Goal: Information Seeking & Learning: Learn about a topic

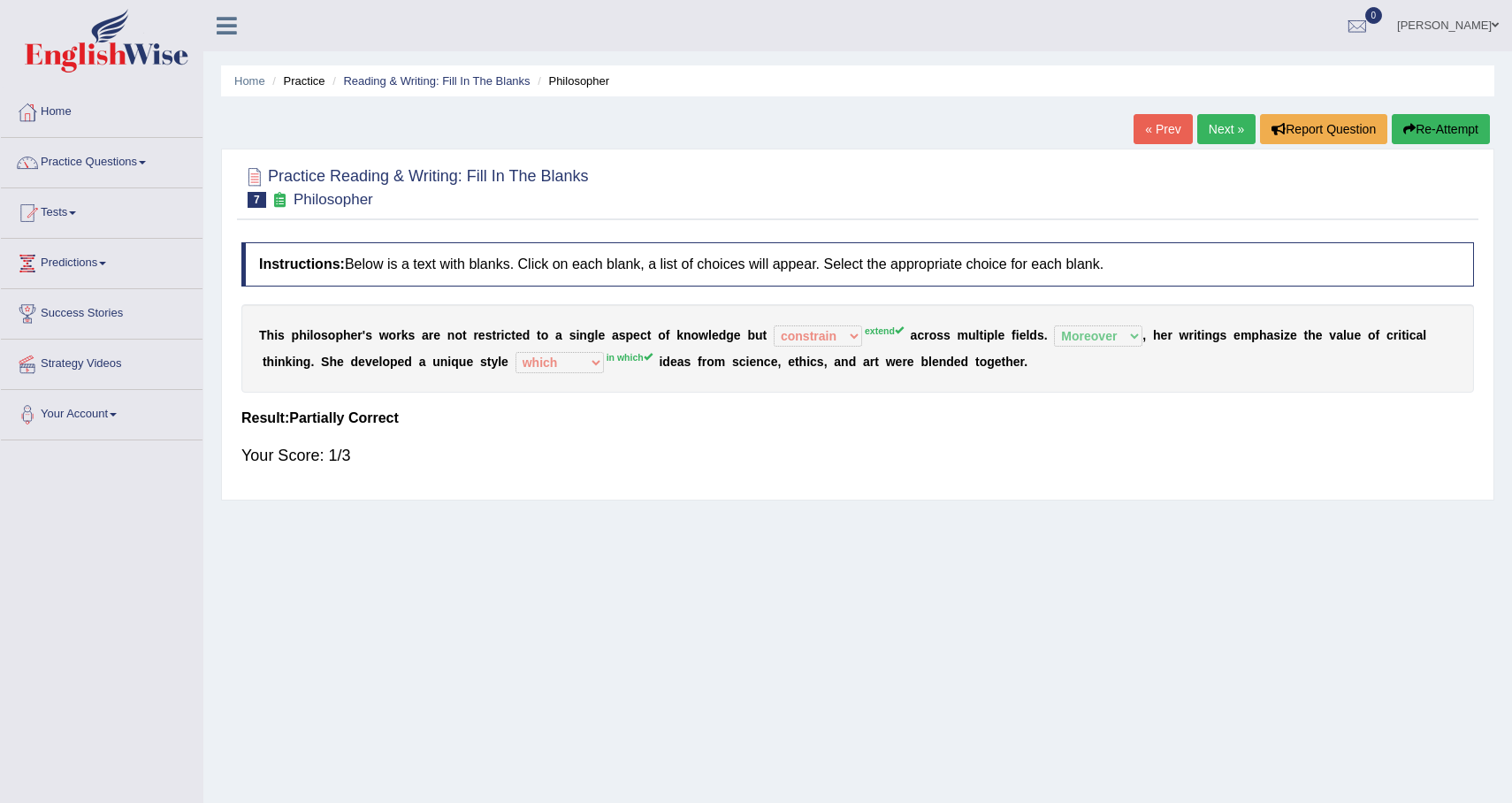
select select "constrain"
select select "Moreover"
select select "which"
click at [1216, 138] on link "Next »" at bounding box center [1227, 129] width 58 height 30
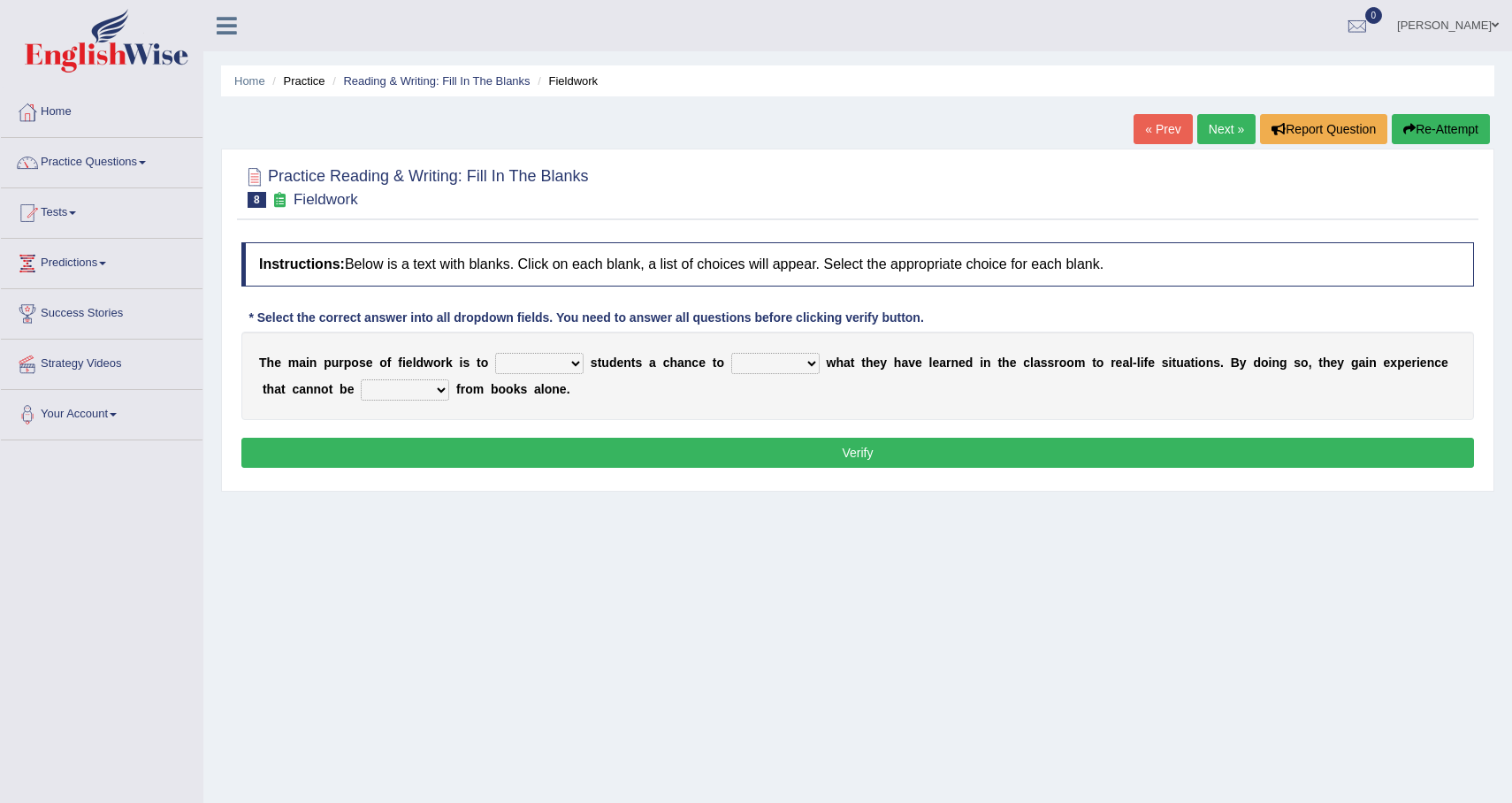
click at [562, 363] on select "resemble stow rave offer" at bounding box center [539, 364] width 88 height 21
select select "offer"
click at [495, 353] on select "resemble stow rave offer" at bounding box center [539, 364] width 88 height 21
click at [772, 360] on select "compare align apply dismount" at bounding box center [775, 364] width 88 height 21
select select "compare"
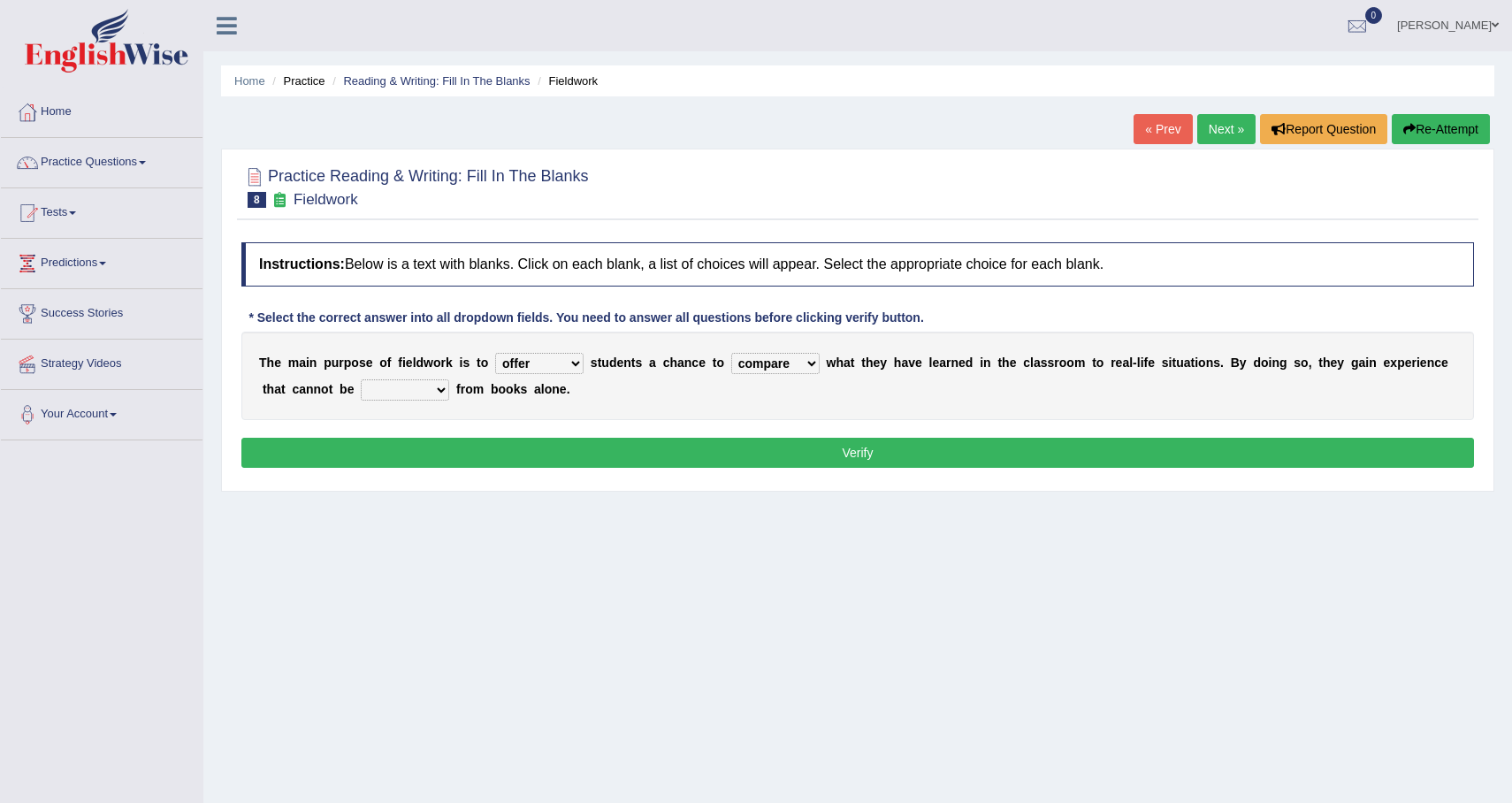
click at [732, 353] on select "compare align apply dismount" at bounding box center [775, 364] width 88 height 21
click at [416, 394] on select "originated prepared obtained touted" at bounding box center [405, 390] width 88 height 21
select select "obtained"
click at [362, 380] on select "originated prepared obtained touted" at bounding box center [405, 390] width 88 height 21
click at [483, 451] on button "Verify" at bounding box center [858, 452] width 1233 height 30
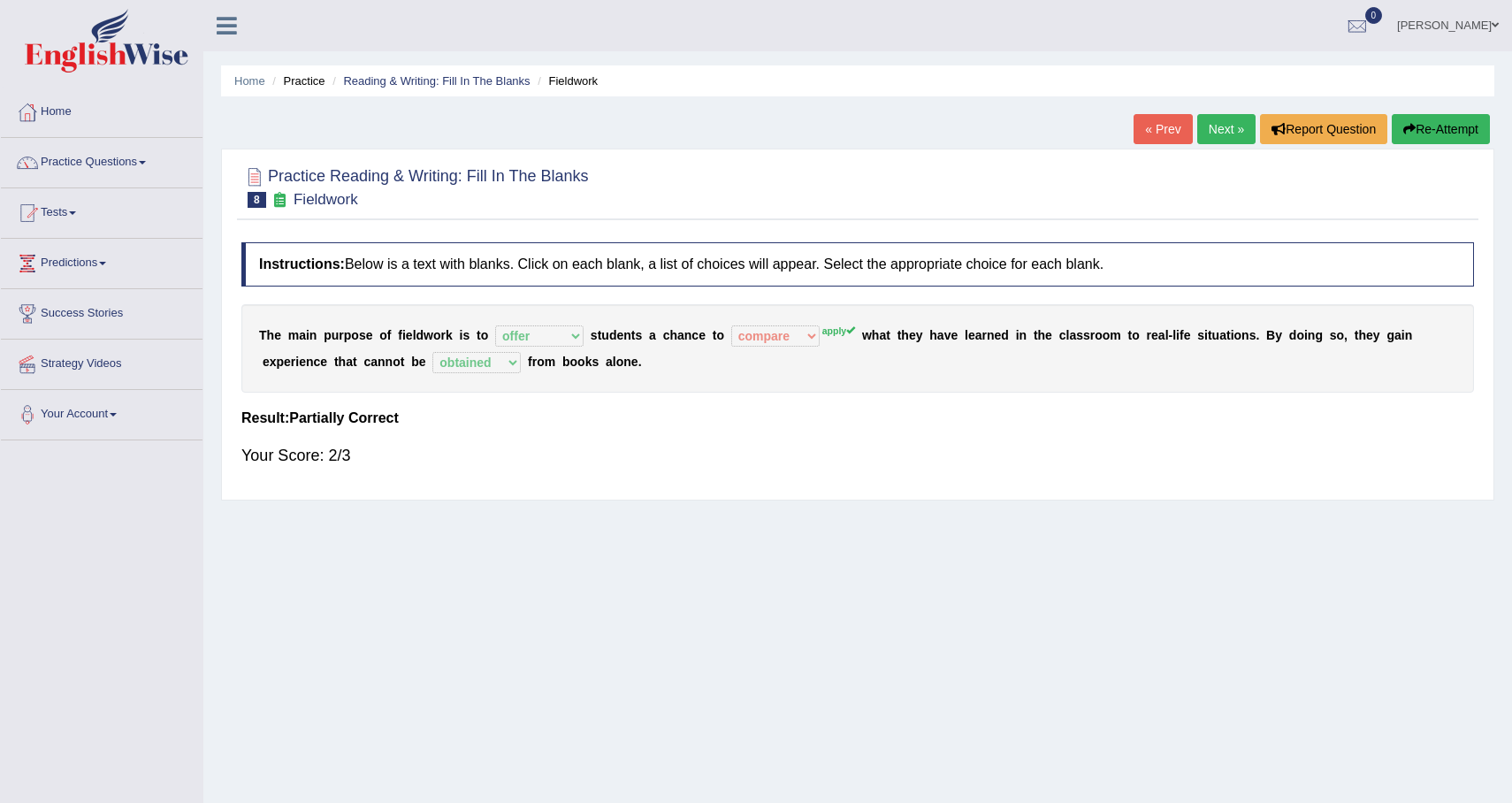
click at [1210, 142] on link "Next »" at bounding box center [1227, 129] width 58 height 30
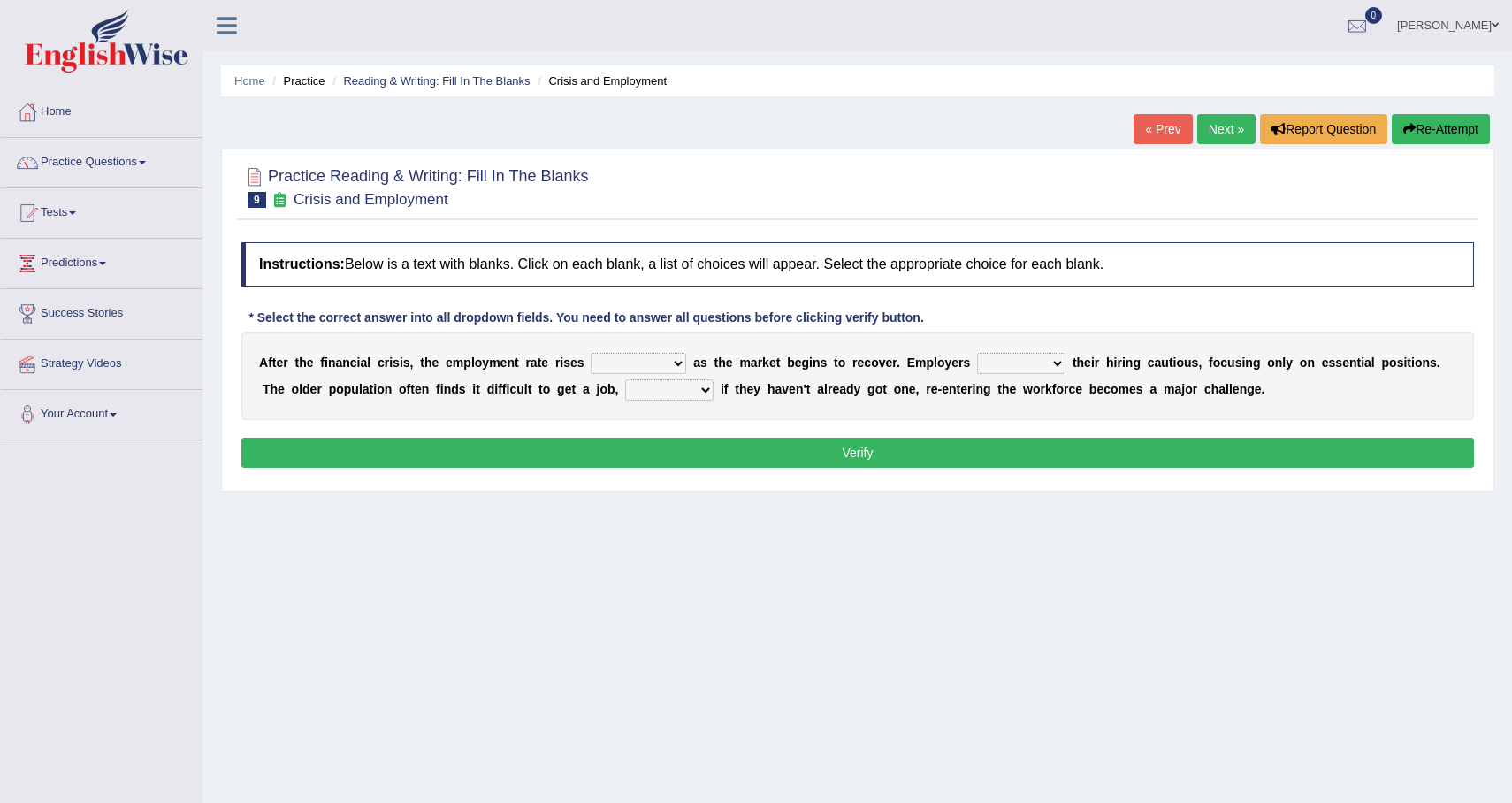
click at [671, 363] on select "normally conversely strenuously sharply" at bounding box center [639, 364] width 95 height 21
click at [1006, 359] on select "keeping kept keep are kept" at bounding box center [1021, 364] width 88 height 21
select select "keep"
click at [977, 353] on select "keeping kept keep are kept" at bounding box center [1021, 364] width 88 height 21
click at [697, 390] on select "although while then because" at bounding box center [669, 390] width 88 height 21
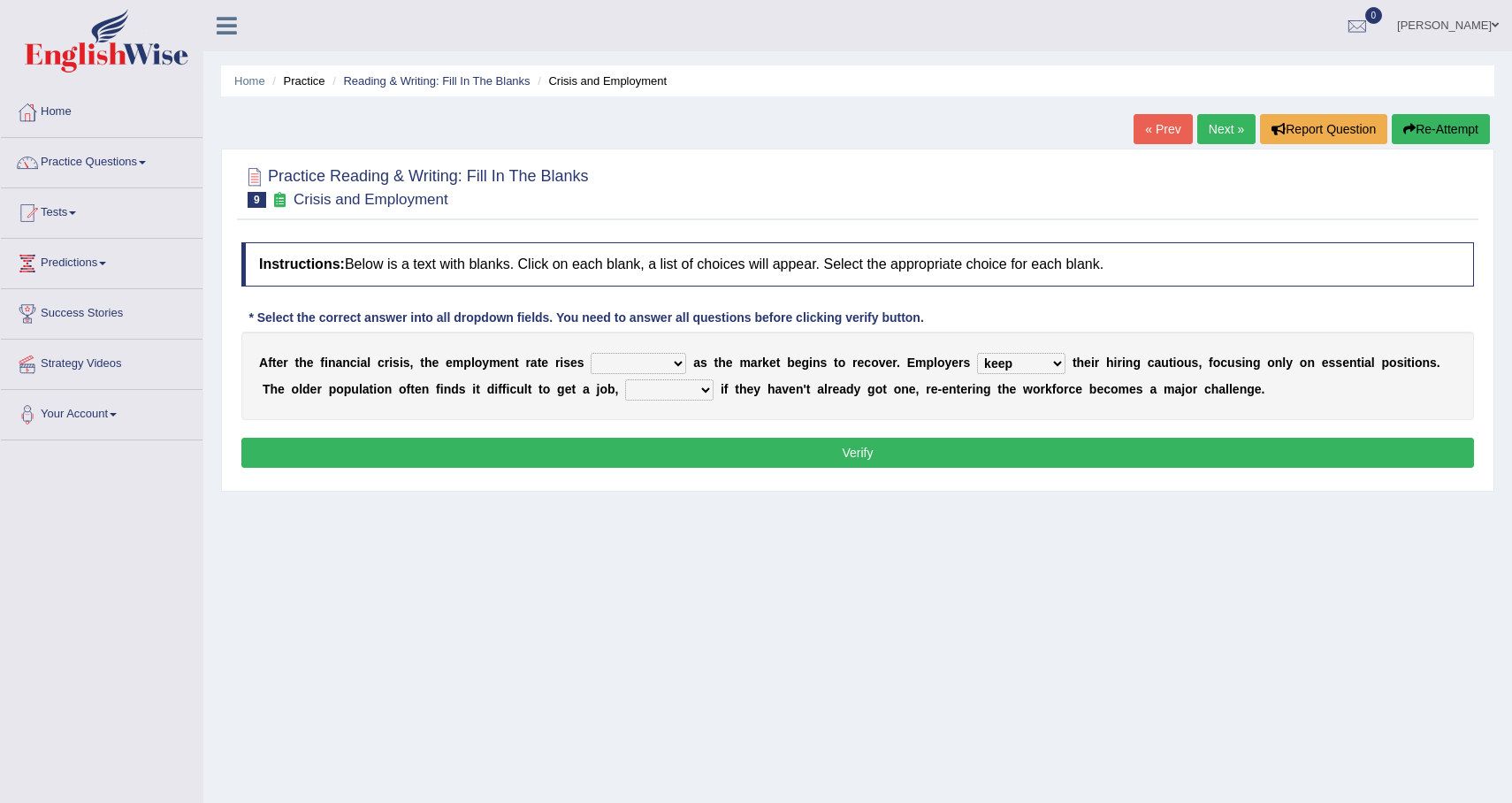
select select "while"
click at [625, 380] on select "although while then because" at bounding box center [669, 390] width 88 height 21
click at [646, 369] on select "normally conversely strenuously sharply" at bounding box center [639, 364] width 95 height 21
select select "sharply"
click at [591, 353] on select "normally conversely strenuously sharply" at bounding box center [639, 364] width 95 height 21
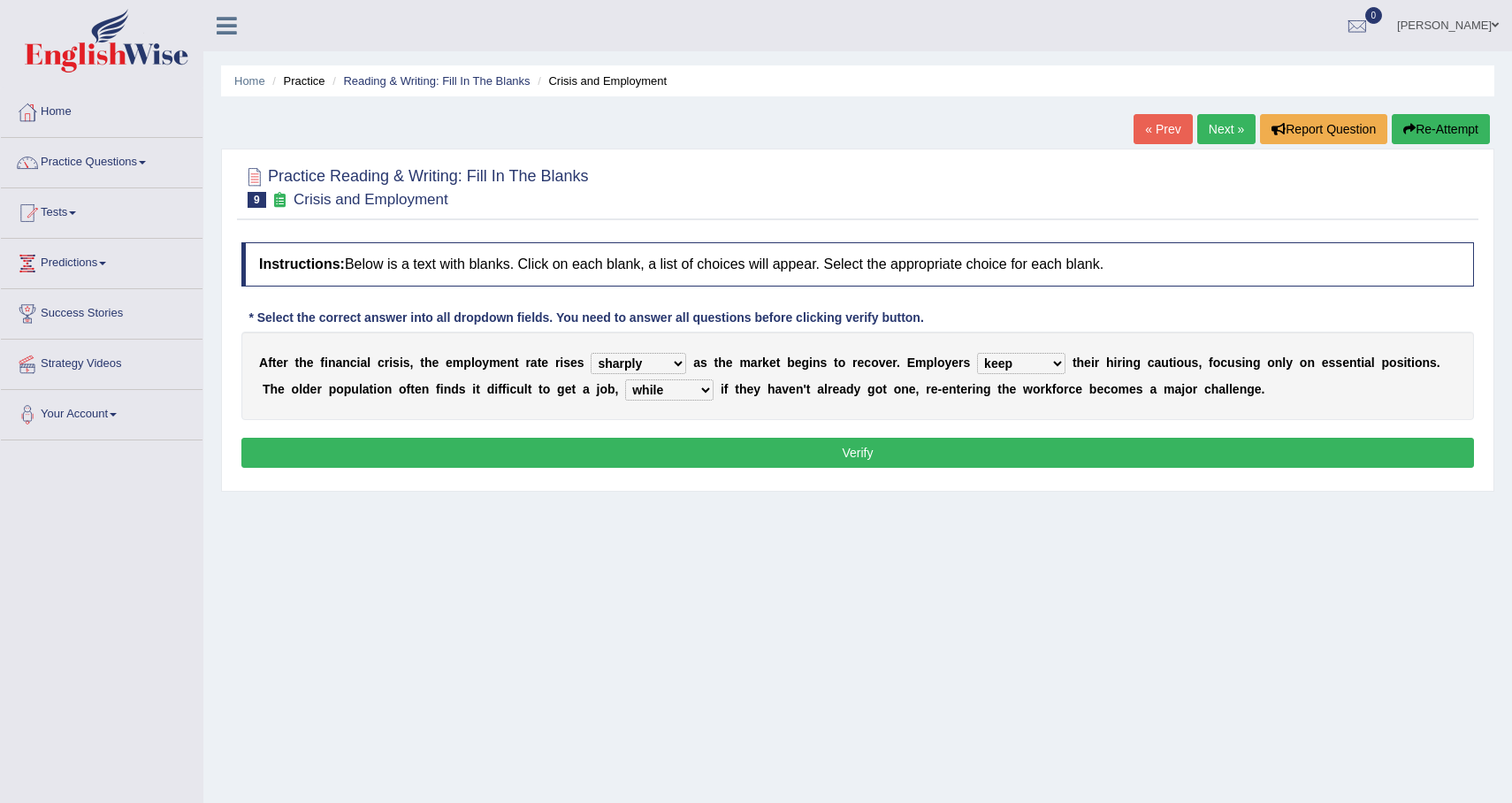
click at [677, 445] on button "Verify" at bounding box center [858, 452] width 1233 height 30
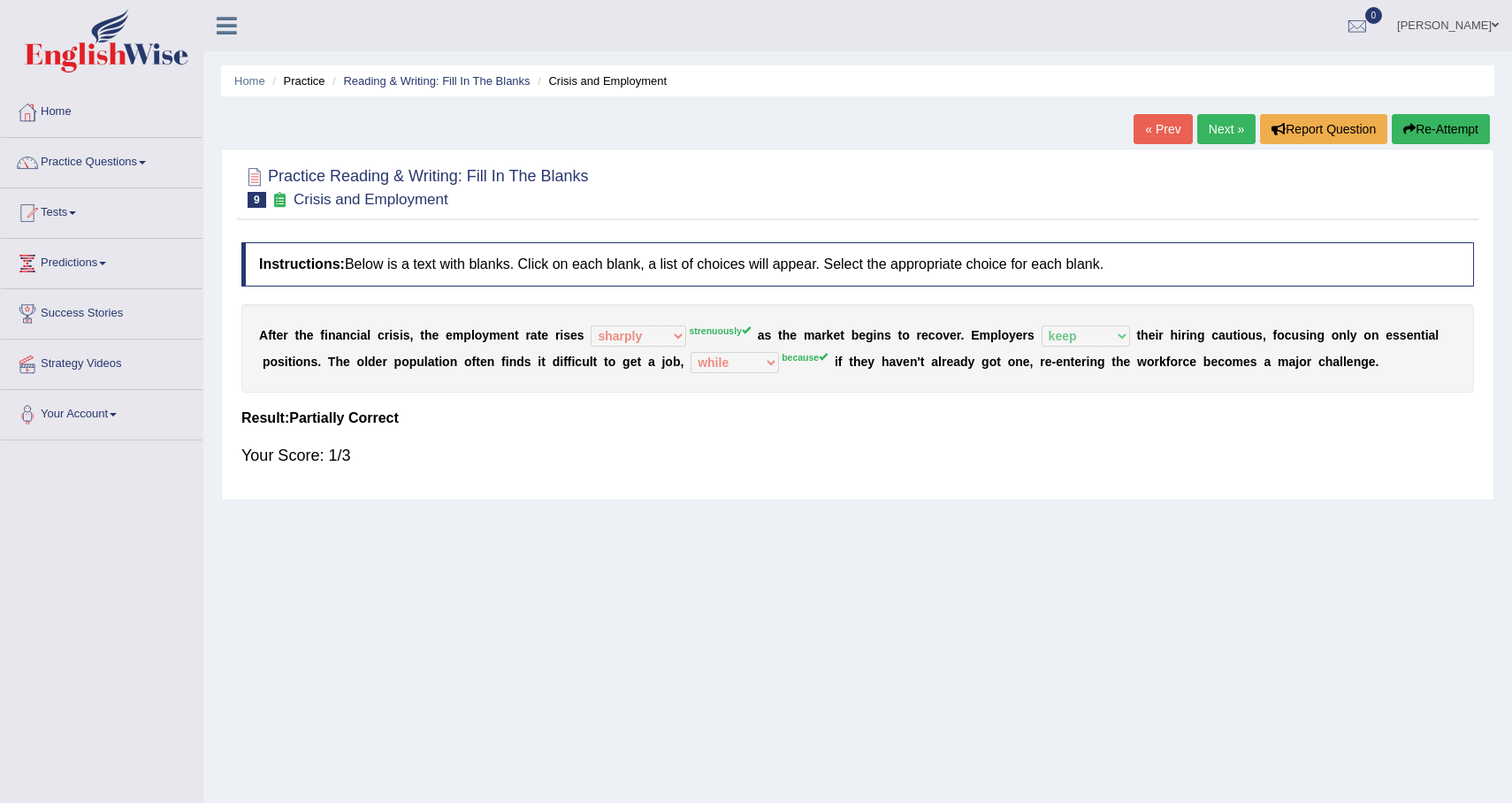
click at [1220, 132] on link "Next »" at bounding box center [1227, 129] width 58 height 30
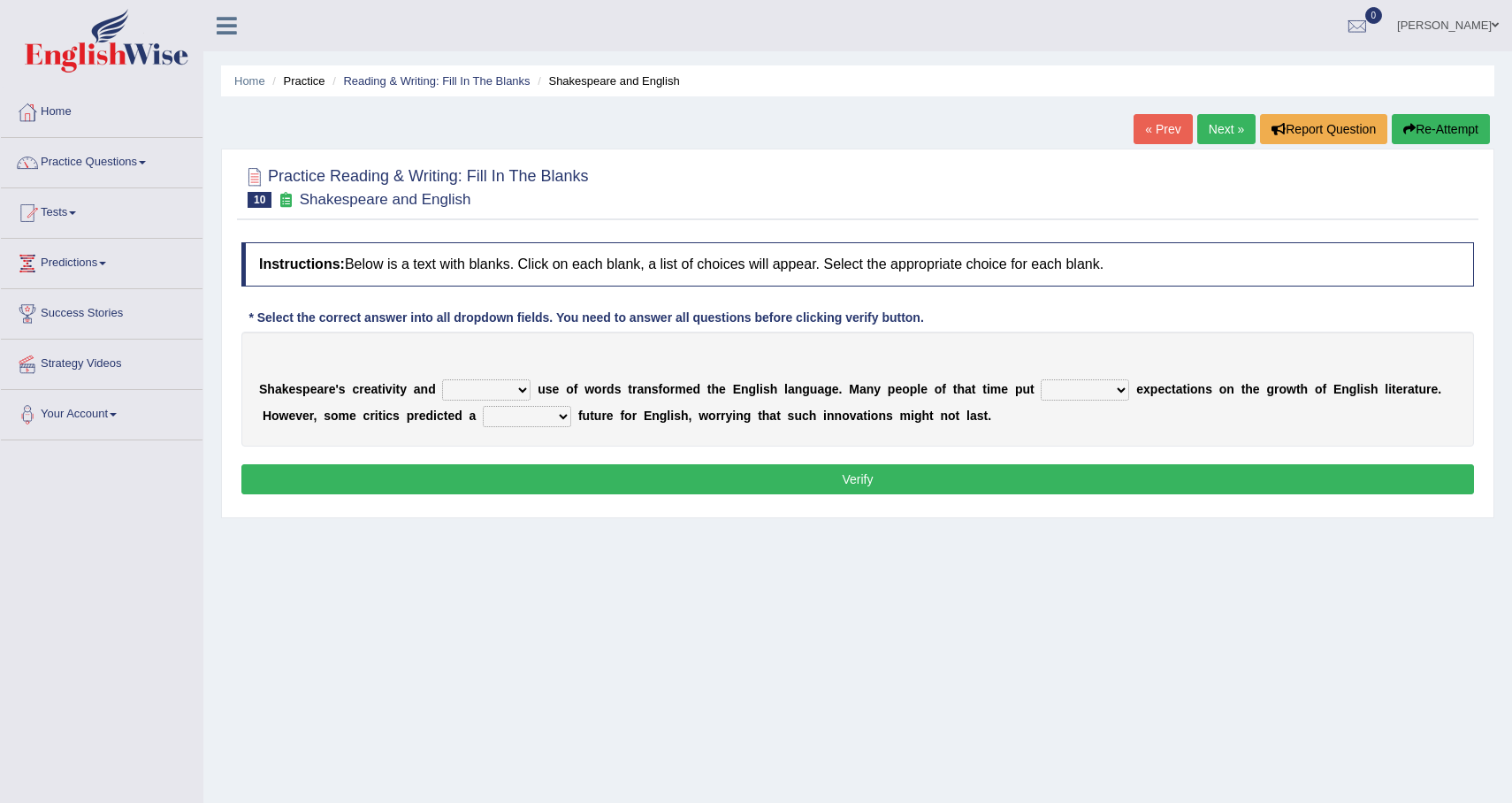
click at [504, 388] on select "idealized intensive fancied inventive" at bounding box center [486, 390] width 88 height 21
click at [1069, 389] on select "wide much high more" at bounding box center [1085, 390] width 88 height 21
select select "much"
click at [1041, 380] on select "wide much high more" at bounding box center [1085, 390] width 88 height 21
click at [556, 420] on select "monetary promising irresistible daunting" at bounding box center [527, 417] width 88 height 21
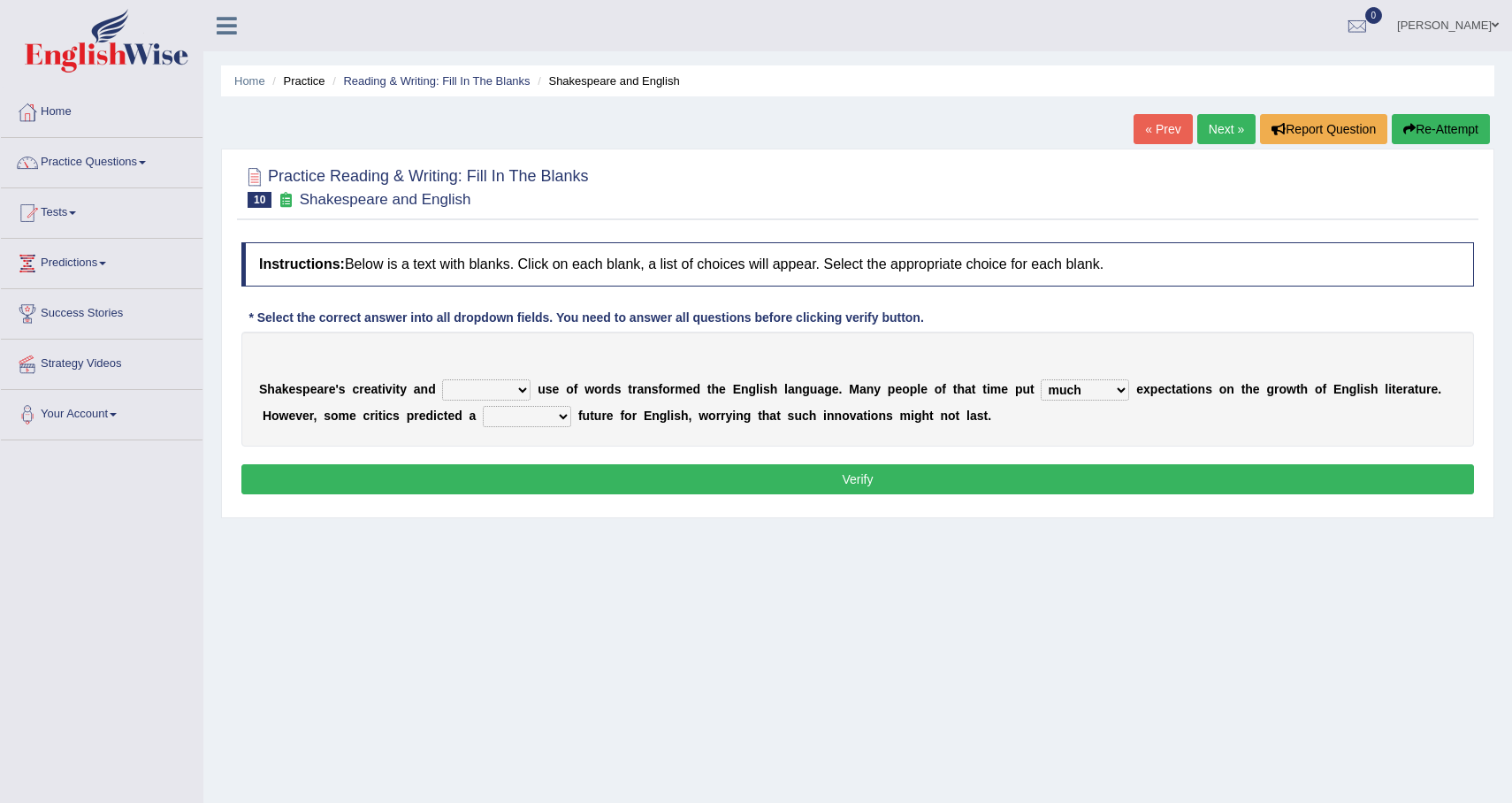
select select "monetary"
click at [483, 406] on select "monetary promising irresistible daunting" at bounding box center [527, 417] width 88 height 21
click at [501, 397] on select "idealized intensive fancied inventive" at bounding box center [486, 390] width 88 height 21
select select "idealized"
click at [443, 380] on select "idealized intensive fancied inventive" at bounding box center [486, 390] width 88 height 21
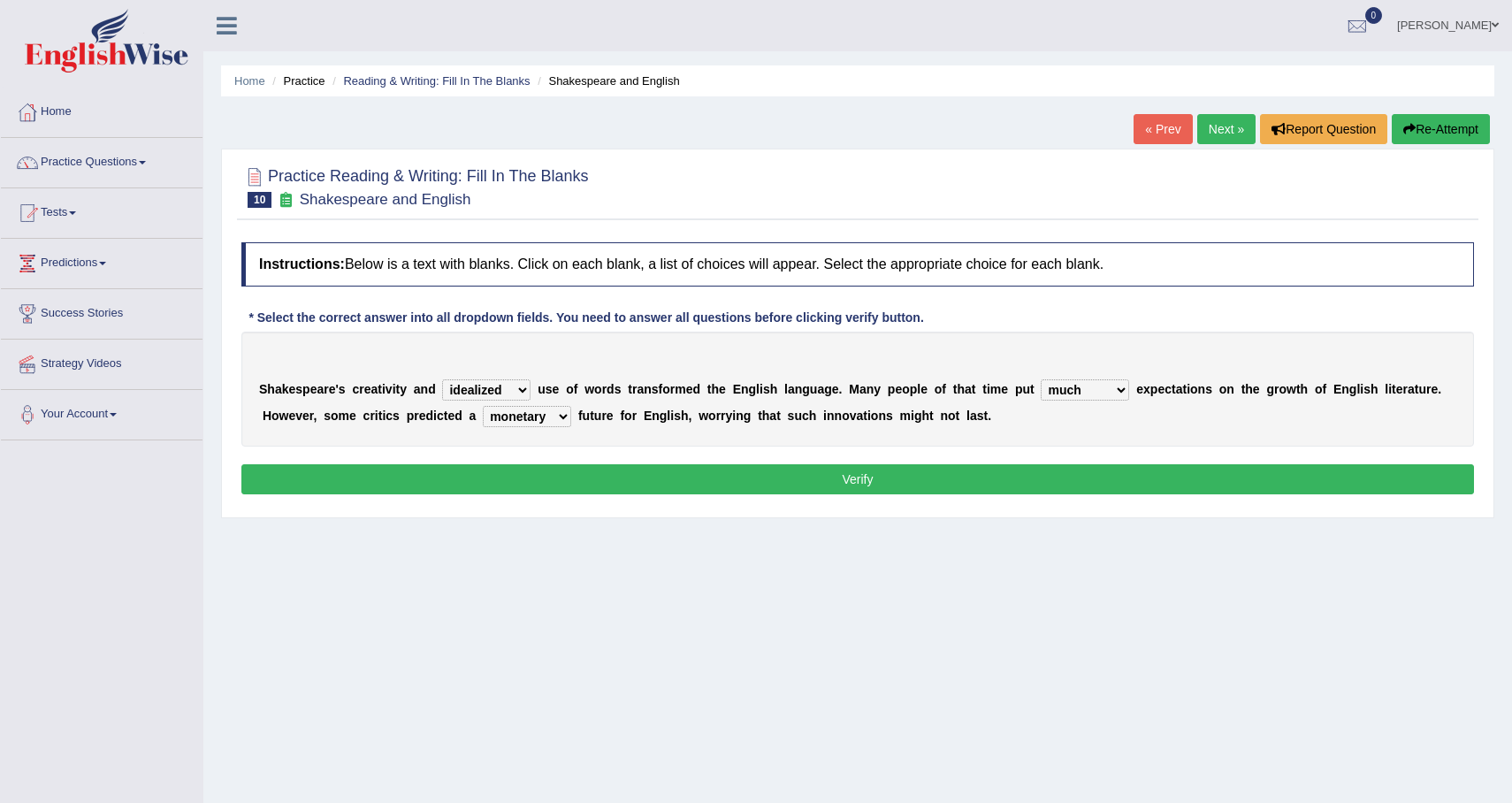
click at [561, 467] on button "Verify" at bounding box center [858, 479] width 1233 height 30
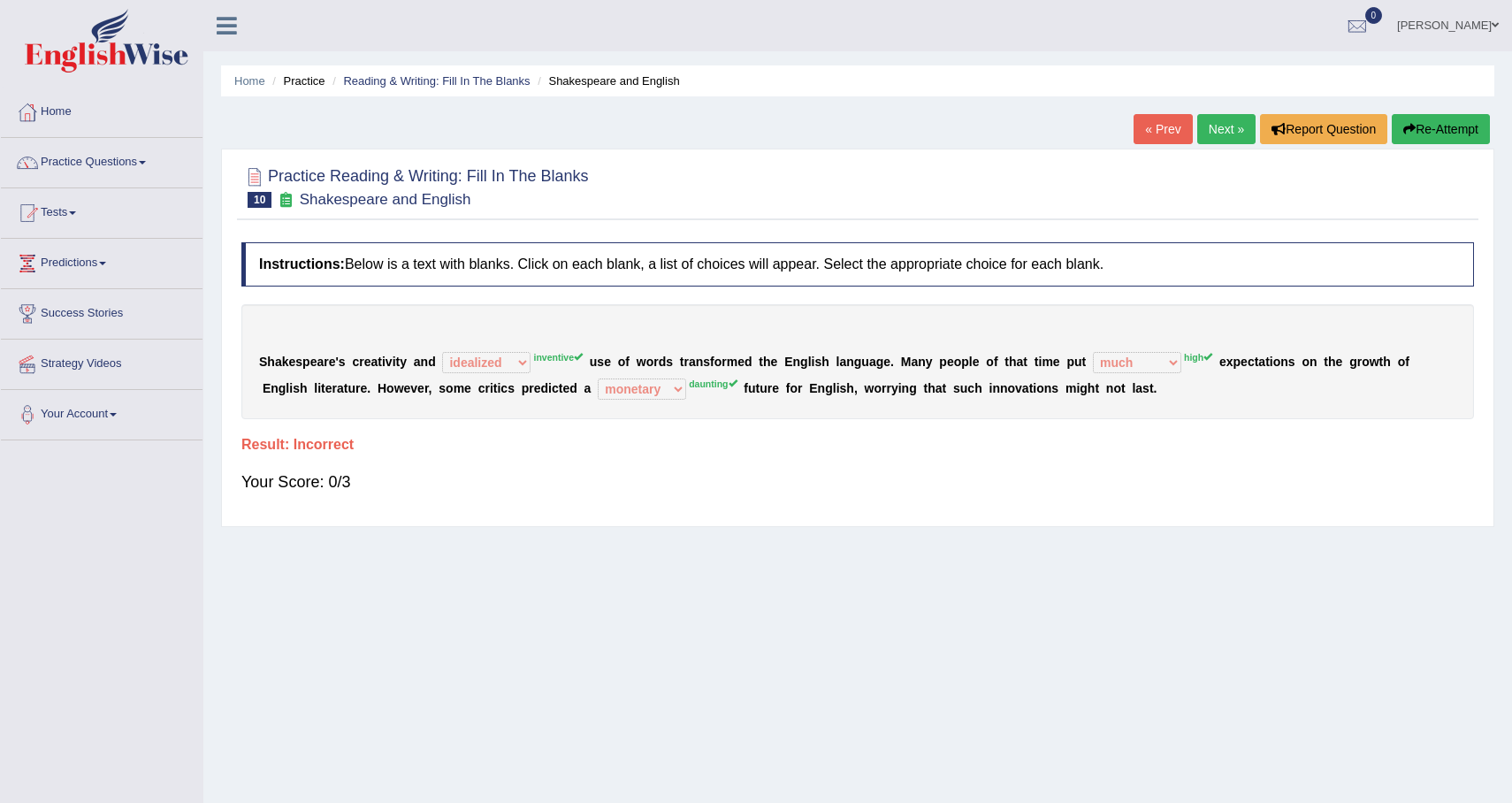
click at [1206, 125] on link "Next »" at bounding box center [1227, 129] width 58 height 30
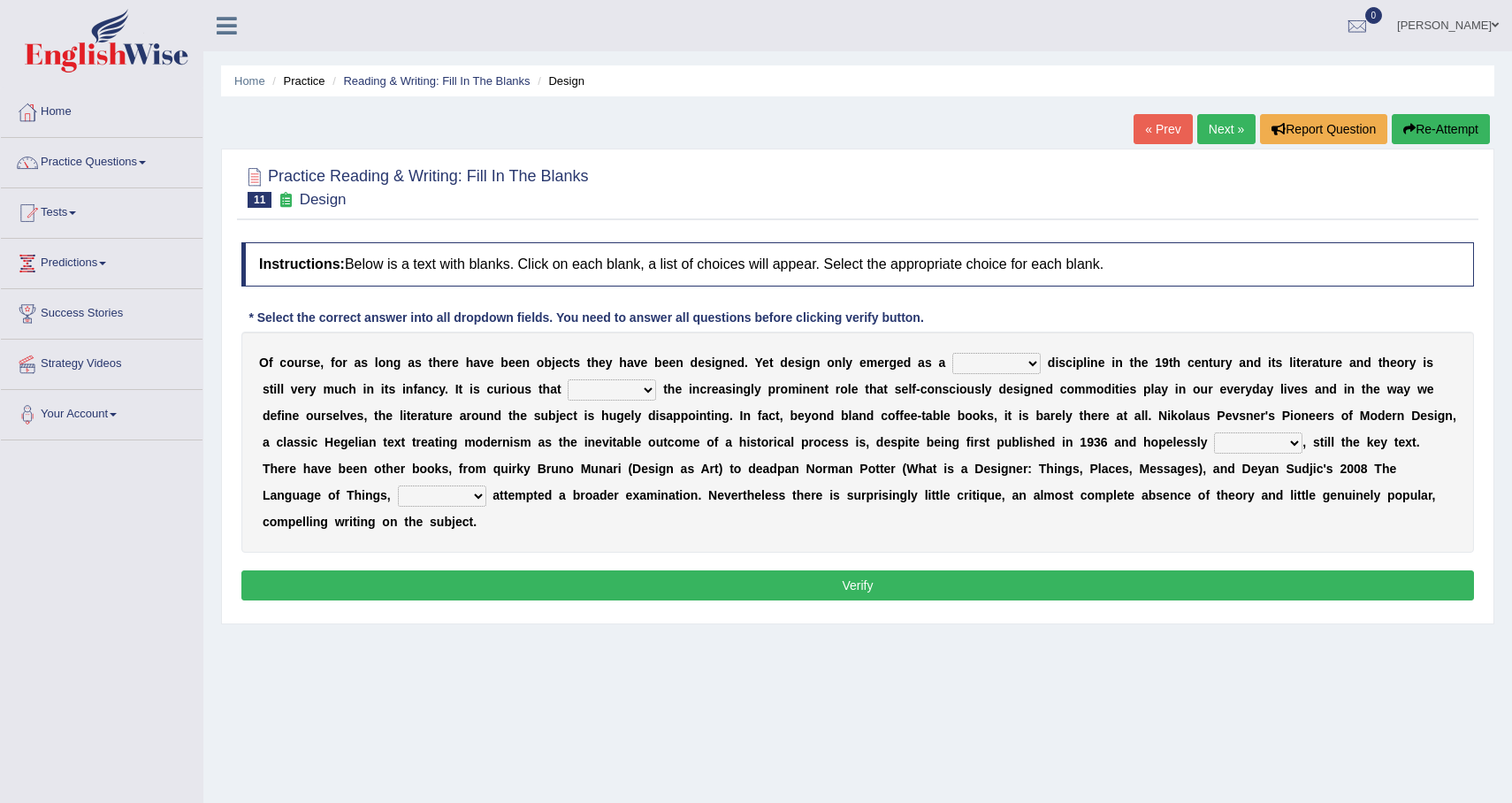
click at [981, 363] on select "bilateral ubiquitous foremost dedicated" at bounding box center [996, 364] width 88 height 21
click at [952, 353] on select "bilateral ubiquitous foremost dedicated" at bounding box center [996, 364] width 88 height 21
click at [615, 387] on select "since despite within through" at bounding box center [611, 390] width 88 height 21
click at [568, 380] on select "since despite within through" at bounding box center [611, 390] width 88 height 21
click at [1225, 120] on link "Next »" at bounding box center [1227, 129] width 58 height 30
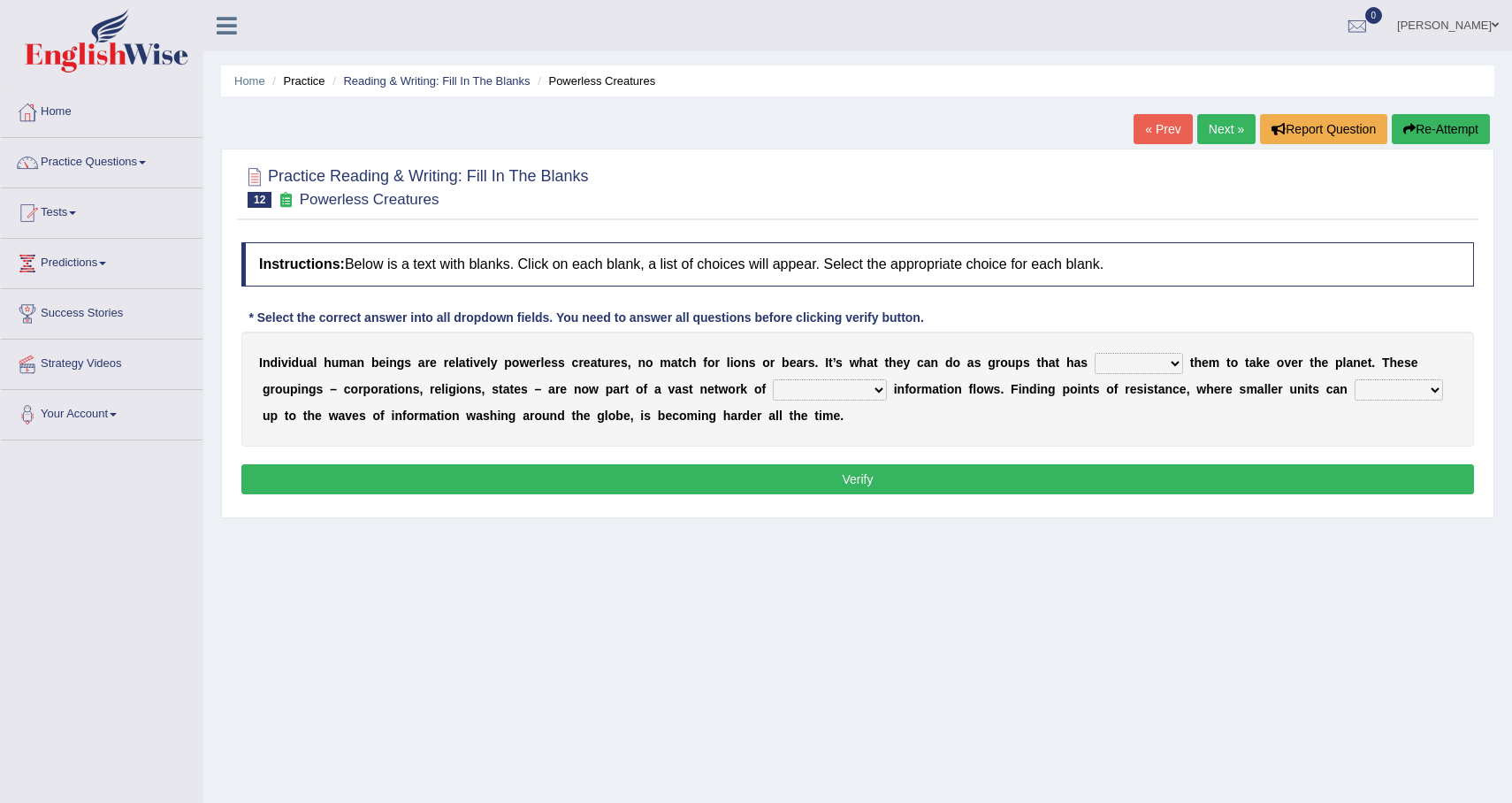
click at [1112, 357] on select "enabled contended embodied conjured" at bounding box center [1138, 364] width 88 height 21
click at [805, 386] on select "interconnected overlapping fastened exploited" at bounding box center [830, 390] width 115 height 21
select select "overlapping"
click at [772, 380] on select "interconnected overlapping fastened exploited" at bounding box center [830, 390] width 115 height 21
click at [1381, 389] on select "stand raise hail pump" at bounding box center [1398, 390] width 88 height 21
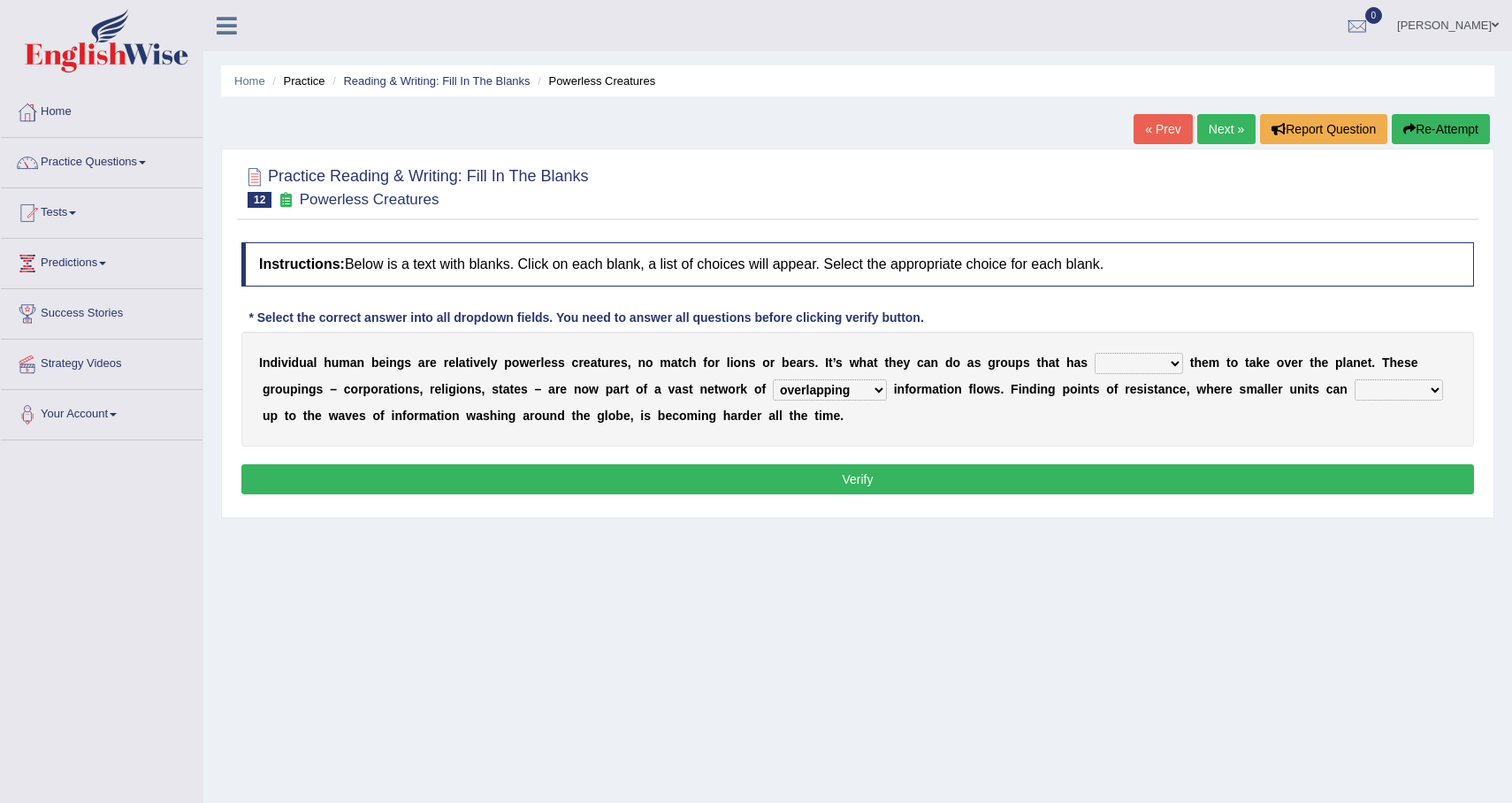
click at [1355, 380] on select "stand raise hail pump" at bounding box center [1398, 390] width 88 height 21
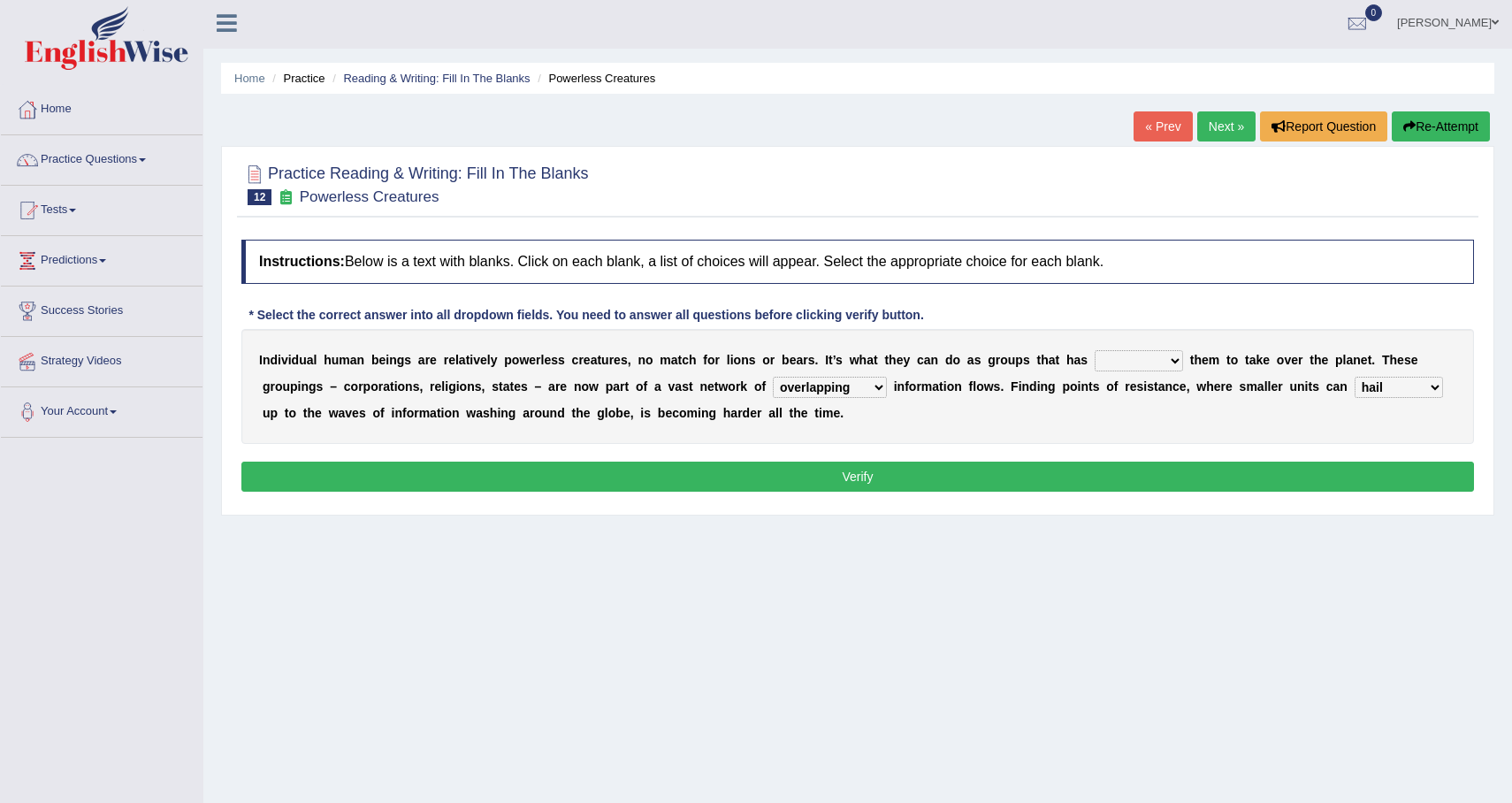
click at [1396, 383] on select "stand raise hail pump" at bounding box center [1398, 387] width 88 height 21
select select "pump"
click at [1355, 377] on select "stand raise hail pump" at bounding box center [1398, 387] width 88 height 21
click at [1119, 360] on select "enabled contended embodied conjured" at bounding box center [1138, 361] width 88 height 21
select select "contended"
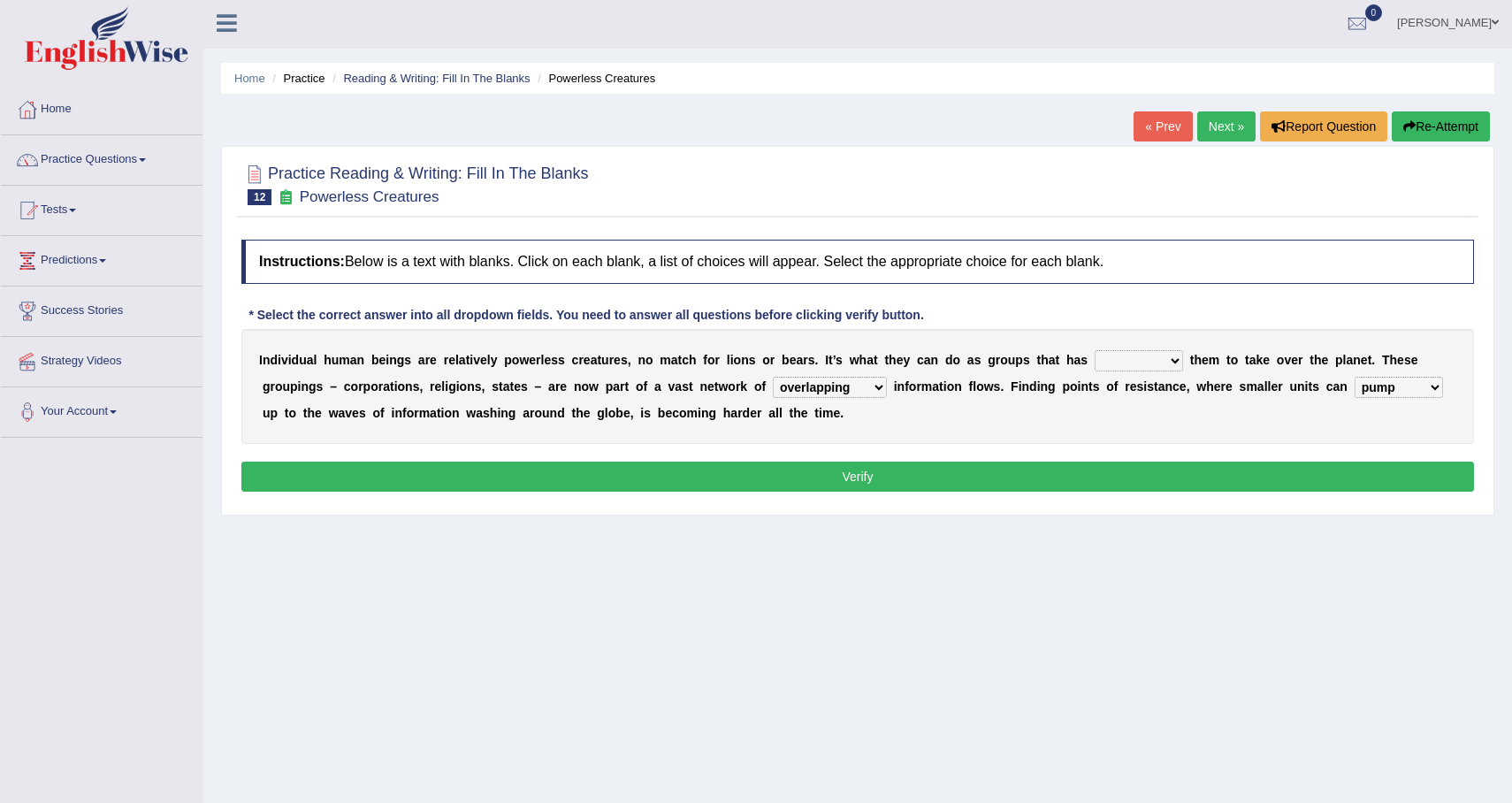
click at [1095, 351] on select "enabled contended embodied conjured" at bounding box center [1138, 361] width 88 height 21
click at [1149, 450] on div "Instructions: Below is a text with blanks. Click on each blank, a list of choic…" at bounding box center [857, 368] width 1241 height 275
click at [1149, 474] on button "Verify" at bounding box center [858, 477] width 1233 height 30
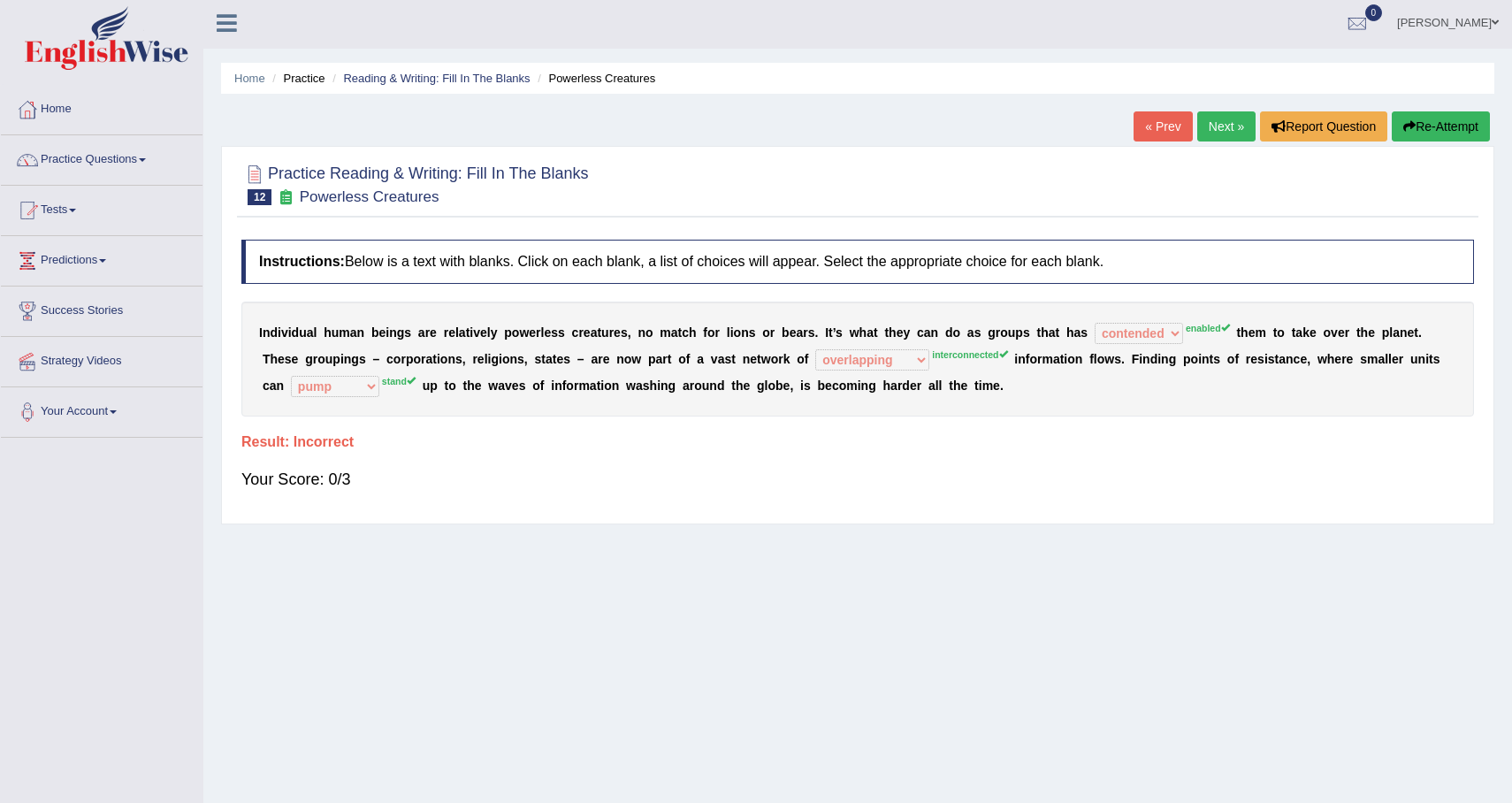
scroll to position [1, 0]
drag, startPoint x: 789, startPoint y: 361, endPoint x: 751, endPoint y: 359, distance: 38.1
click at [750, 359] on div "I n d i v i d u a l h u m a n b e i n g s a r e r e l a t i v e l y p o w e r l…" at bounding box center [858, 361] width 1233 height 115
click at [1207, 129] on link "Next »" at bounding box center [1227, 128] width 58 height 30
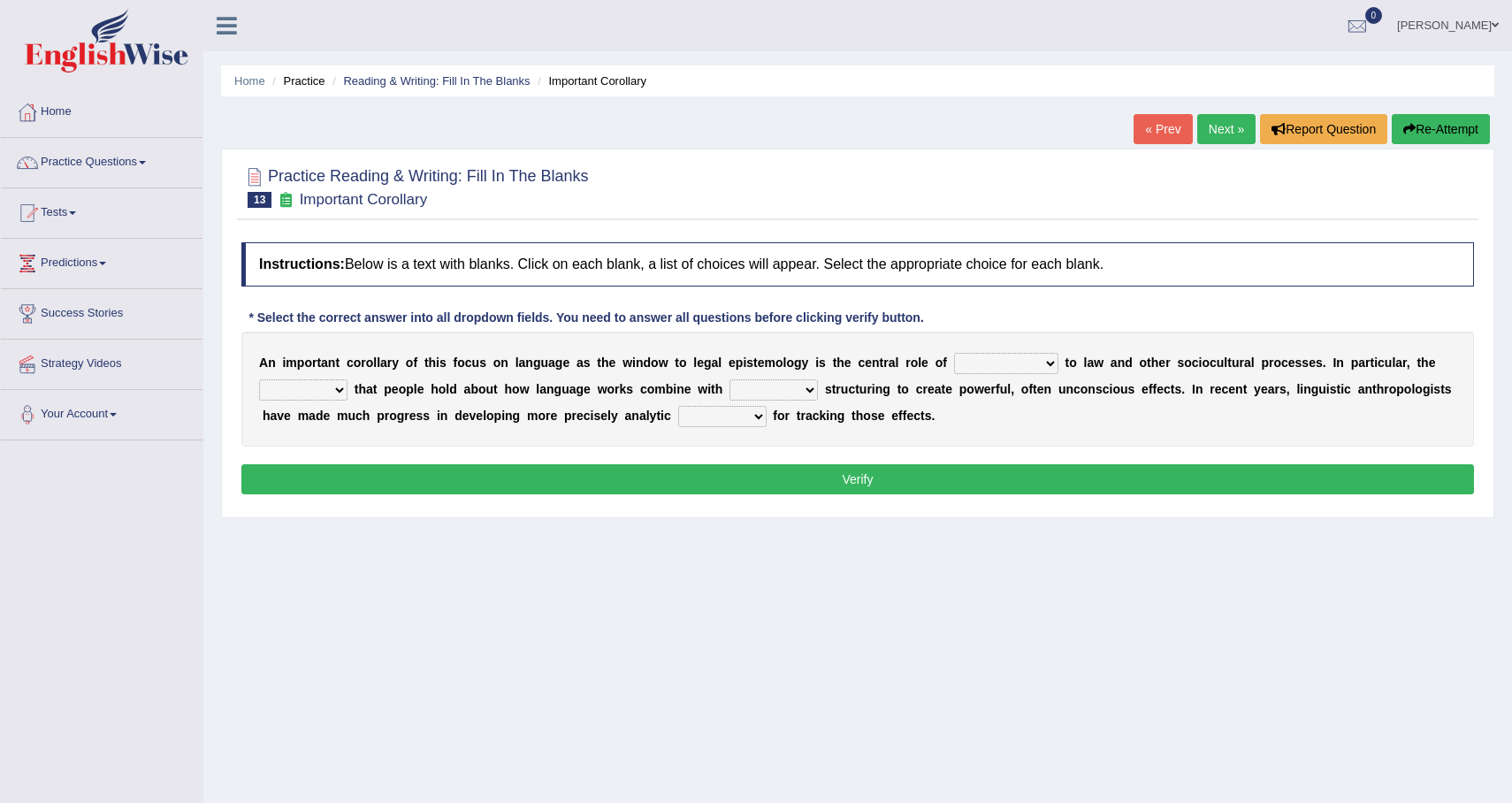
click at [1043, 371] on select "discourse epoch dialect acquaintance" at bounding box center [1006, 364] width 105 height 21
click at [128, 161] on link "Practice Questions" at bounding box center [102, 160] width 202 height 45
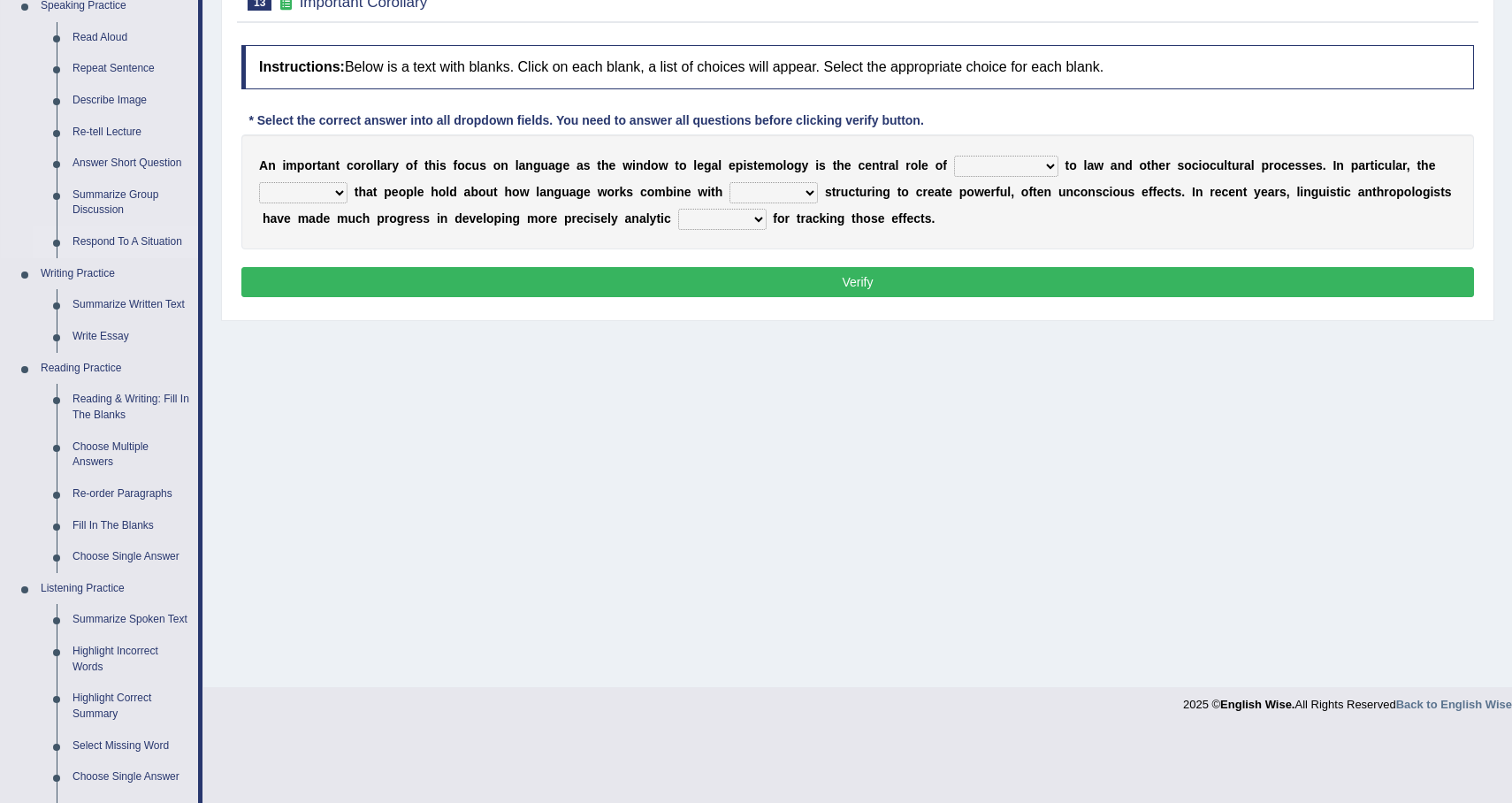
scroll to position [599, 0]
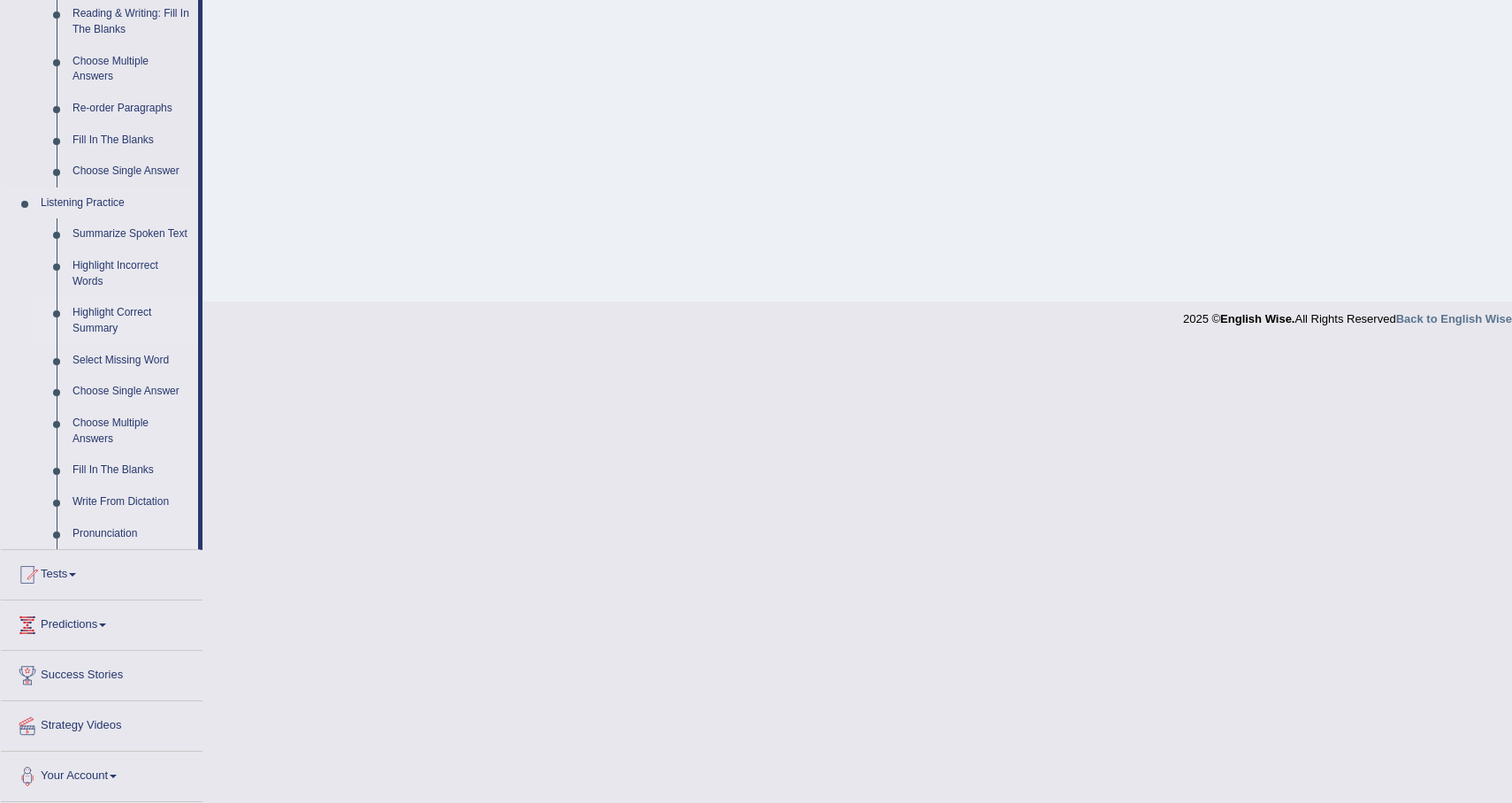
click at [75, 314] on link "Highlight Correct Summary" at bounding box center [132, 320] width 134 height 47
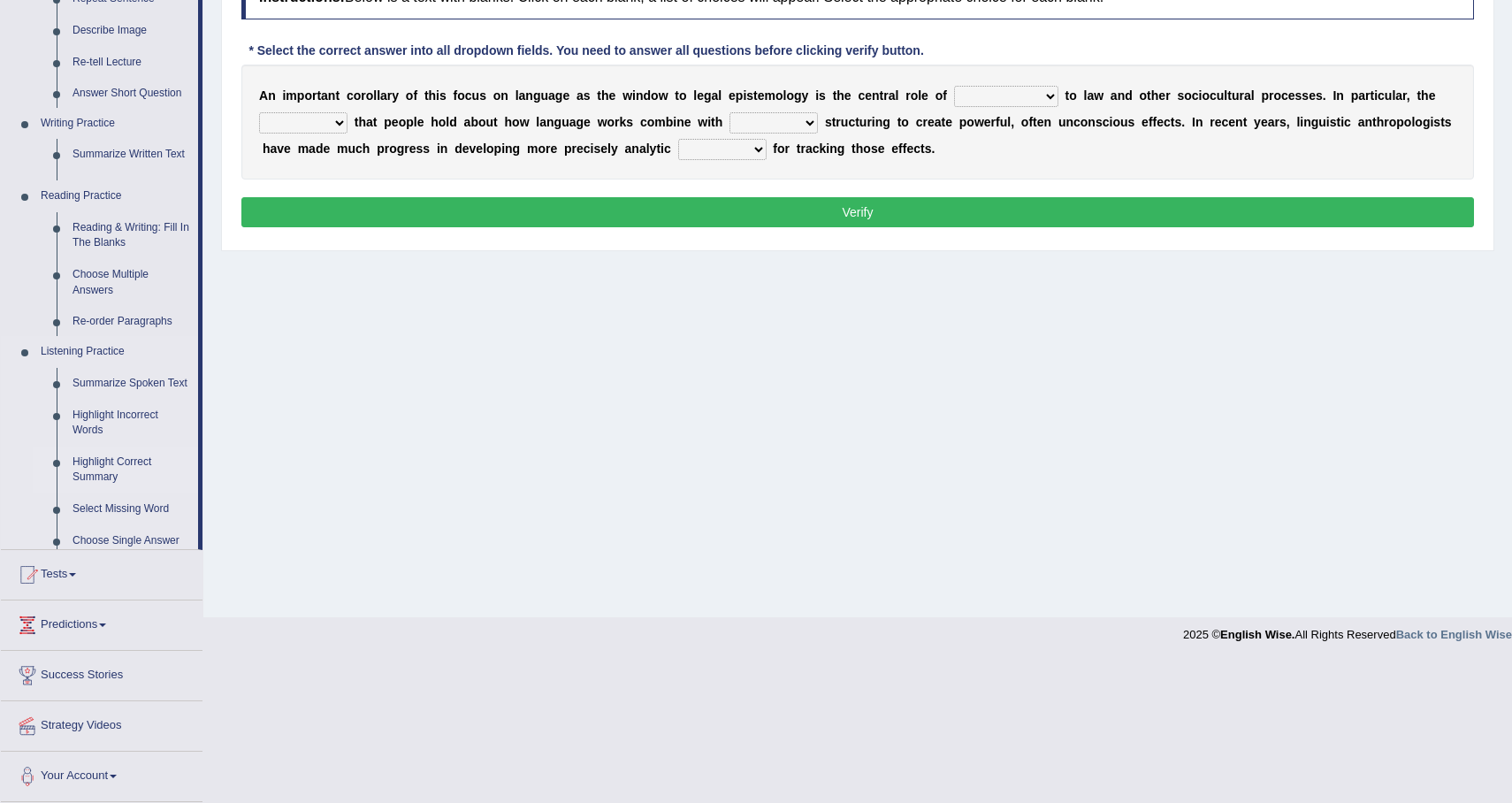
scroll to position [125, 0]
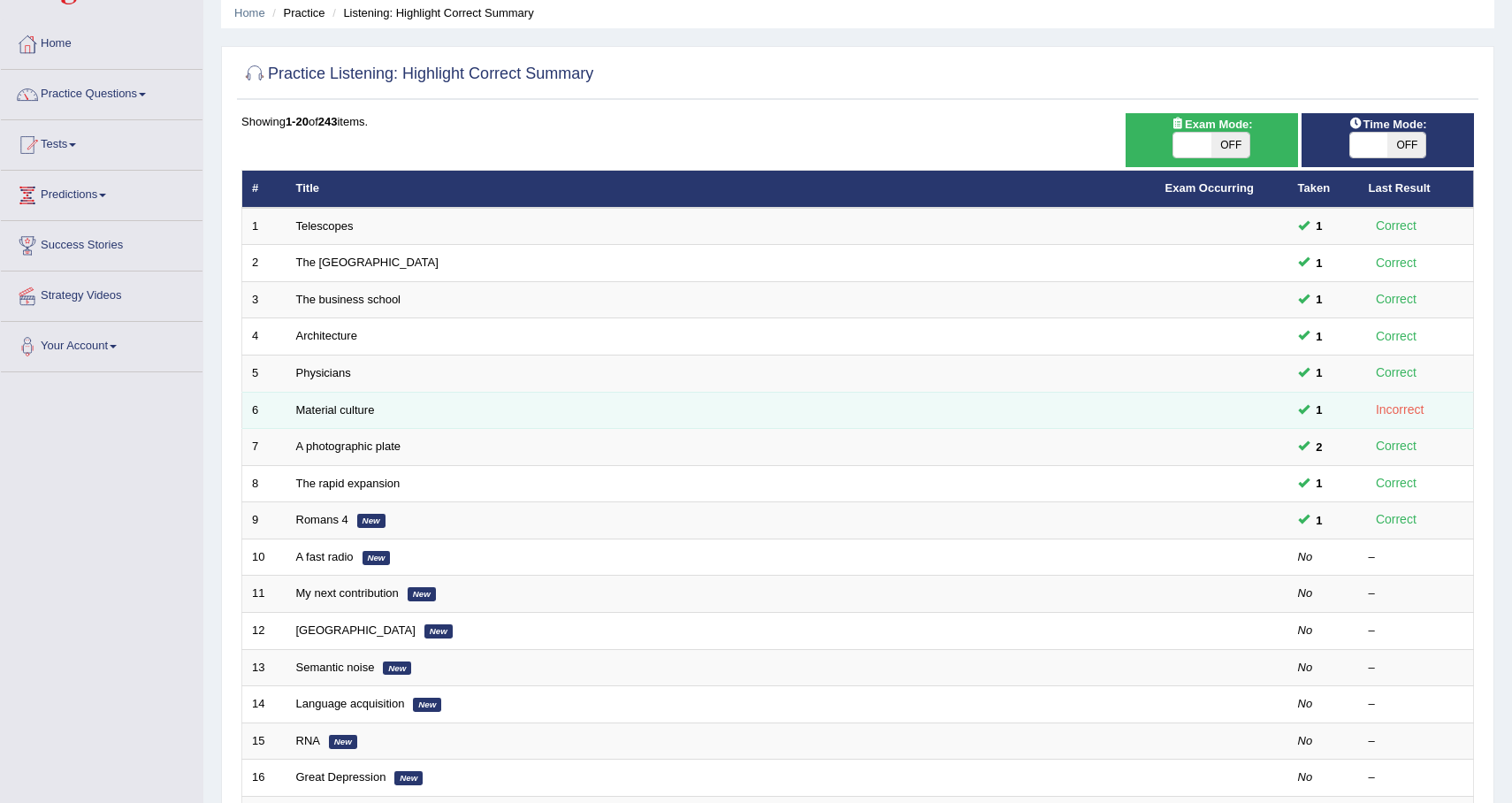
scroll to position [72, 0]
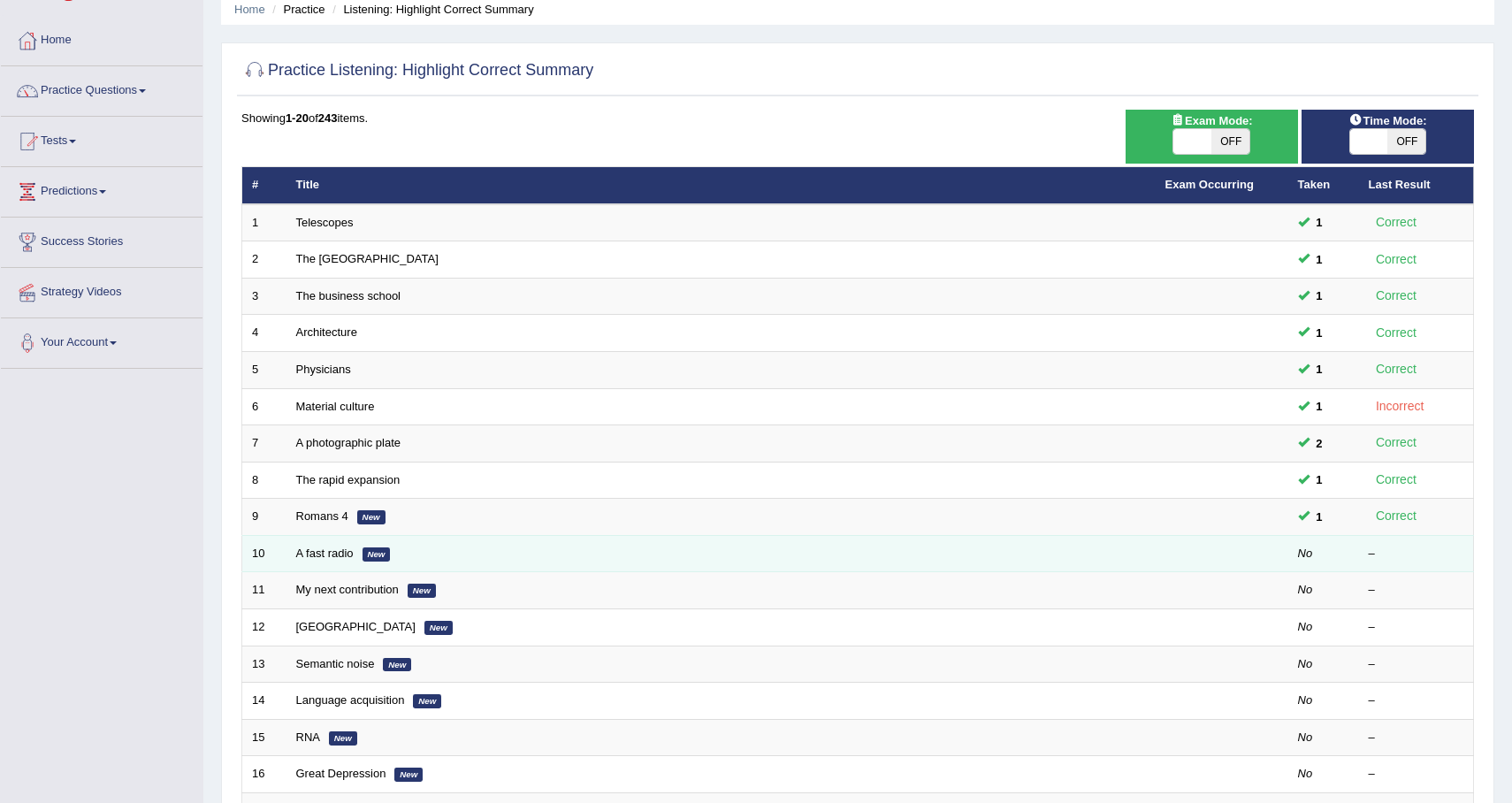
click at [317, 561] on td "A fast radio New" at bounding box center [721, 553] width 870 height 37
click at [319, 552] on link "A fast radio" at bounding box center [324, 553] width 57 height 14
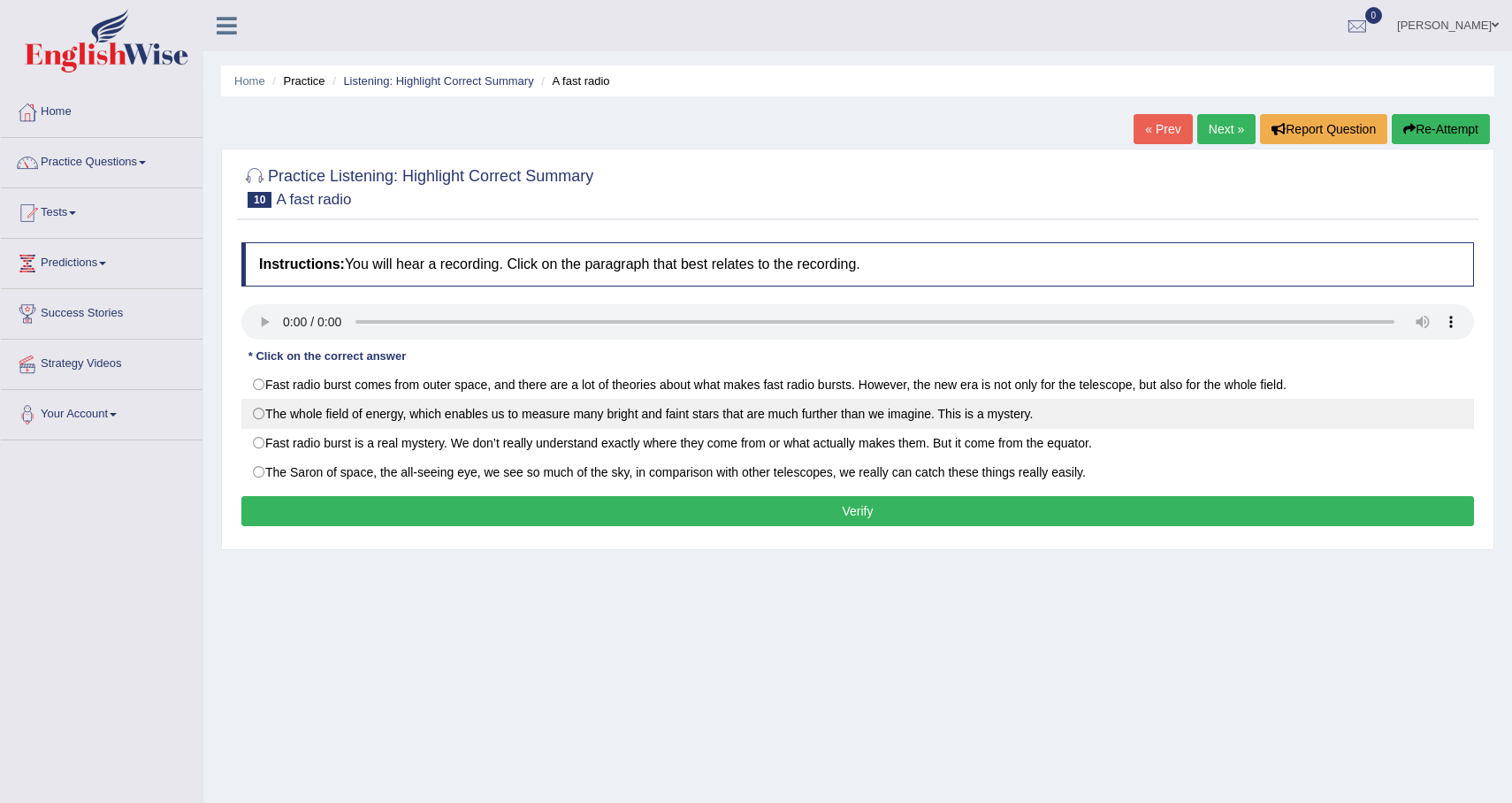
click at [866, 415] on label "The whole field of energy, which enables us to measure many bright and faint st…" at bounding box center [858, 414] width 1233 height 30
radio input "true"
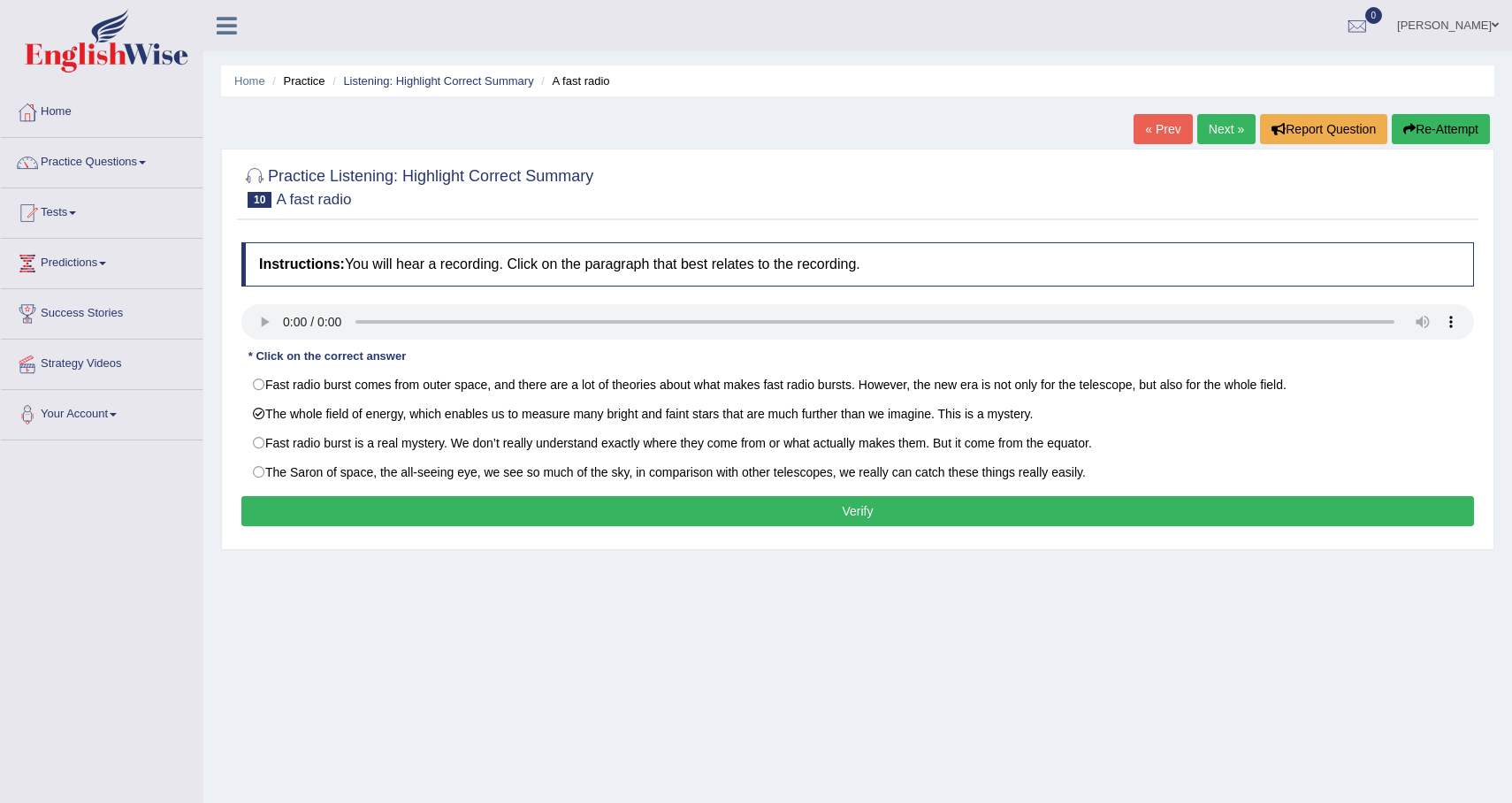
click at [863, 523] on button "Verify" at bounding box center [858, 511] width 1233 height 30
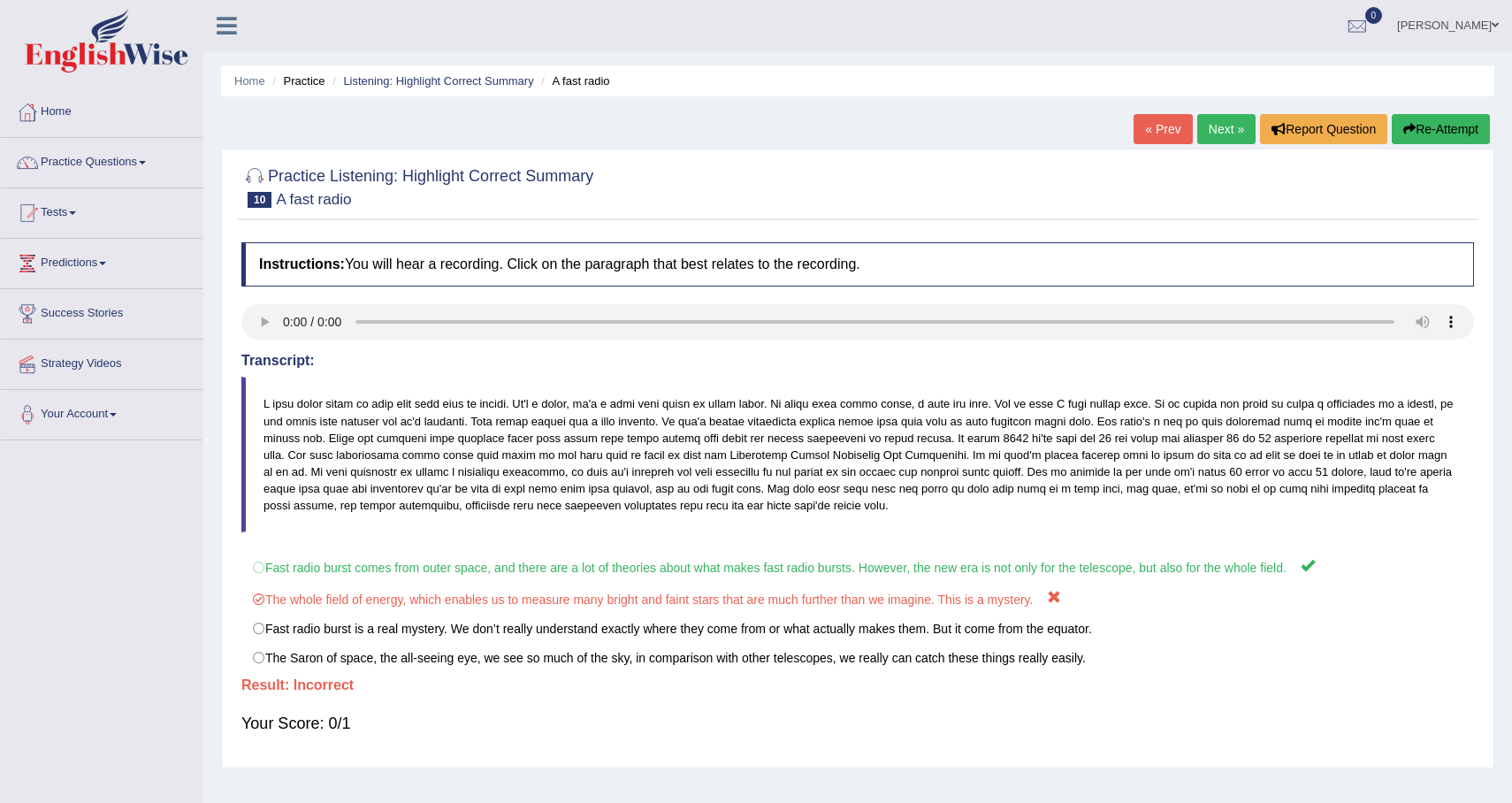
click at [1218, 132] on link "Next »" at bounding box center [1227, 129] width 58 height 30
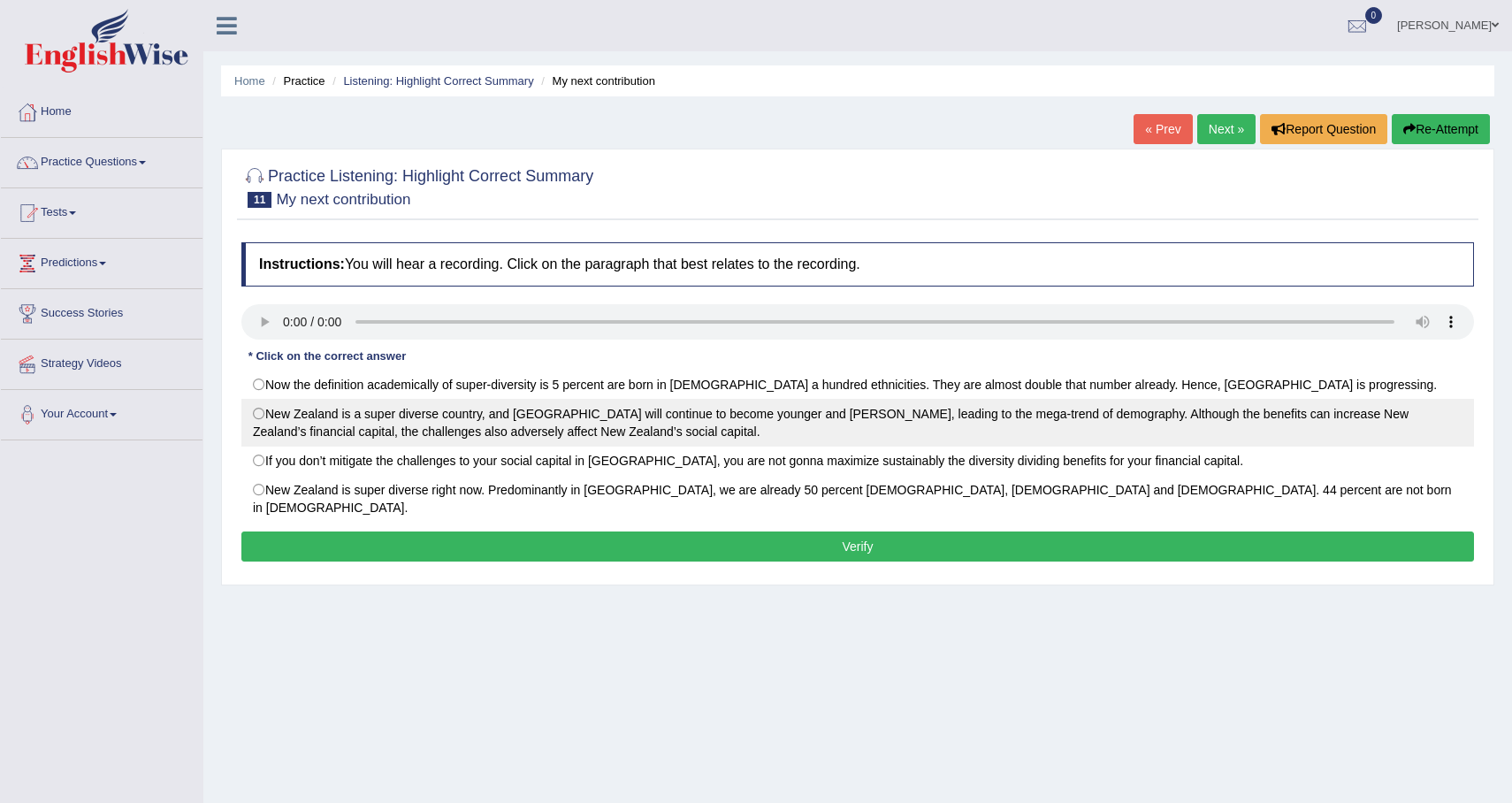
click at [676, 415] on label "New Zealand is a super diverse country, and [GEOGRAPHIC_DATA] will continue to …" at bounding box center [858, 422] width 1233 height 48
radio input "true"
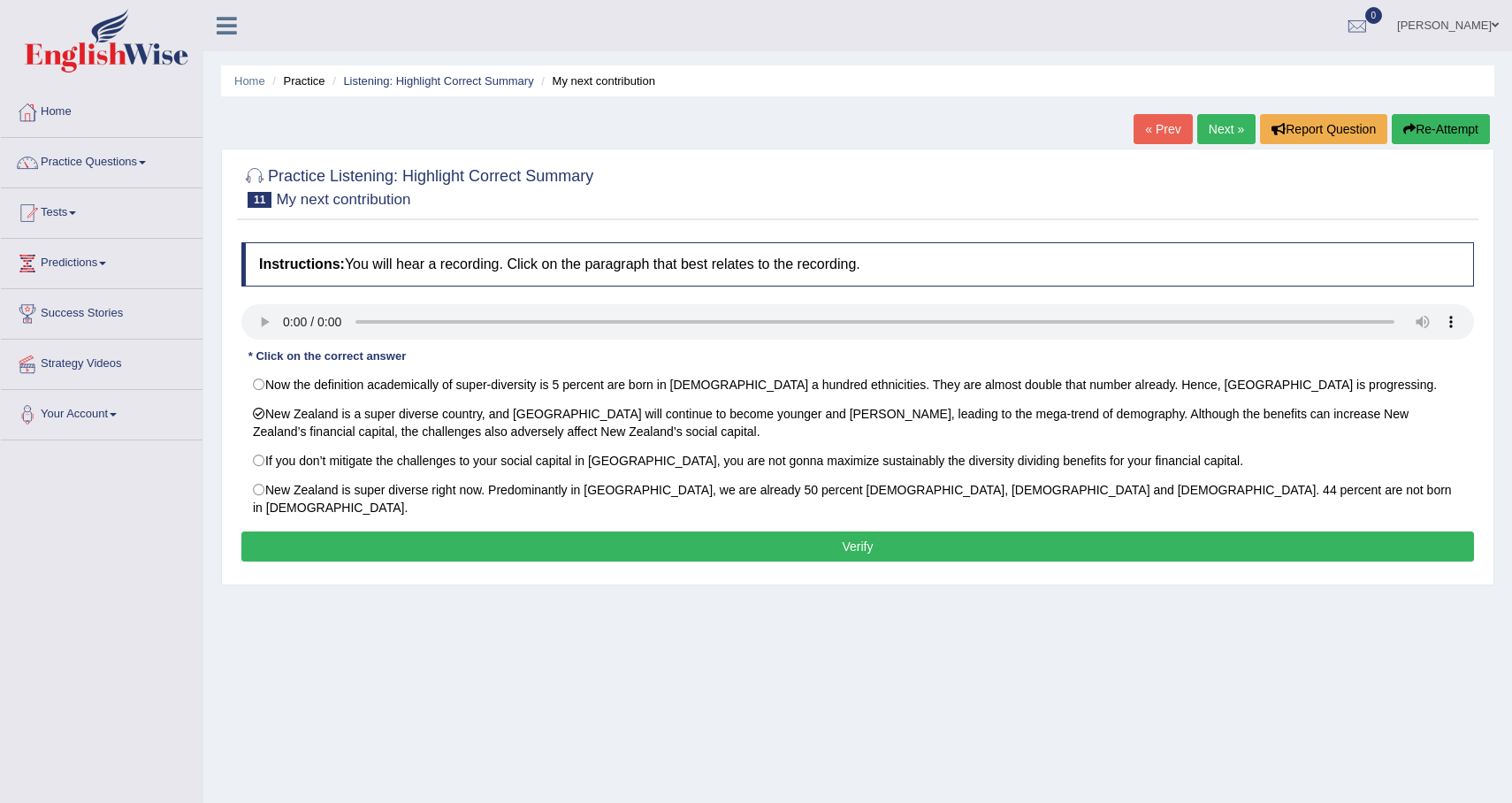
click at [706, 533] on button "Verify" at bounding box center [858, 547] width 1233 height 30
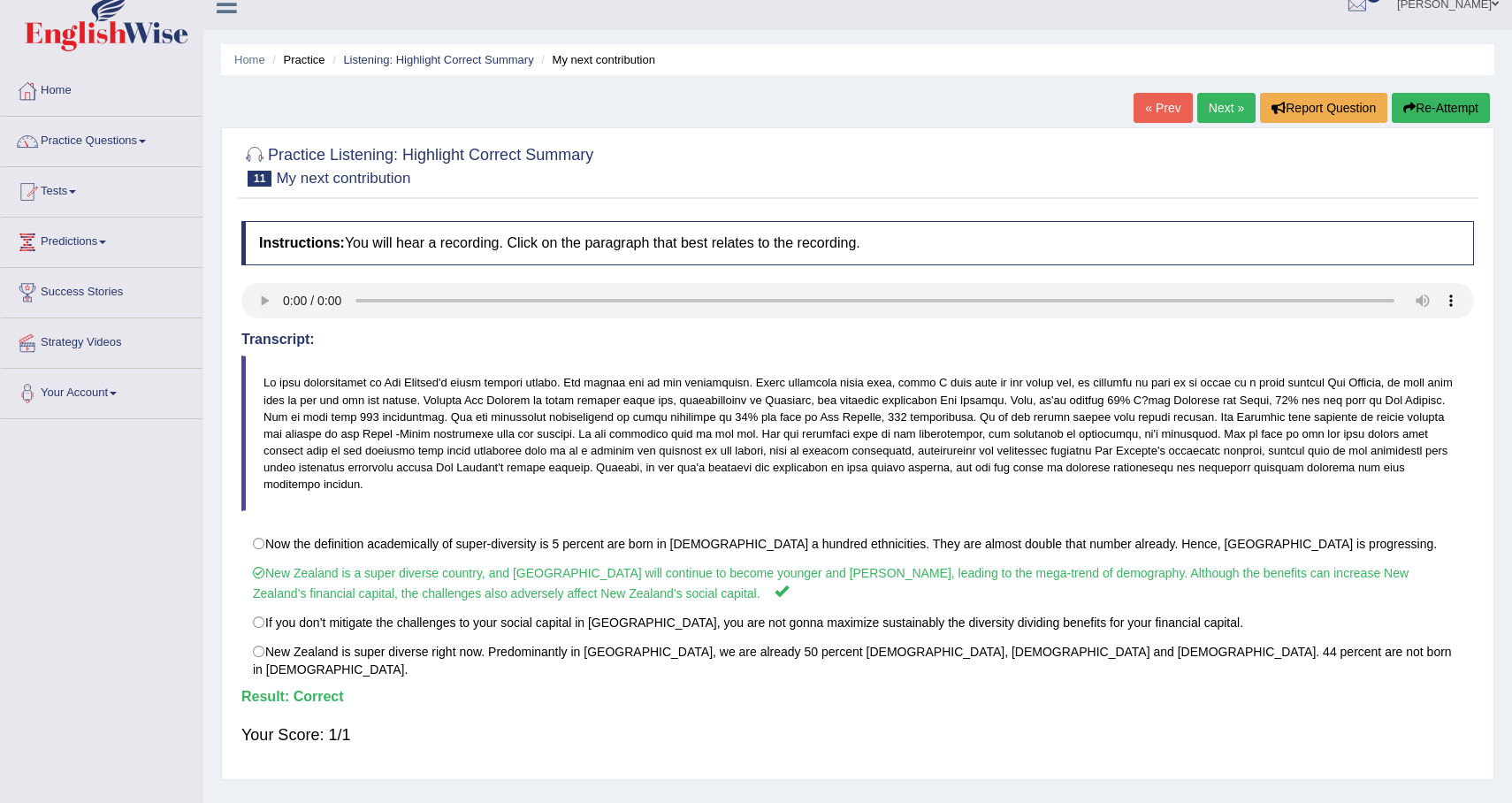
scroll to position [6, 0]
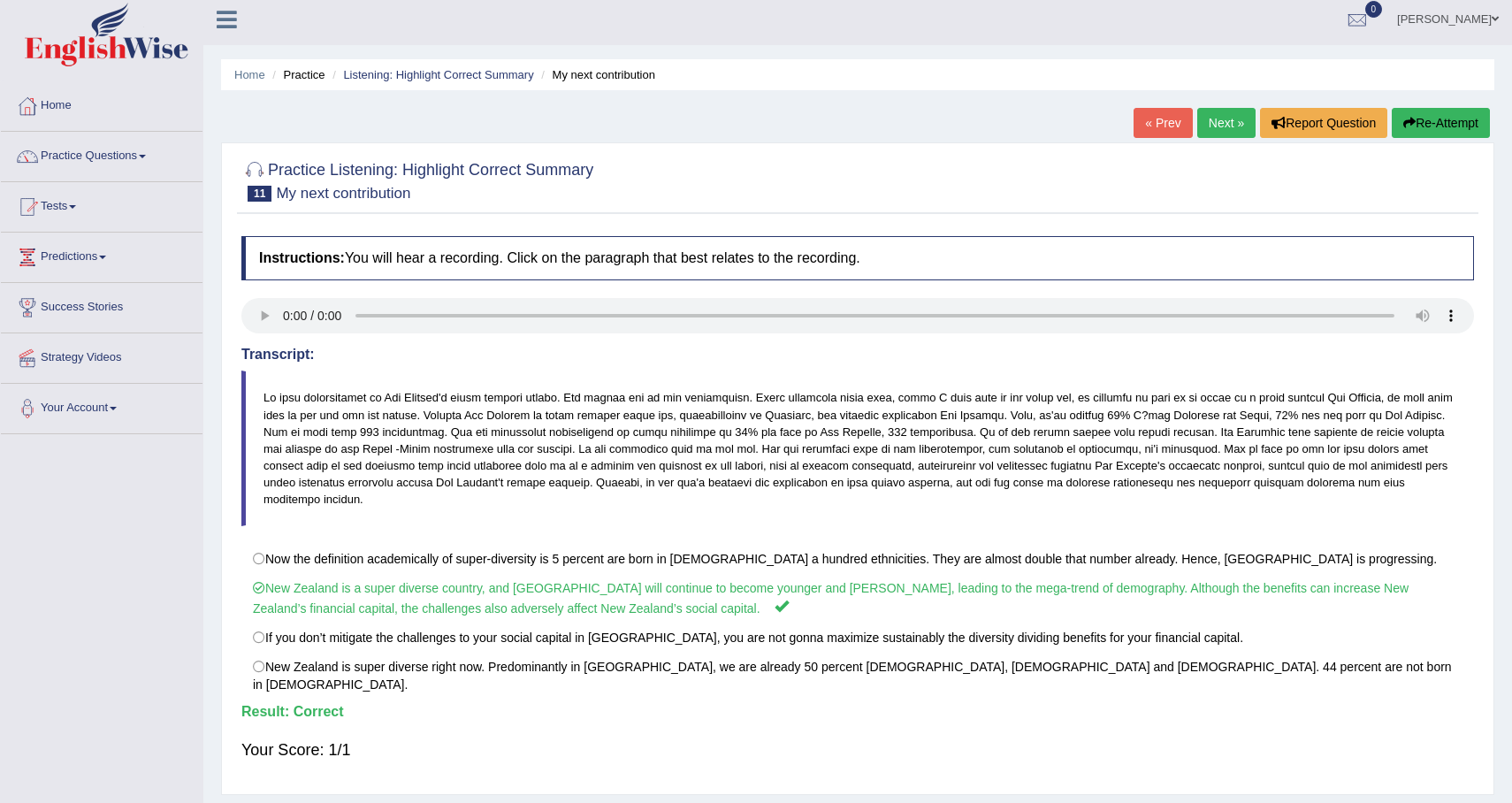
click at [1228, 126] on link "Next »" at bounding box center [1227, 122] width 58 height 30
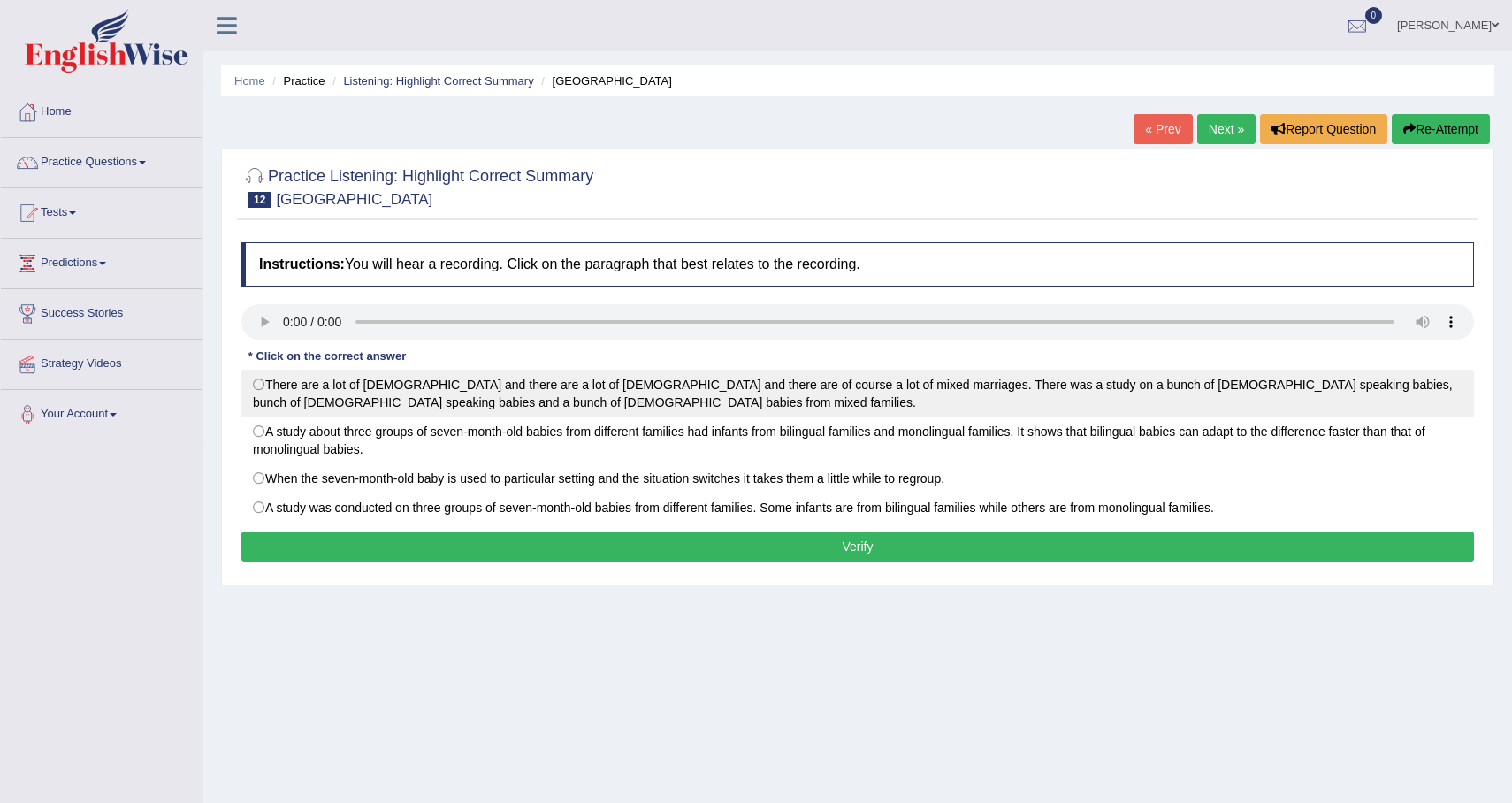
click at [706, 394] on label "There are a lot of [DEMOGRAPHIC_DATA] and there are a lot of [DEMOGRAPHIC_DATA]…" at bounding box center [858, 393] width 1233 height 48
radio input "true"
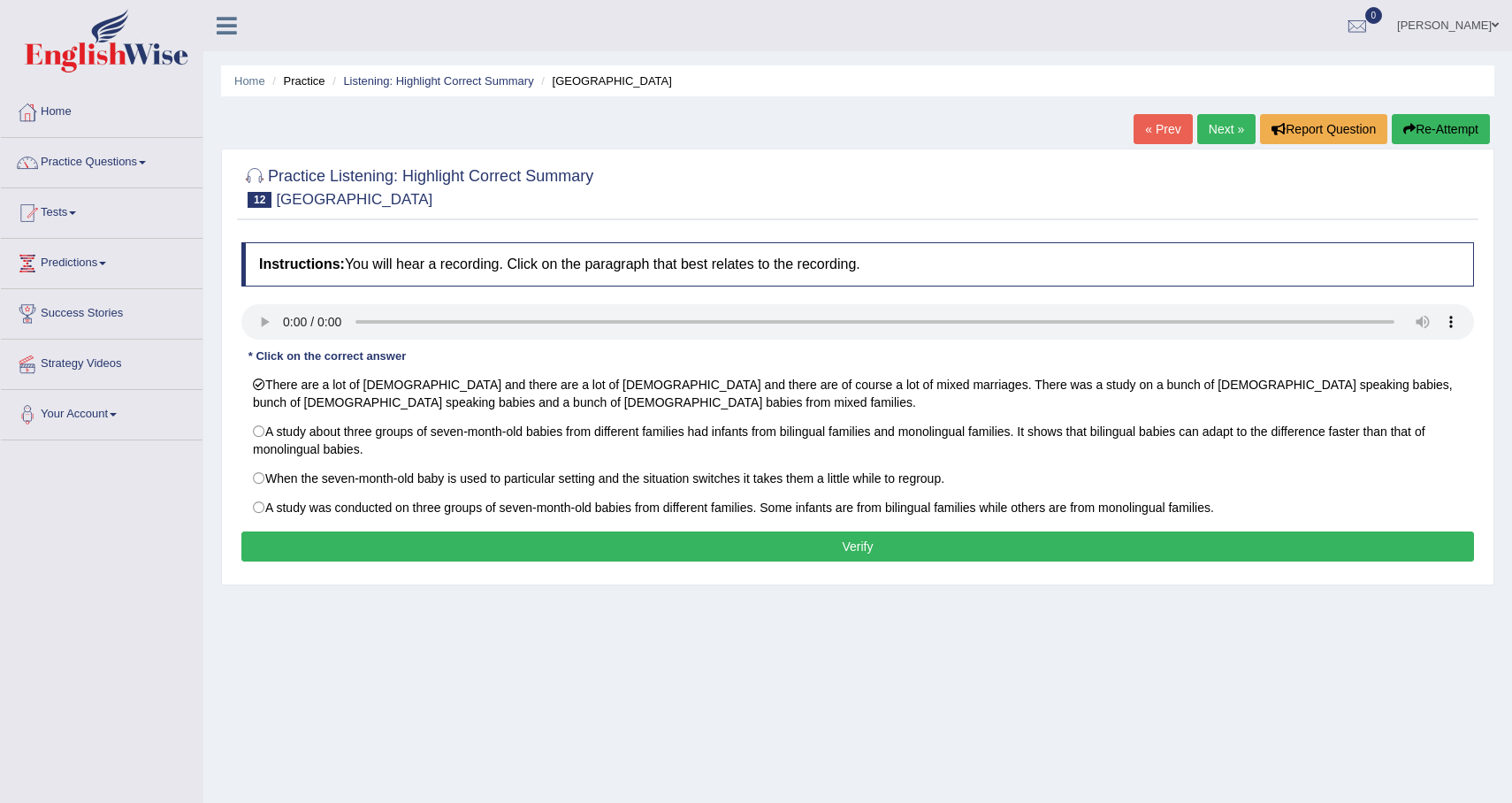
click at [729, 546] on button "Verify" at bounding box center [858, 547] width 1233 height 30
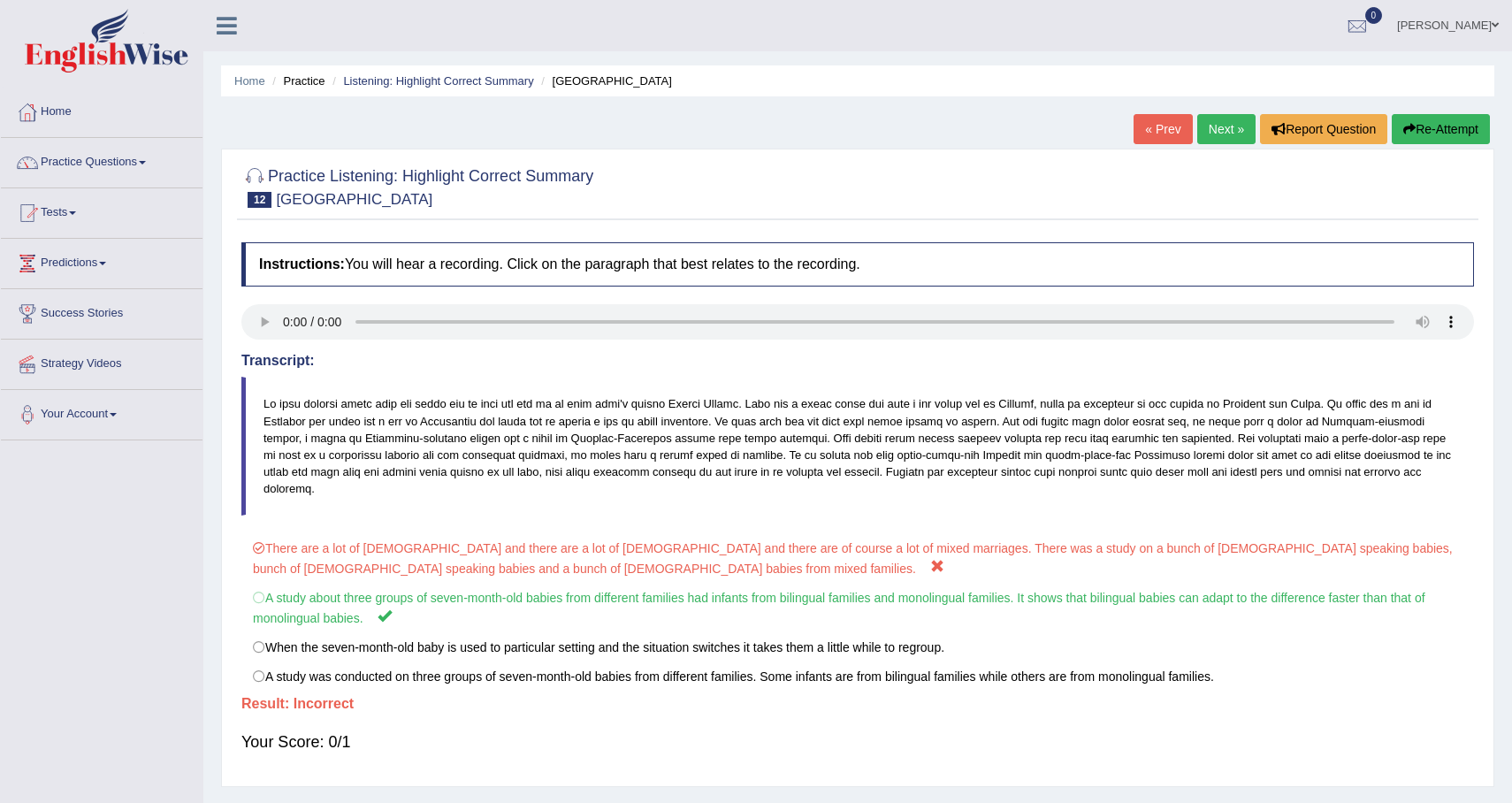
click at [1224, 123] on link "Next »" at bounding box center [1227, 129] width 58 height 30
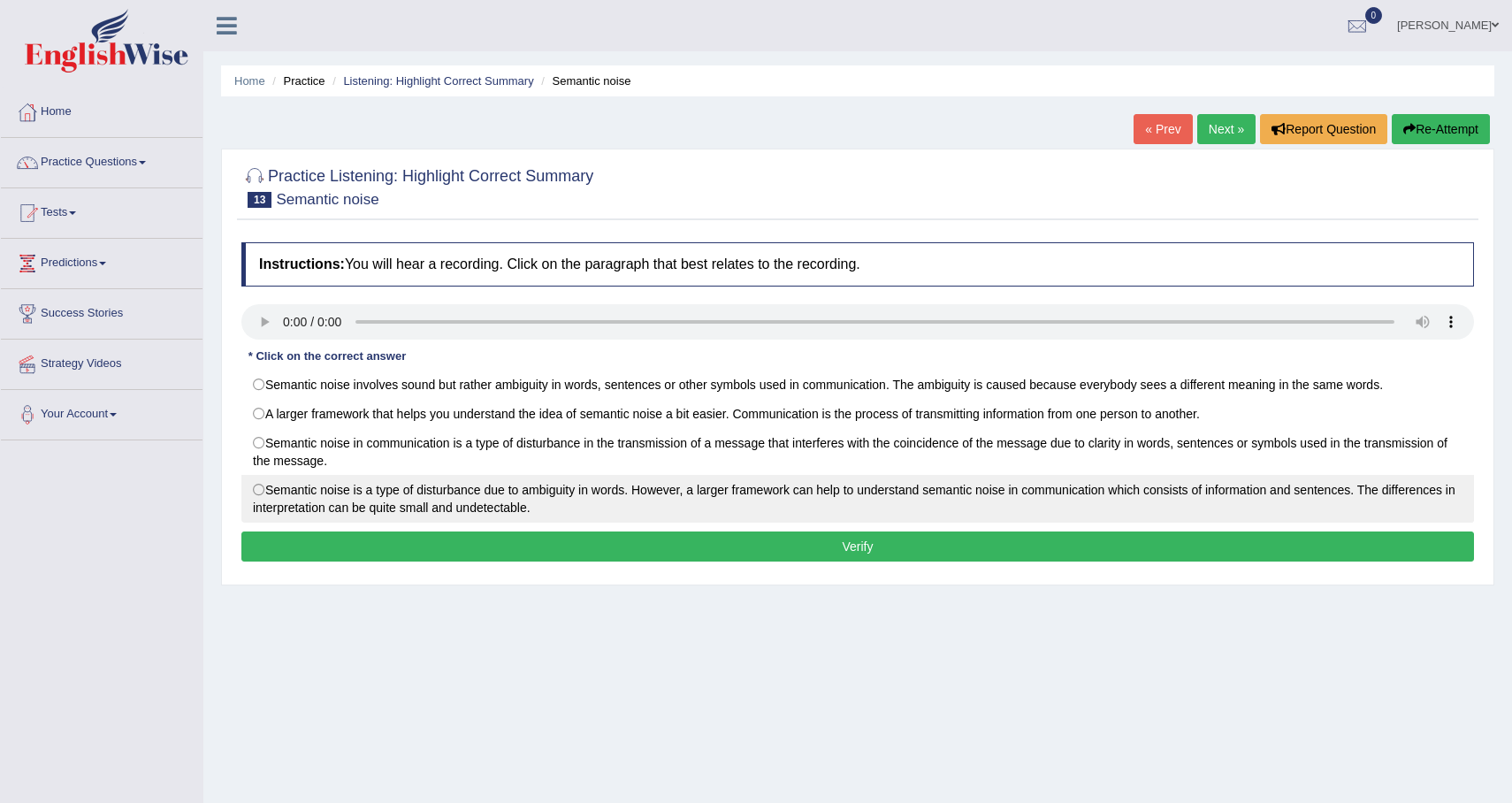
click at [858, 496] on label "Semantic noise is a type of disturbance due to ambiguity in words. However, a l…" at bounding box center [858, 498] width 1233 height 48
radio input "true"
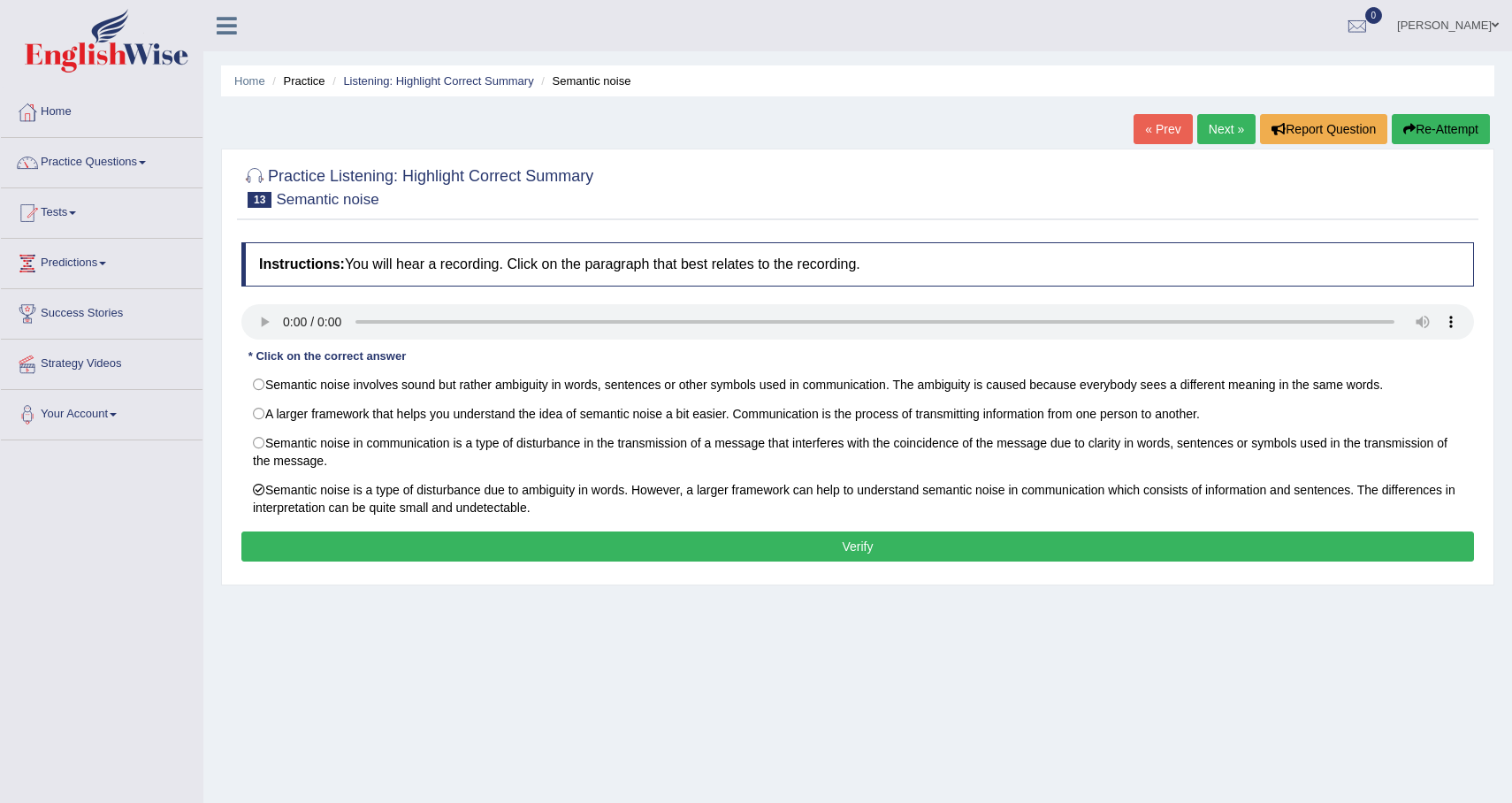
click at [853, 559] on button "Verify" at bounding box center [858, 547] width 1233 height 30
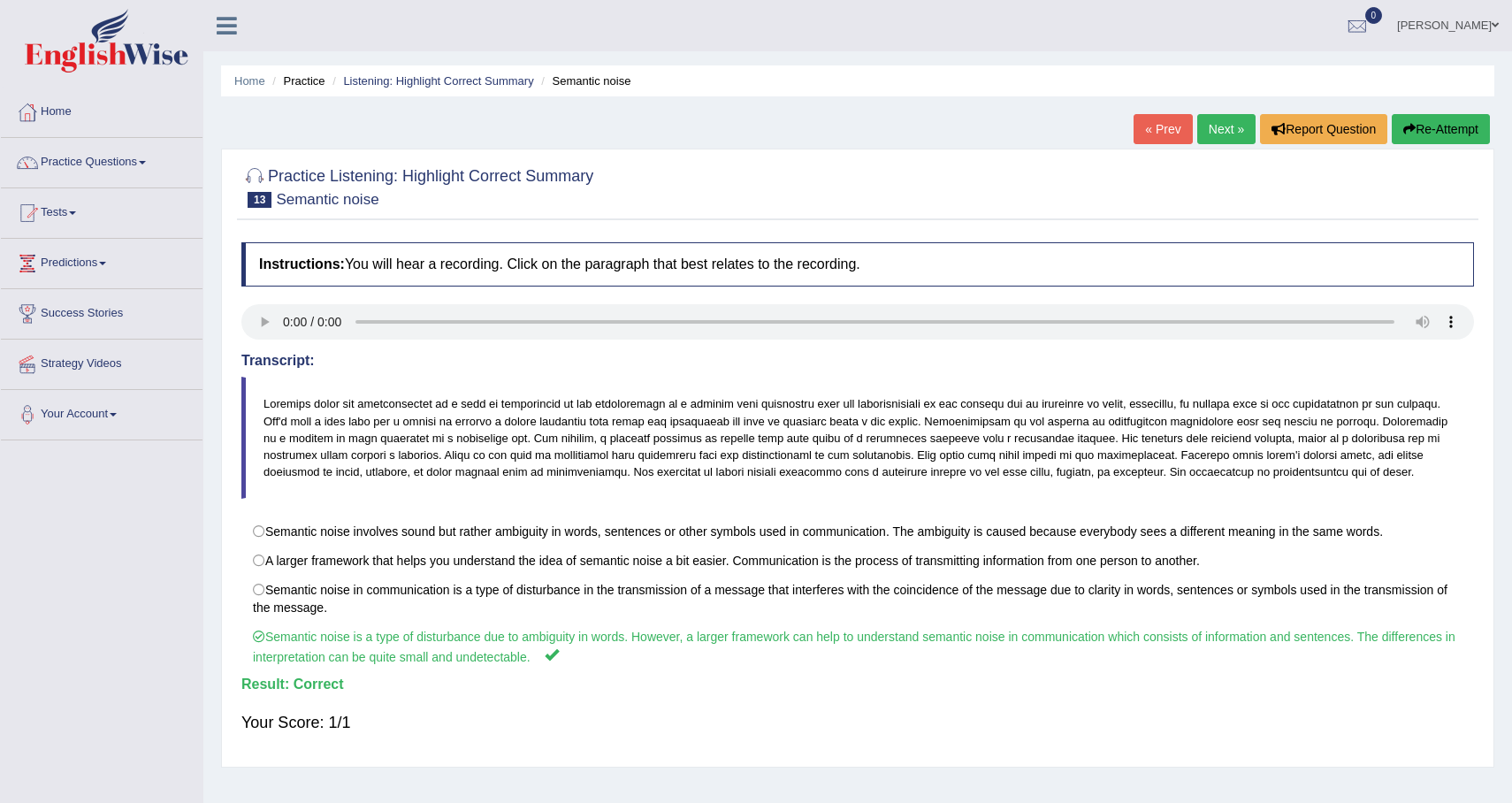
click at [1222, 120] on link "Next »" at bounding box center [1227, 129] width 58 height 30
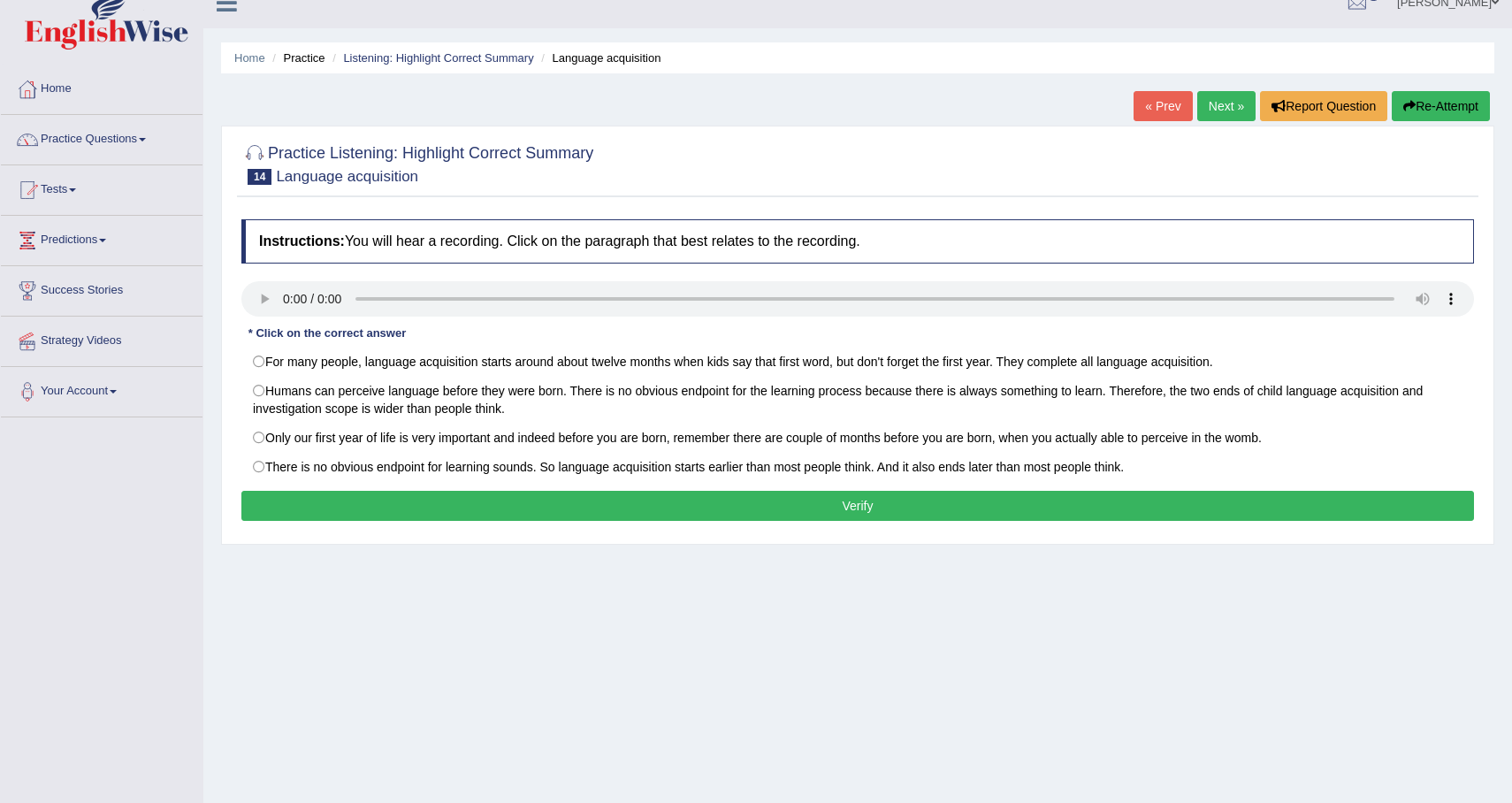
scroll to position [27, 0]
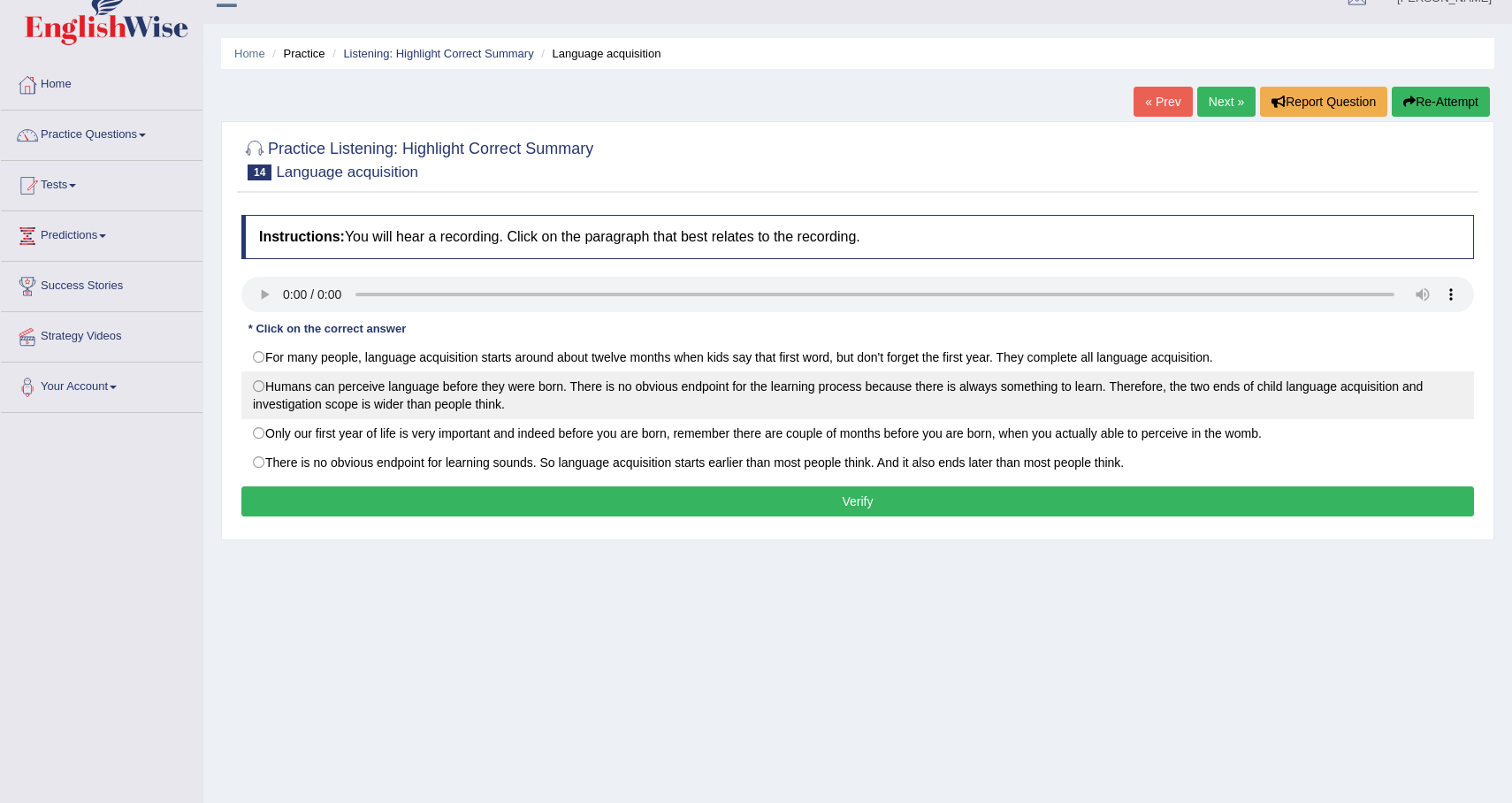
click at [975, 404] on label "Humans can perceive language before they were born. There is no obvious endpoin…" at bounding box center [858, 395] width 1233 height 48
radio input "true"
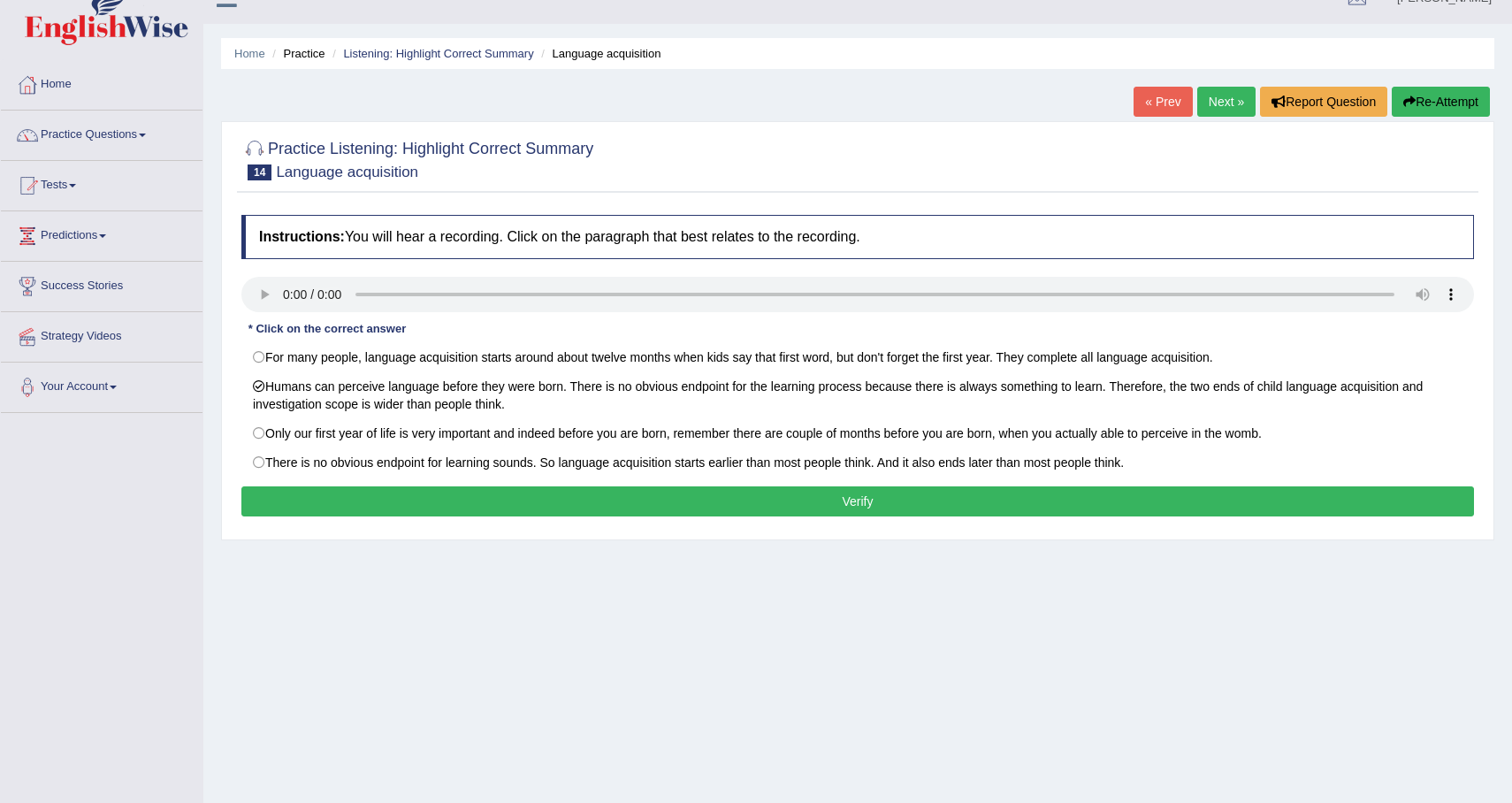
click at [971, 503] on button "Verify" at bounding box center [858, 501] width 1233 height 30
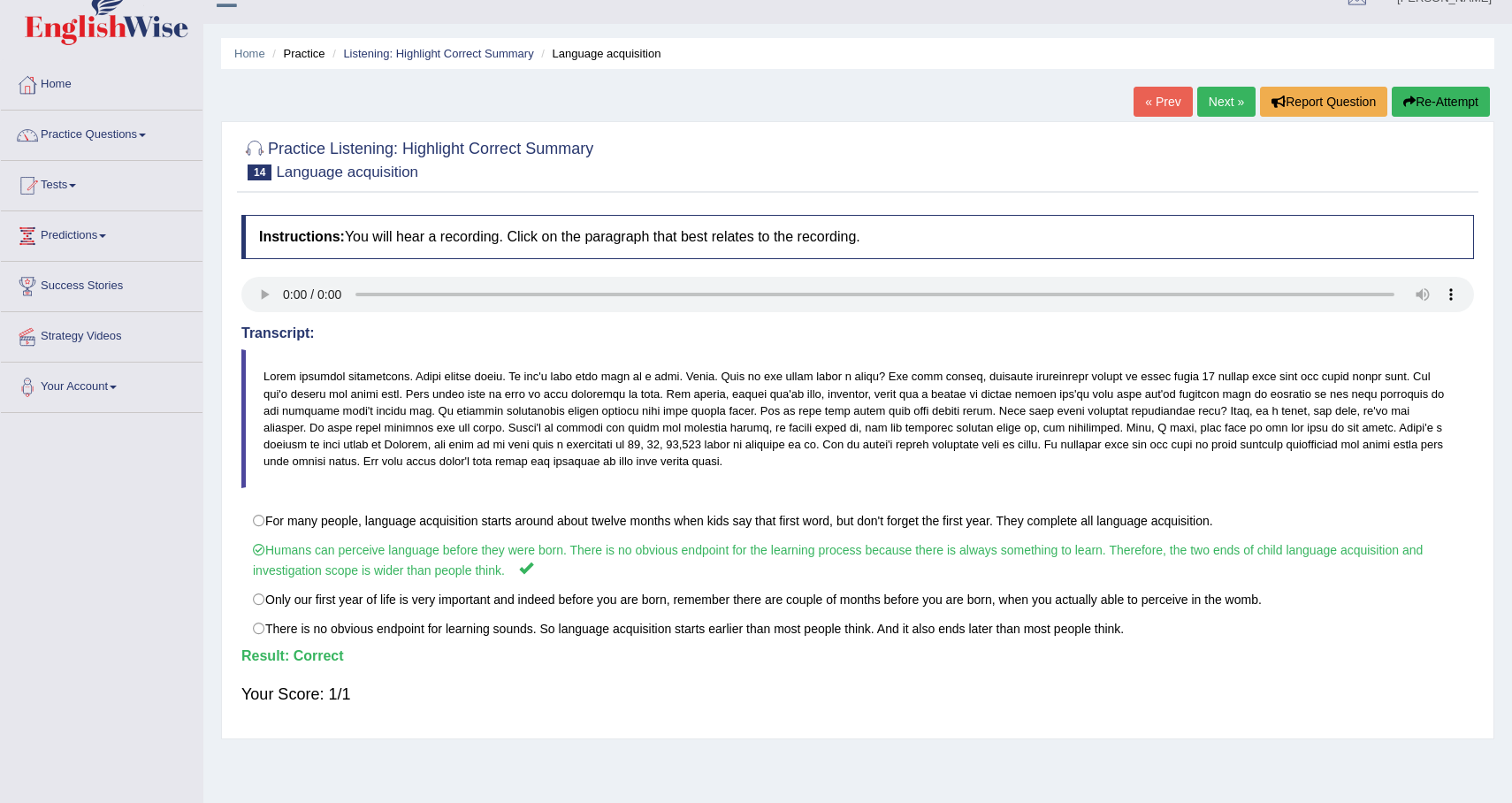
click at [1198, 105] on link "Next »" at bounding box center [1227, 101] width 58 height 30
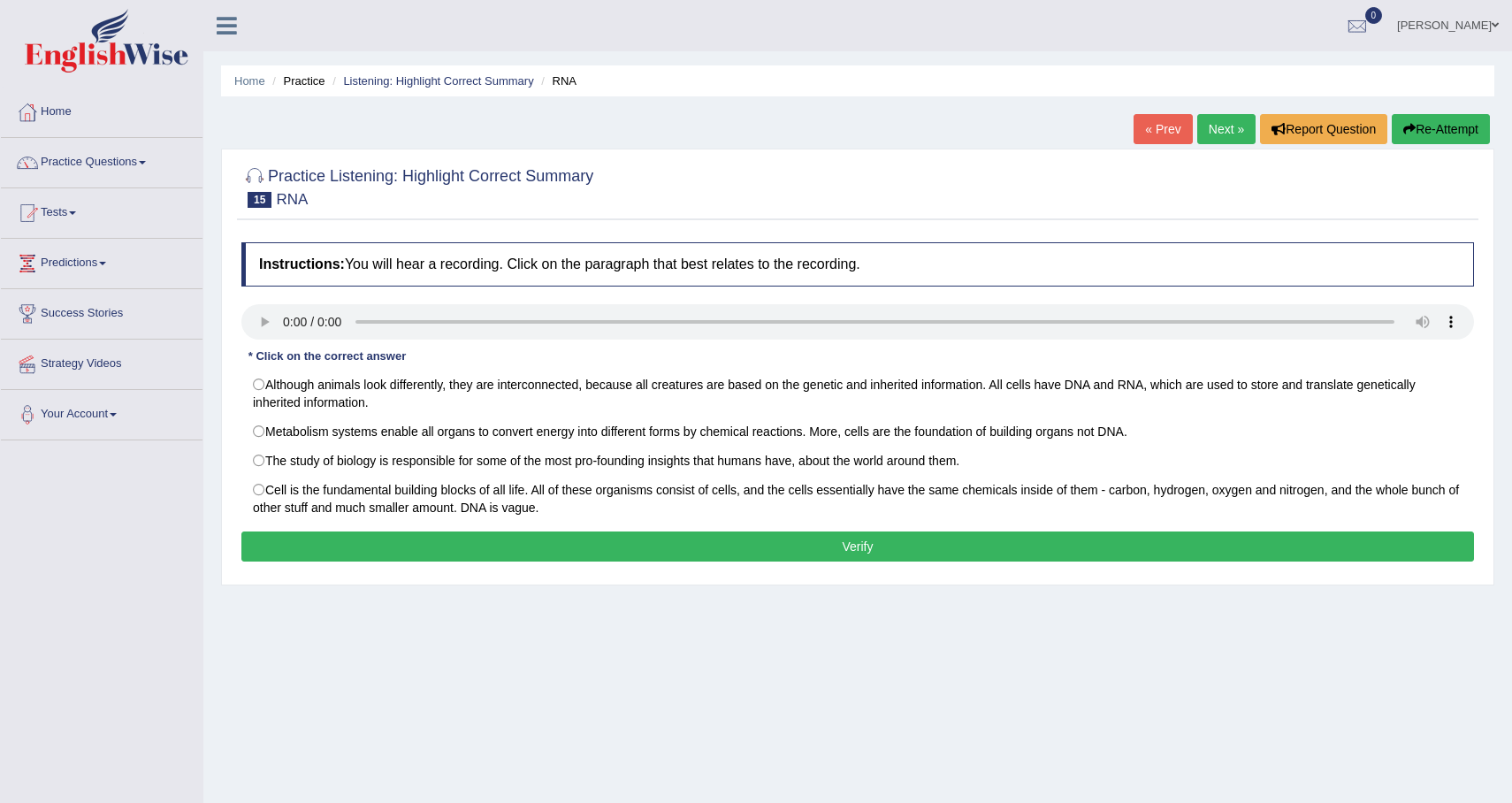
click at [1205, 105] on div "Home Practice Listening: Highlight Correct Summary RNA « Prev Next » Report Que…" at bounding box center [858, 442] width 1309 height 885
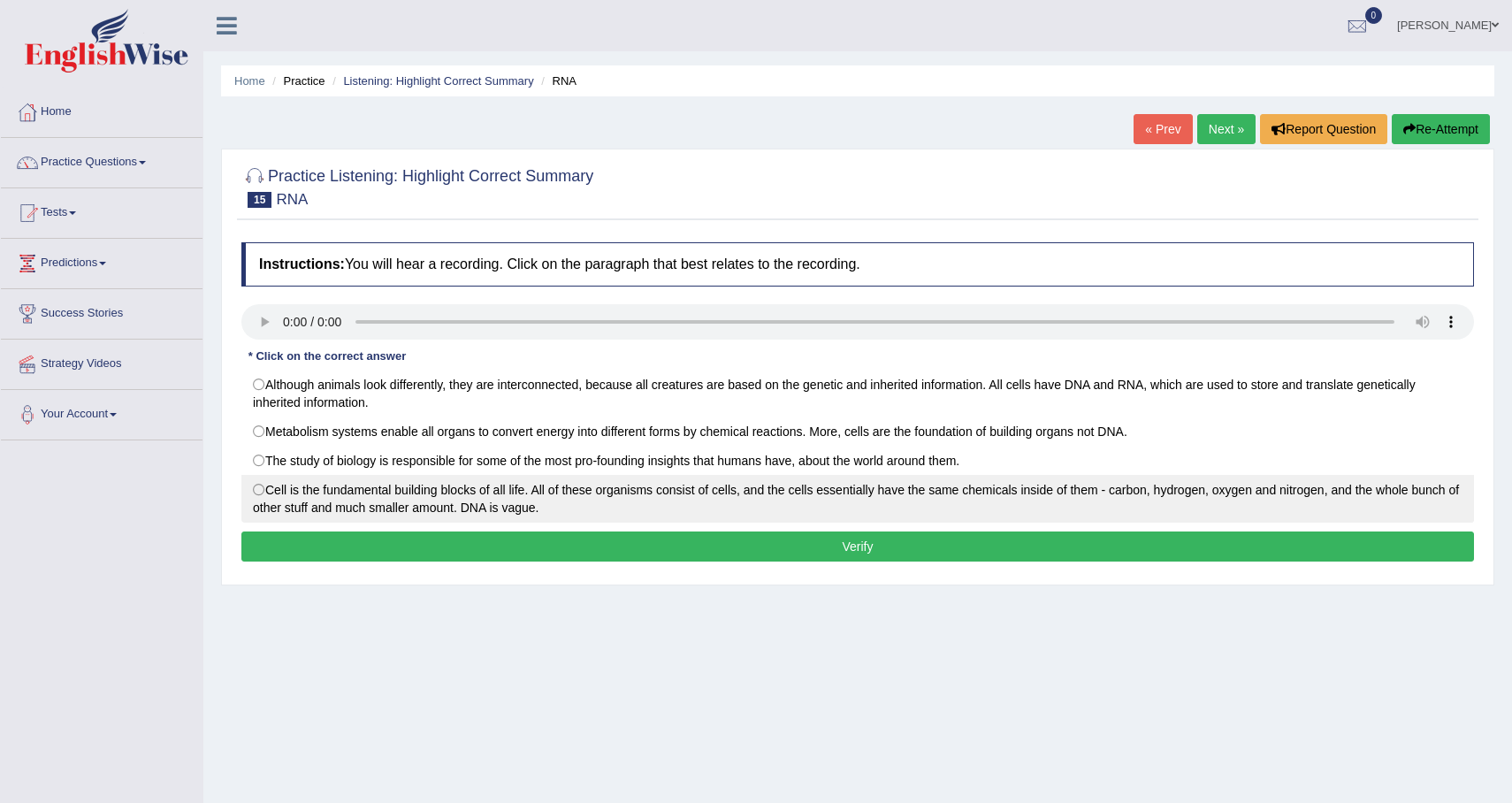
click at [762, 480] on label "Cell is the fundamental building blocks of all life. All of these organisms con…" at bounding box center [858, 498] width 1233 height 48
radio input "true"
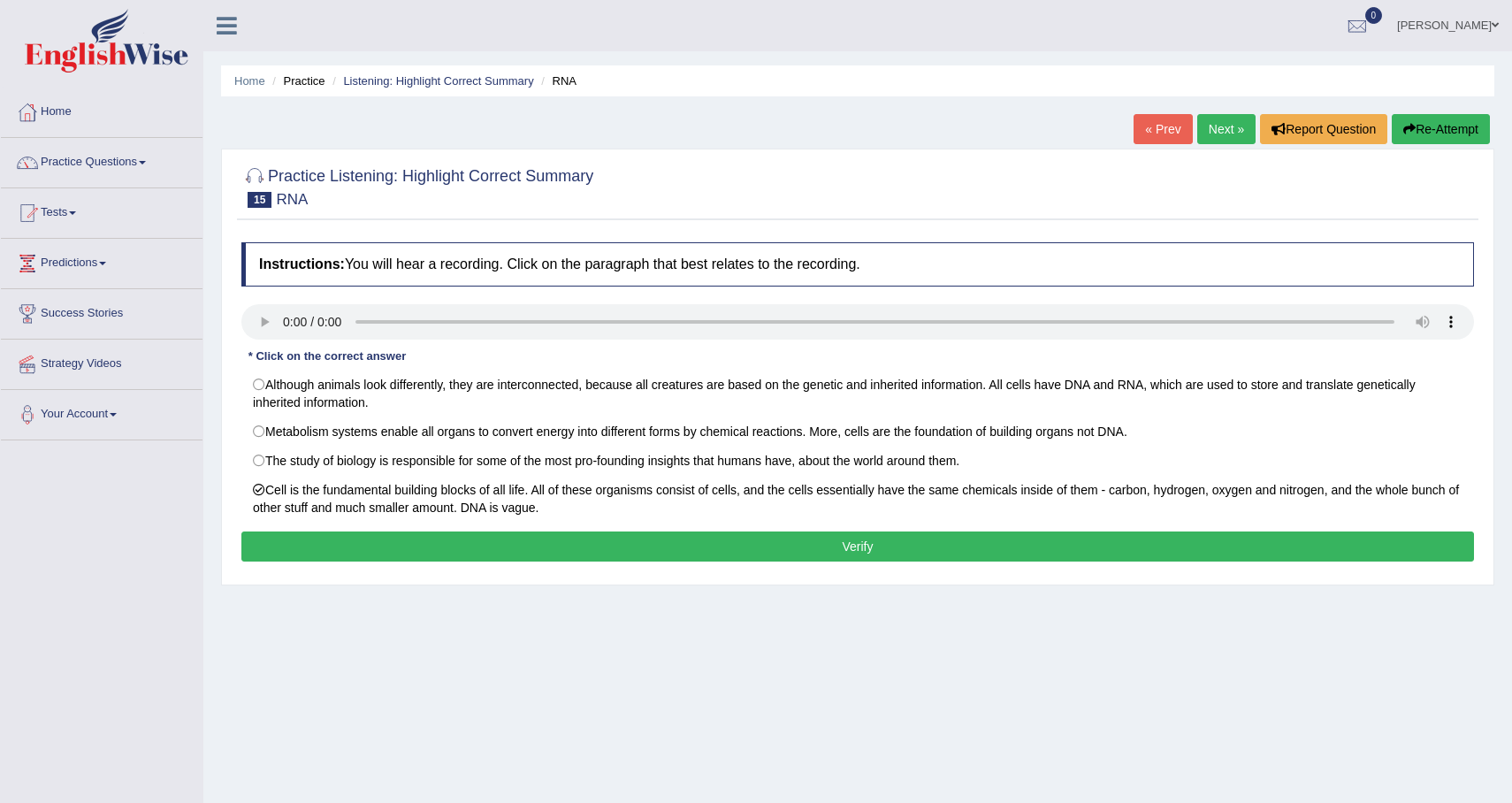
click at [792, 550] on button "Verify" at bounding box center [858, 547] width 1233 height 30
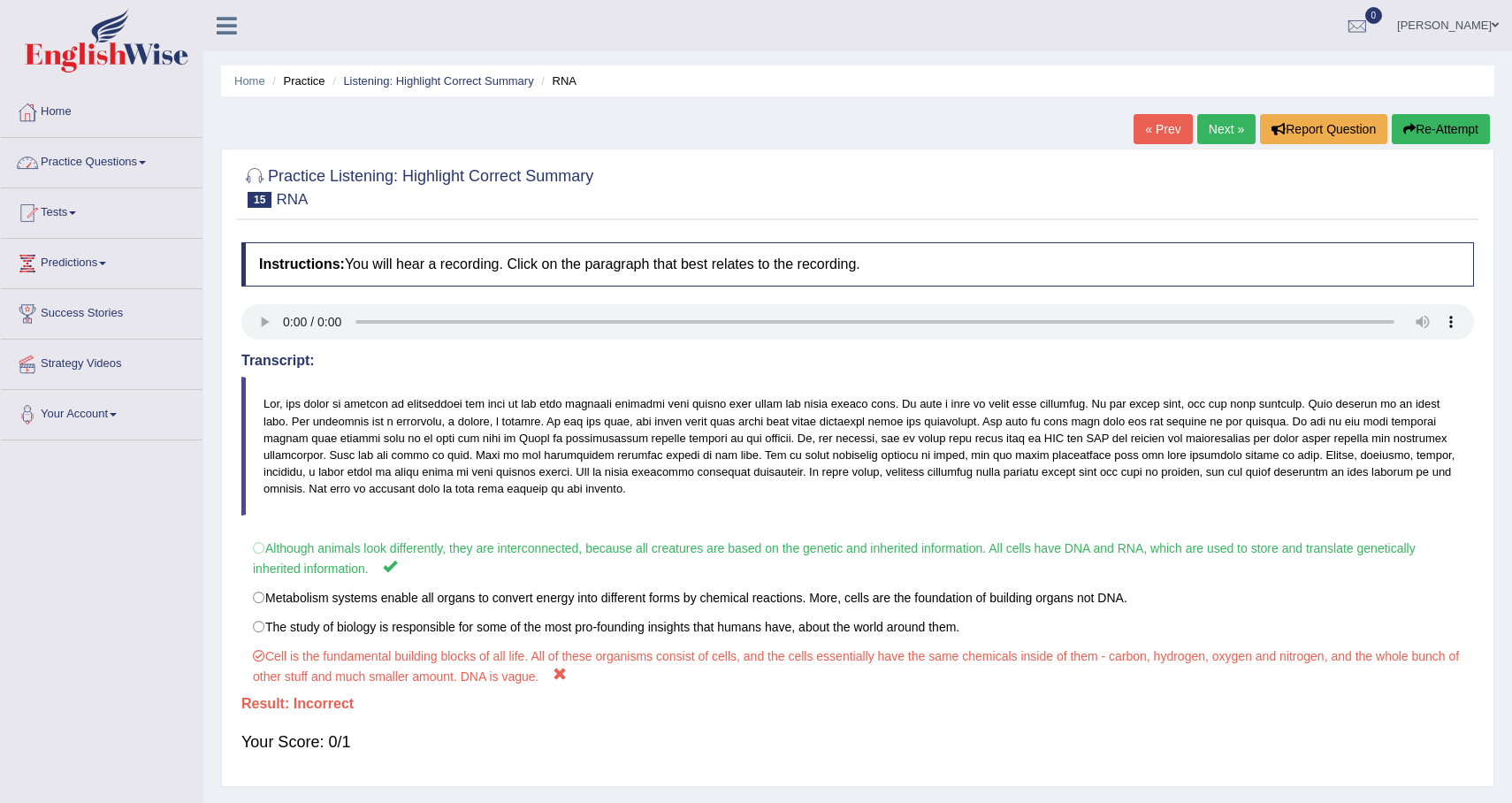
click at [135, 170] on link "Practice Questions" at bounding box center [102, 160] width 202 height 45
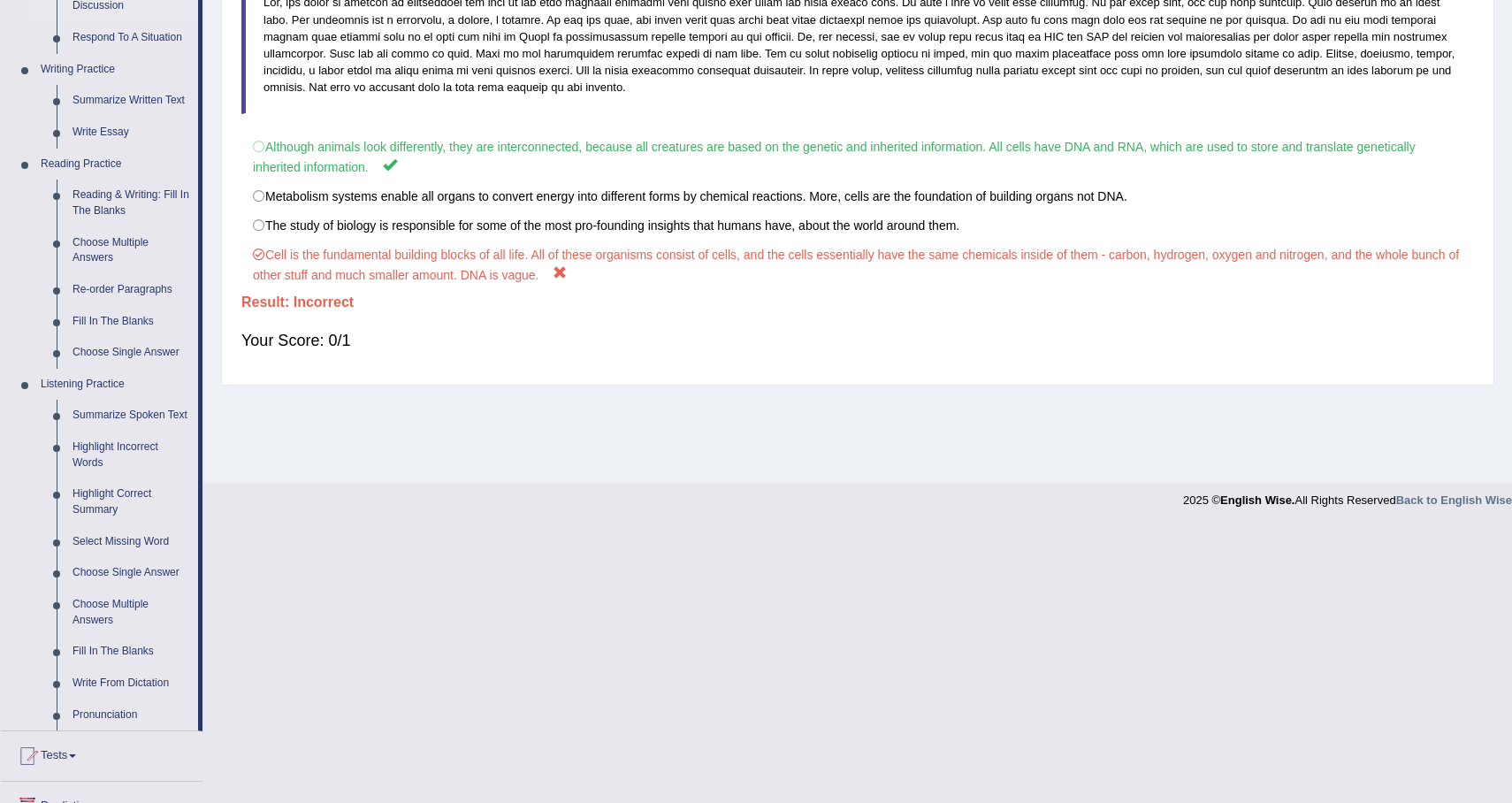
scroll to position [599, 0]
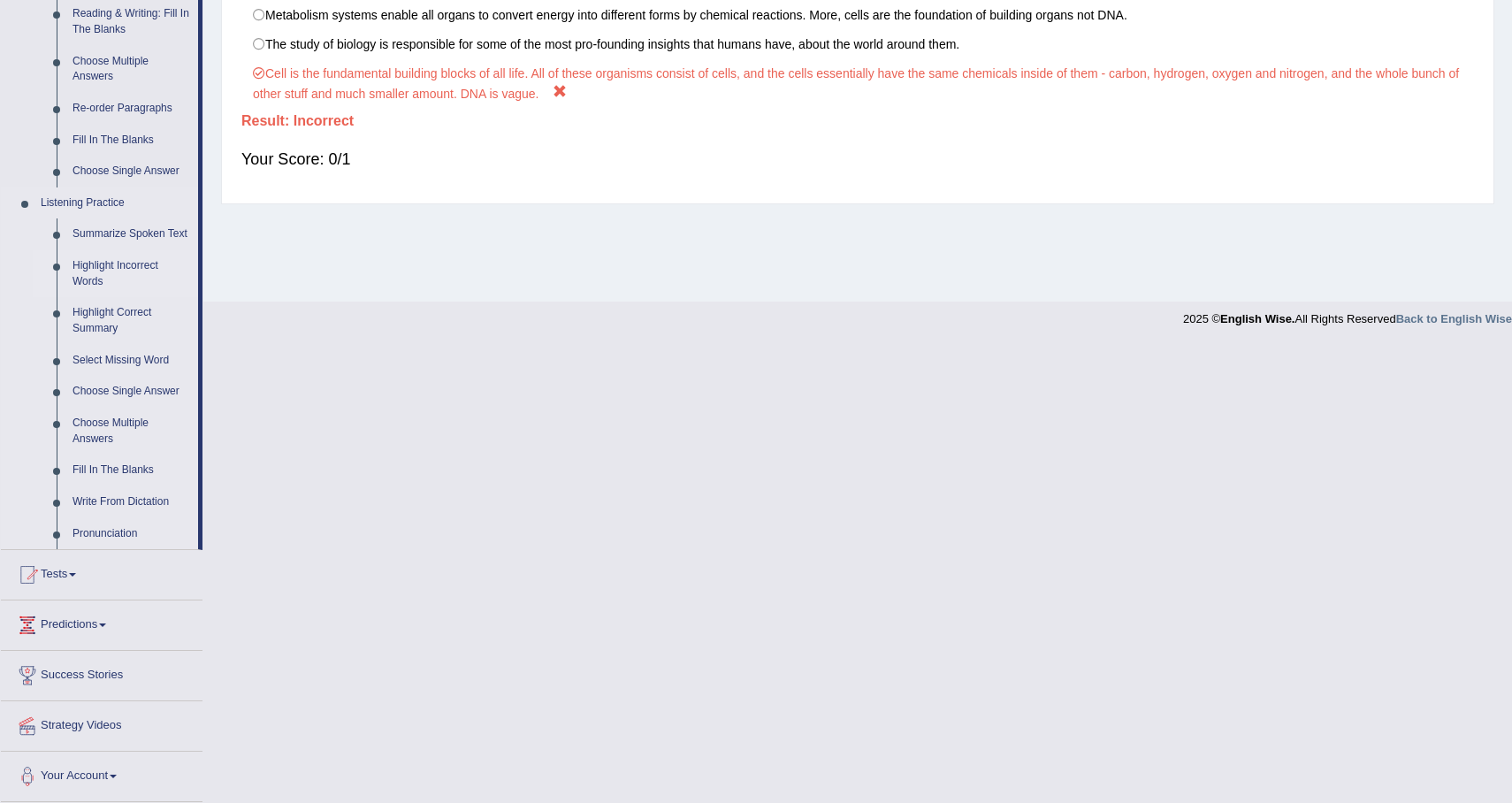
click at [117, 270] on link "Highlight Incorrect Words" at bounding box center [132, 274] width 134 height 47
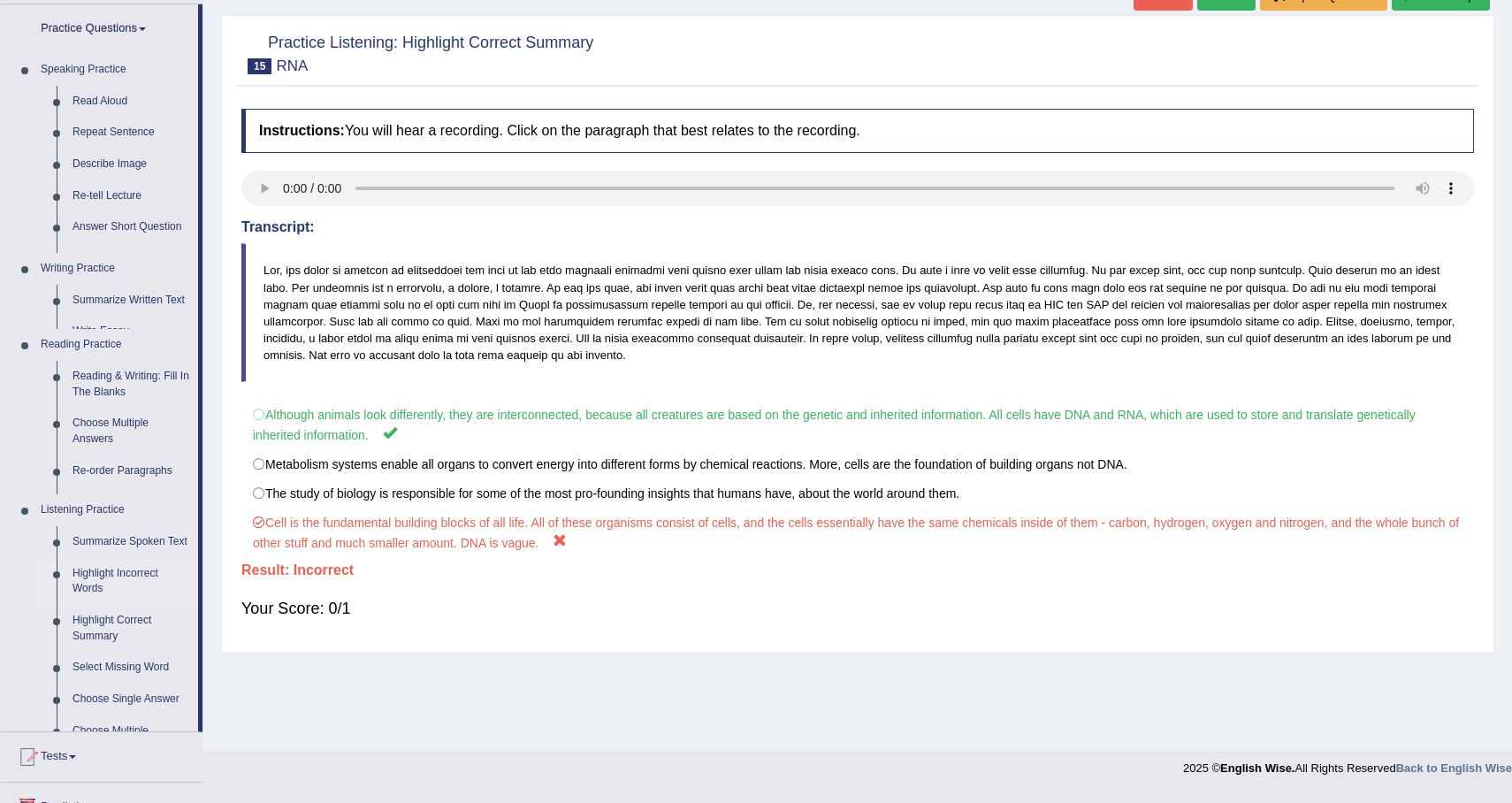
scroll to position [125, 0]
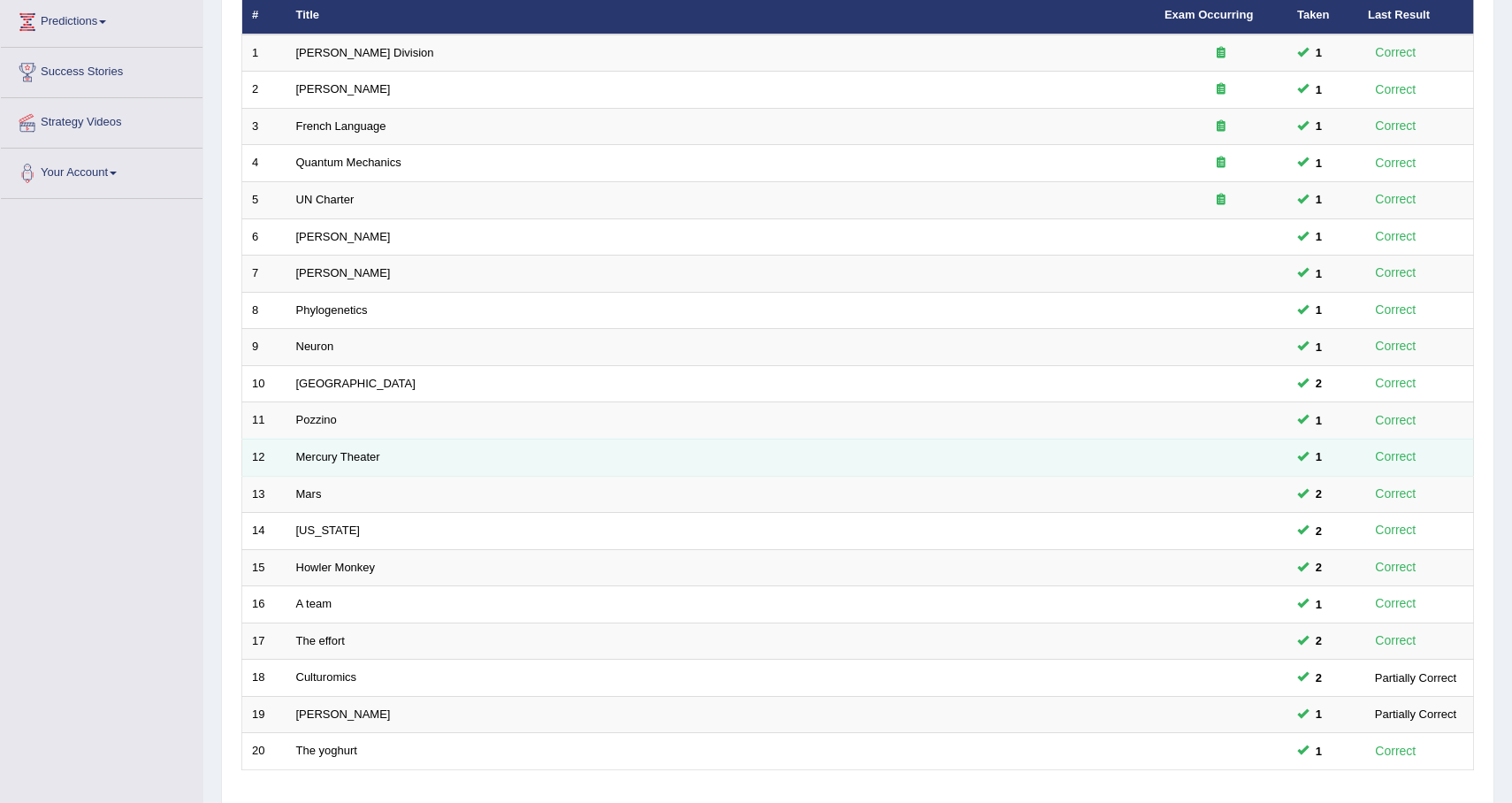
scroll to position [368, 0]
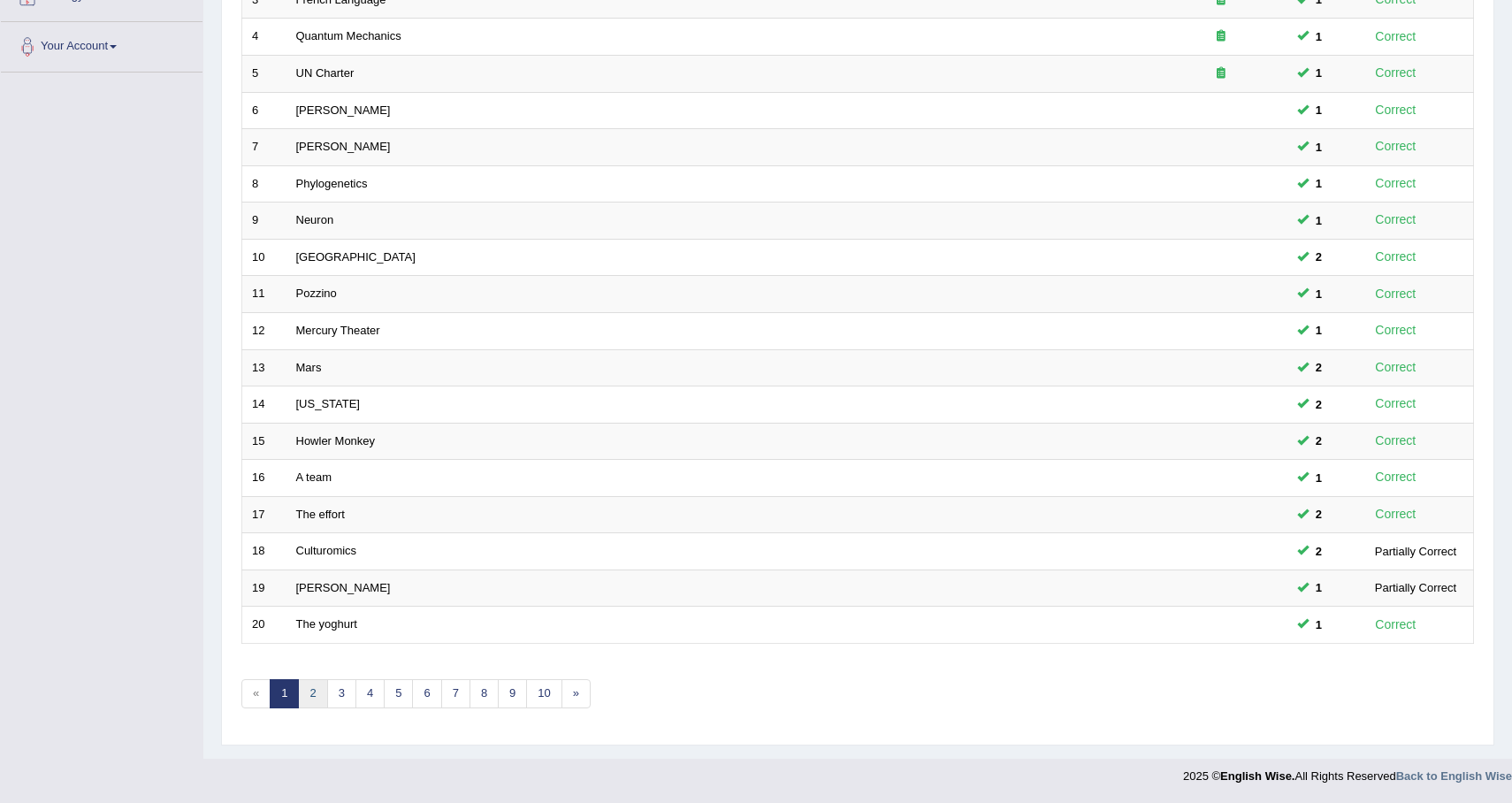
click at [320, 690] on link "2" at bounding box center [312, 694] width 29 height 29
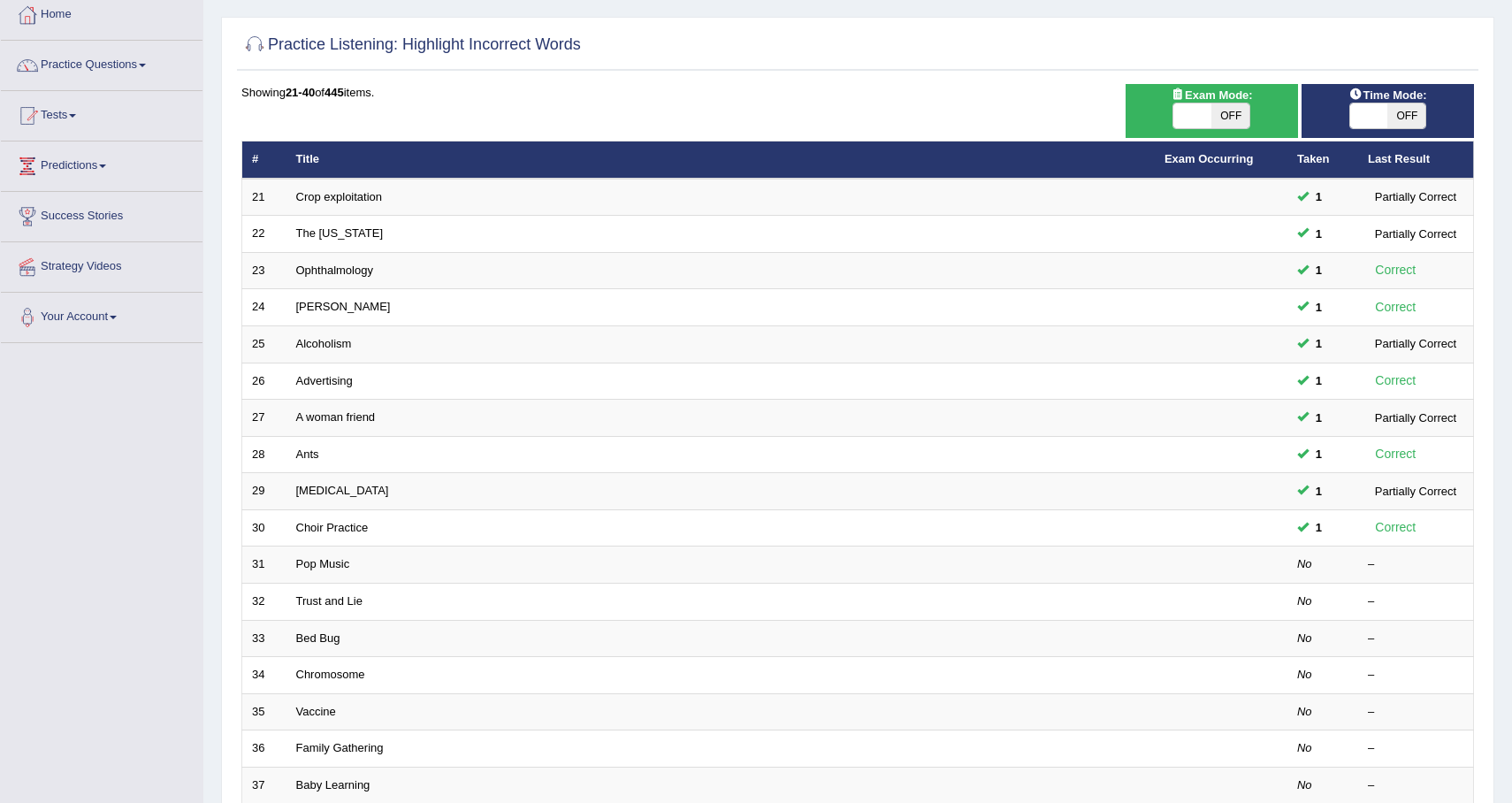
scroll to position [106, 0]
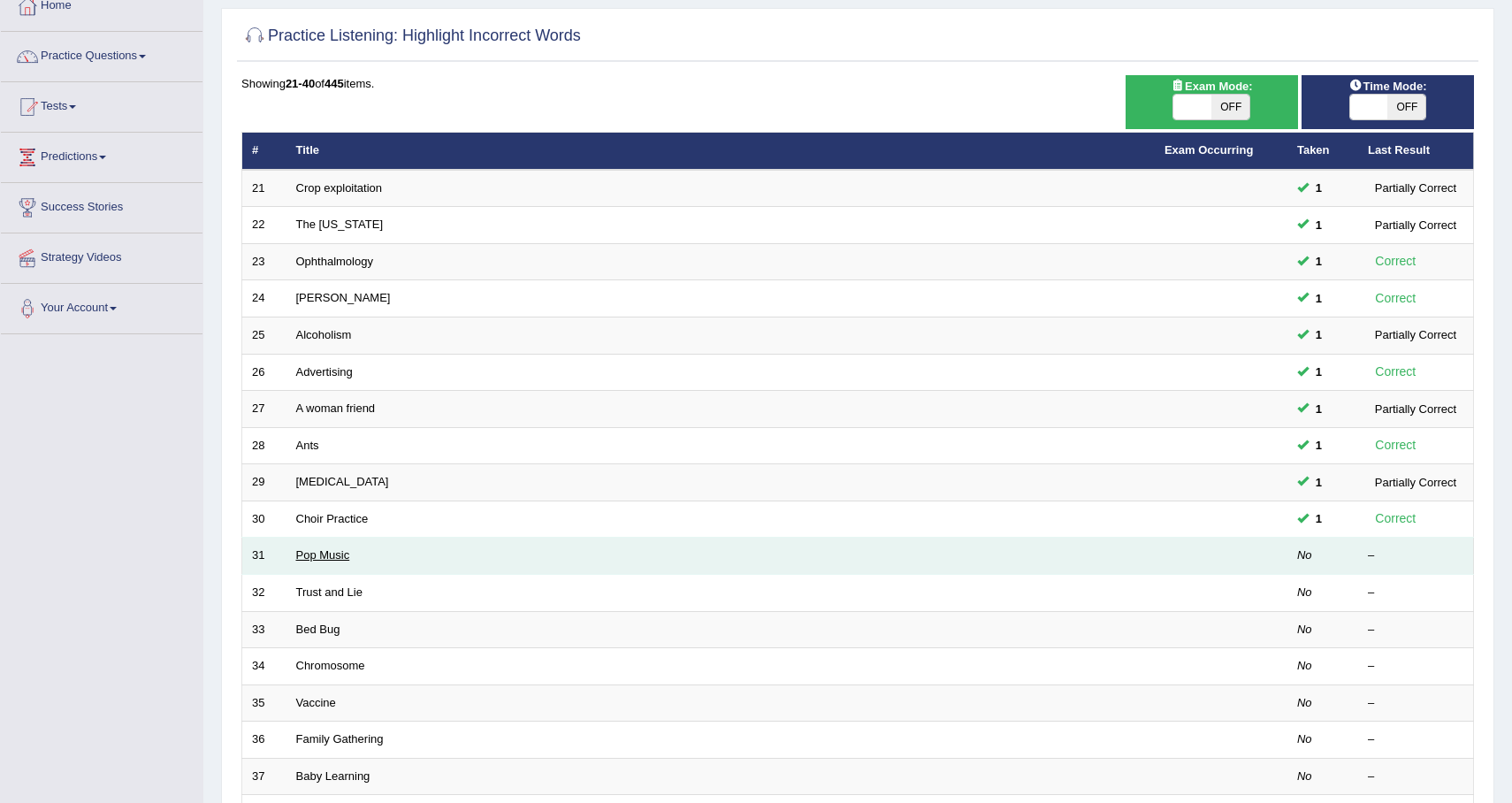
click at [346, 560] on link "Pop Music" at bounding box center [323, 555] width 54 height 14
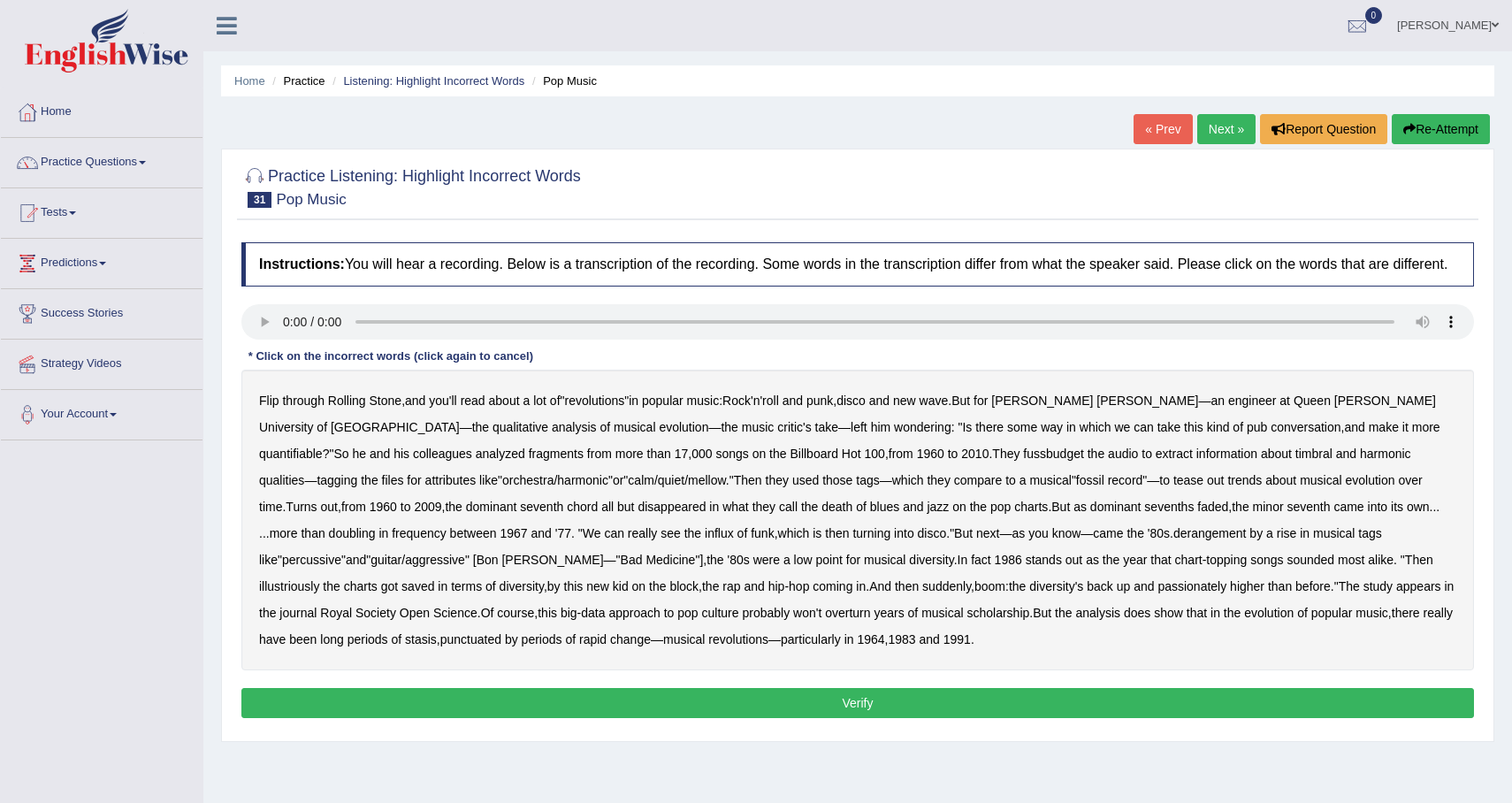
click at [1023, 461] on b "fussbudget" at bounding box center [1053, 453] width 61 height 15
click at [1173, 541] on b "derangement" at bounding box center [1210, 533] width 74 height 15
click at [319, 580] on b "illustriously" at bounding box center [289, 586] width 60 height 15
click at [1158, 593] on b "passionately" at bounding box center [1192, 586] width 69 height 15
click at [792, 710] on button "Verify" at bounding box center [858, 703] width 1233 height 30
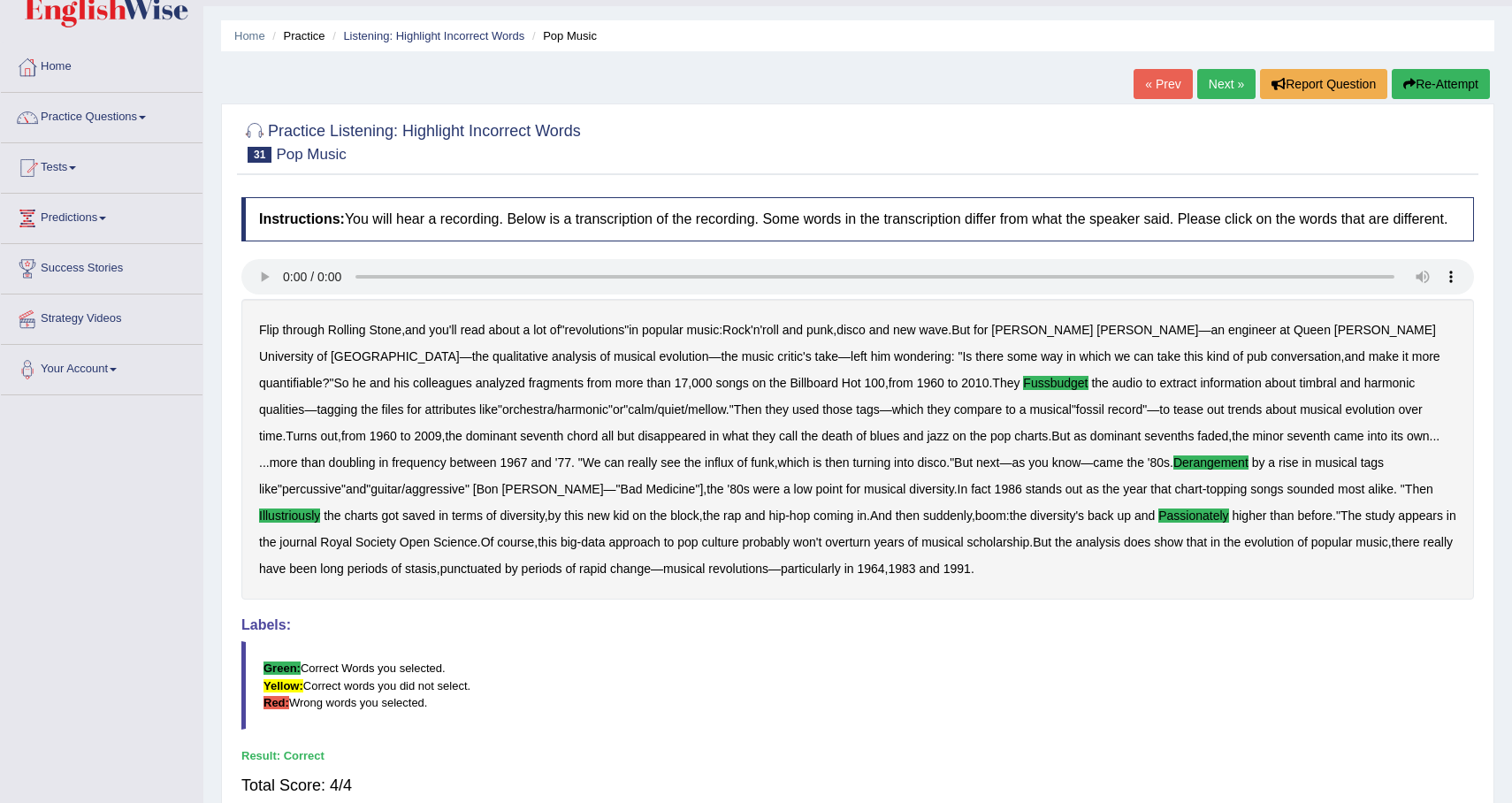
scroll to position [29, 0]
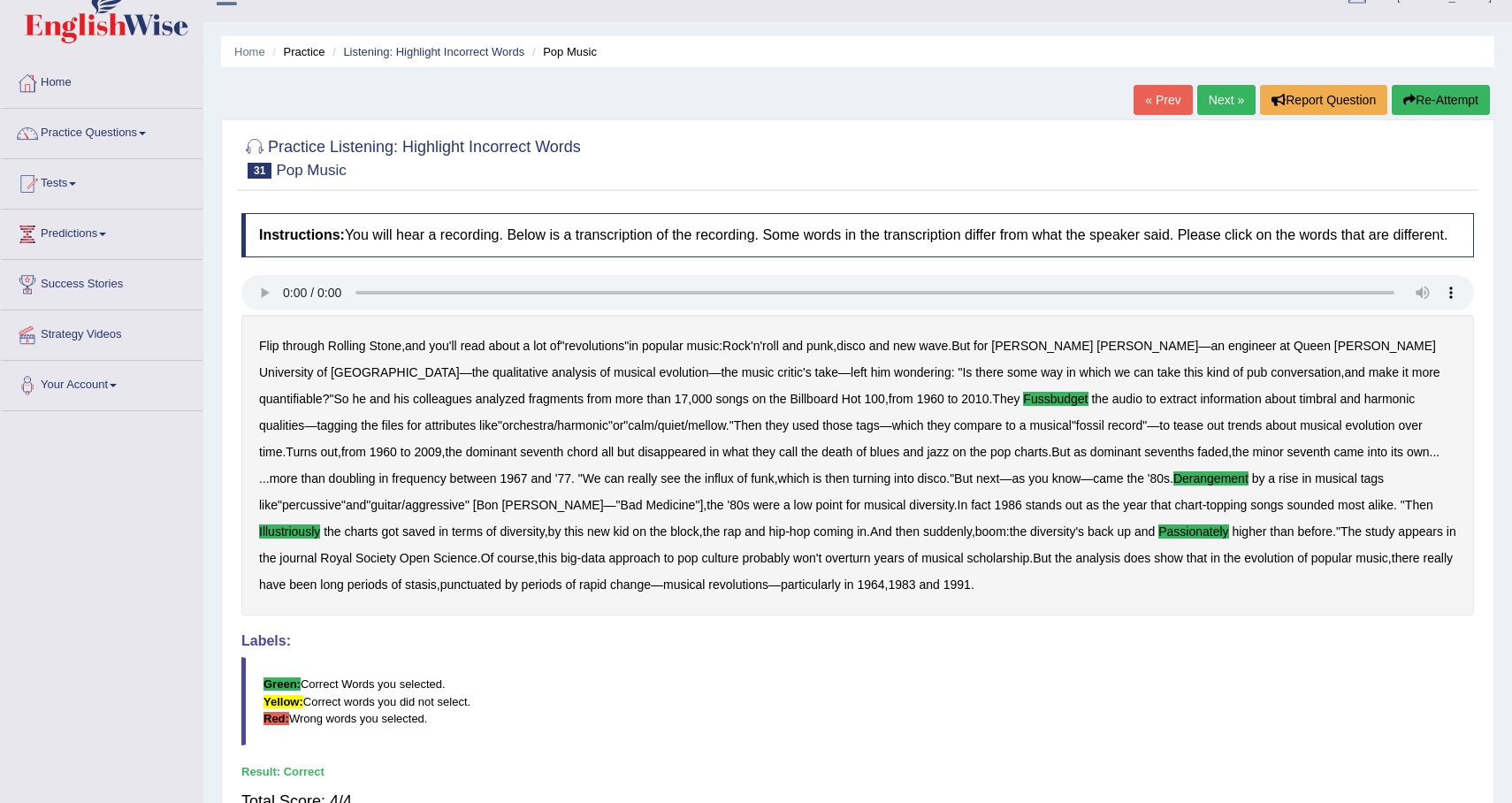
click at [1228, 102] on link "Next »" at bounding box center [1227, 99] width 58 height 30
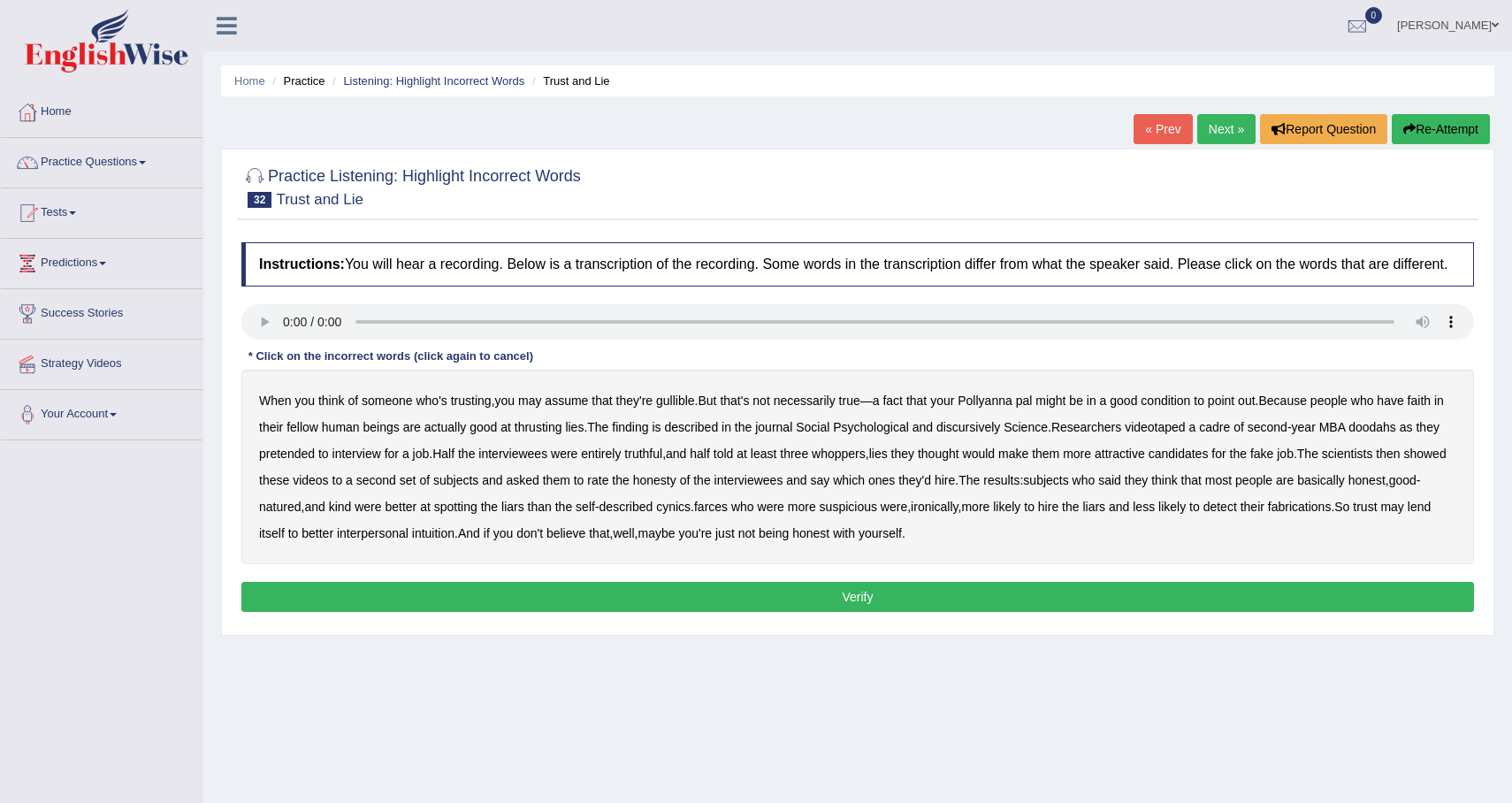
click at [1191, 408] on b "condition" at bounding box center [1166, 401] width 49 height 15
click at [563, 434] on b "thrusting" at bounding box center [538, 427] width 48 height 15
click at [1001, 434] on b "discursively" at bounding box center [969, 427] width 64 height 15
click at [1397, 434] on b "doodahs" at bounding box center [1372, 427] width 48 height 15
click at [728, 514] on b "farces" at bounding box center [710, 507] width 34 height 15
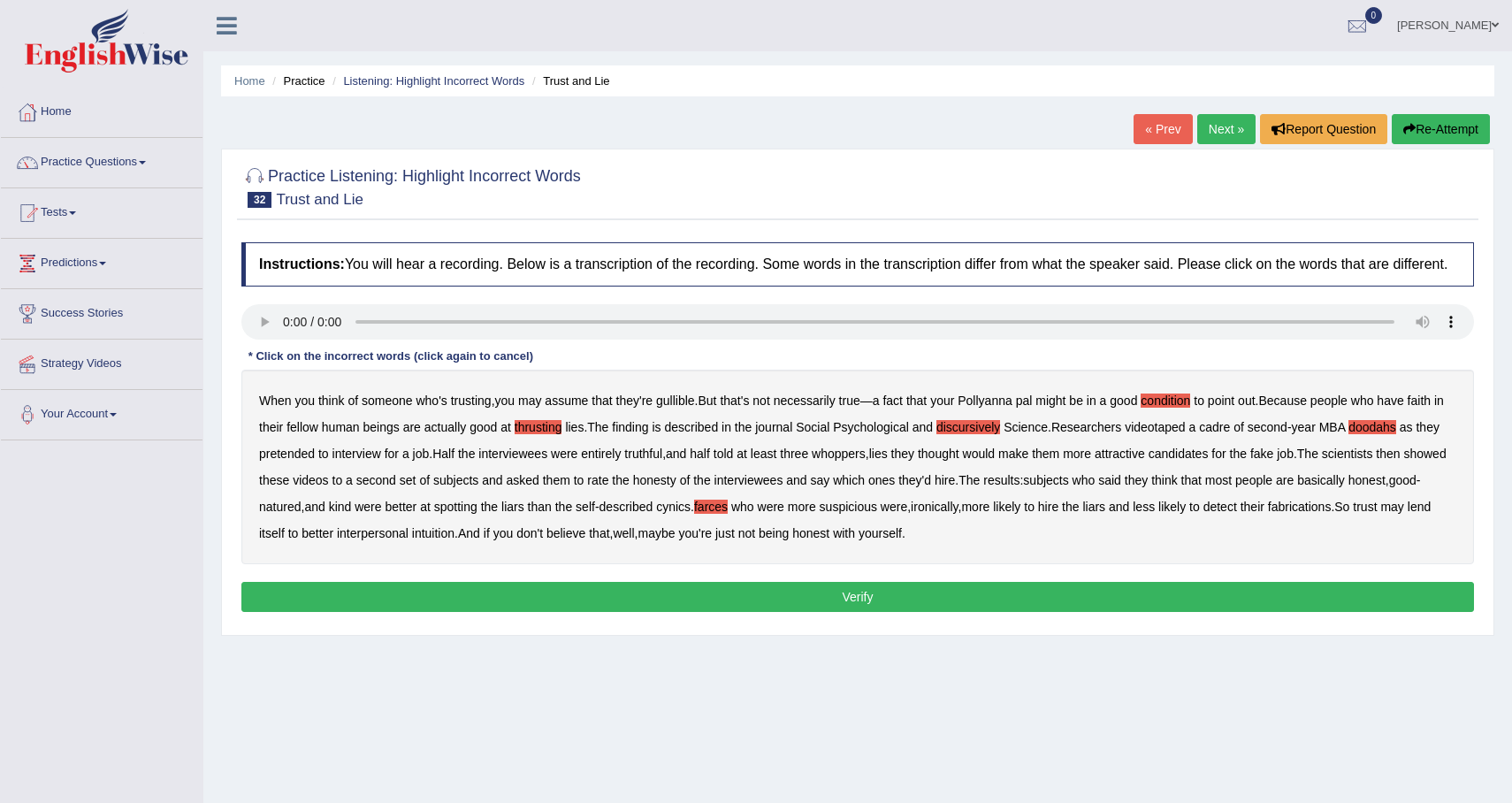
click at [767, 613] on button "Verify" at bounding box center [858, 597] width 1233 height 30
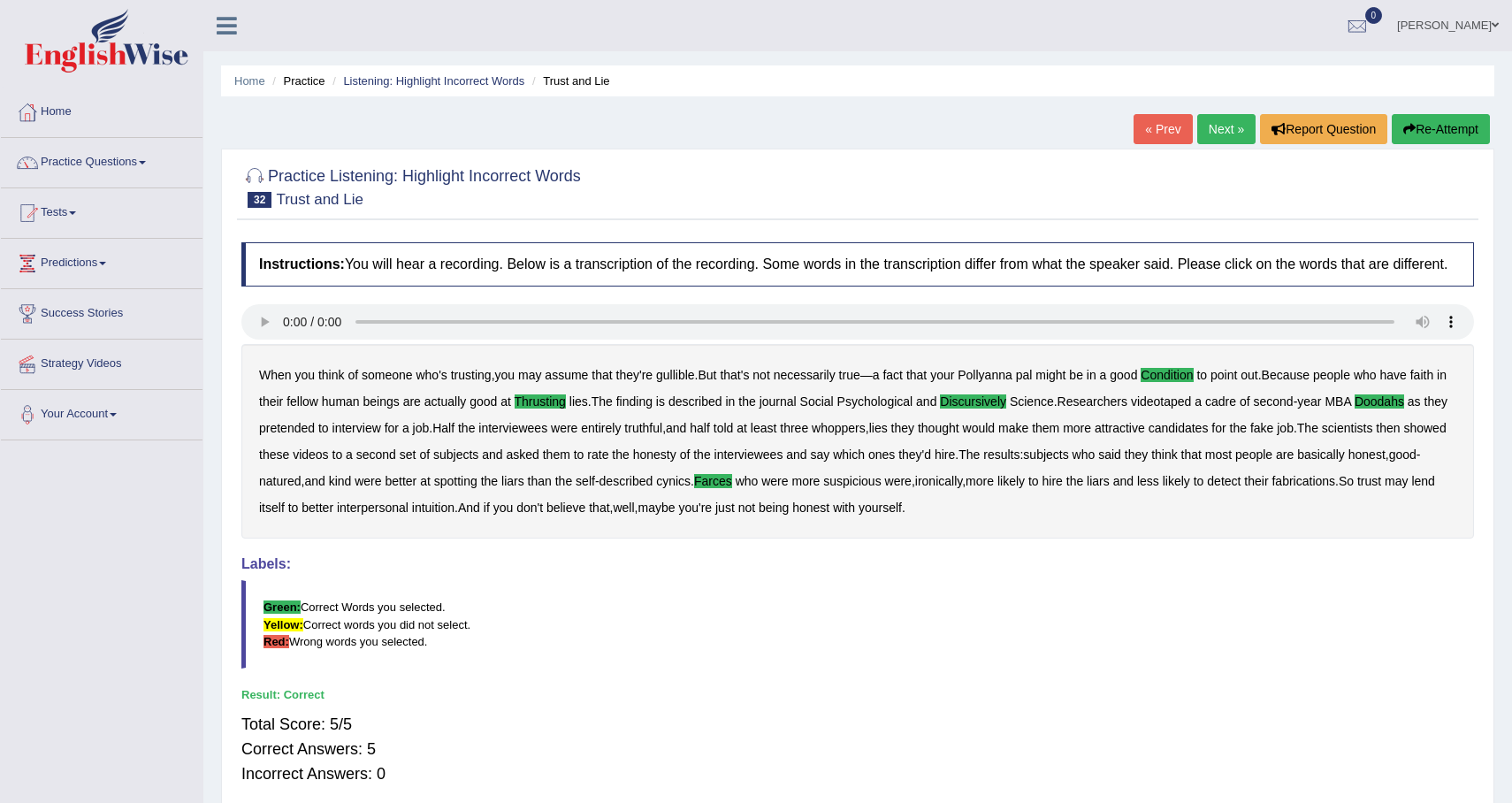
click at [1221, 123] on link "Next »" at bounding box center [1227, 129] width 58 height 30
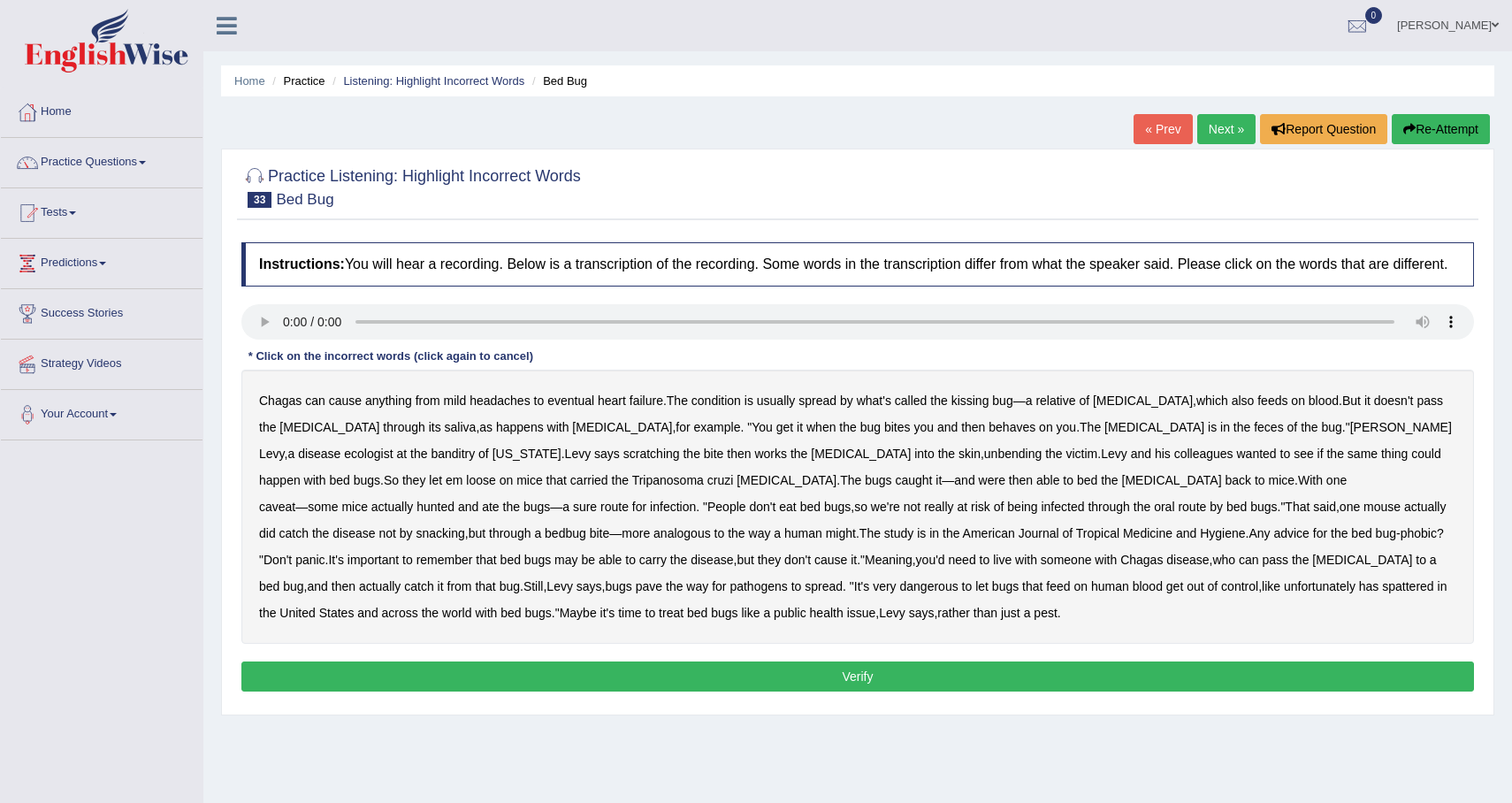
click at [989, 434] on b "behaves" at bounding box center [1012, 427] width 47 height 15
click at [475, 447] on b "banditry" at bounding box center [453, 453] width 45 height 15
click at [984, 461] on b "unbending" at bounding box center [1012, 453] width 57 height 15
drag, startPoint x: 845, startPoint y: 493, endPoint x: 782, endPoint y: 495, distance: 63.0
click at [782, 495] on div "Chagas can cause anything from mild headaches to eventual [MEDICAL_DATA] . The …" at bounding box center [858, 507] width 1233 height 274
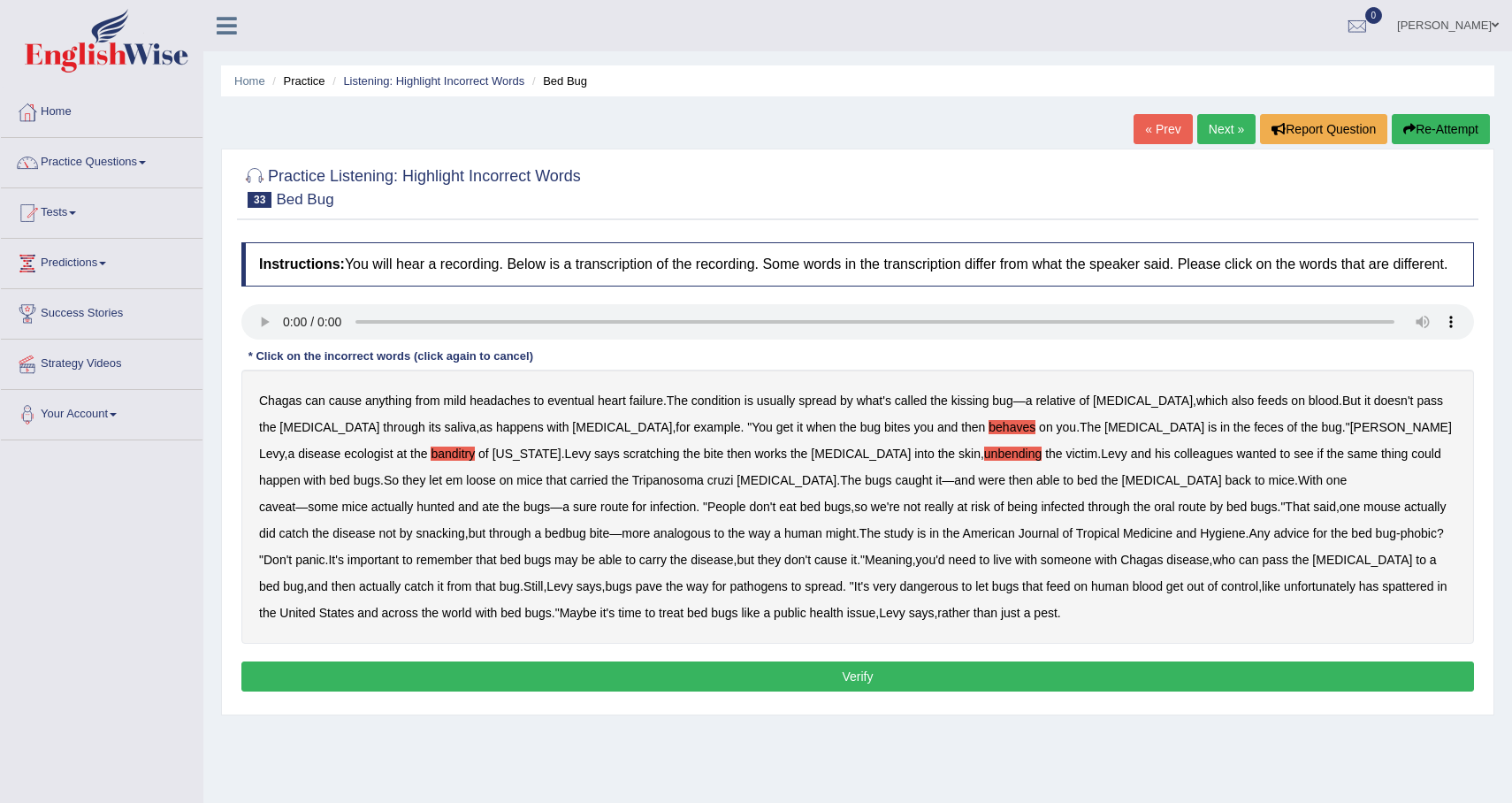
click at [1077, 487] on b "bed" at bounding box center [1087, 481] width 20 height 15
click at [1382, 593] on b "spattered" at bounding box center [1407, 586] width 51 height 15
click at [862, 692] on button "Verify" at bounding box center [858, 677] width 1233 height 30
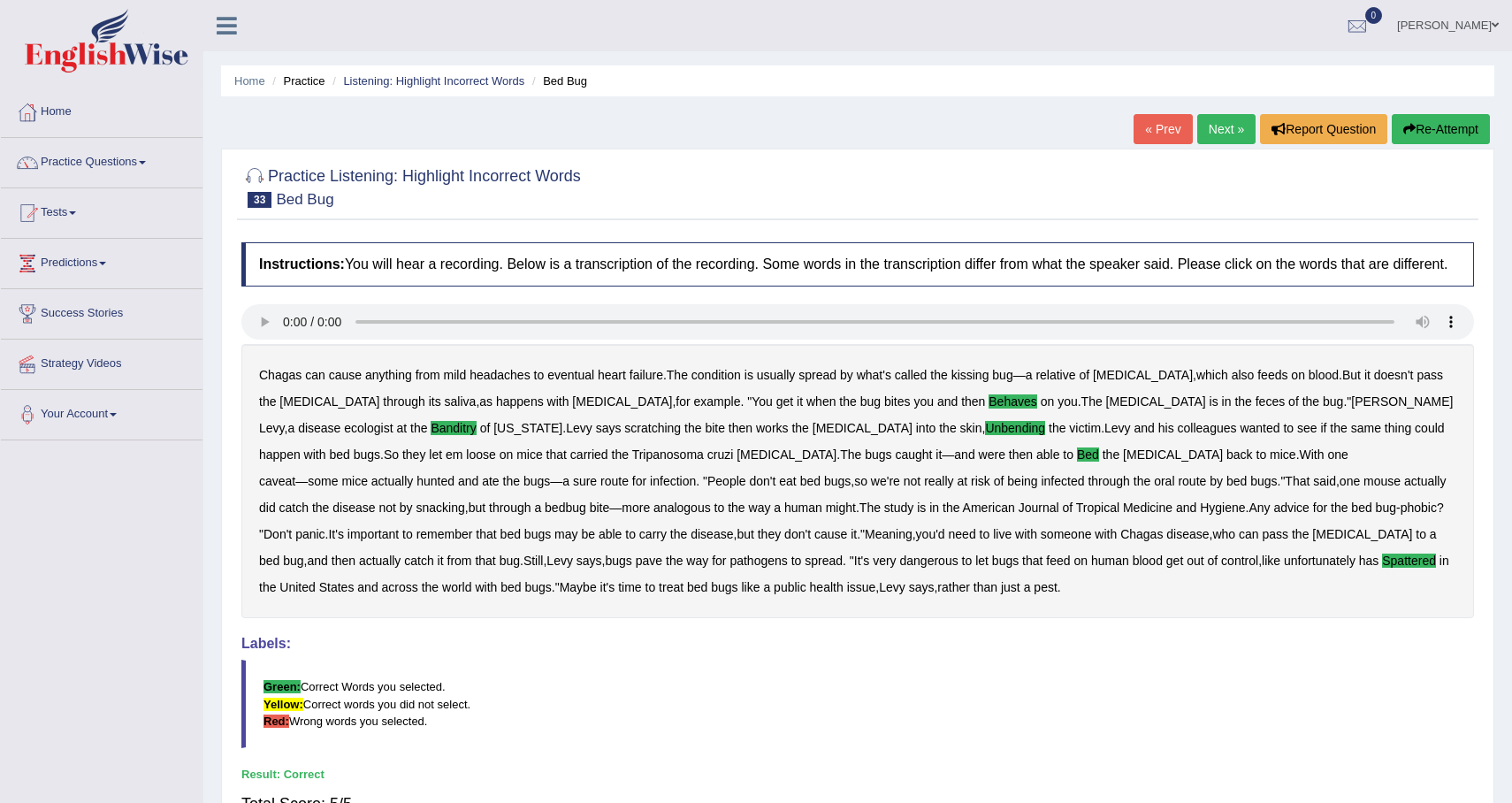
click at [1227, 140] on link "Next »" at bounding box center [1227, 129] width 58 height 30
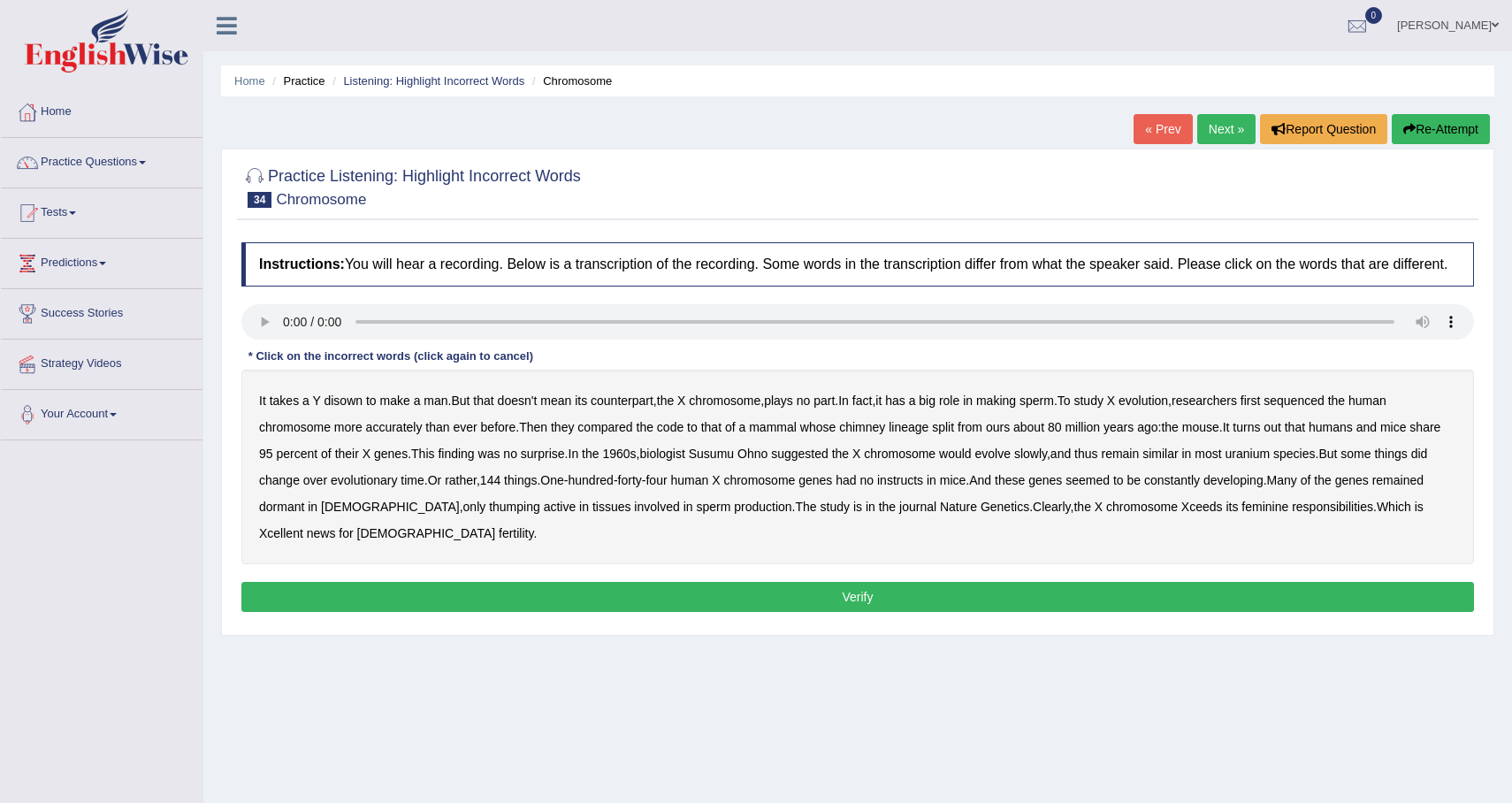
click at [344, 408] on b "disown" at bounding box center [344, 401] width 39 height 15
click at [874, 434] on b "chimney" at bounding box center [862, 427] width 46 height 15
click at [1270, 461] on b "uranium" at bounding box center [1248, 453] width 45 height 15
click at [923, 487] on b "instructs" at bounding box center [900, 481] width 46 height 15
click at [490, 514] on b "thumping" at bounding box center [514, 507] width 51 height 15
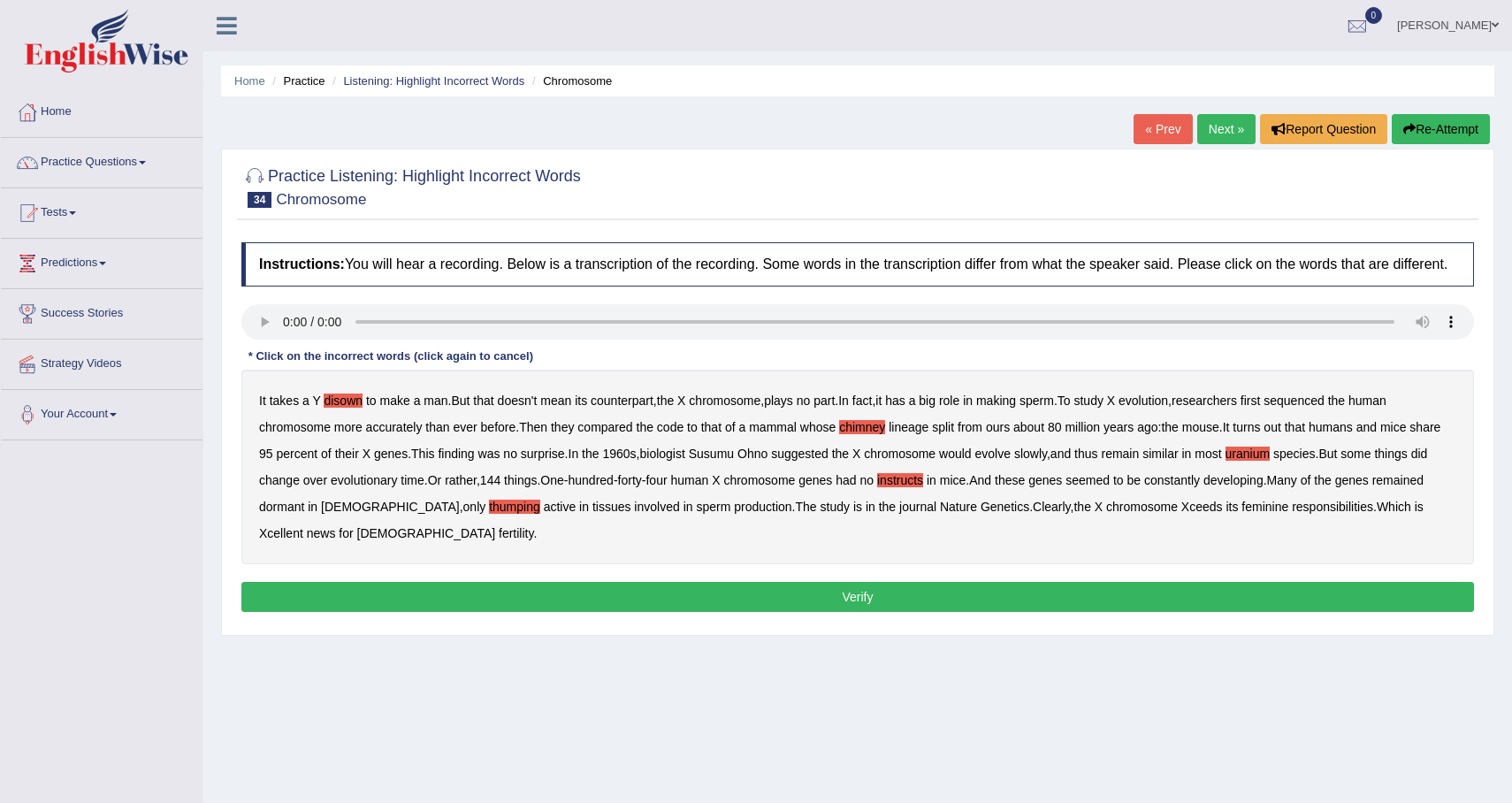
click at [761, 610] on button "Verify" at bounding box center [858, 597] width 1233 height 30
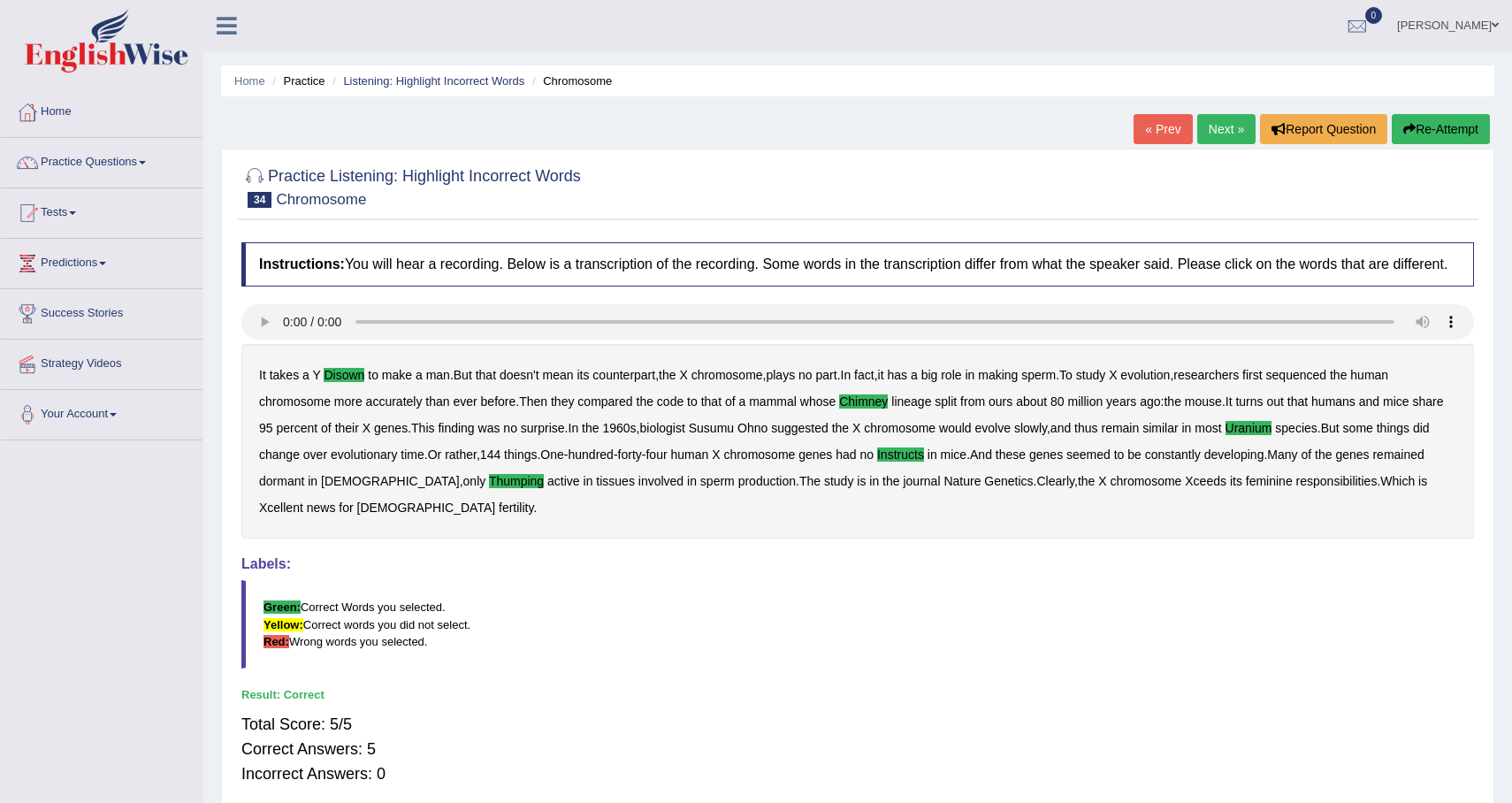
click at [1223, 124] on link "Next »" at bounding box center [1227, 129] width 58 height 30
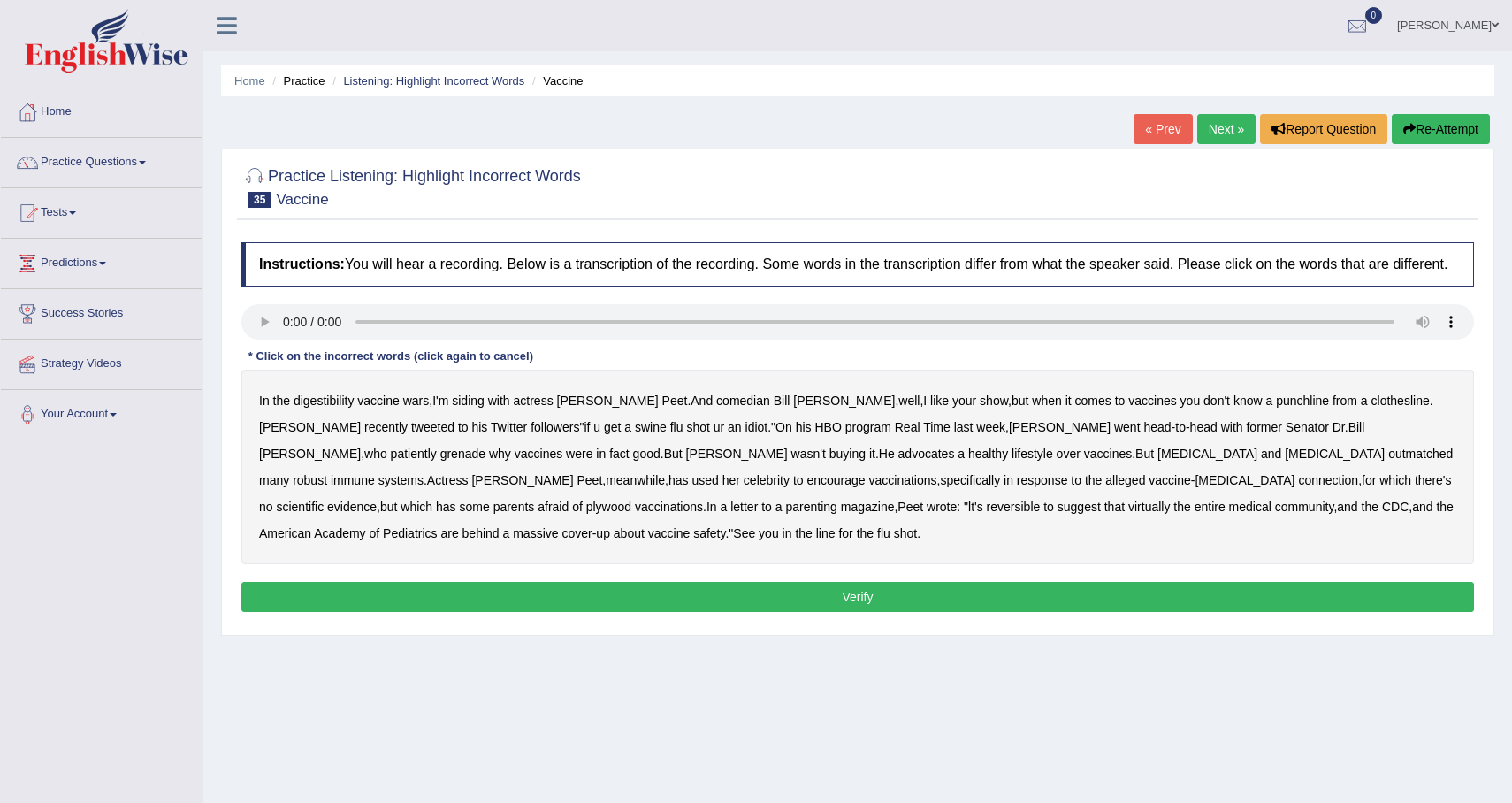
click at [335, 408] on b "digestibility" at bounding box center [324, 401] width 60 height 15
click at [485, 447] on b "grenade" at bounding box center [463, 453] width 45 height 15
click at [632, 500] on b "plywood" at bounding box center [608, 507] width 45 height 15
click at [987, 514] on b "reversible" at bounding box center [1014, 507] width 54 height 15
click at [639, 595] on div "Instructions: You will hear a recording. Below is a transcription of the record…" at bounding box center [857, 430] width 1241 height 393
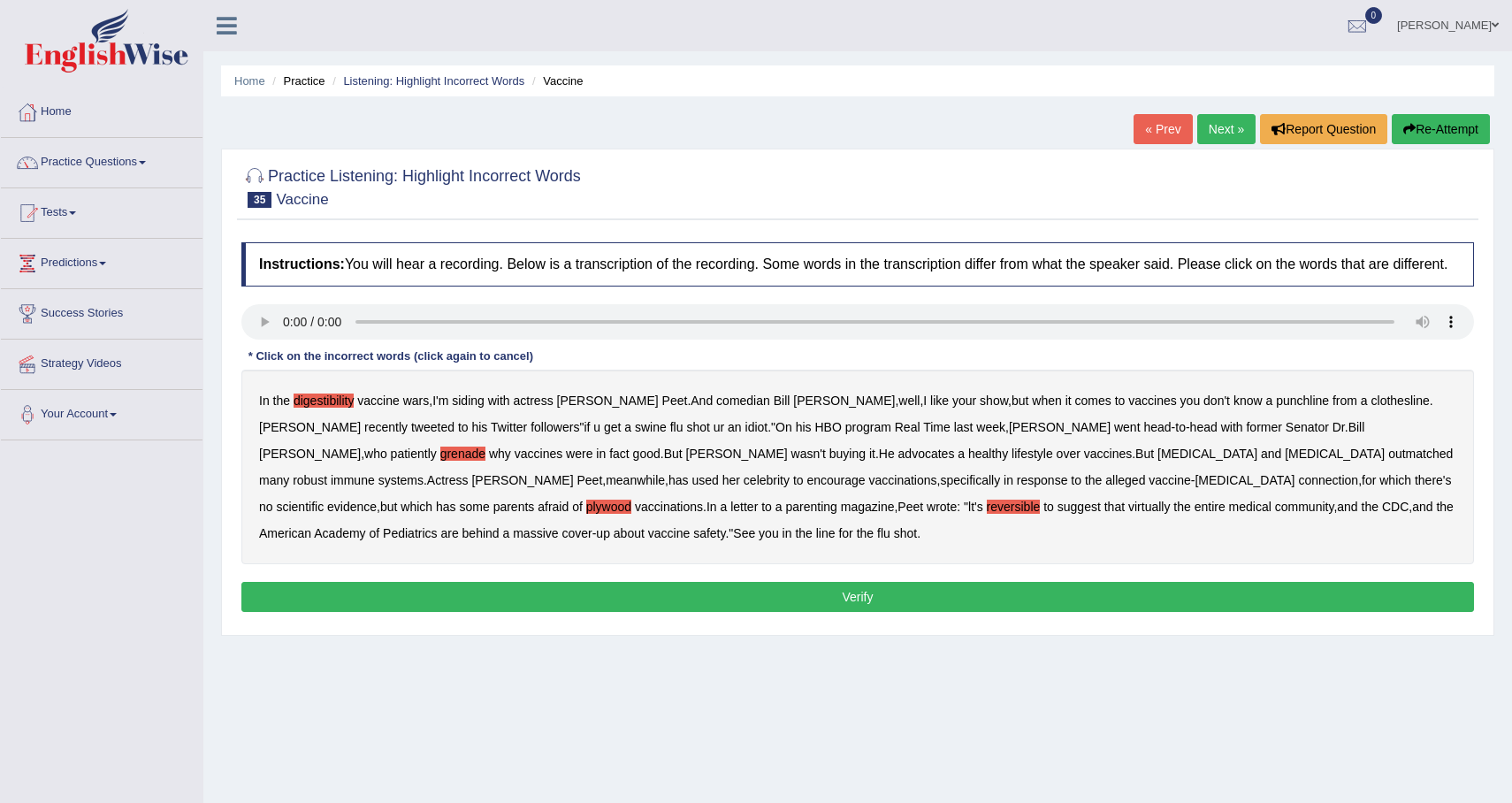
click at [638, 603] on button "Verify" at bounding box center [858, 597] width 1233 height 30
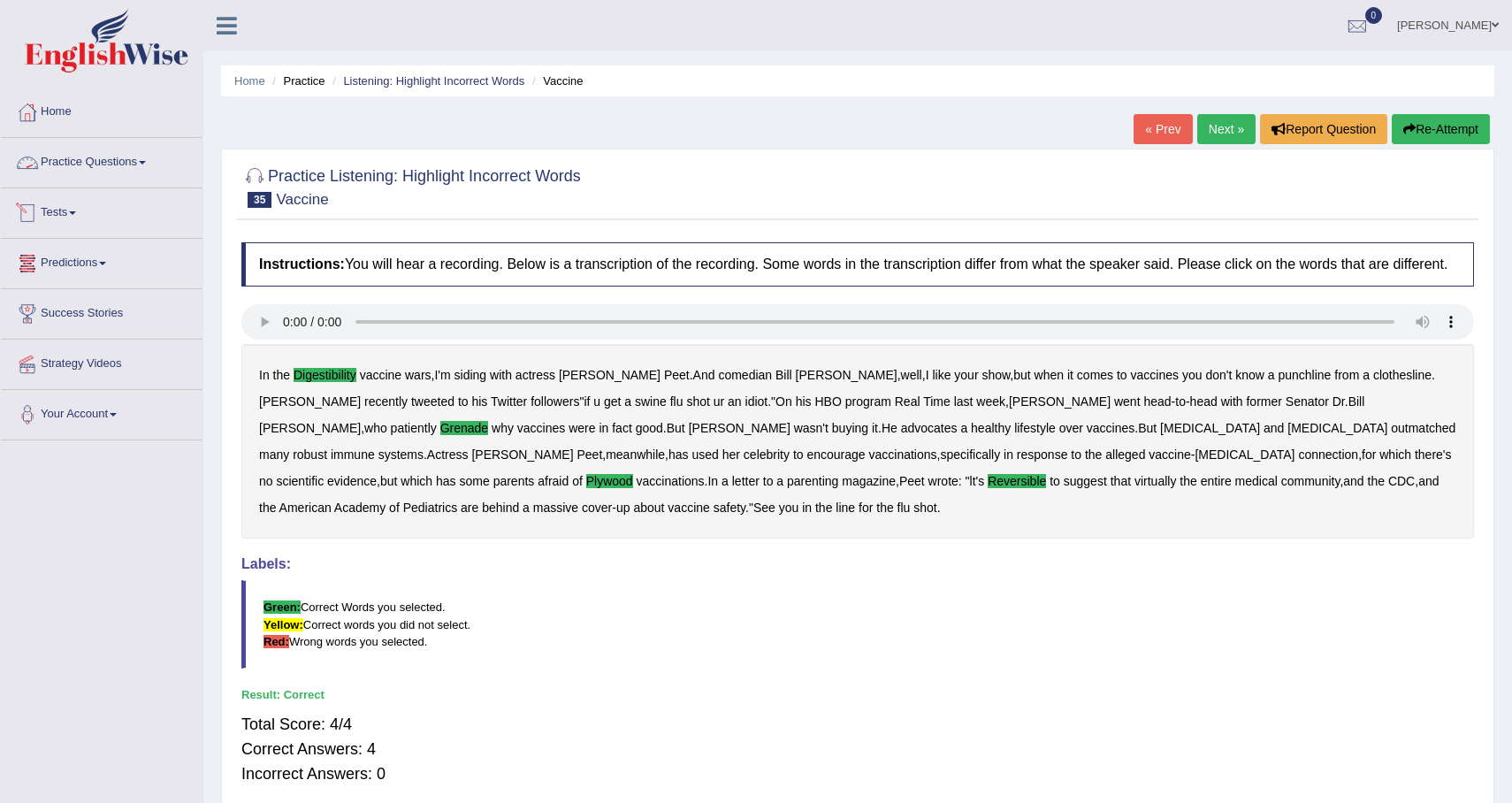
click at [122, 161] on link "Practice Questions" at bounding box center [102, 160] width 202 height 45
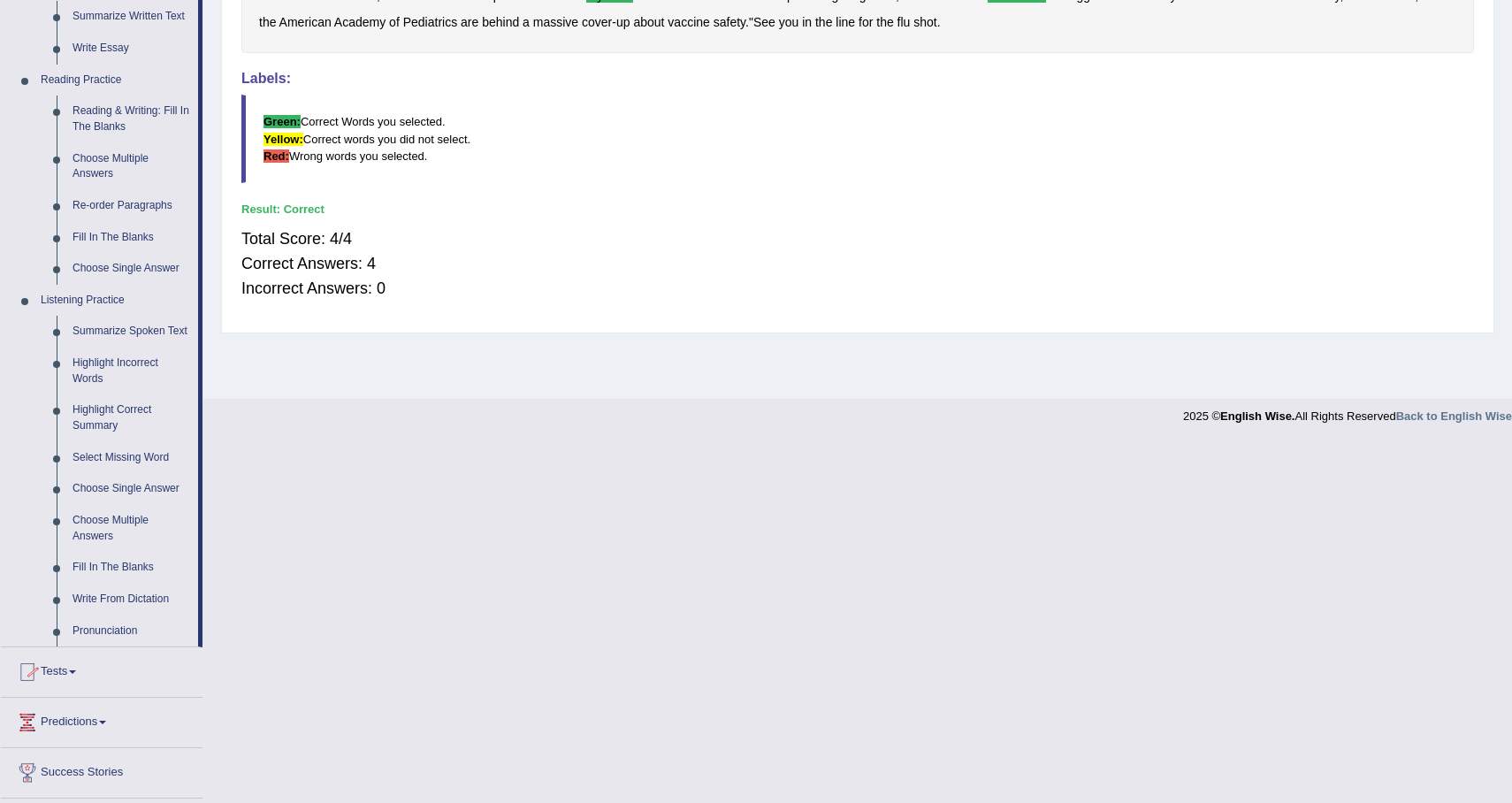
scroll to position [599, 0]
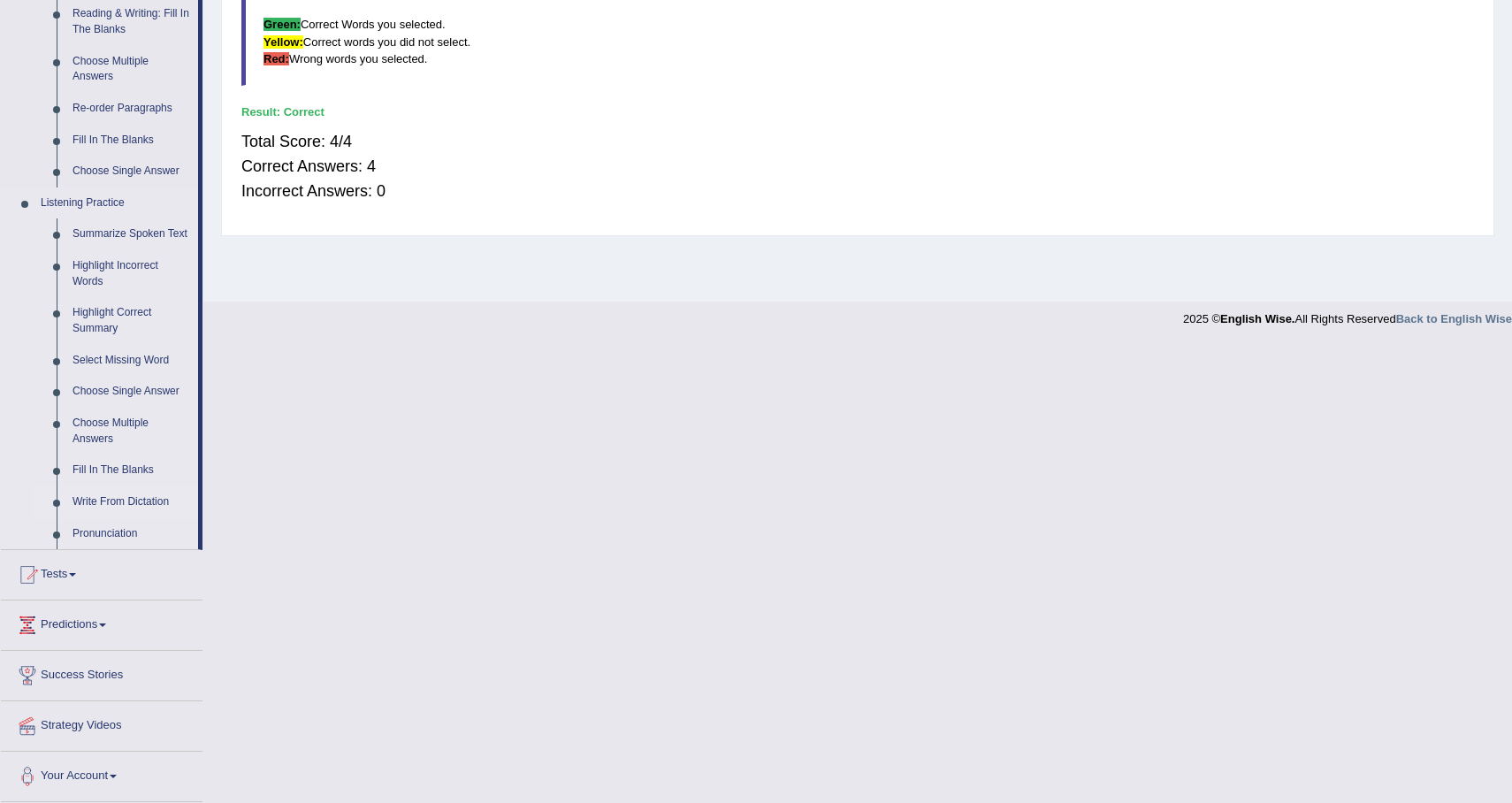
click at [140, 505] on link "Write From Dictation" at bounding box center [132, 502] width 134 height 32
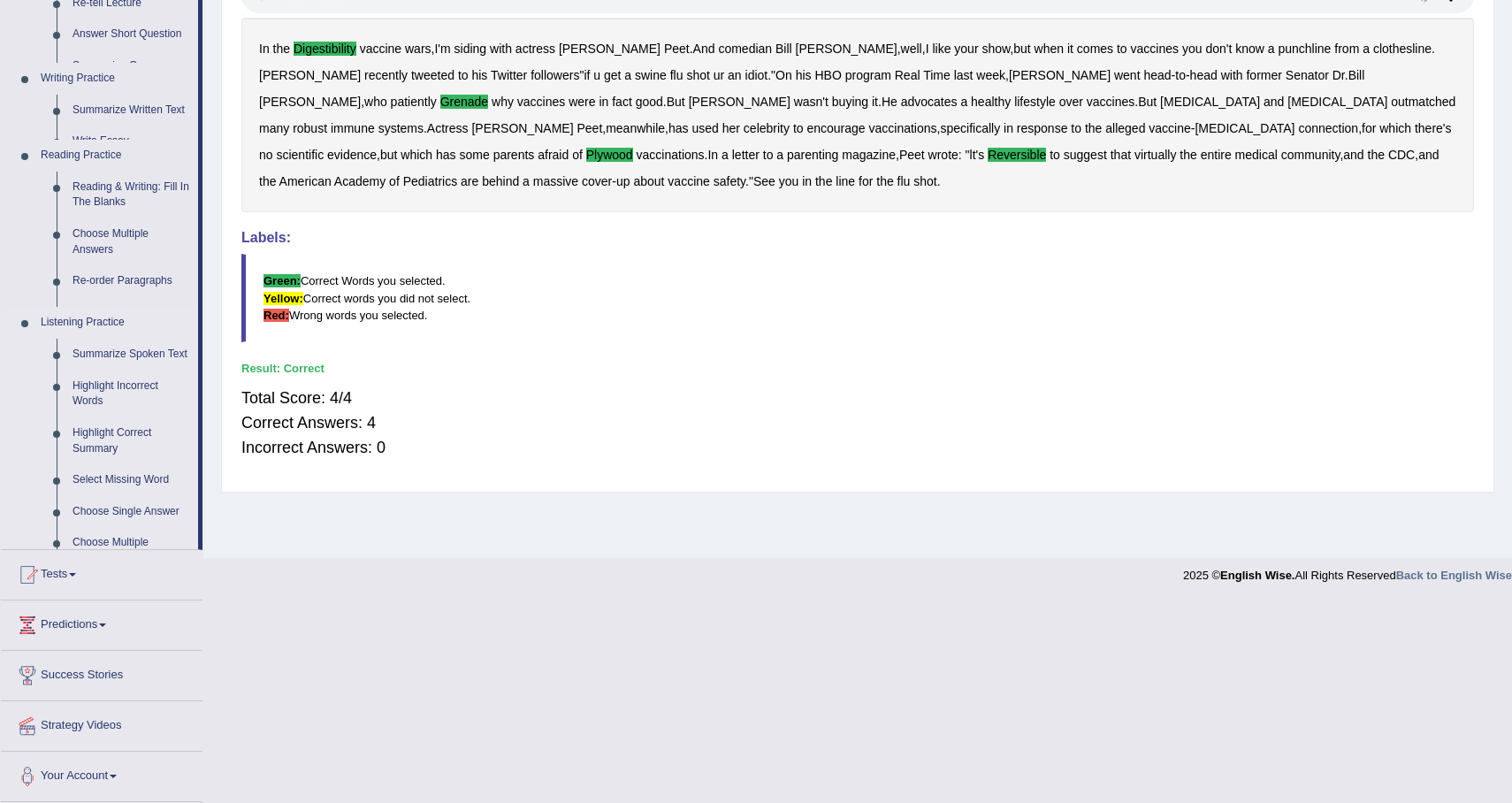
scroll to position [145, 0]
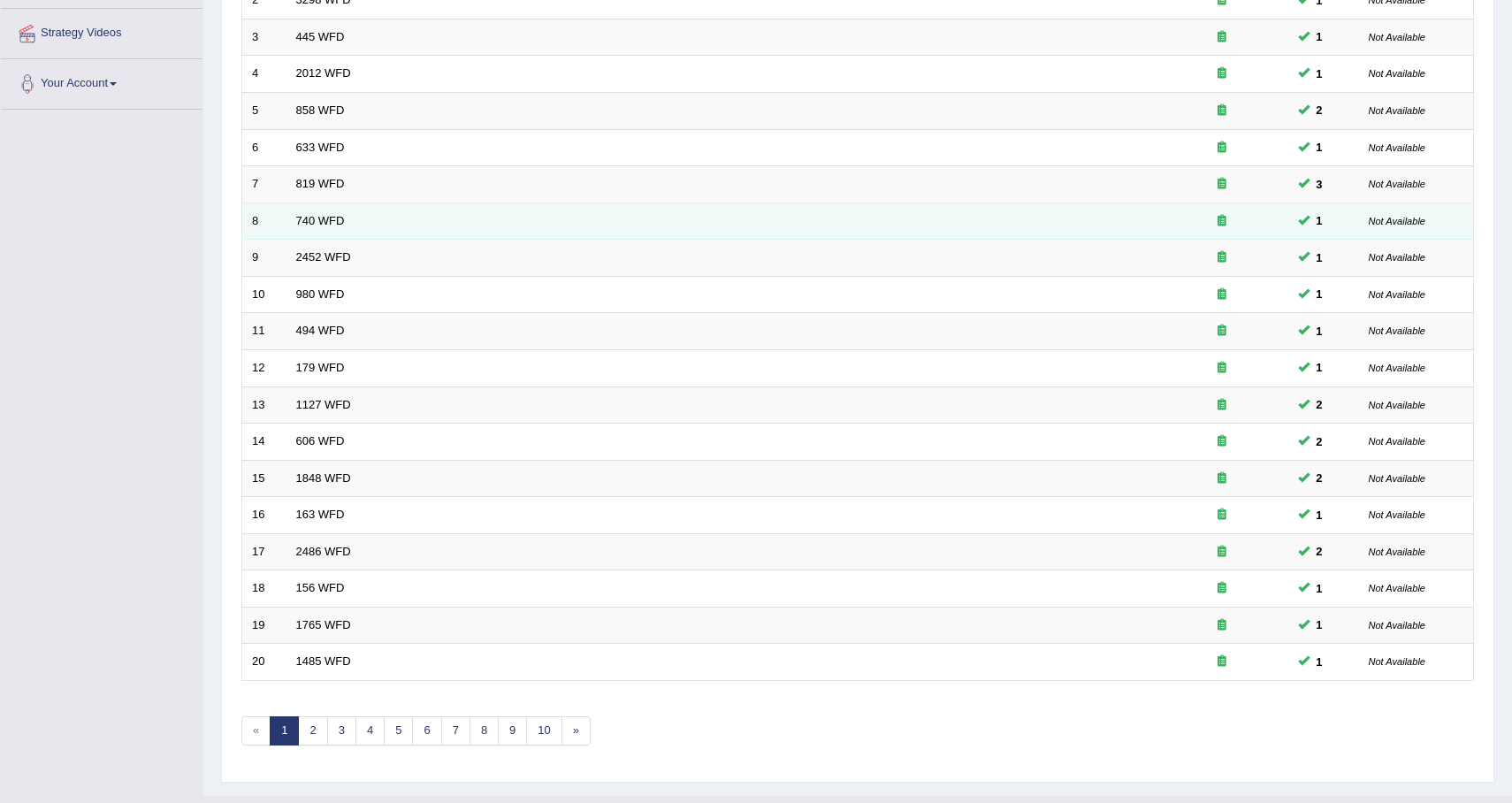
scroll to position [368, 0]
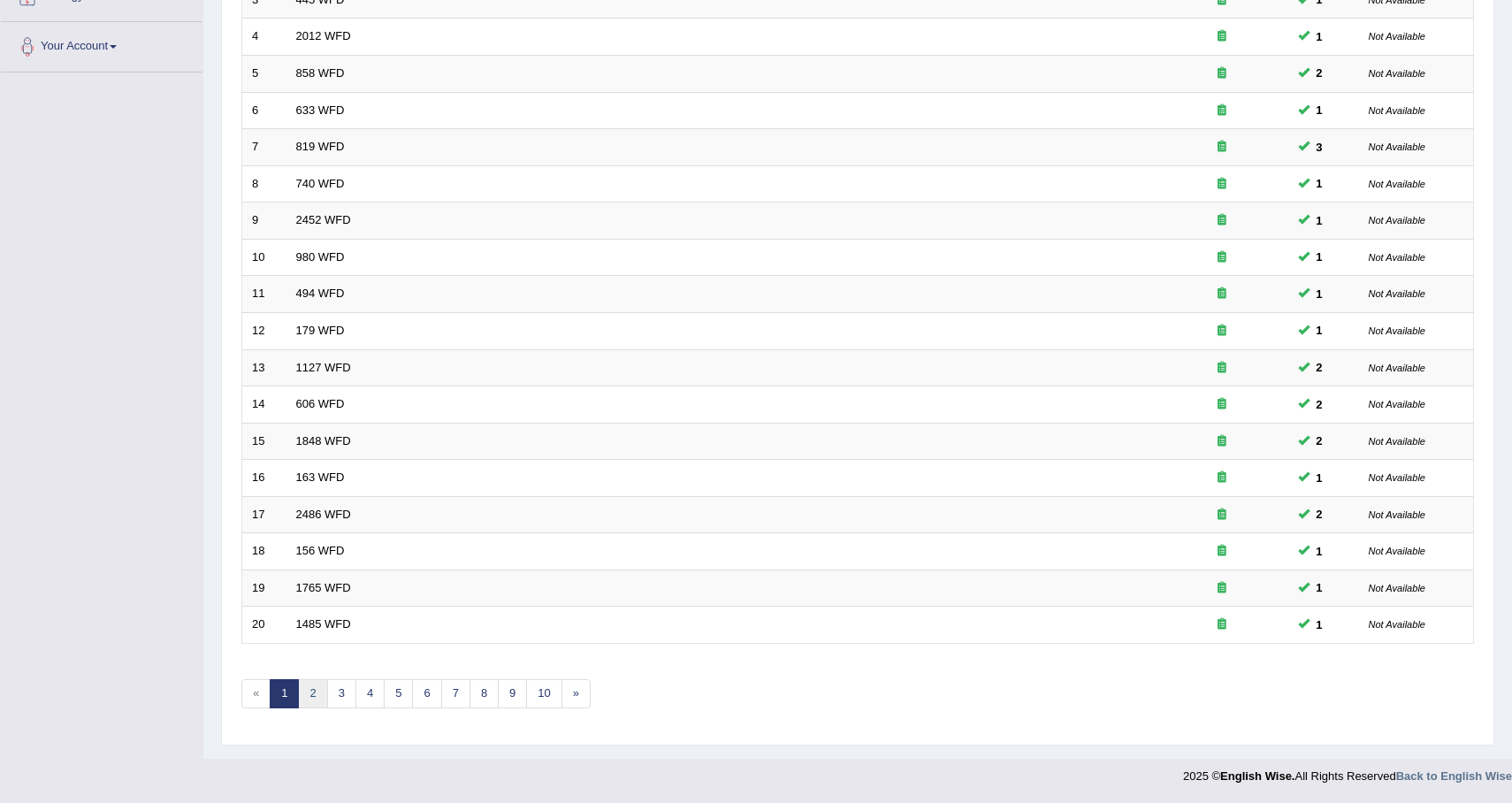
click at [323, 688] on link "2" at bounding box center [312, 694] width 29 height 29
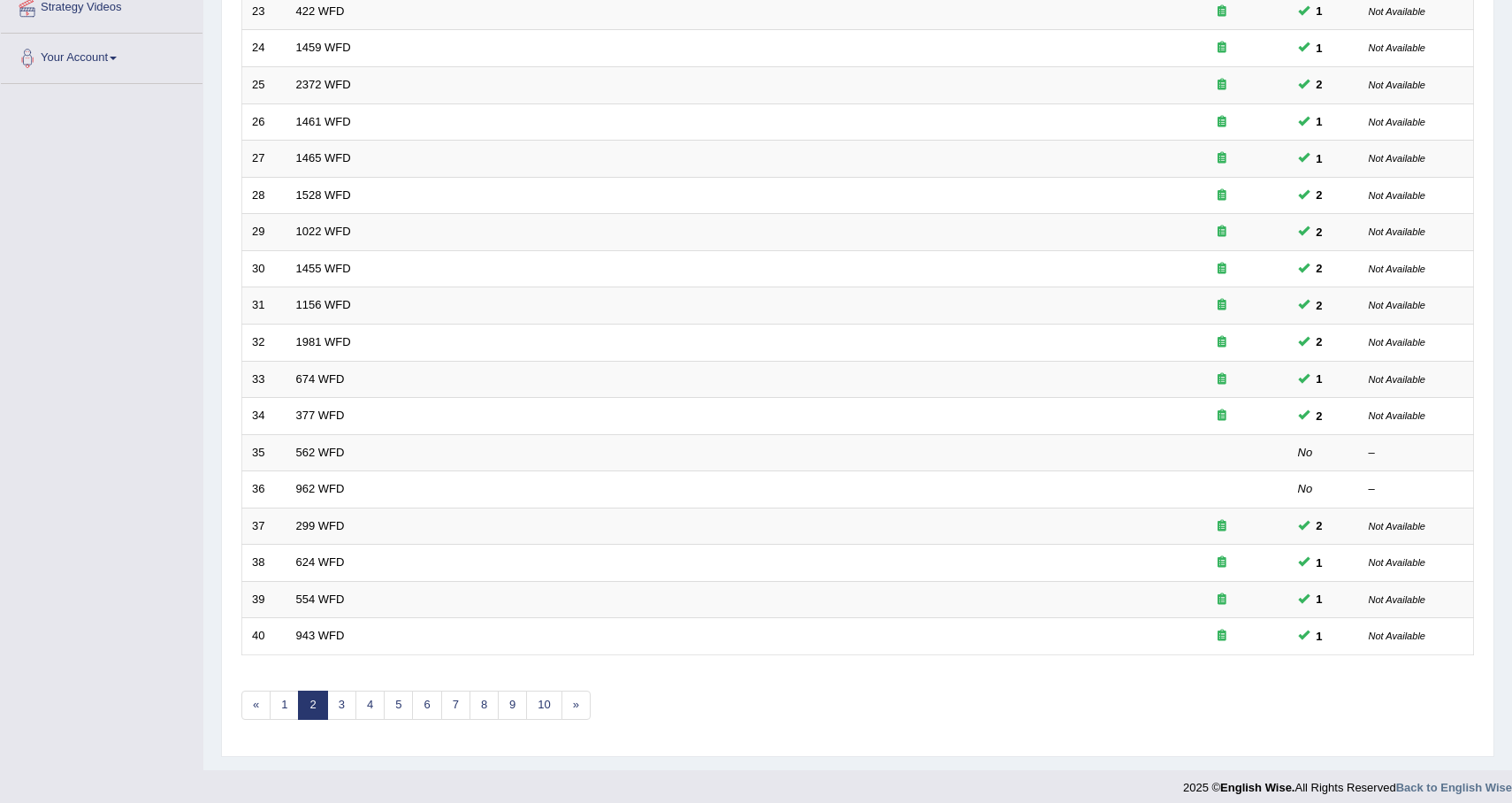
scroll to position [368, 0]
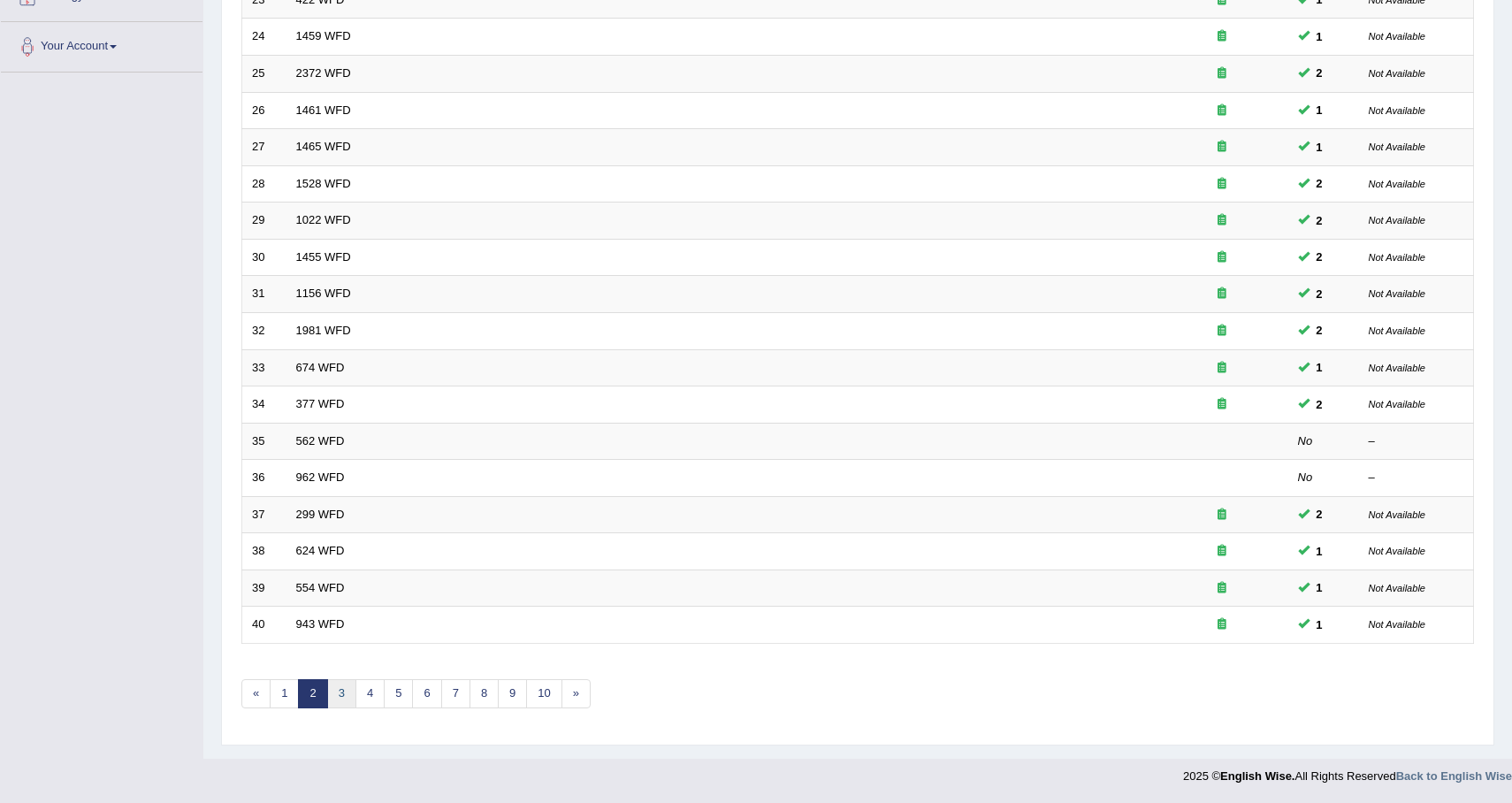
click at [345, 694] on link "3" at bounding box center [342, 694] width 29 height 29
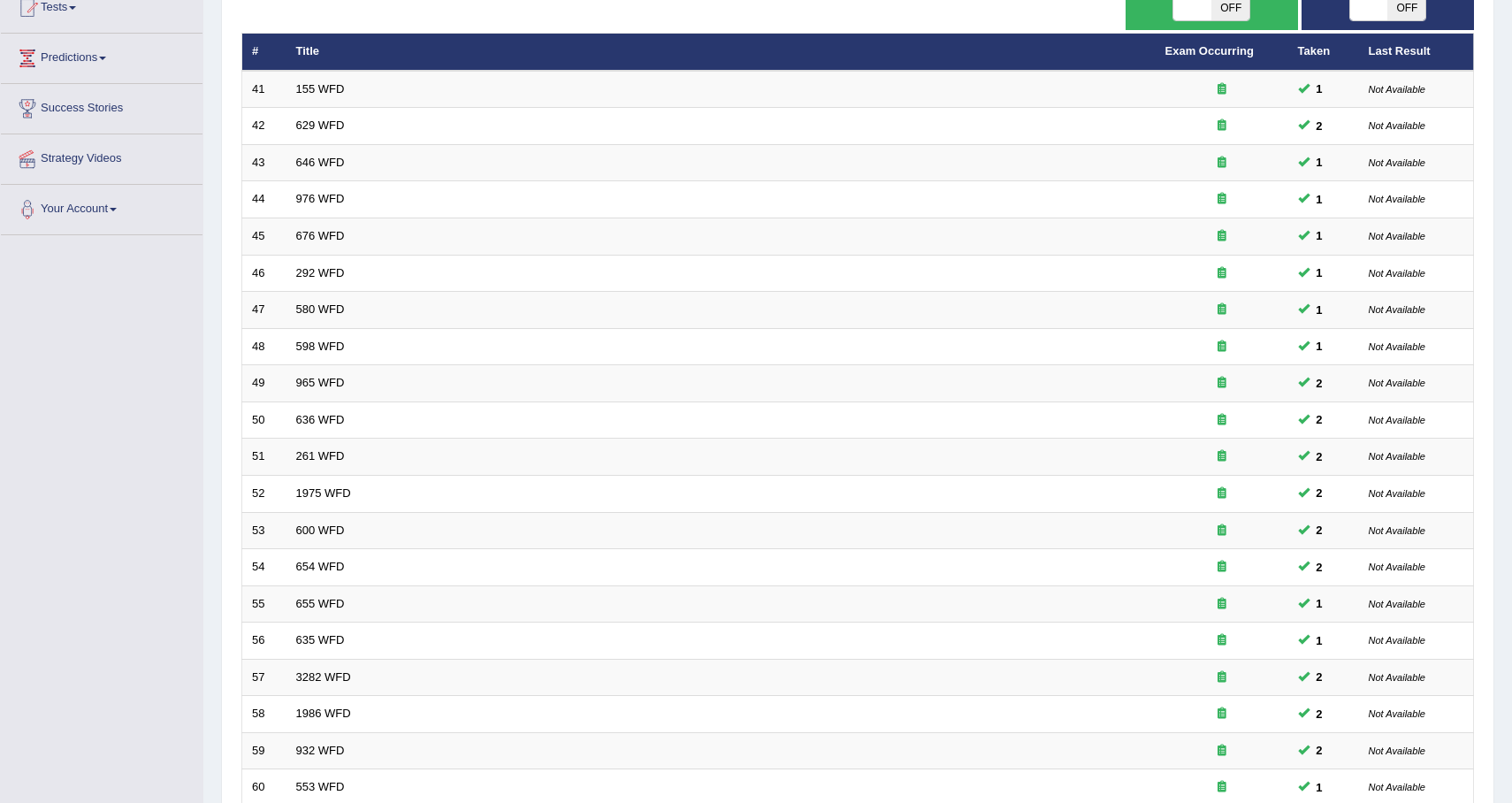
scroll to position [368, 0]
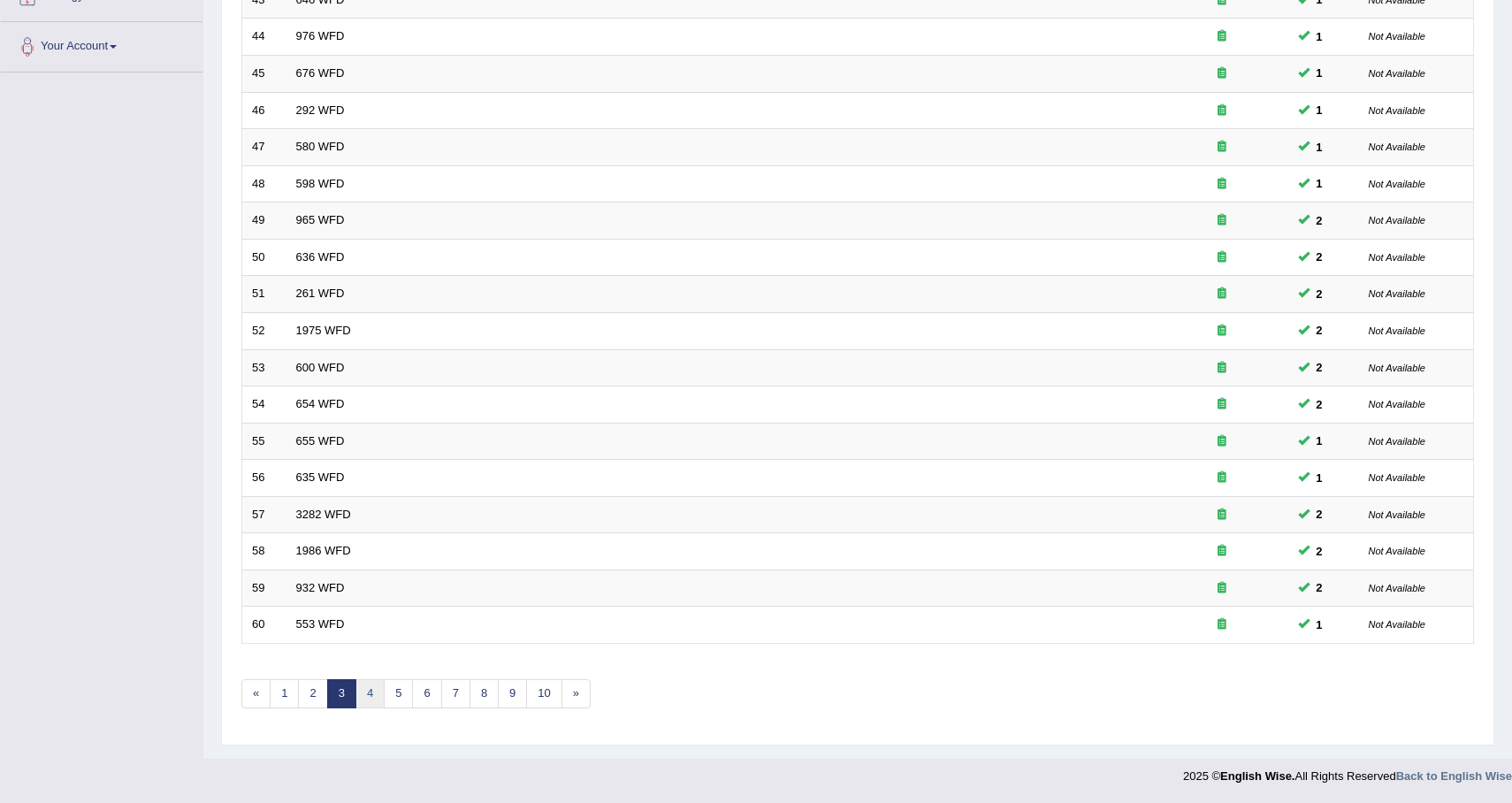
click at [369, 698] on link "4" at bounding box center [370, 694] width 29 height 29
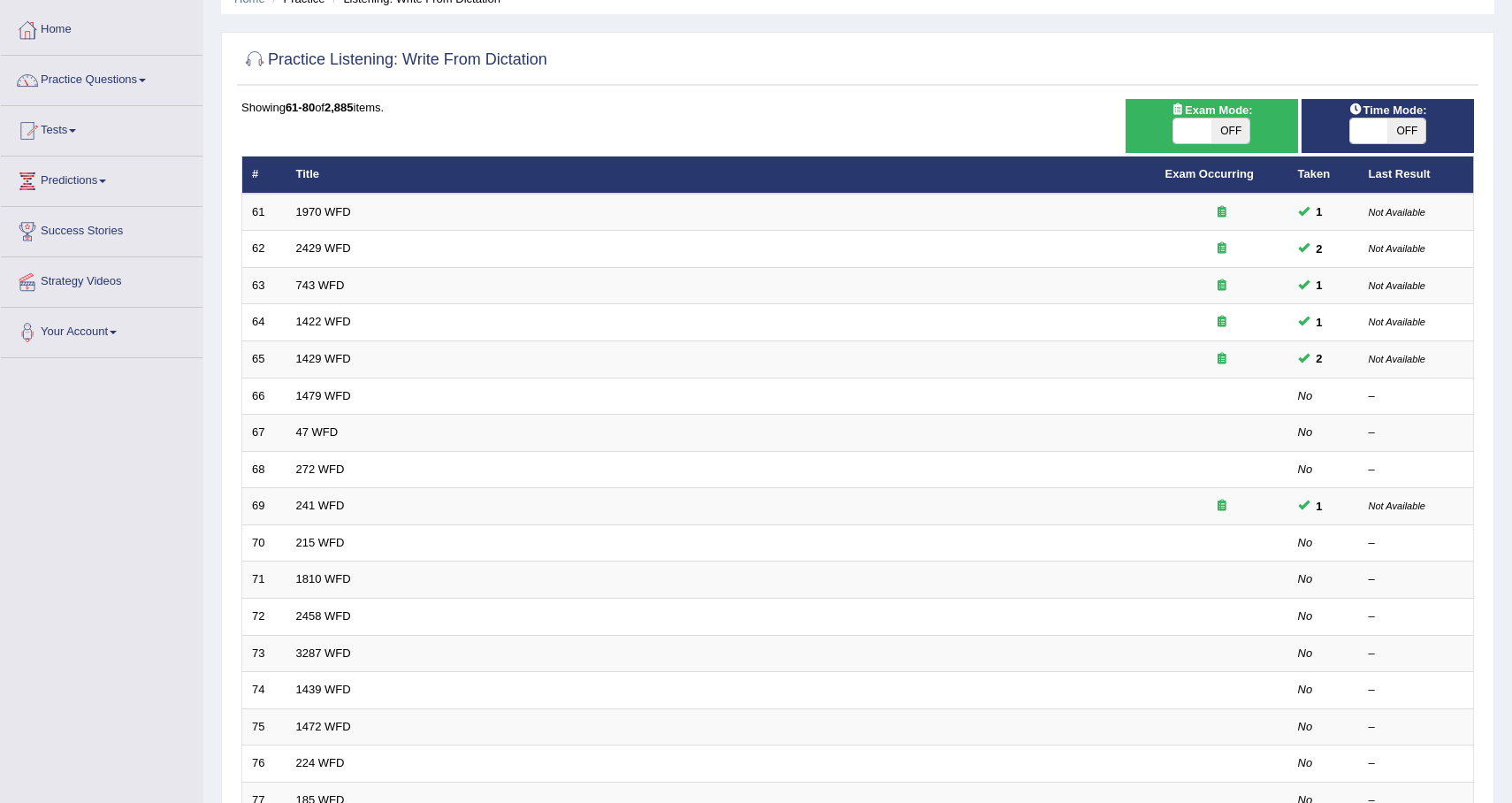
scroll to position [86, 0]
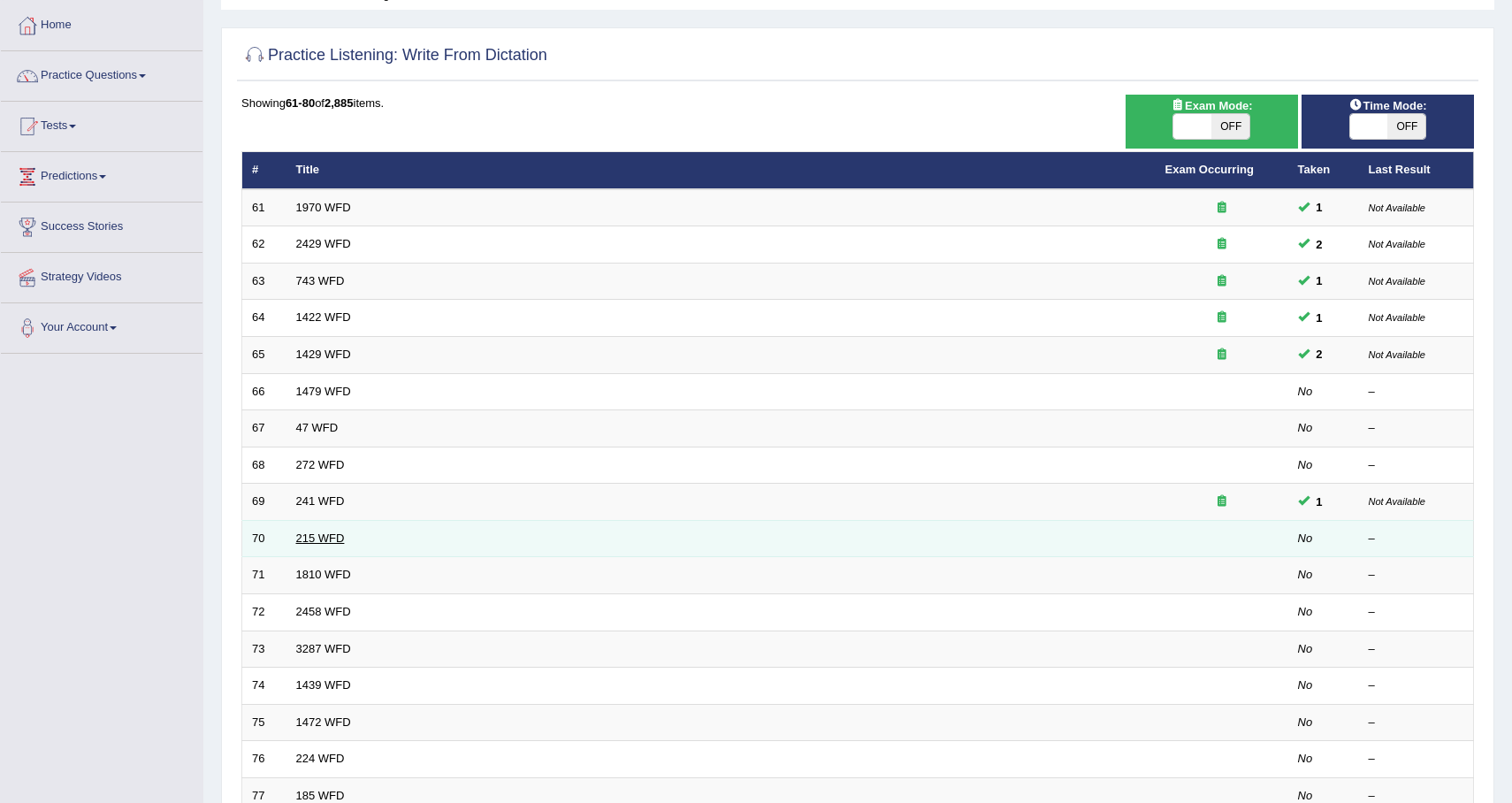
click at [330, 541] on link "215 WFD" at bounding box center [320, 539] width 49 height 14
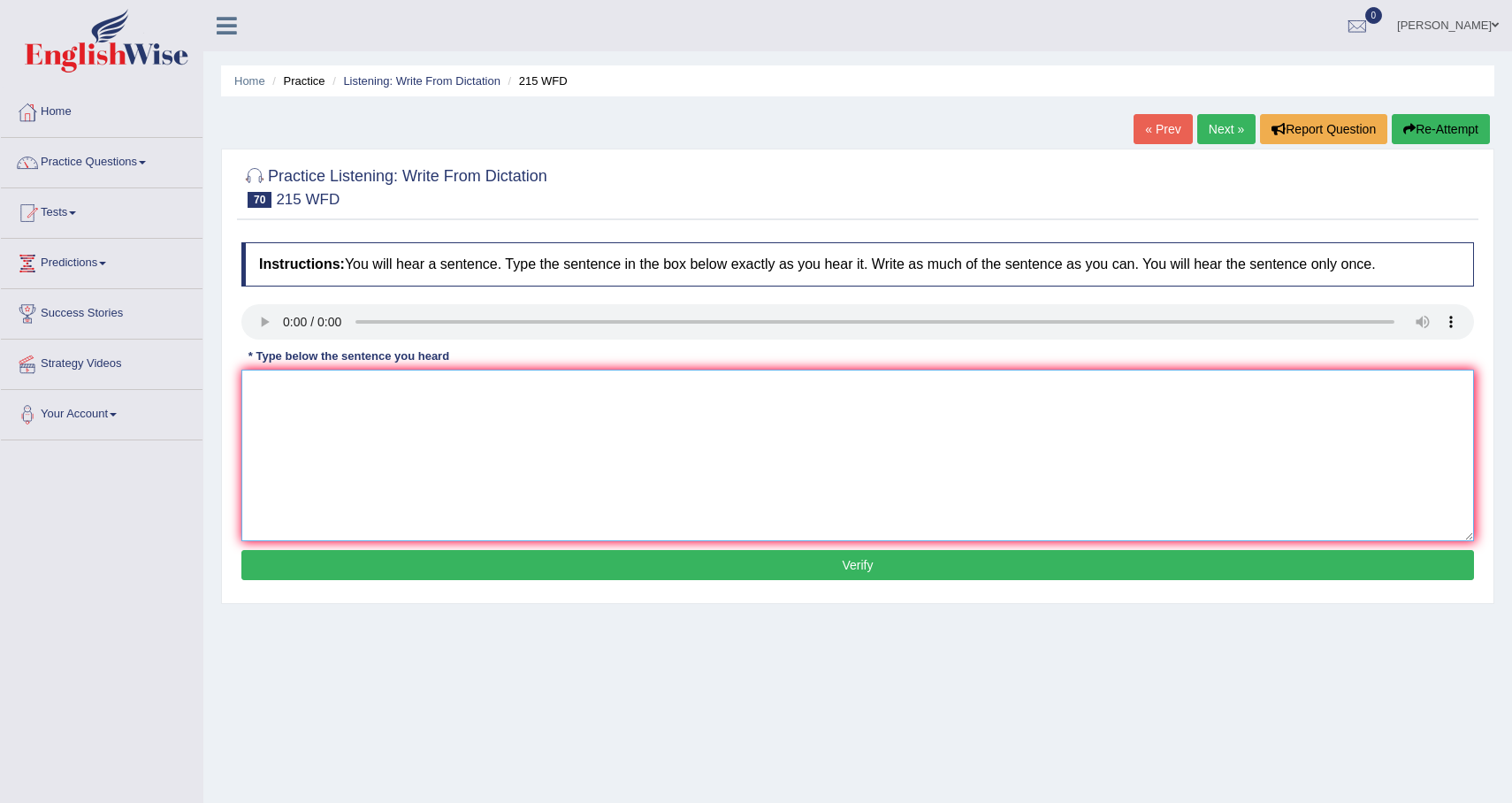
click at [576, 442] on textarea at bounding box center [858, 455] width 1233 height 172
click at [120, 122] on link "Home" at bounding box center [102, 110] width 202 height 45
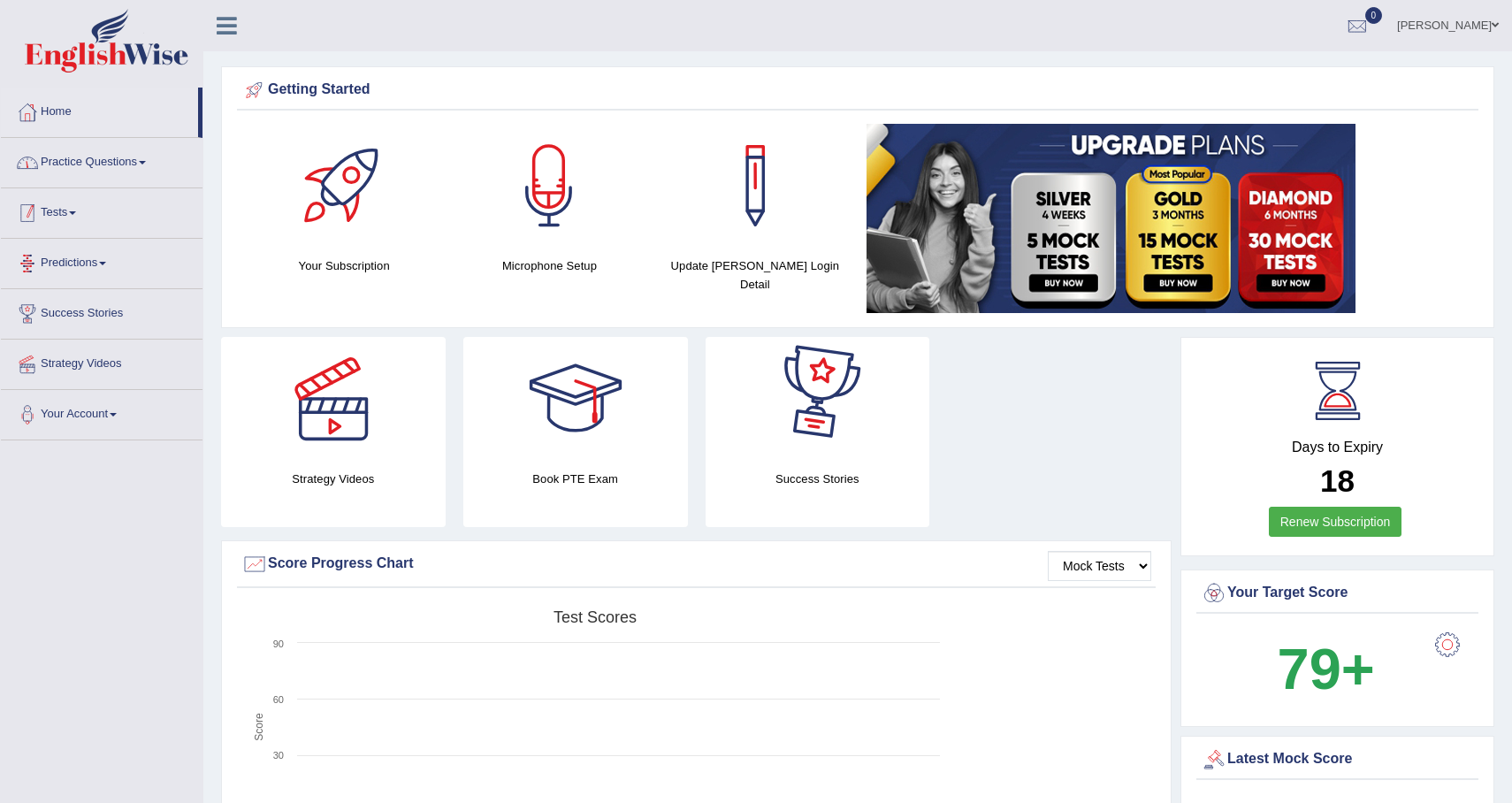
click at [158, 157] on link "Practice Questions" at bounding box center [102, 160] width 202 height 45
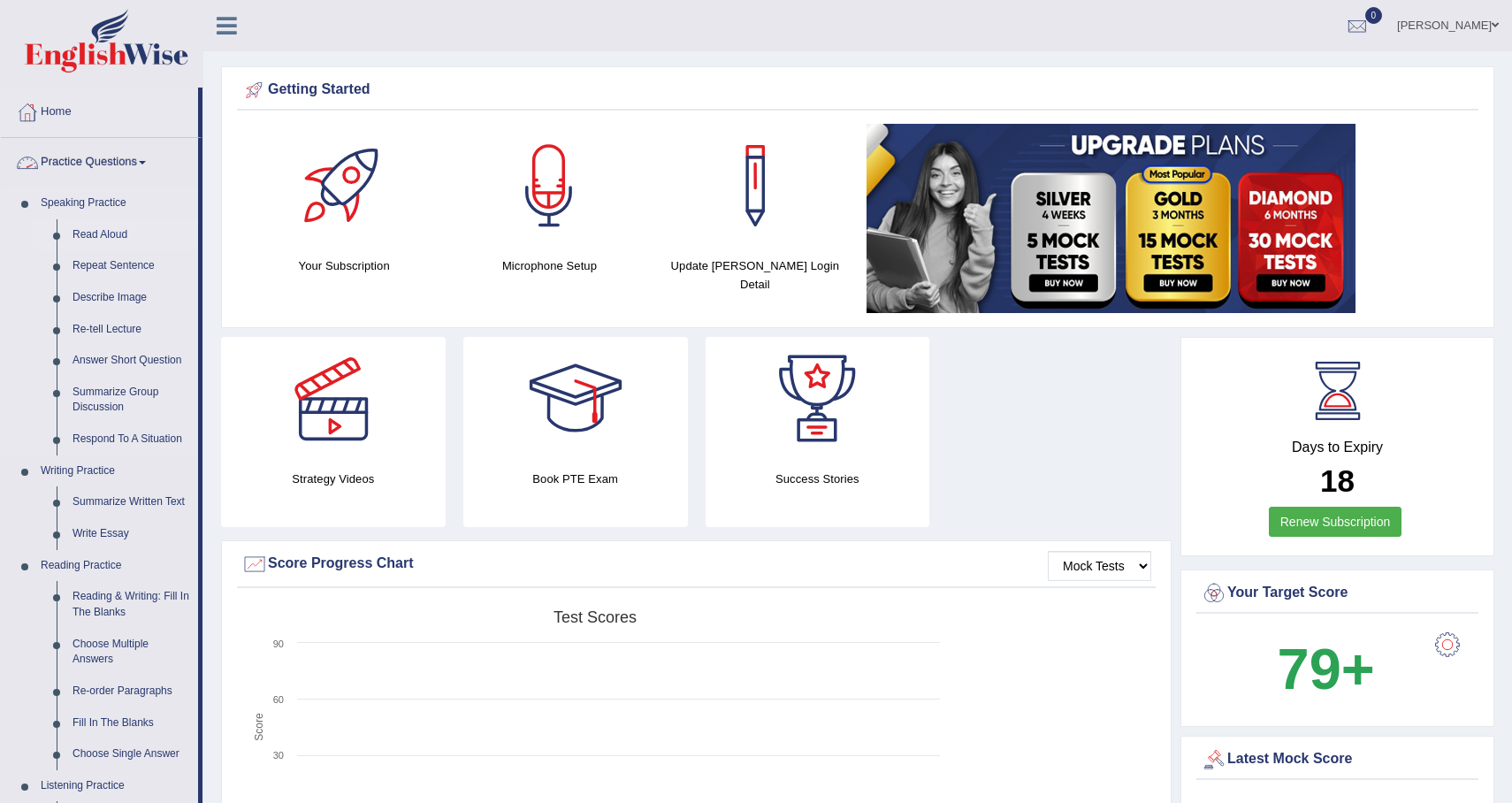
click at [139, 234] on link "Read Aloud" at bounding box center [132, 235] width 134 height 32
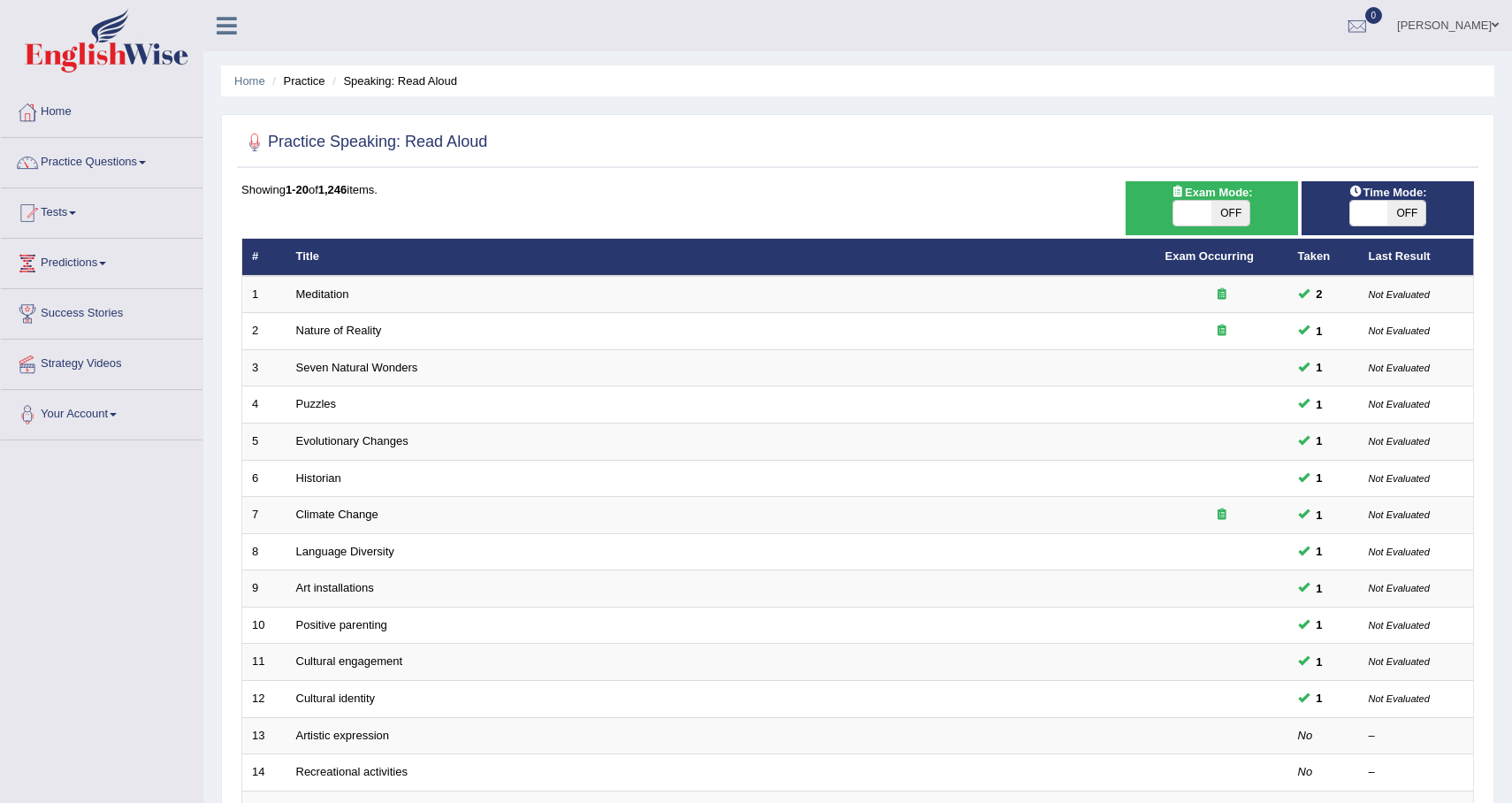
click at [1243, 216] on span "OFF" at bounding box center [1230, 214] width 38 height 25
checkbox input "true"
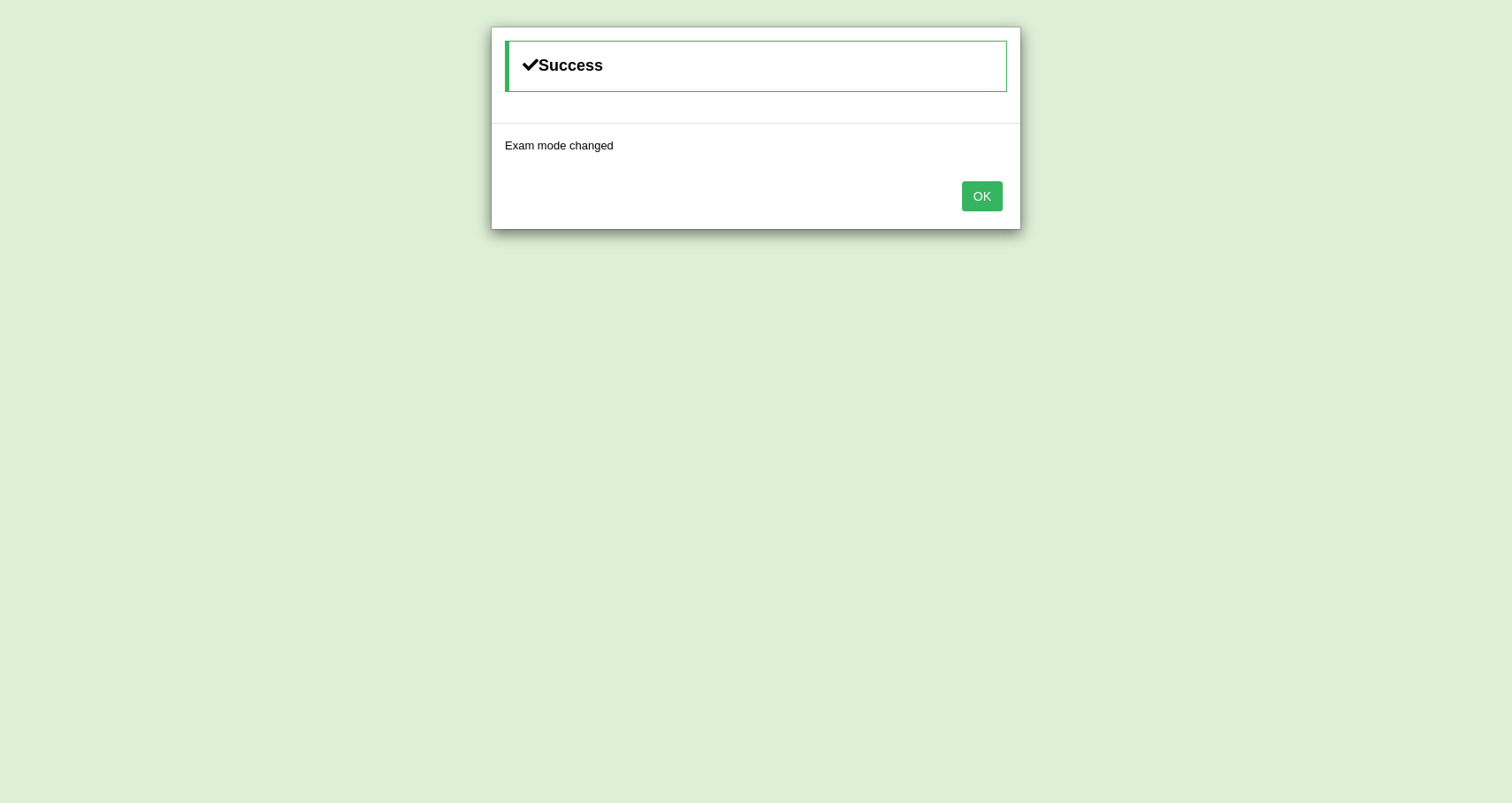
click at [969, 216] on div "OK" at bounding box center [756, 198] width 529 height 62
click at [986, 193] on button "OK" at bounding box center [982, 196] width 41 height 30
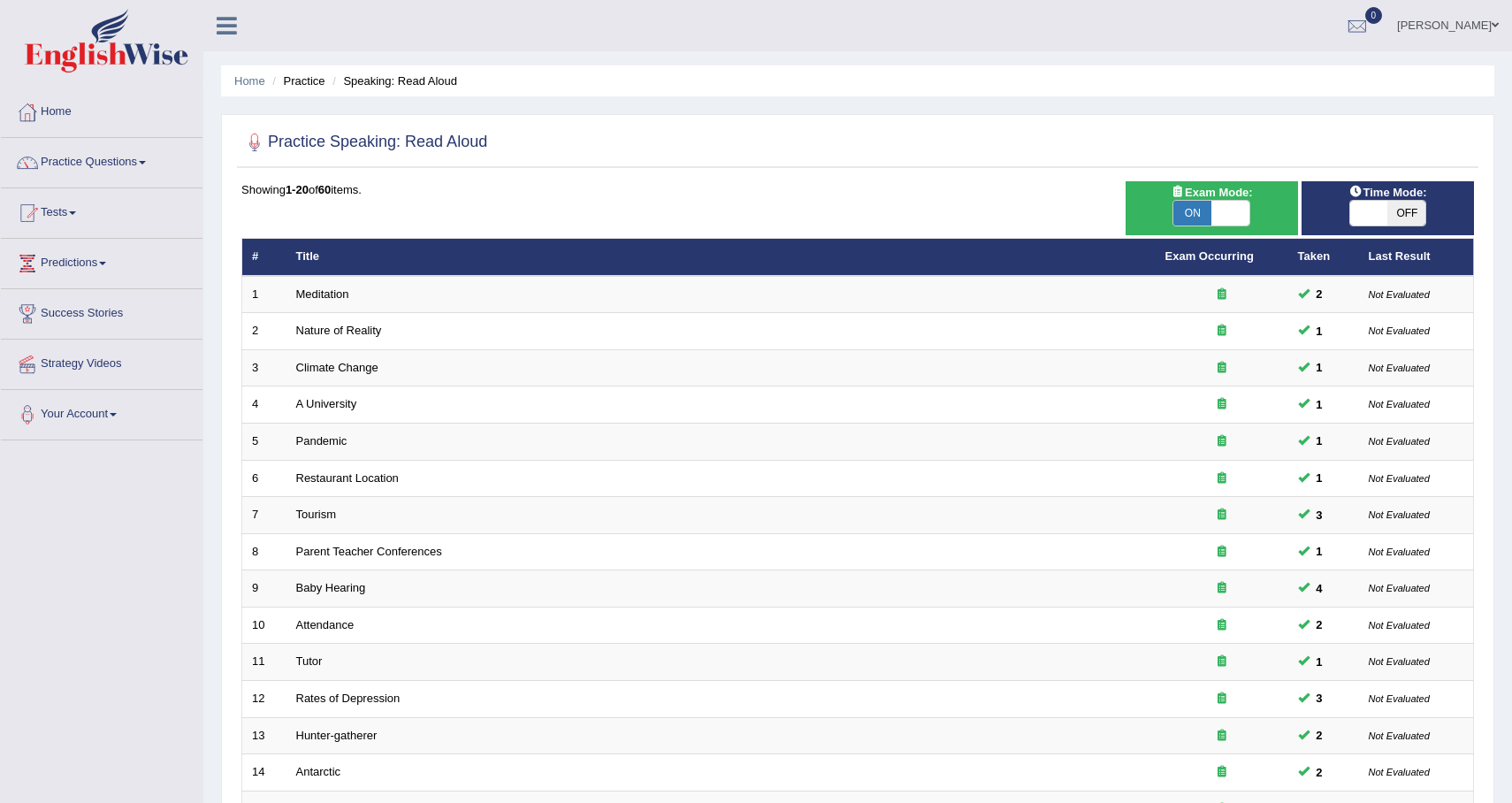
click at [1415, 218] on span "OFF" at bounding box center [1406, 214] width 38 height 25
checkbox input "true"
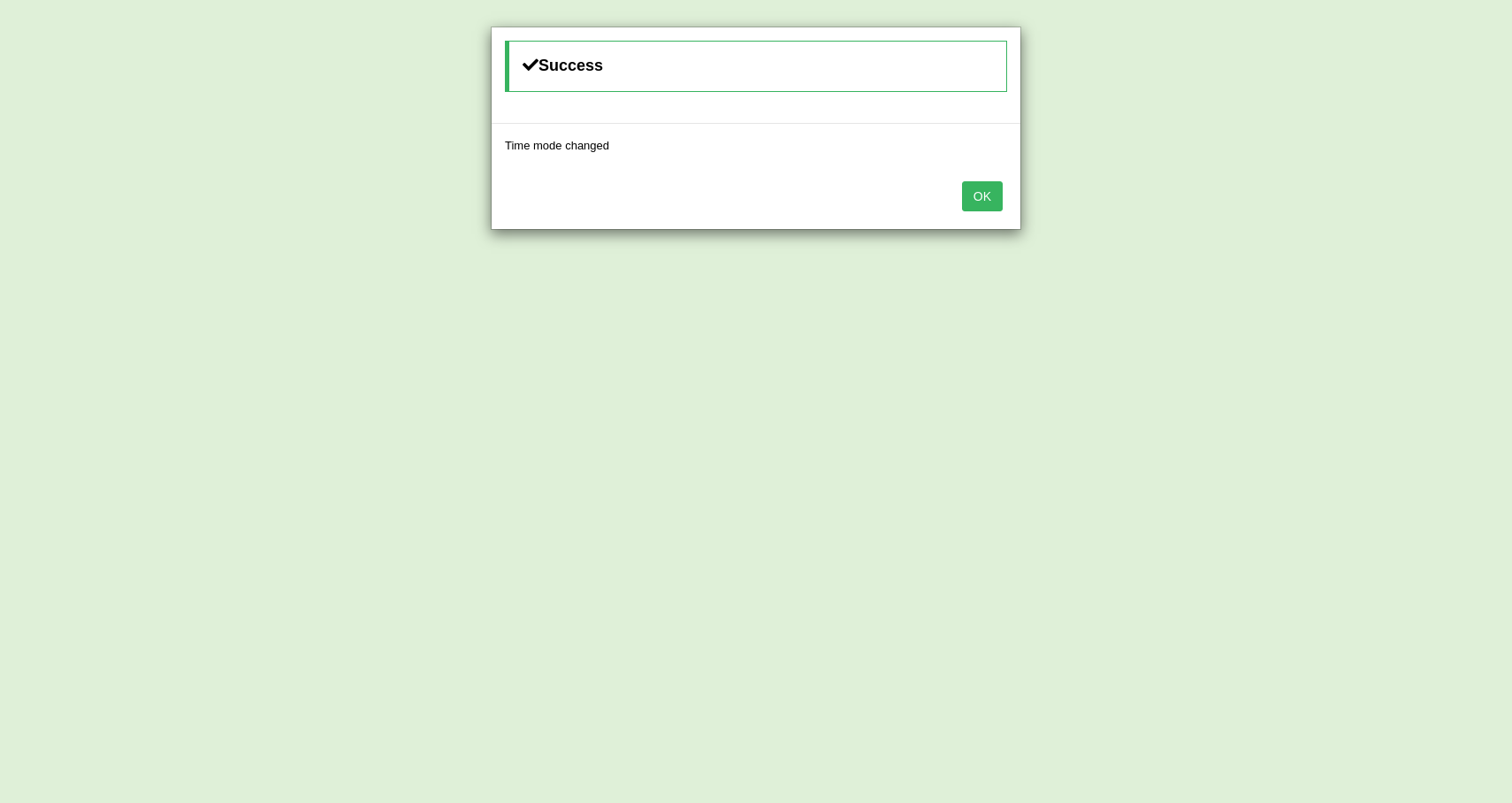
click at [989, 209] on button "OK" at bounding box center [982, 196] width 41 height 30
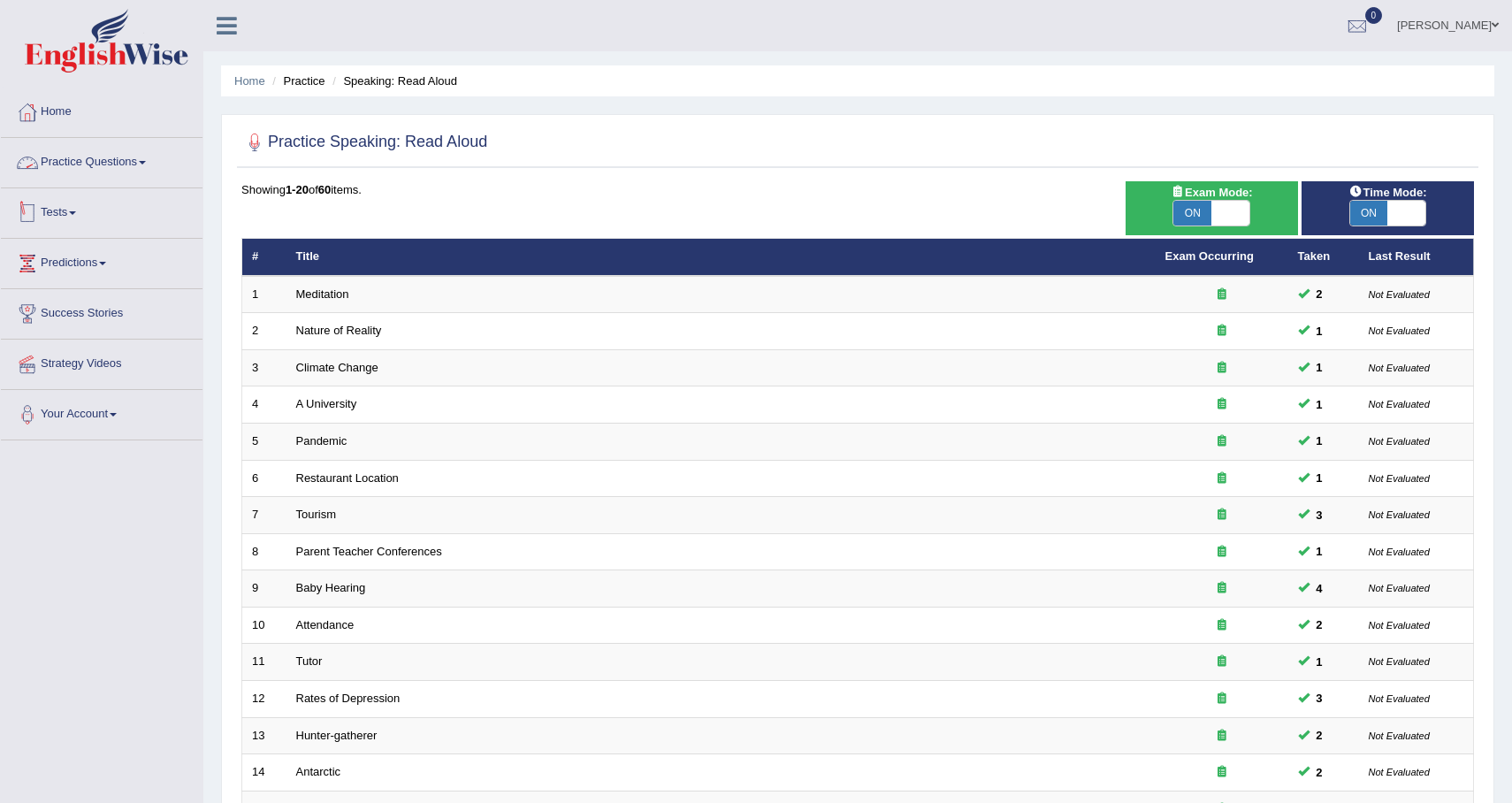
click at [124, 169] on link "Practice Questions" at bounding box center [102, 160] width 202 height 45
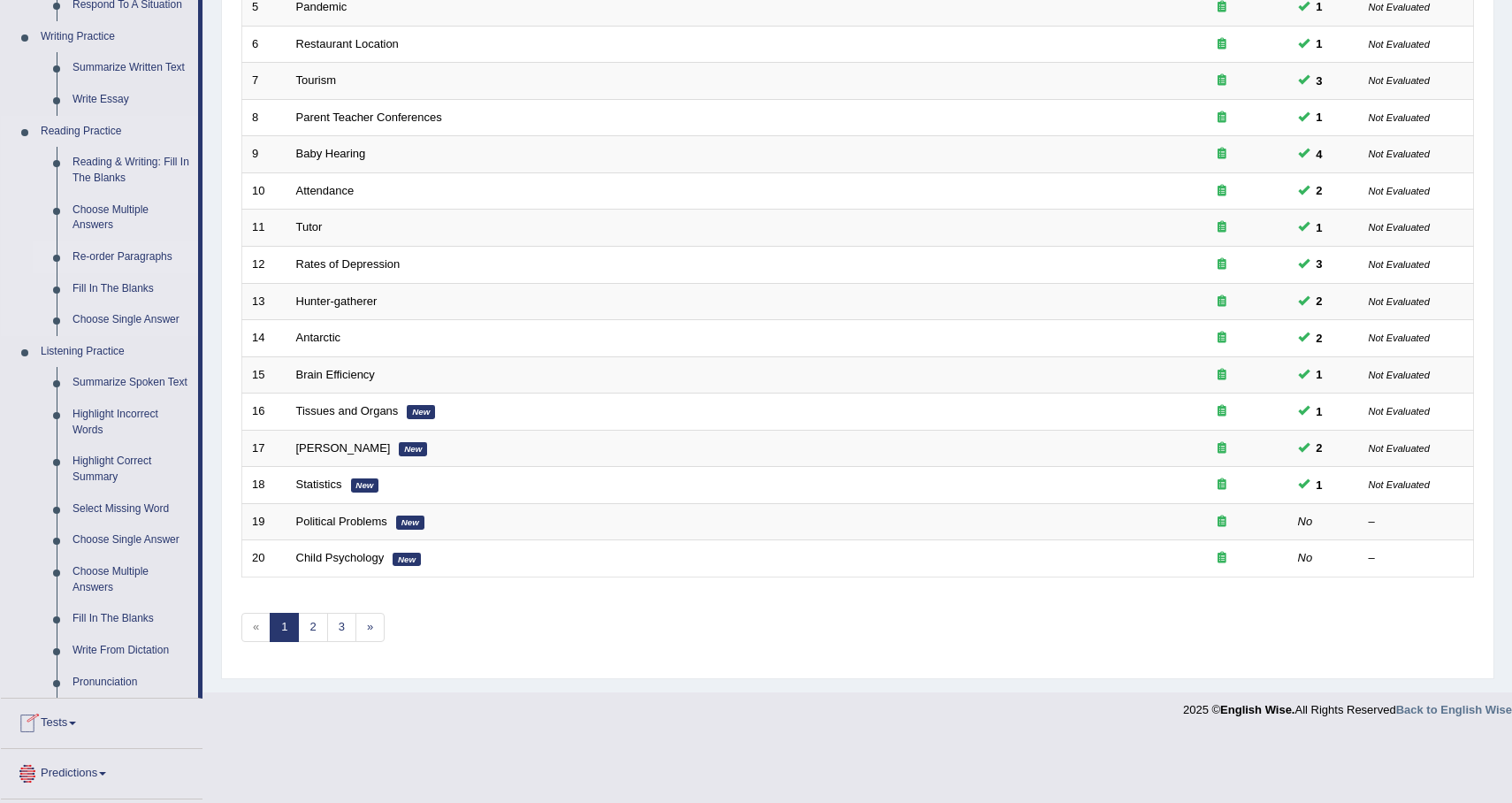
scroll to position [599, 0]
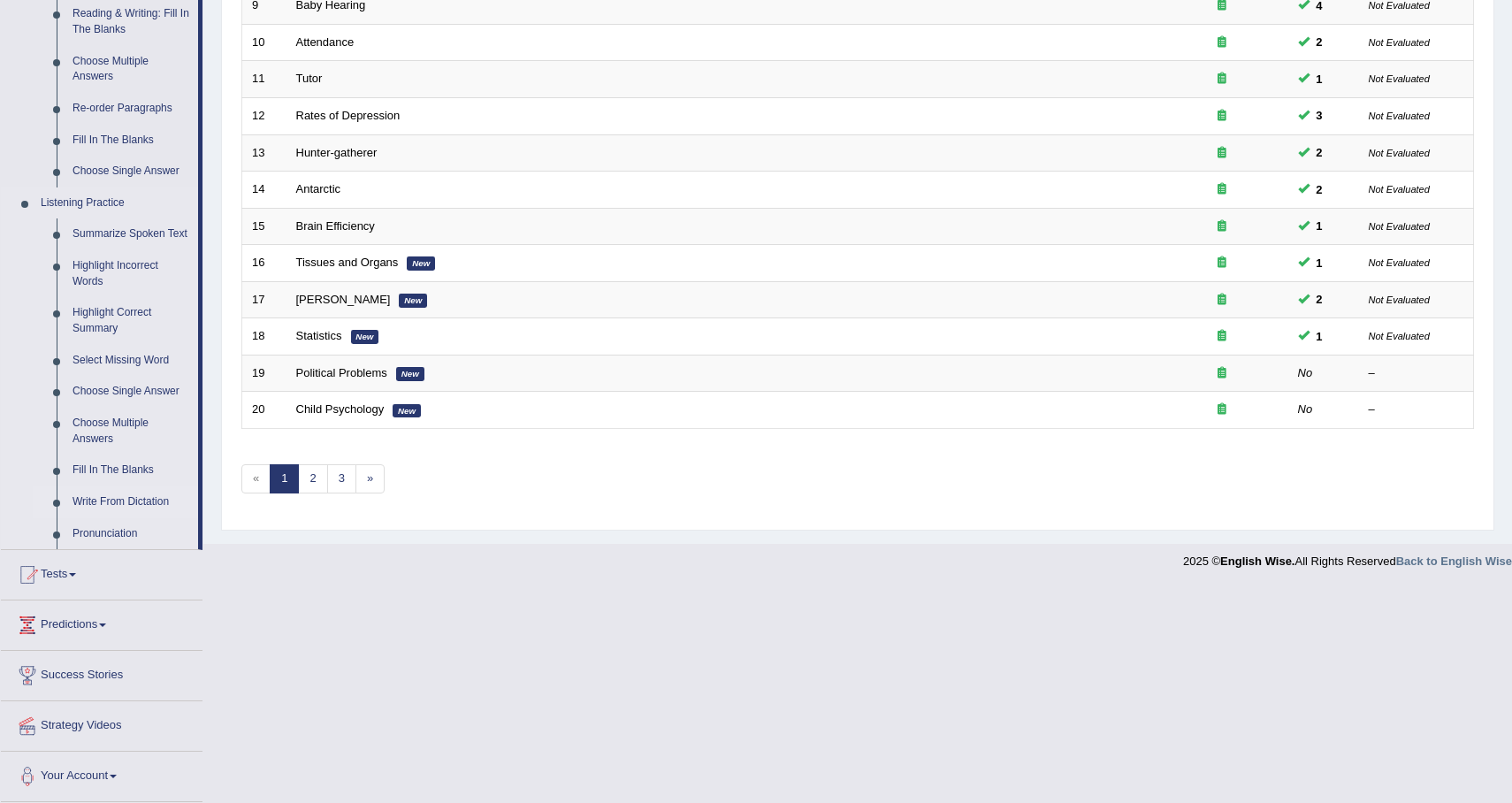
click at [126, 501] on link "Write From Dictation" at bounding box center [132, 502] width 134 height 32
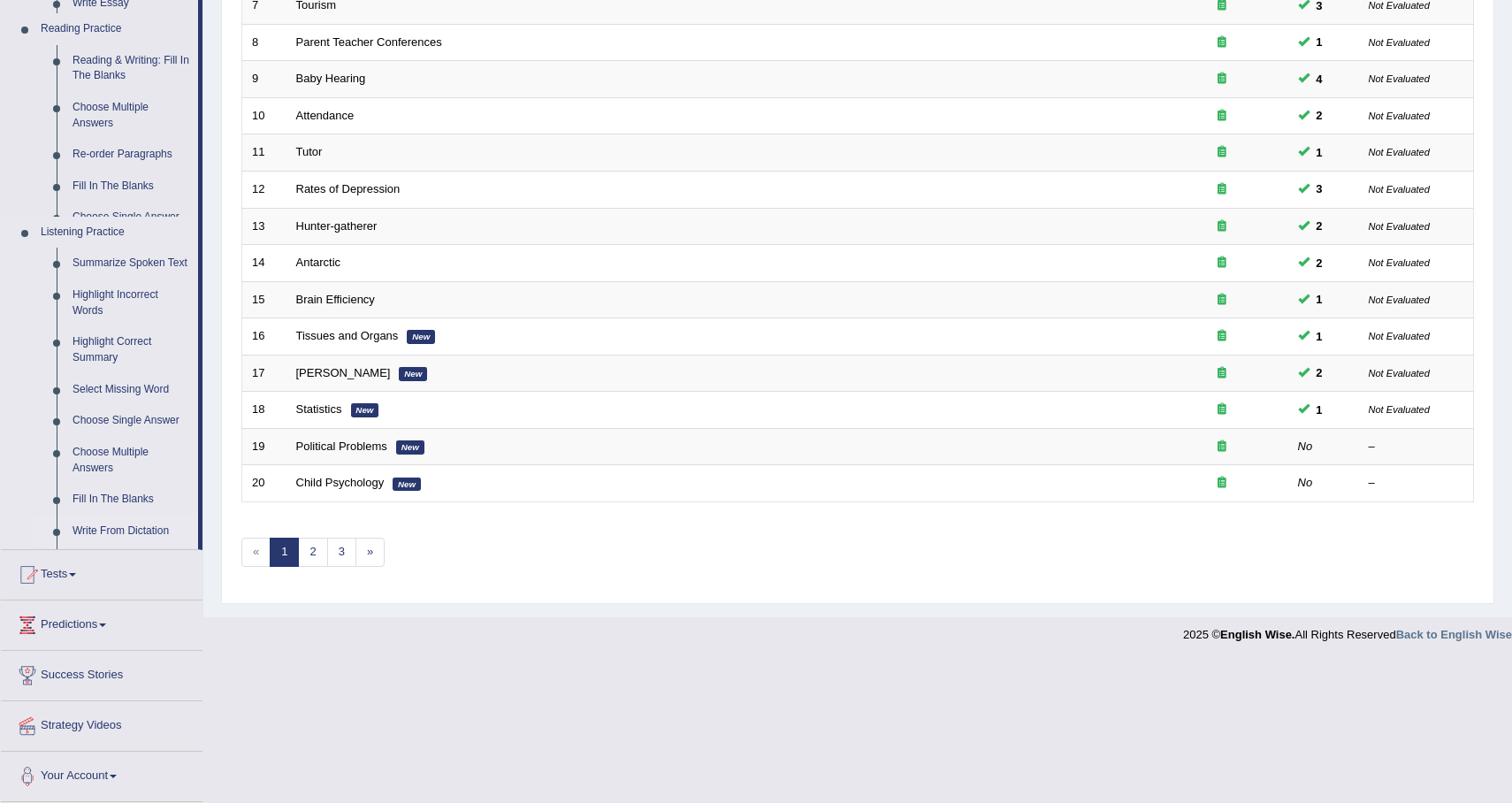
scroll to position [368, 0]
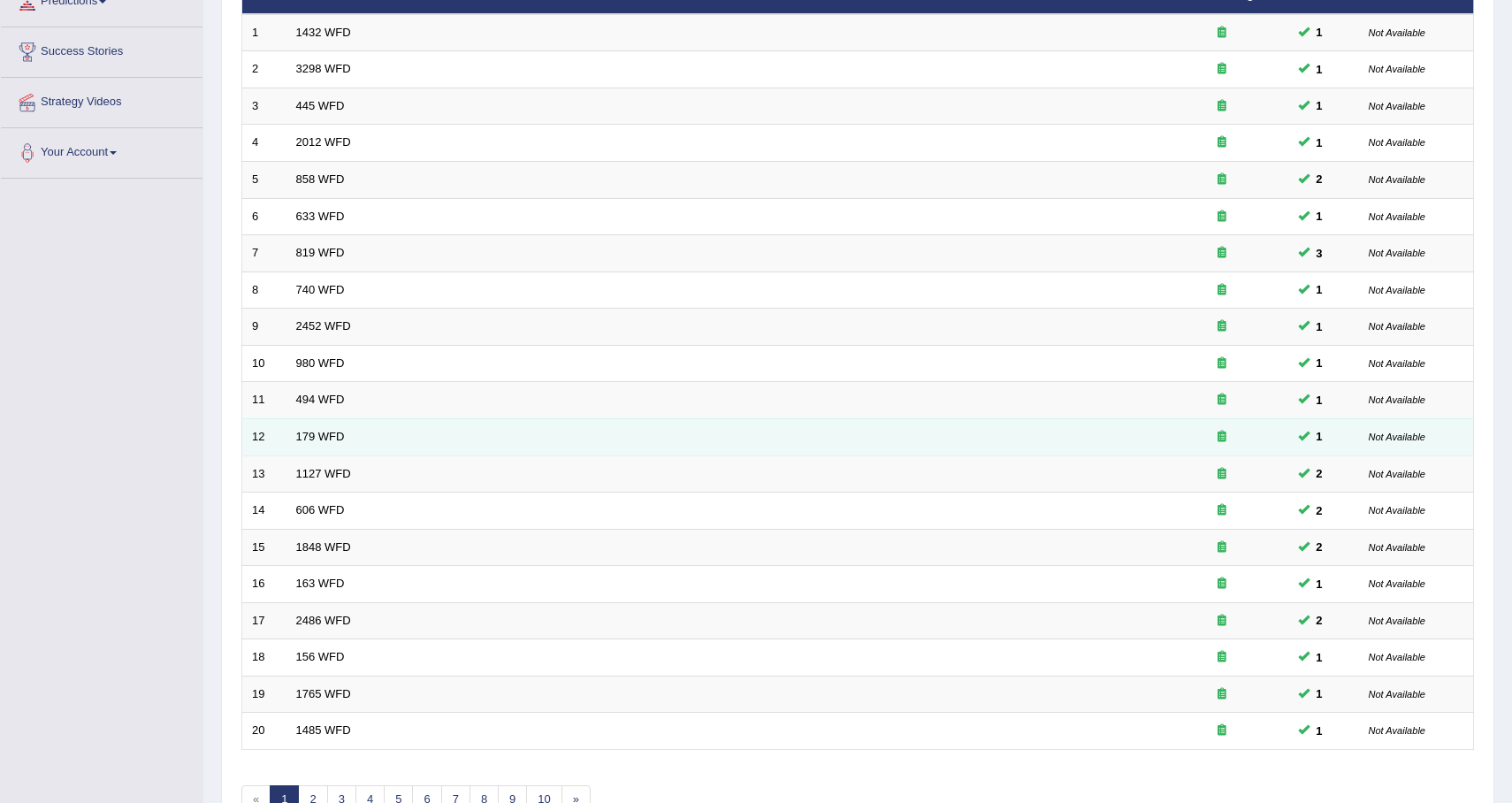
scroll to position [368, 0]
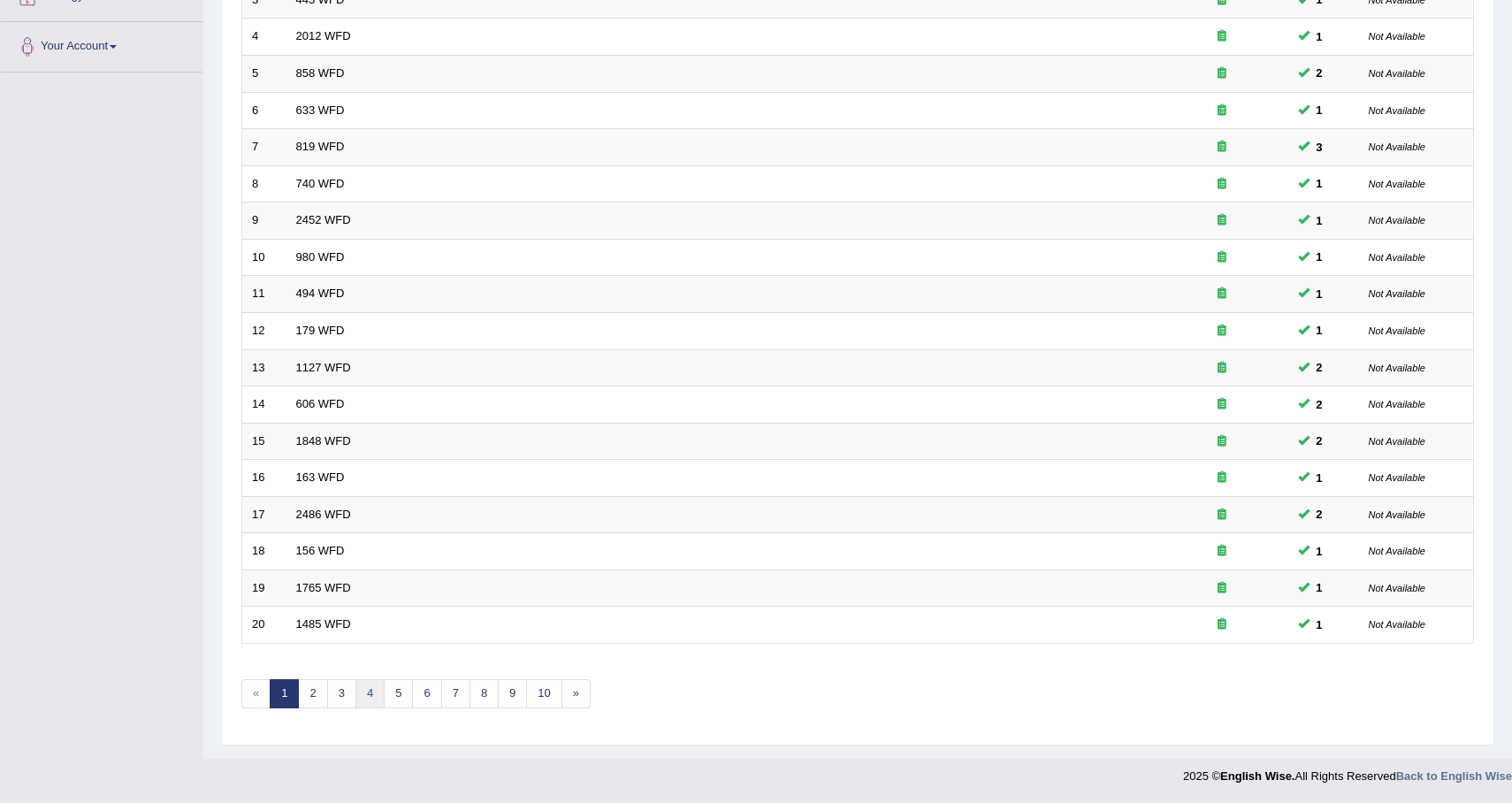
click at [359, 697] on link "4" at bounding box center [370, 694] width 29 height 29
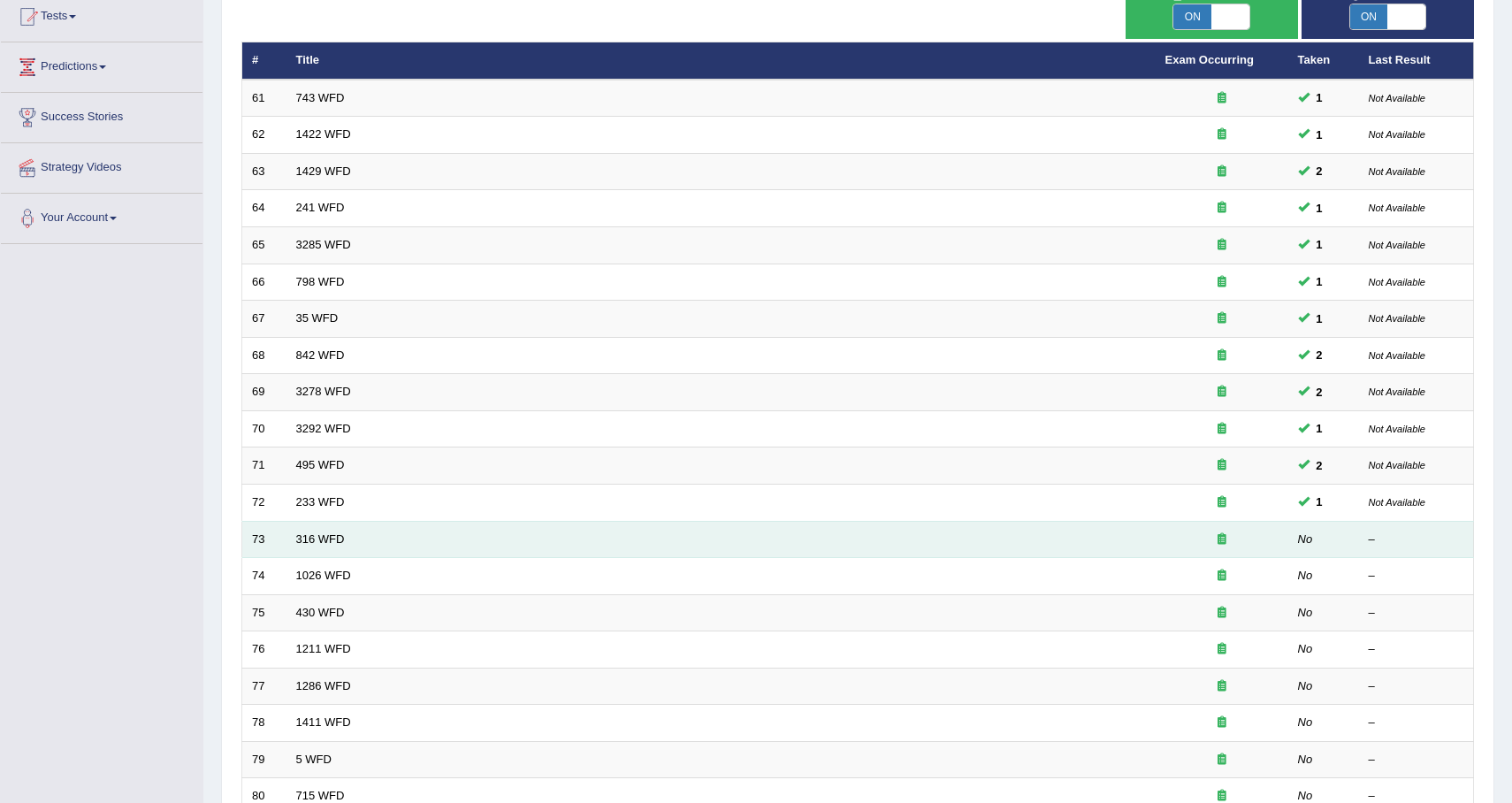
scroll to position [368, 0]
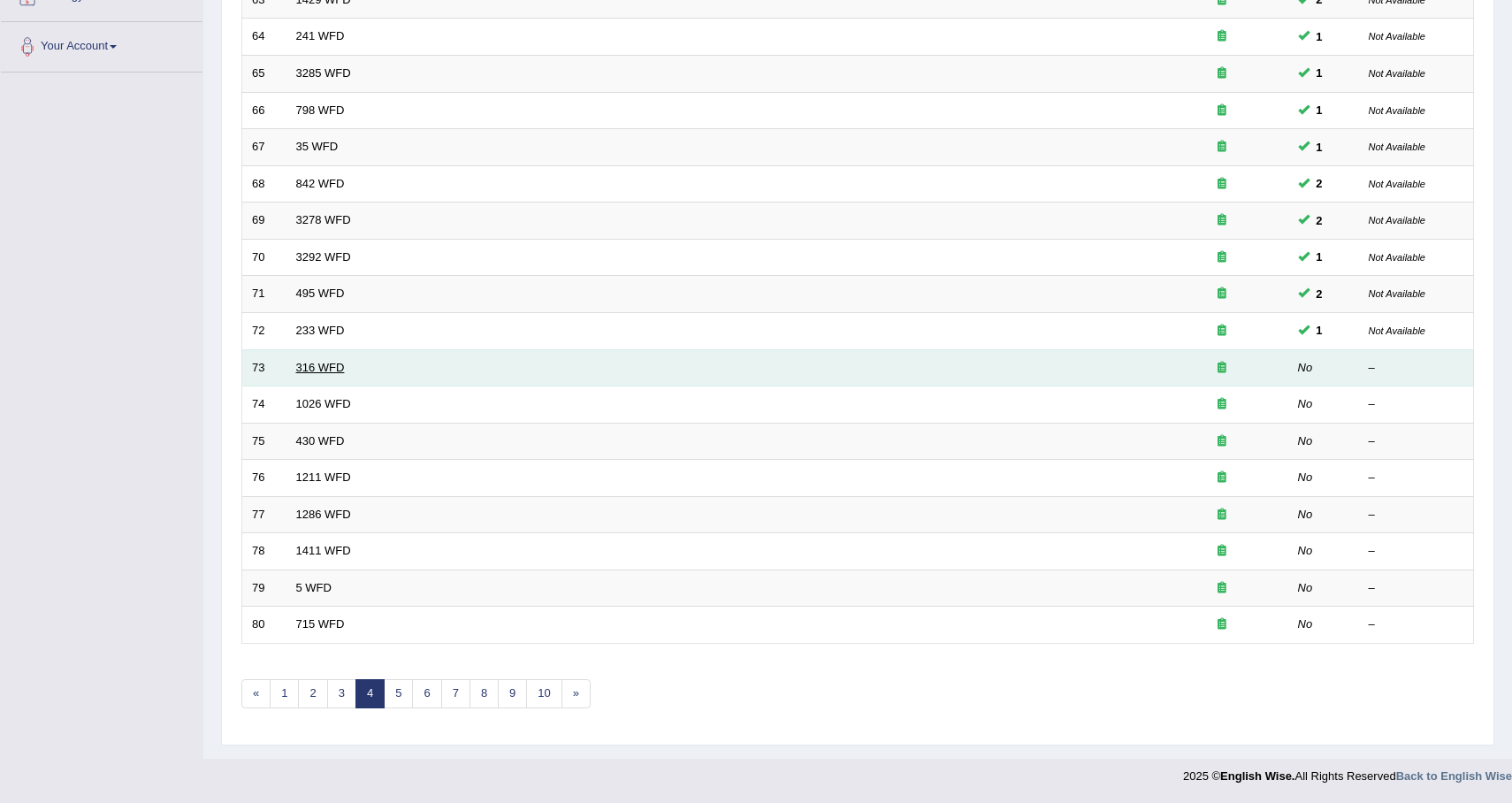
click at [313, 362] on link "316 WFD" at bounding box center [320, 368] width 49 height 14
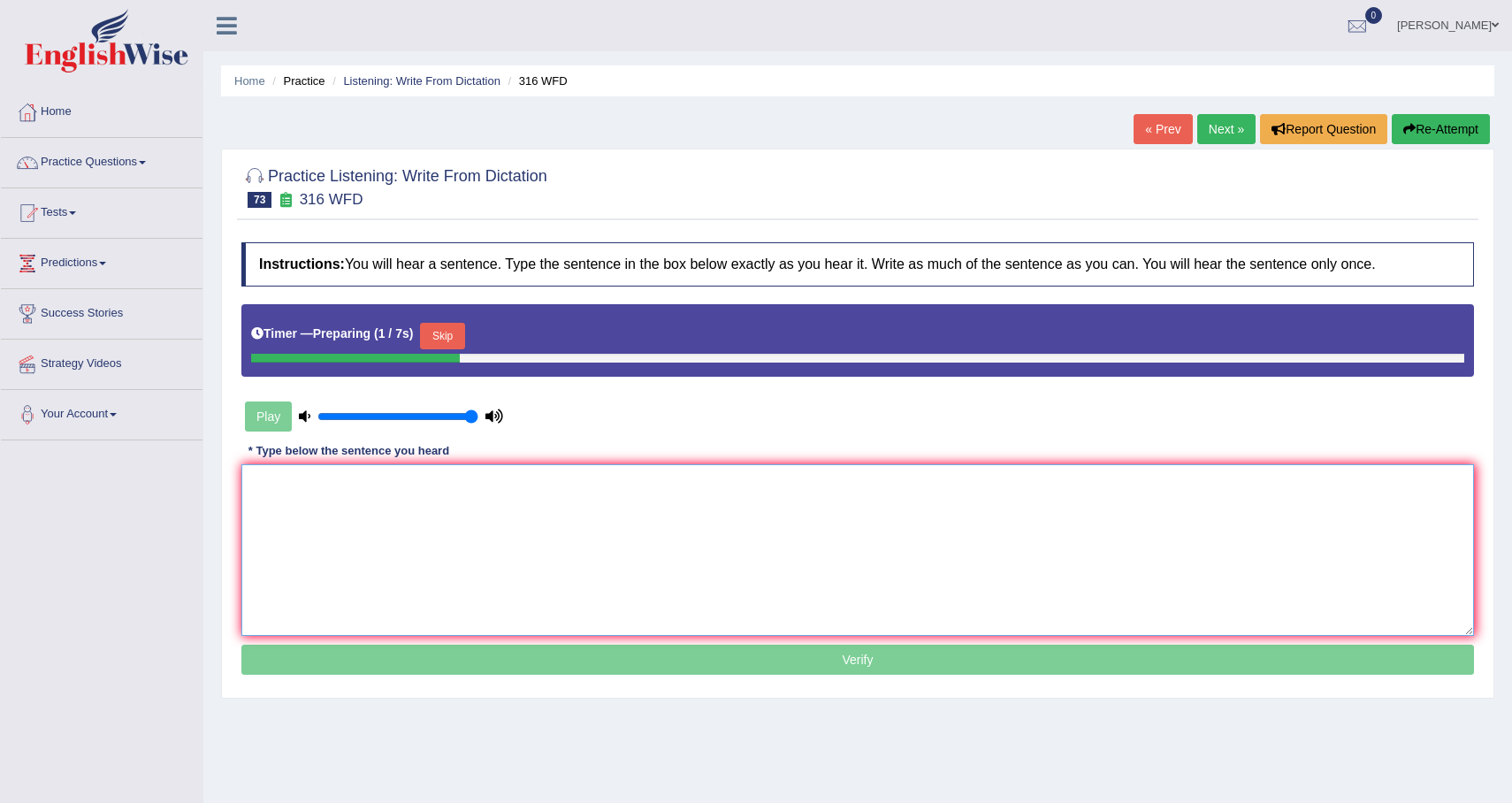
click at [391, 487] on textarea at bounding box center [858, 550] width 1233 height 172
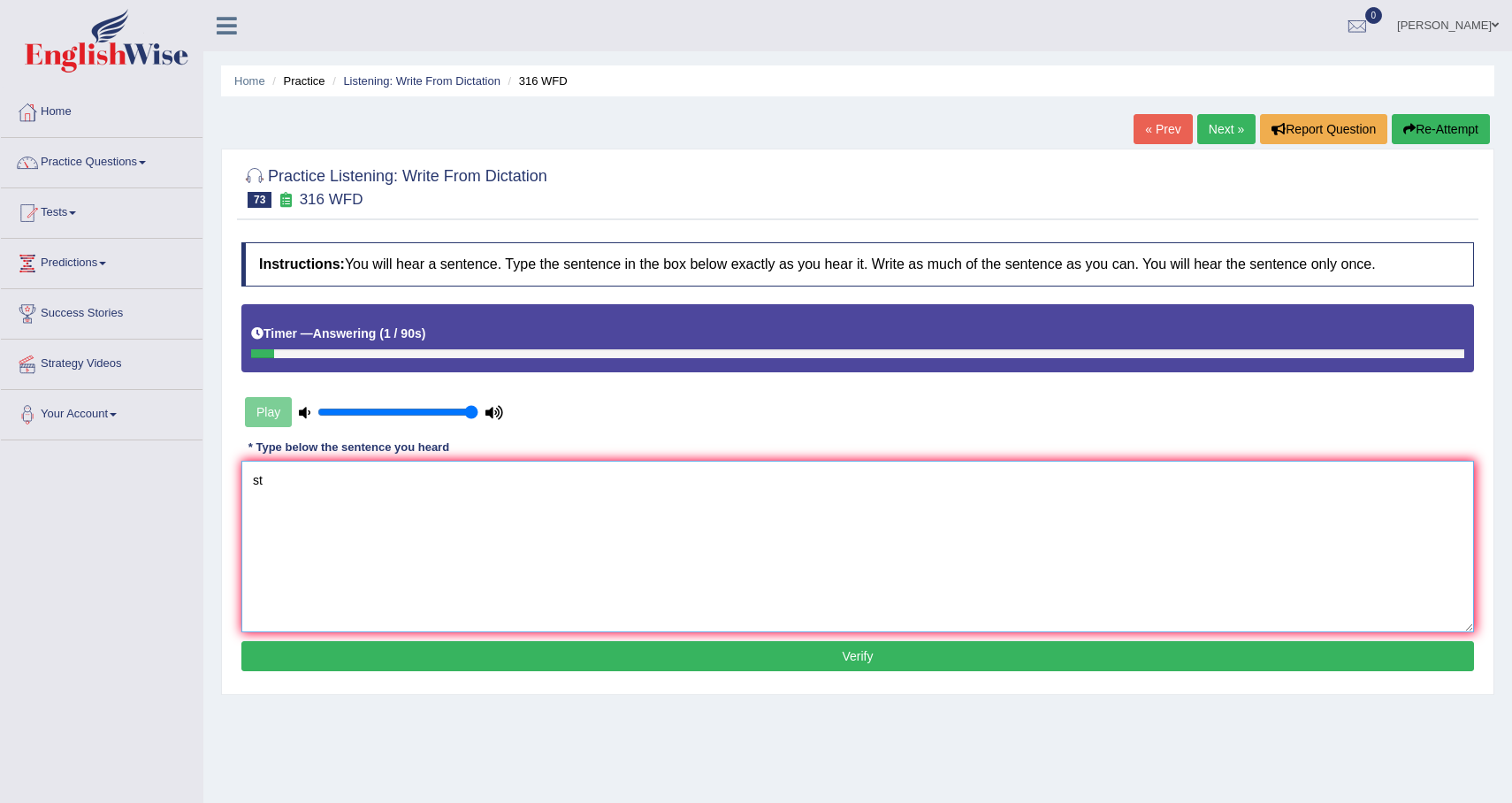
type textarea "s"
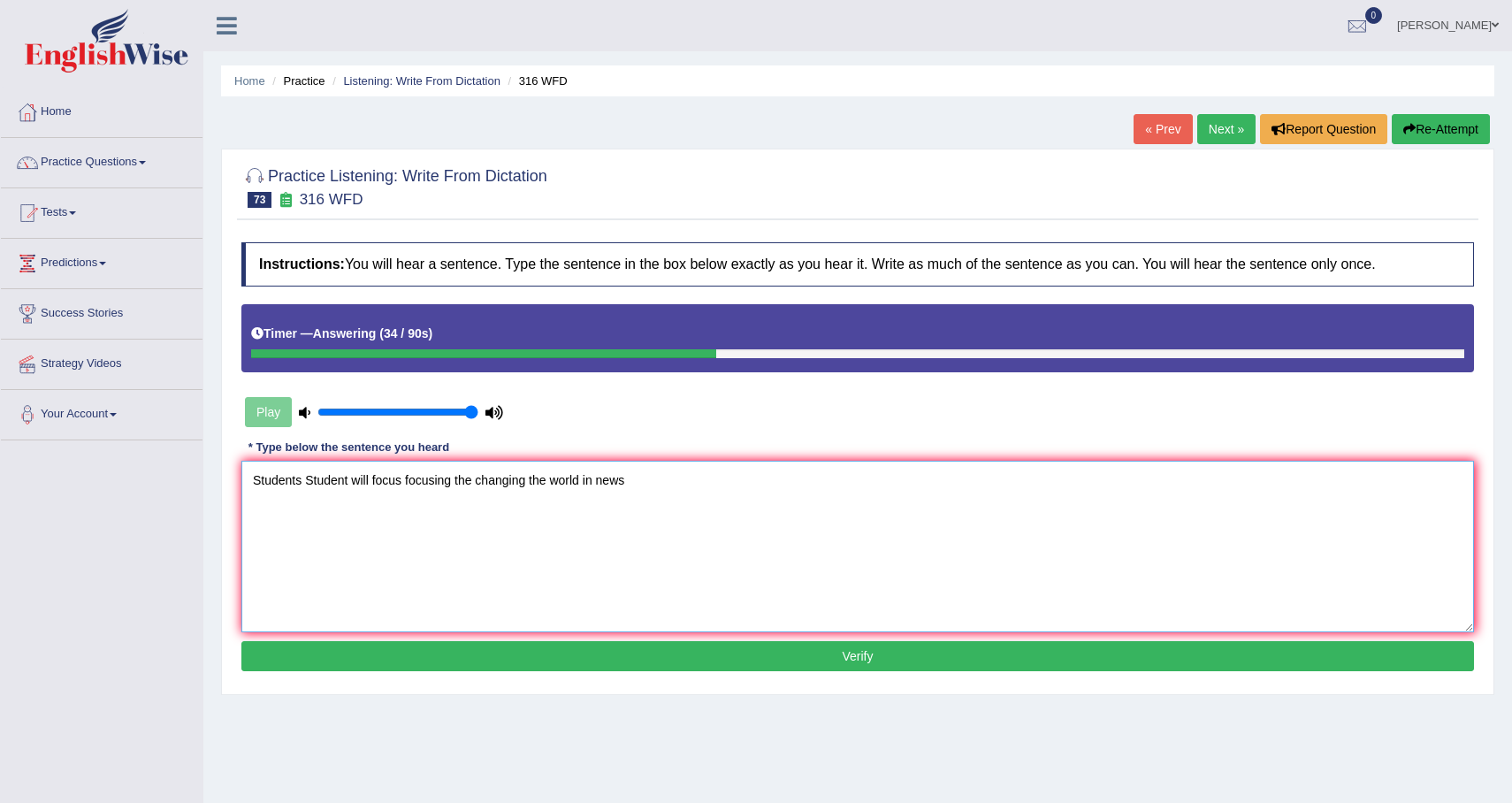
type textarea "Students Student will focus focusing the changing the world in news"
click at [267, 413] on div "Play" at bounding box center [374, 413] width 265 height 45
click at [56, 128] on link "Home" at bounding box center [102, 110] width 202 height 45
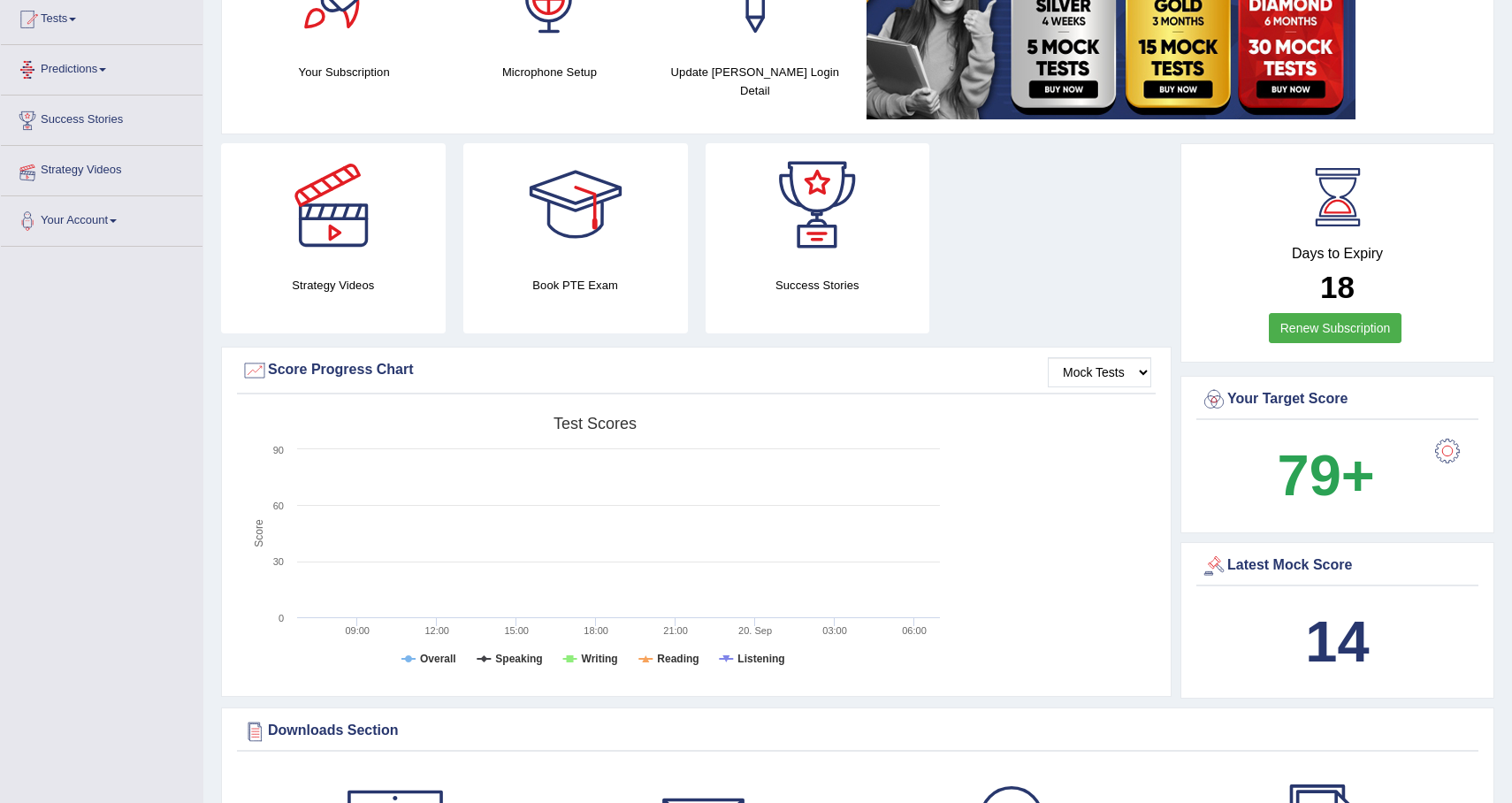
scroll to position [215, 0]
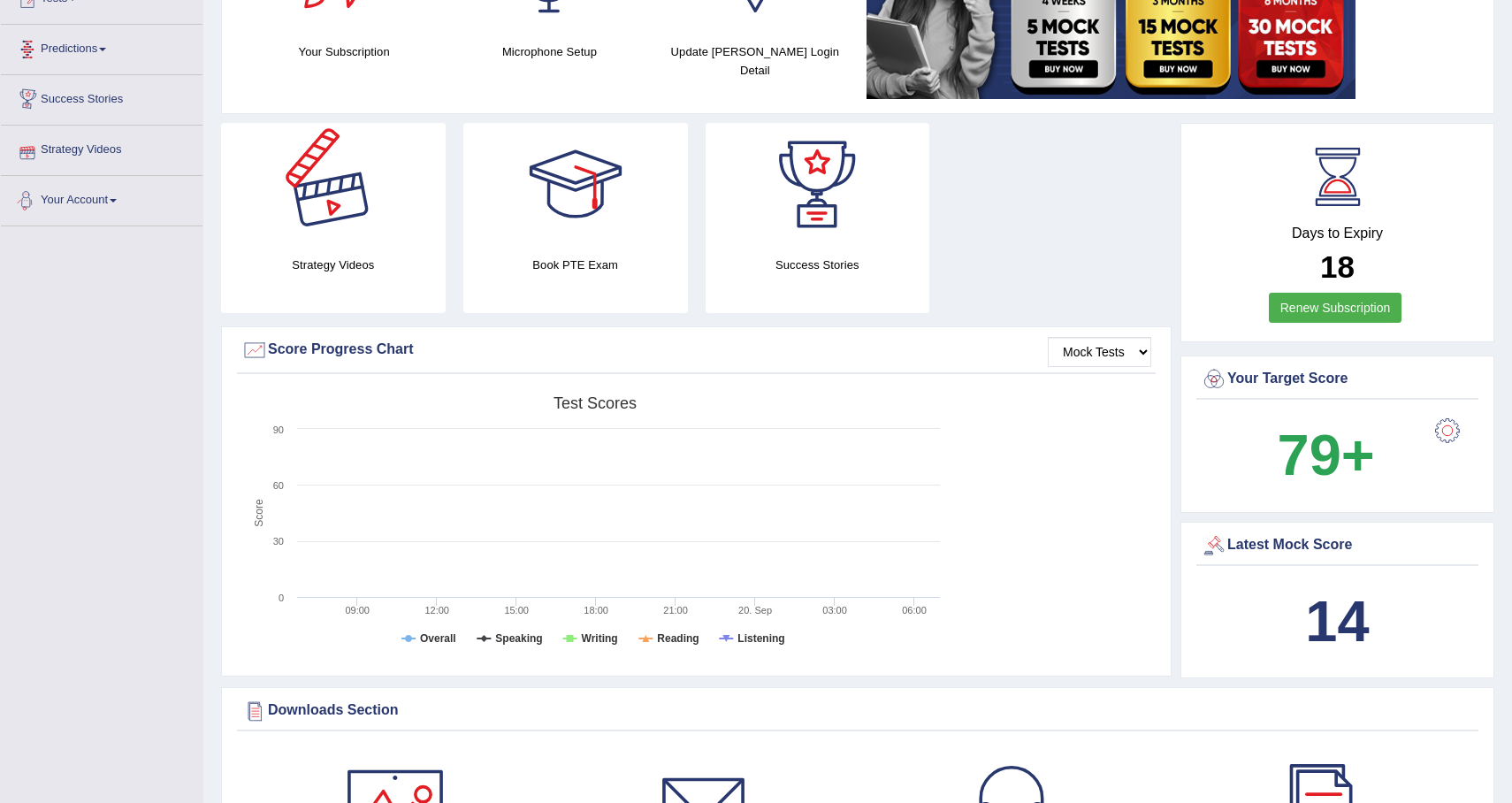
click at [550, 274] on div "Book PTE Exam" at bounding box center [575, 218] width 224 height 190
click at [603, 254] on div "Book PTE Exam" at bounding box center [575, 218] width 224 height 190
click at [584, 188] on div at bounding box center [575, 185] width 124 height 124
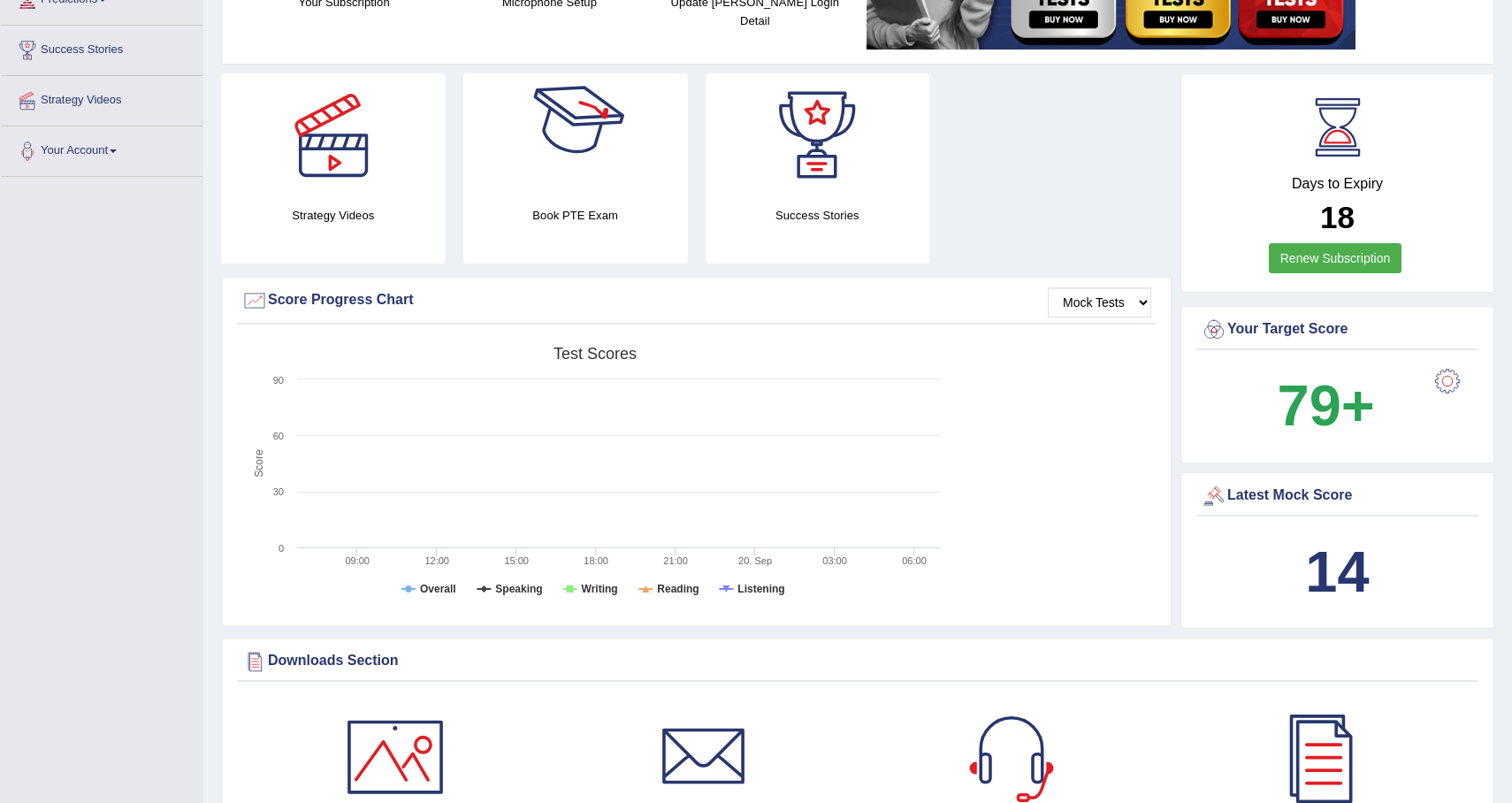
scroll to position [264, 0]
click at [796, 164] on div at bounding box center [817, 135] width 124 height 124
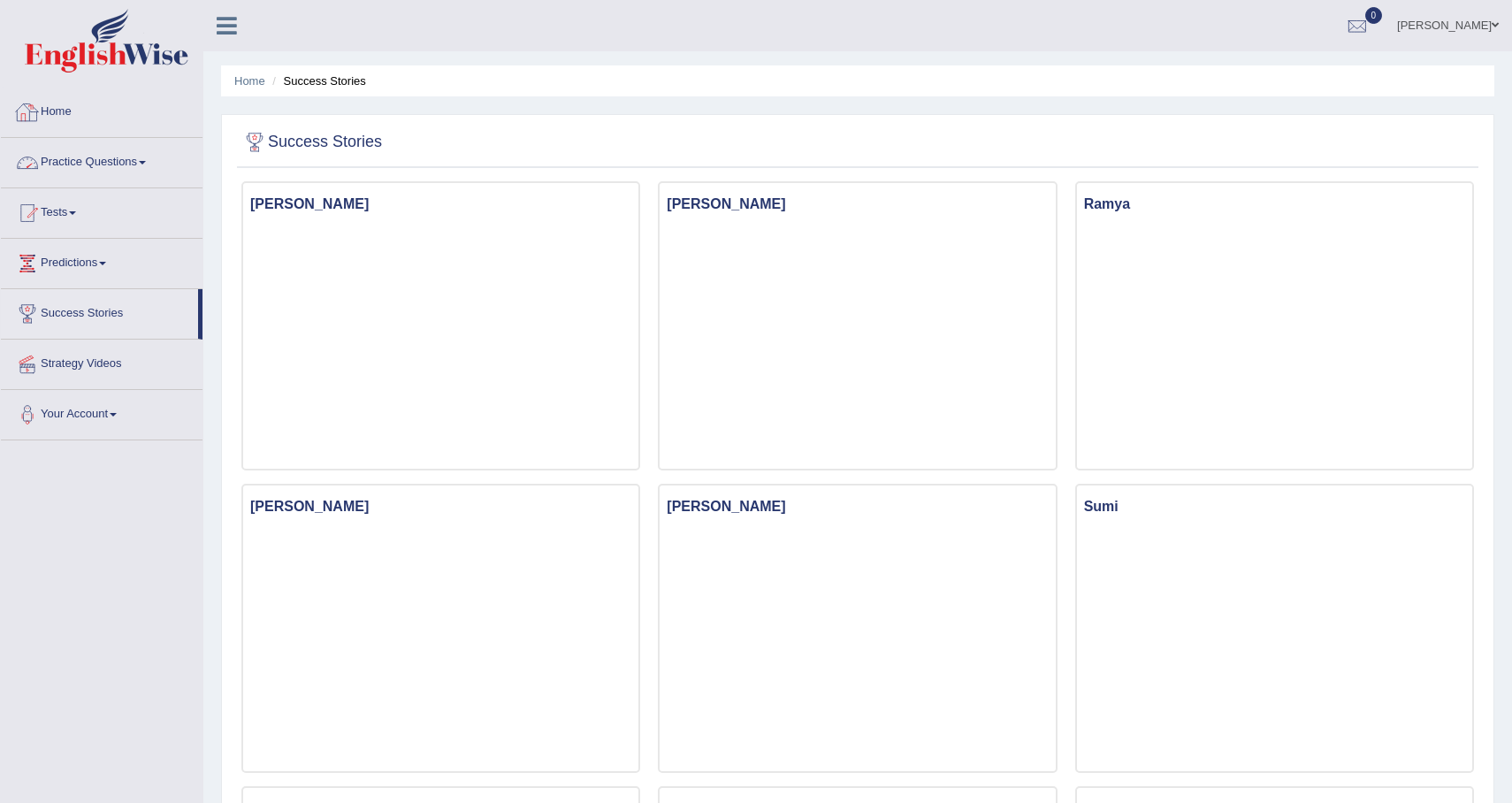
click at [126, 114] on link "Home" at bounding box center [102, 110] width 202 height 45
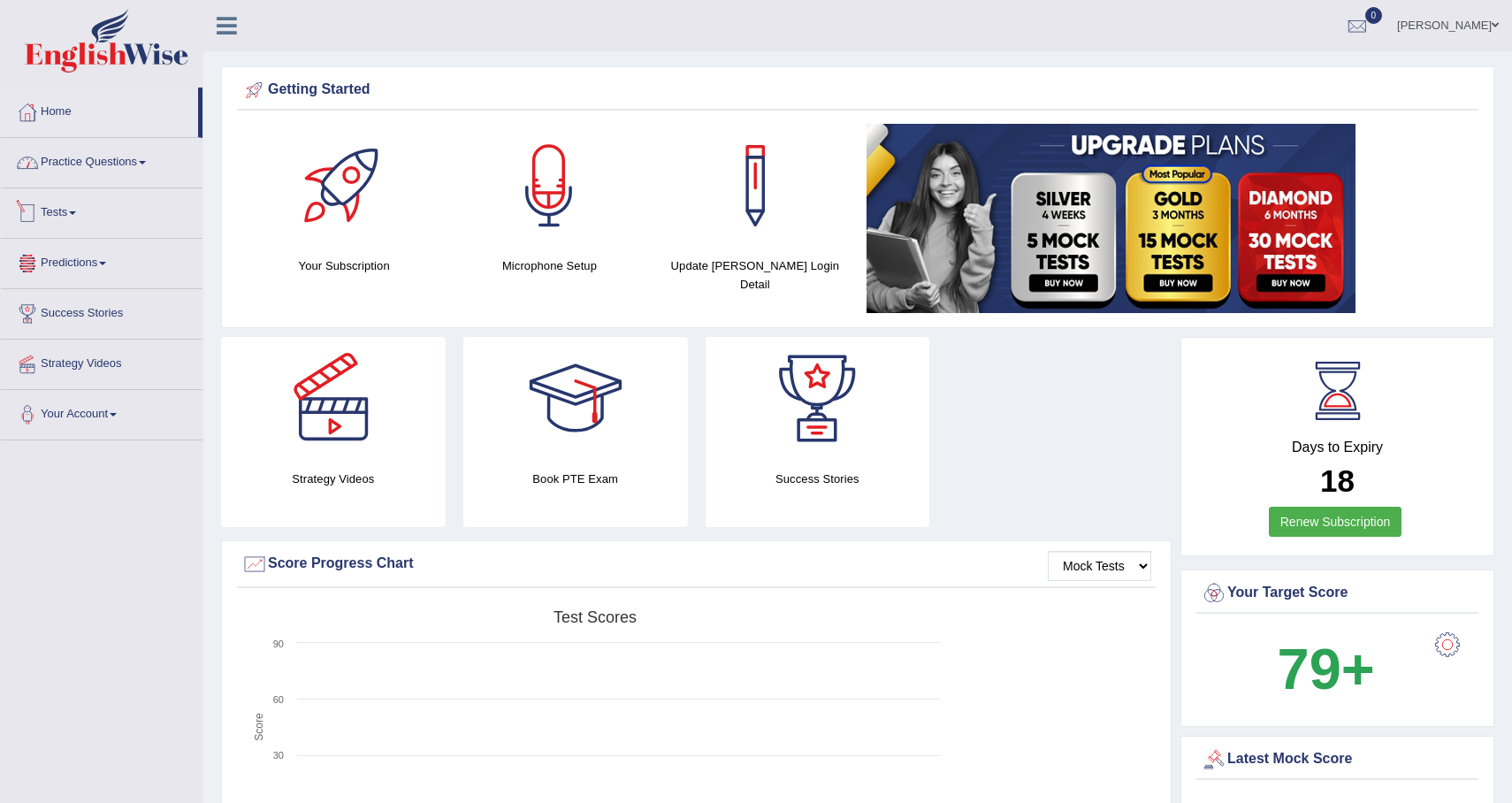
click at [146, 164] on span at bounding box center [142, 163] width 7 height 4
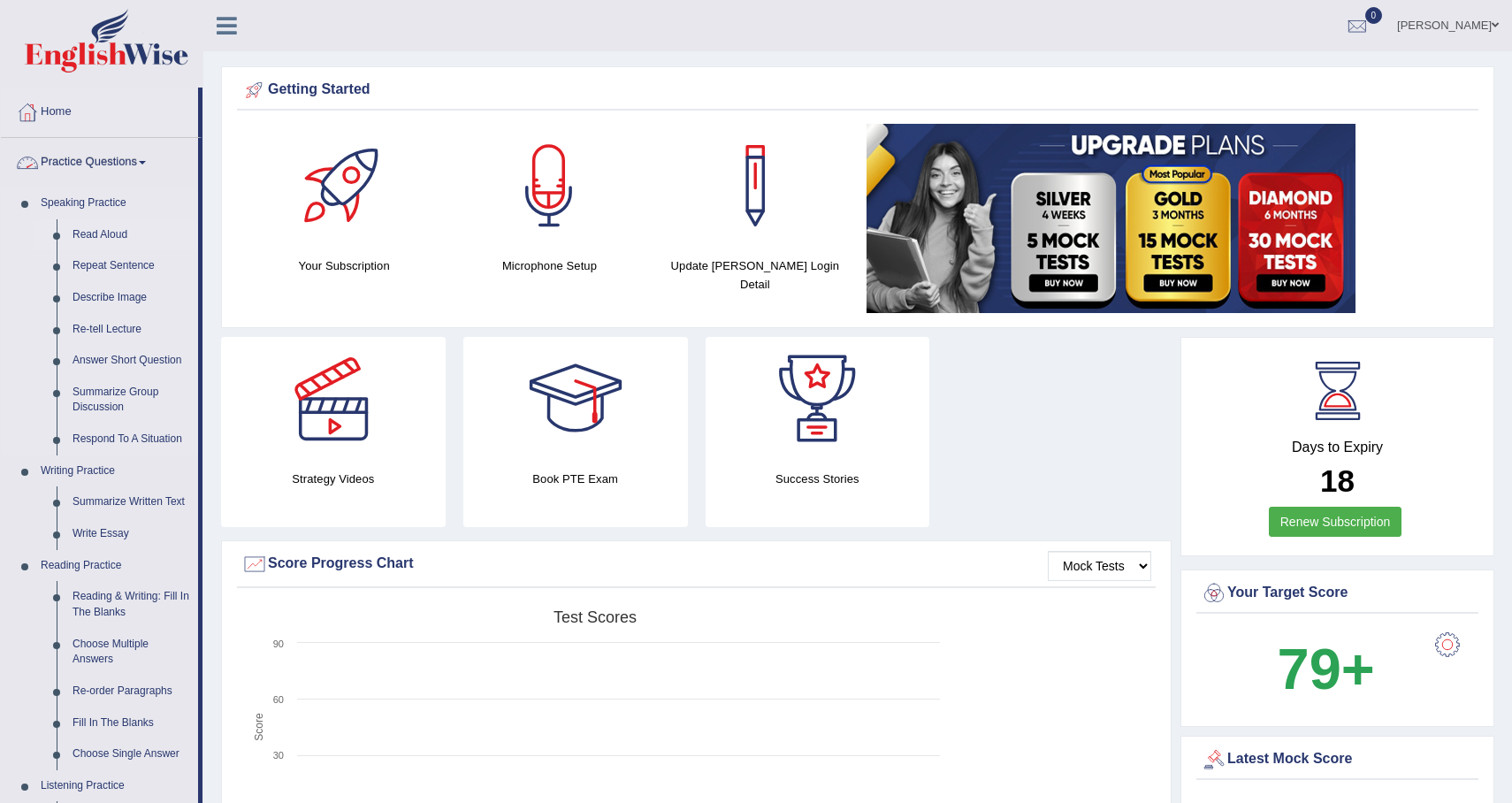
click at [124, 237] on link "Read Aloud" at bounding box center [132, 235] width 134 height 32
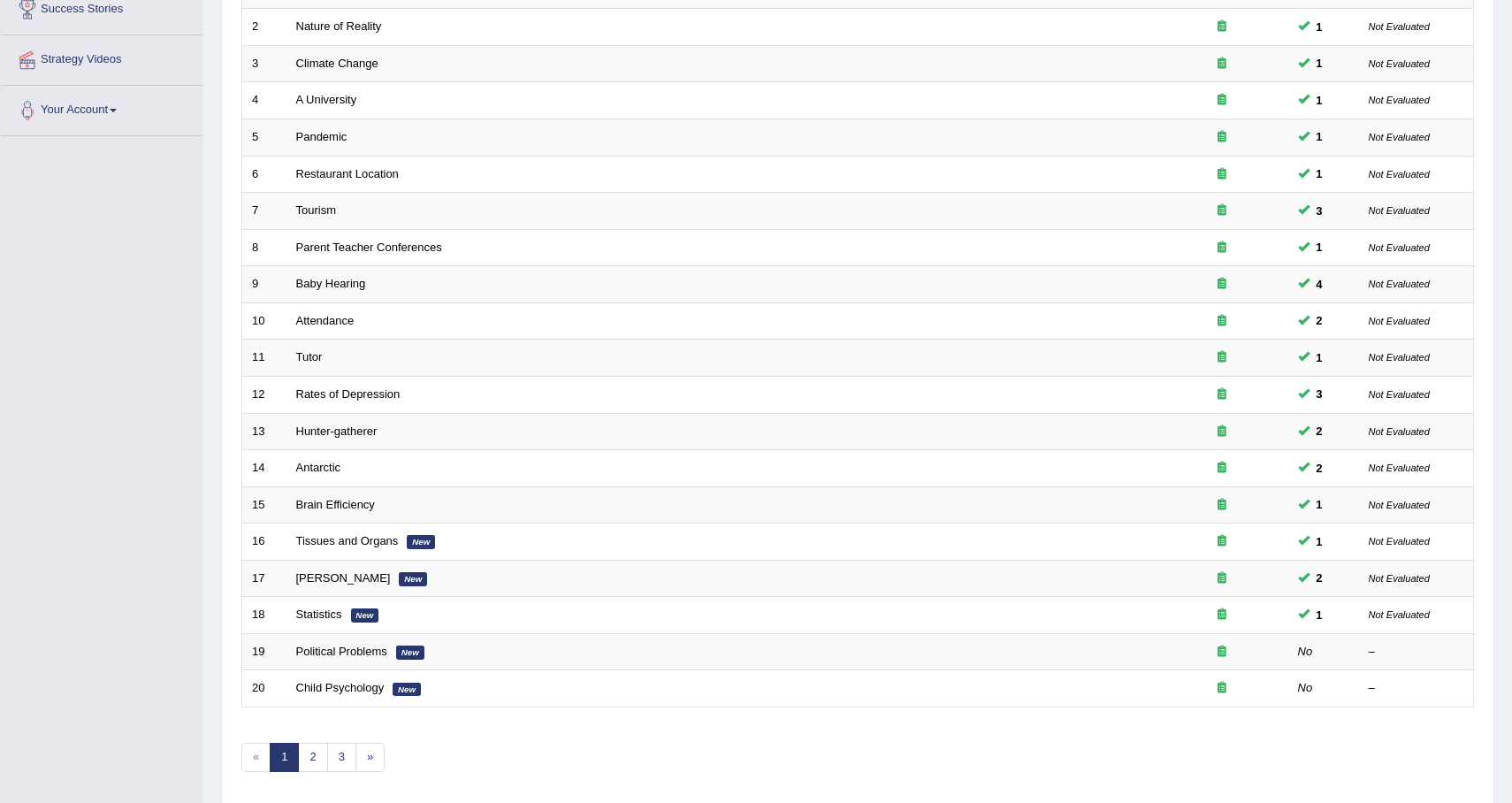
scroll to position [368, 0]
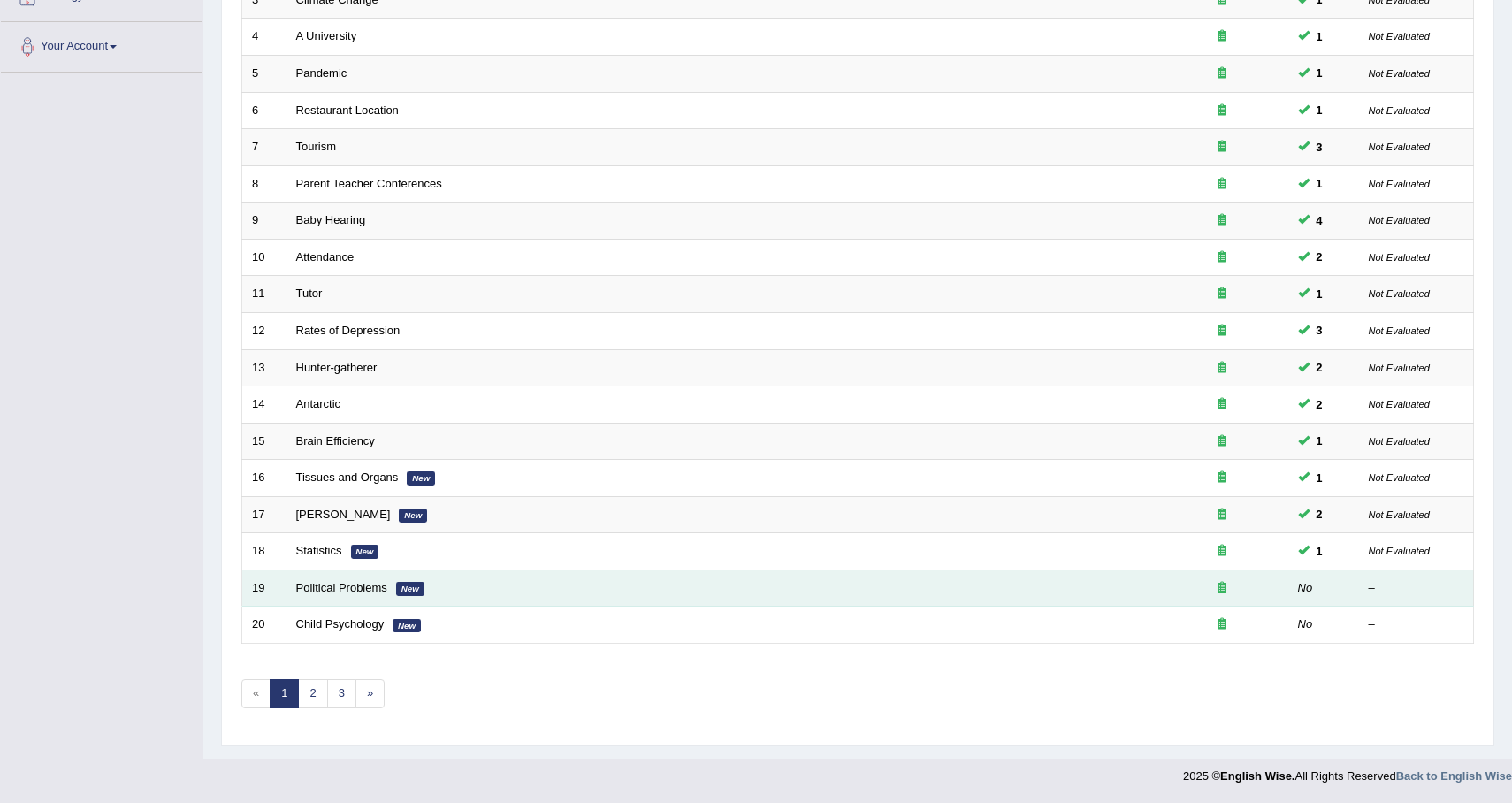
click at [315, 589] on link "Political Problems" at bounding box center [342, 588] width 91 height 14
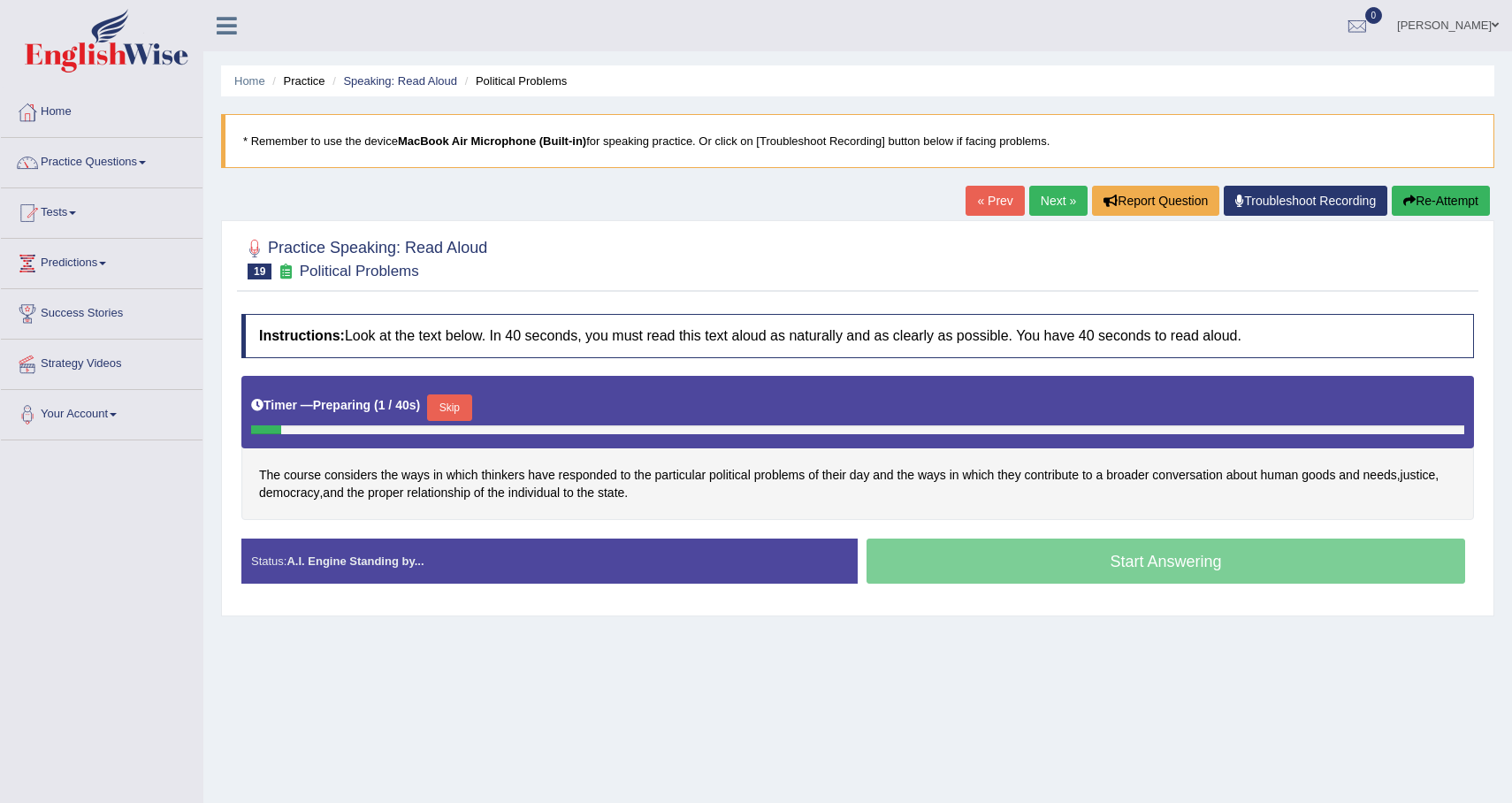
click at [463, 408] on button "Skip" at bounding box center [449, 407] width 45 height 26
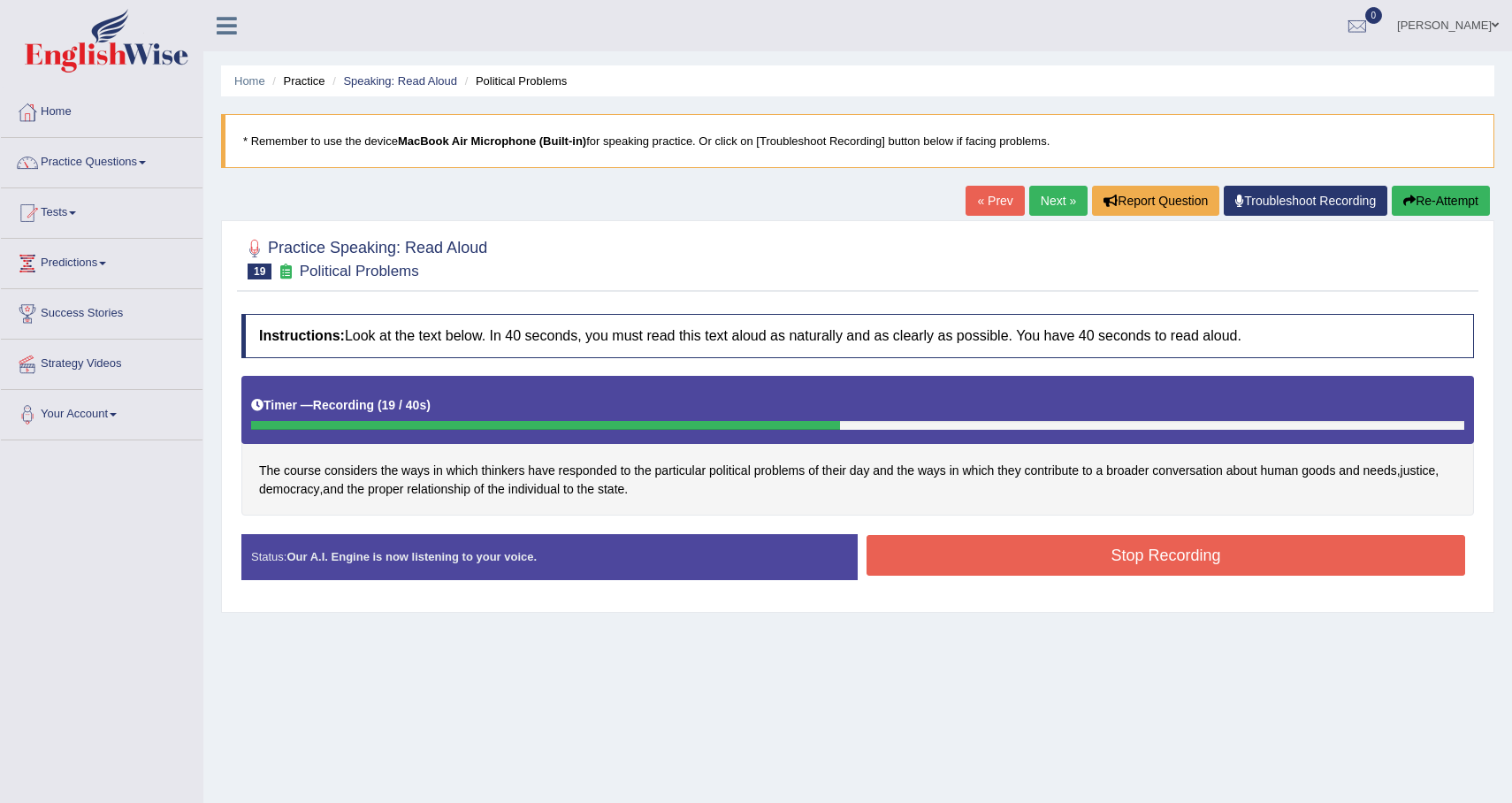
click at [906, 545] on button "Stop Recording" at bounding box center [1166, 555] width 599 height 41
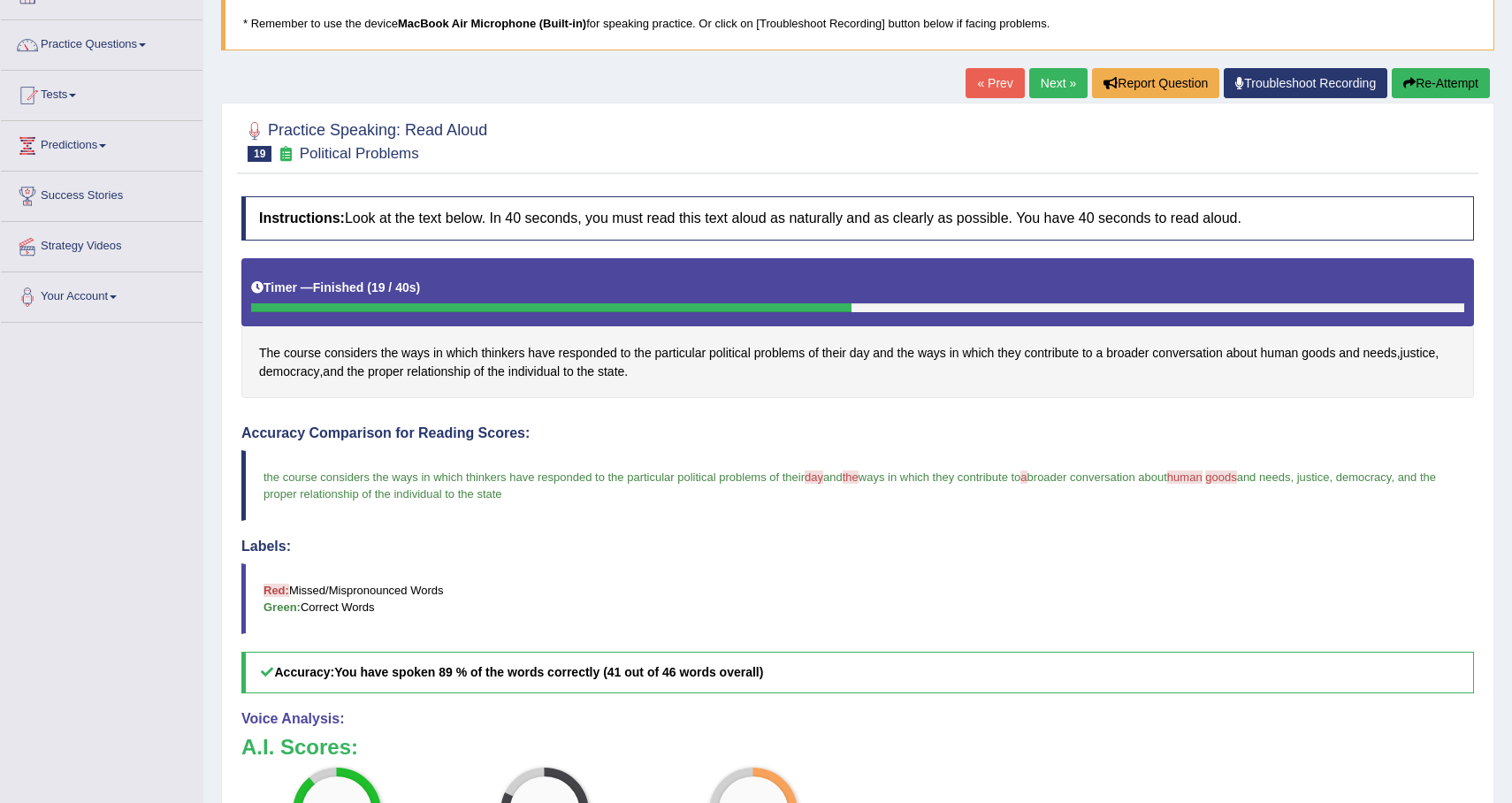
scroll to position [98, 0]
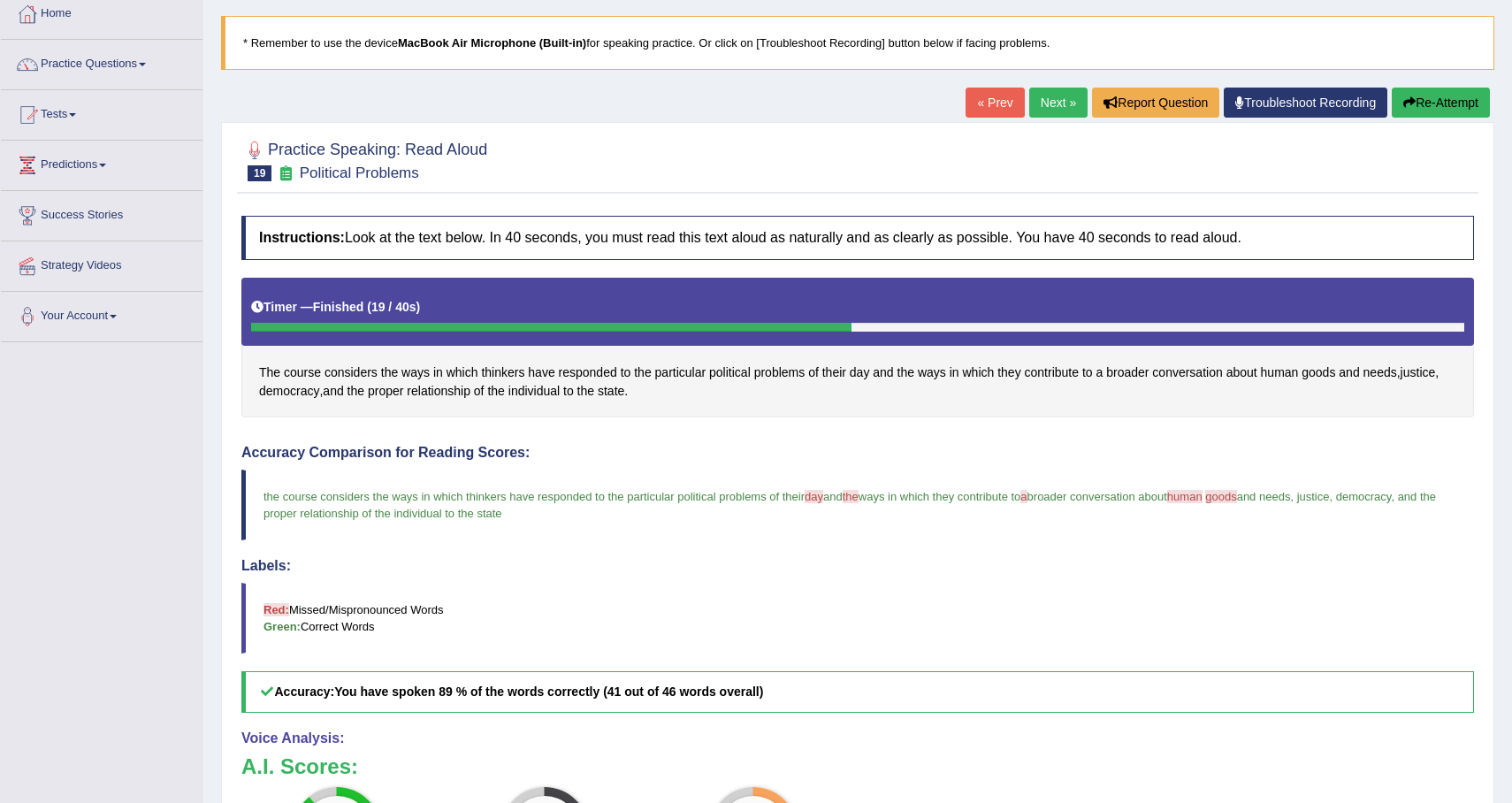
click at [1049, 97] on link "Next »" at bounding box center [1059, 102] width 58 height 30
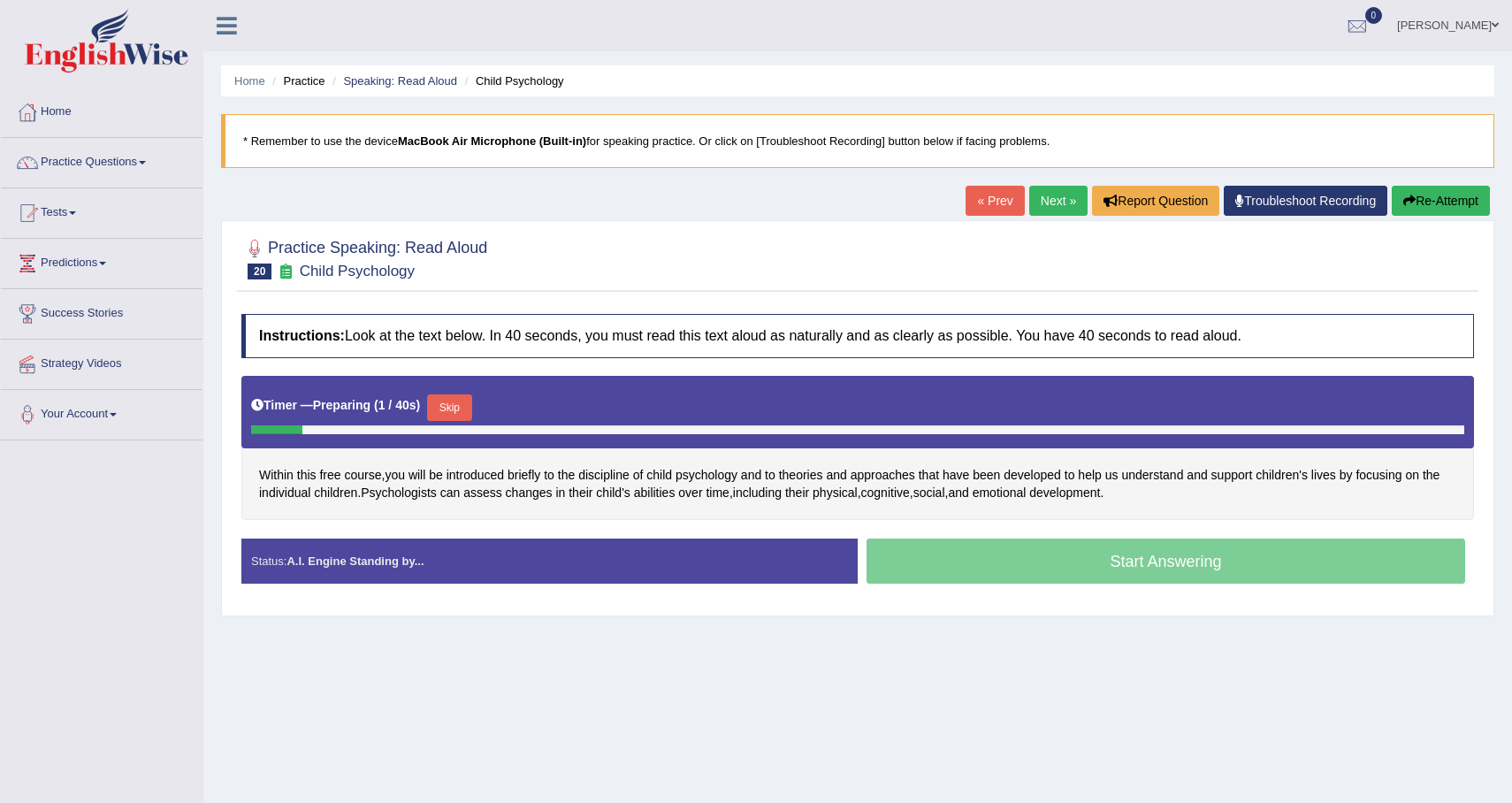
click at [943, 568] on div "Start Answering" at bounding box center [1166, 563] width 616 height 50
click at [1002, 560] on div "Start Answering" at bounding box center [1166, 563] width 616 height 50
click at [1025, 571] on div "Start Answering" at bounding box center [1166, 563] width 616 height 50
click at [484, 406] on div "Timer — Preparing ( 6 / 40s ) Skip" at bounding box center [858, 408] width 1213 height 35
click at [465, 407] on button "Skip" at bounding box center [449, 407] width 45 height 26
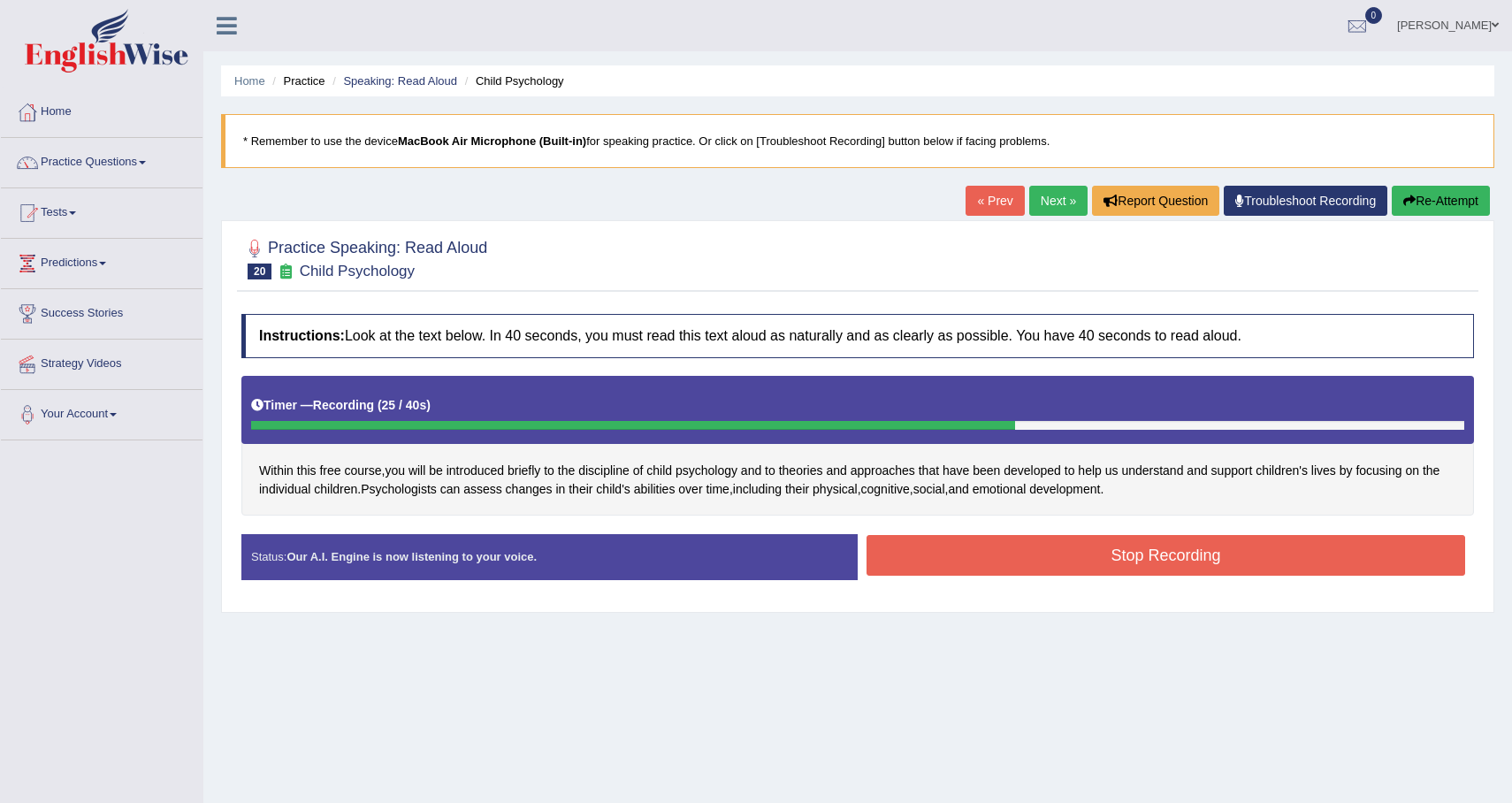
click at [889, 566] on button "Stop Recording" at bounding box center [1166, 555] width 599 height 41
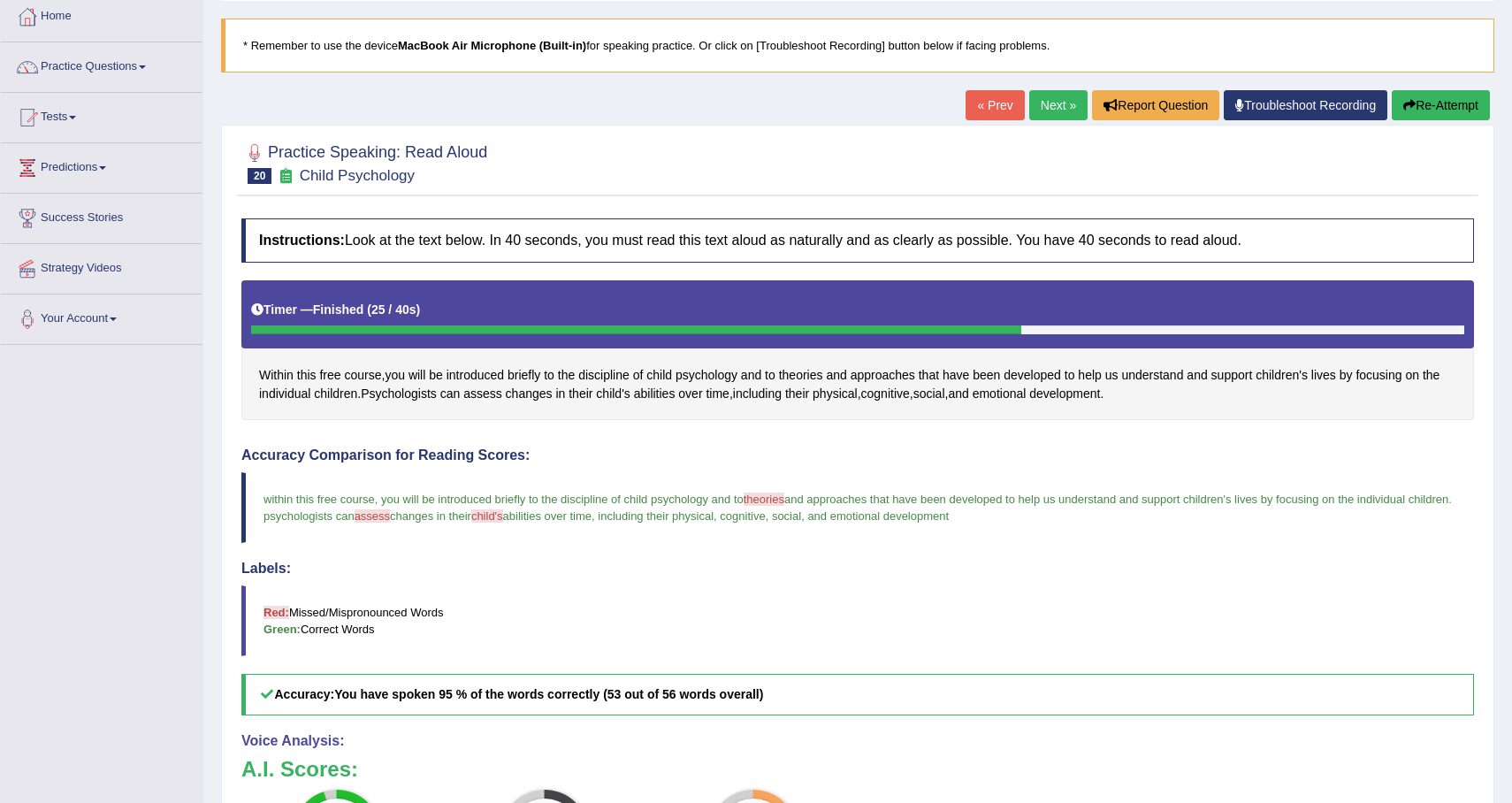
scroll to position [71, 0]
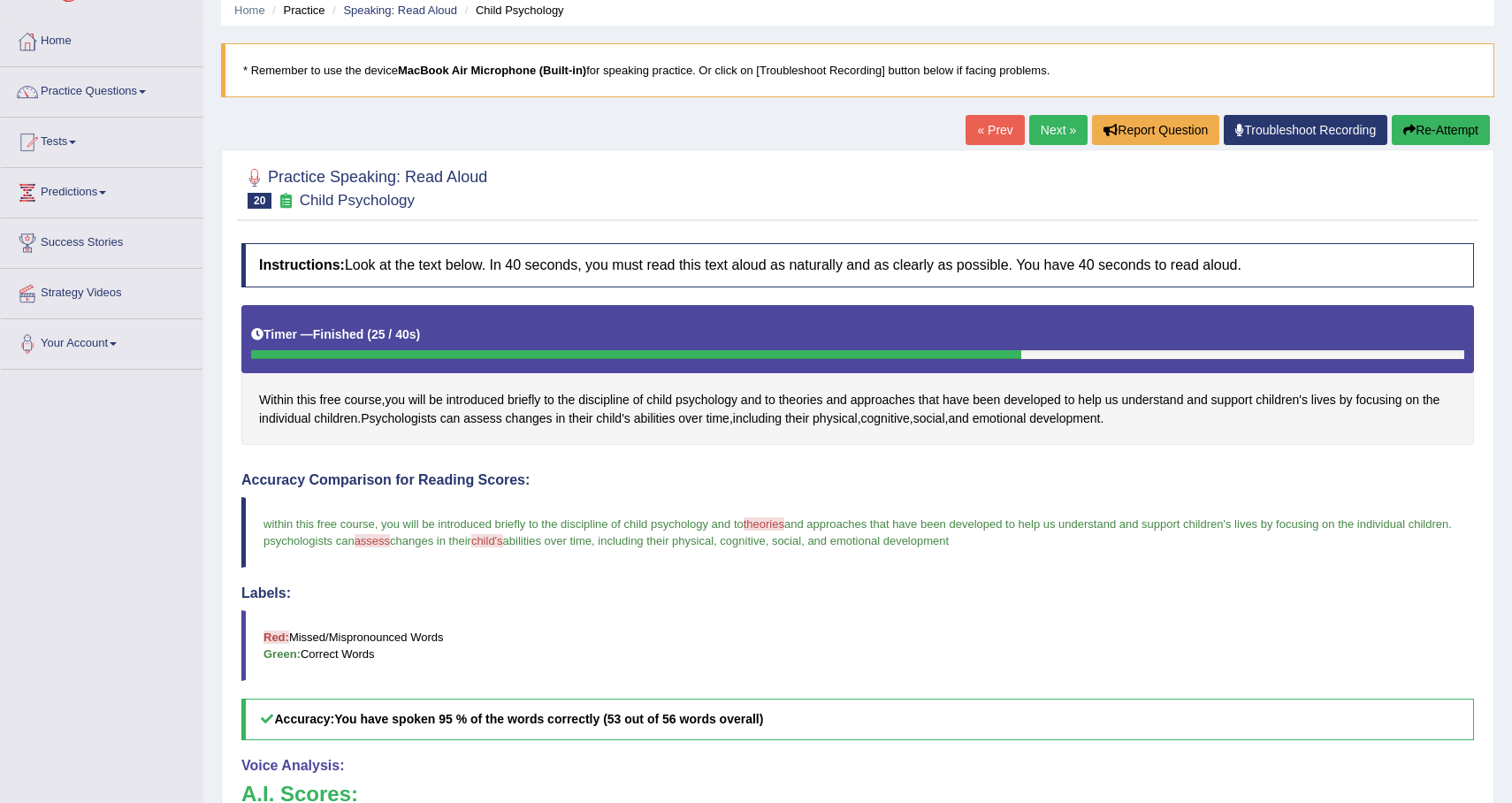
click at [1044, 138] on link "Next »" at bounding box center [1059, 129] width 58 height 30
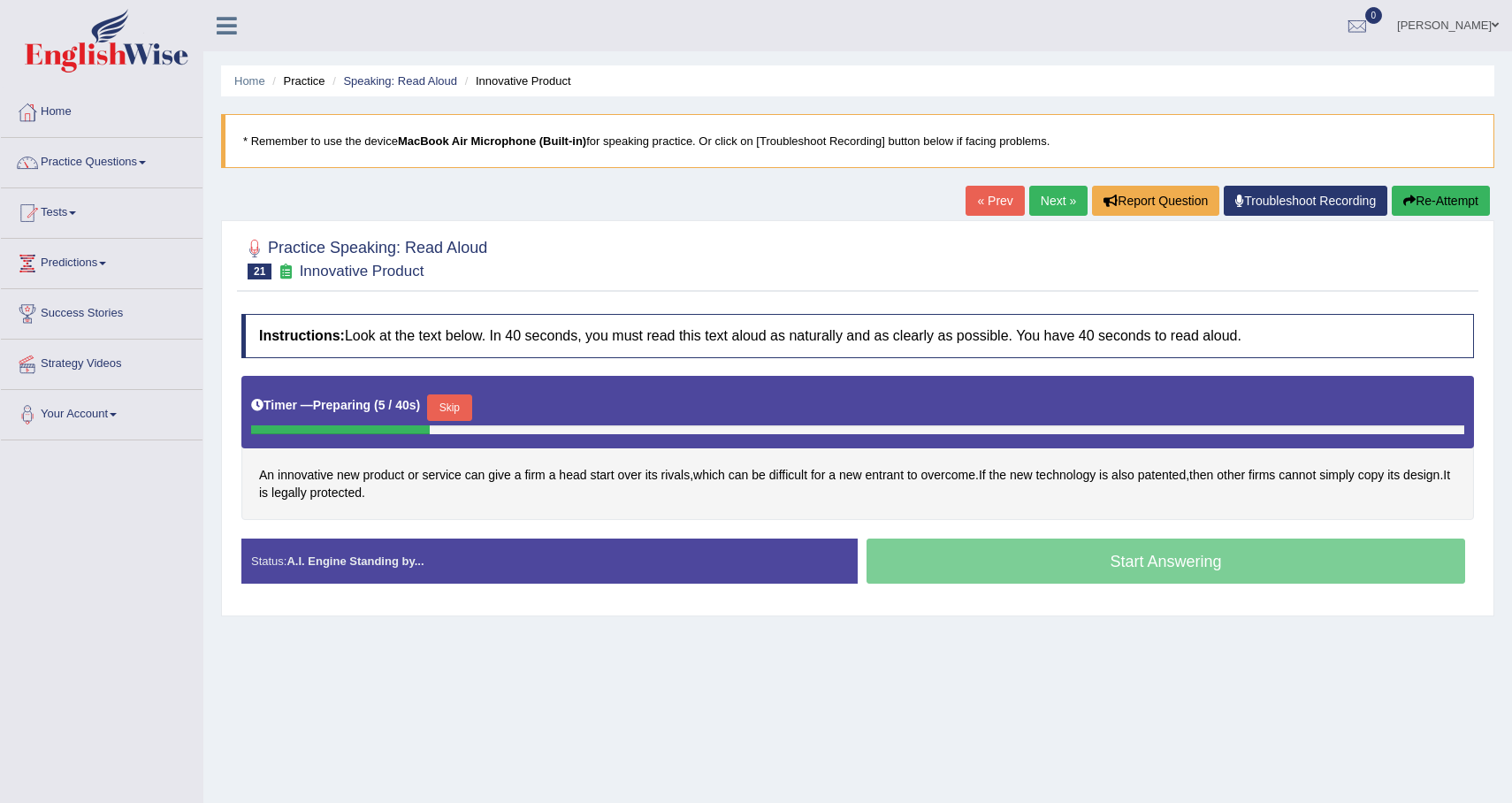
click at [458, 403] on button "Skip" at bounding box center [449, 407] width 45 height 26
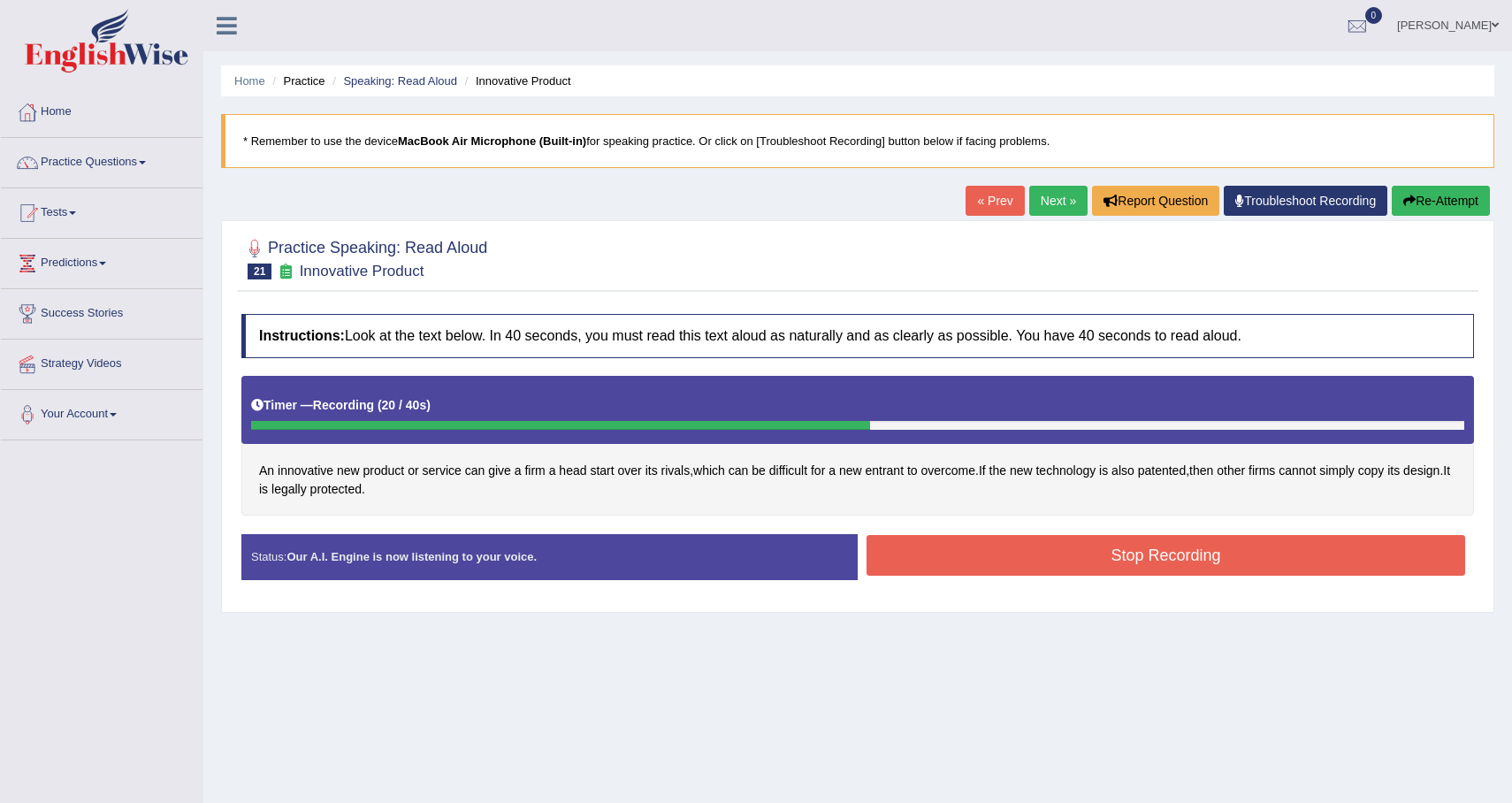
click at [1098, 558] on button "Stop Recording" at bounding box center [1166, 555] width 599 height 41
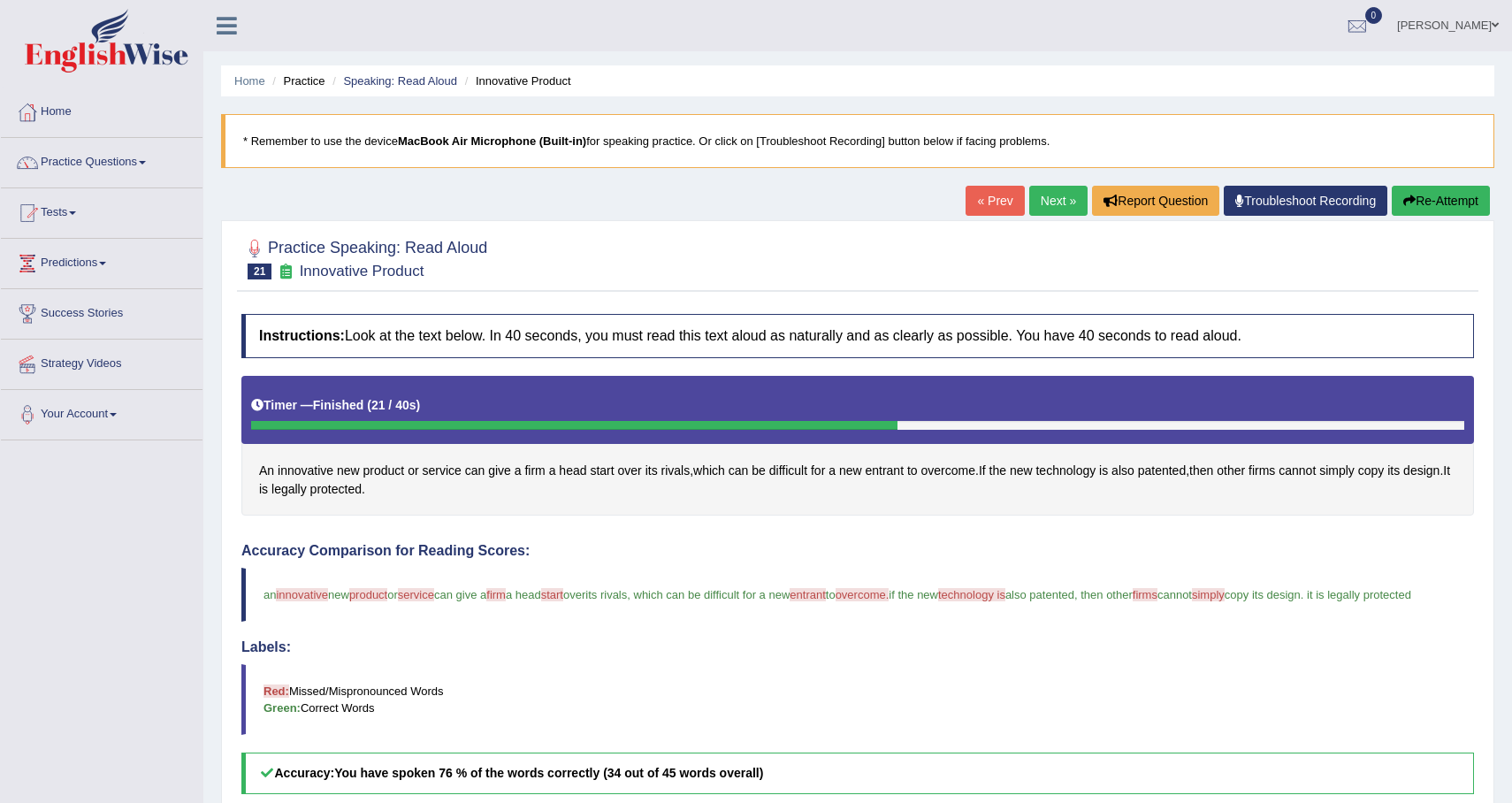
click at [1462, 212] on button "Re-Attempt" at bounding box center [1440, 200] width 98 height 30
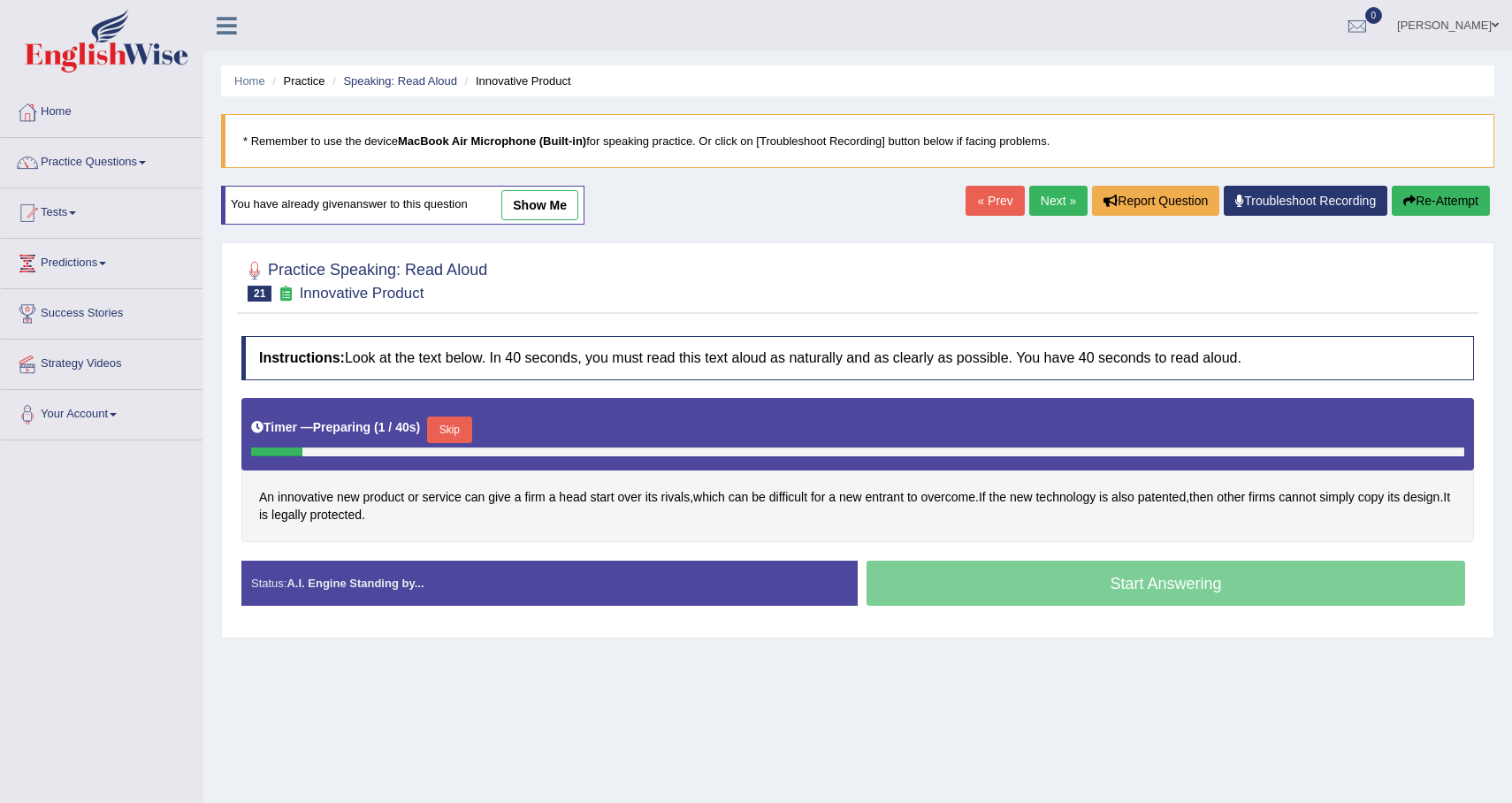
click at [452, 433] on button "Skip" at bounding box center [449, 429] width 45 height 26
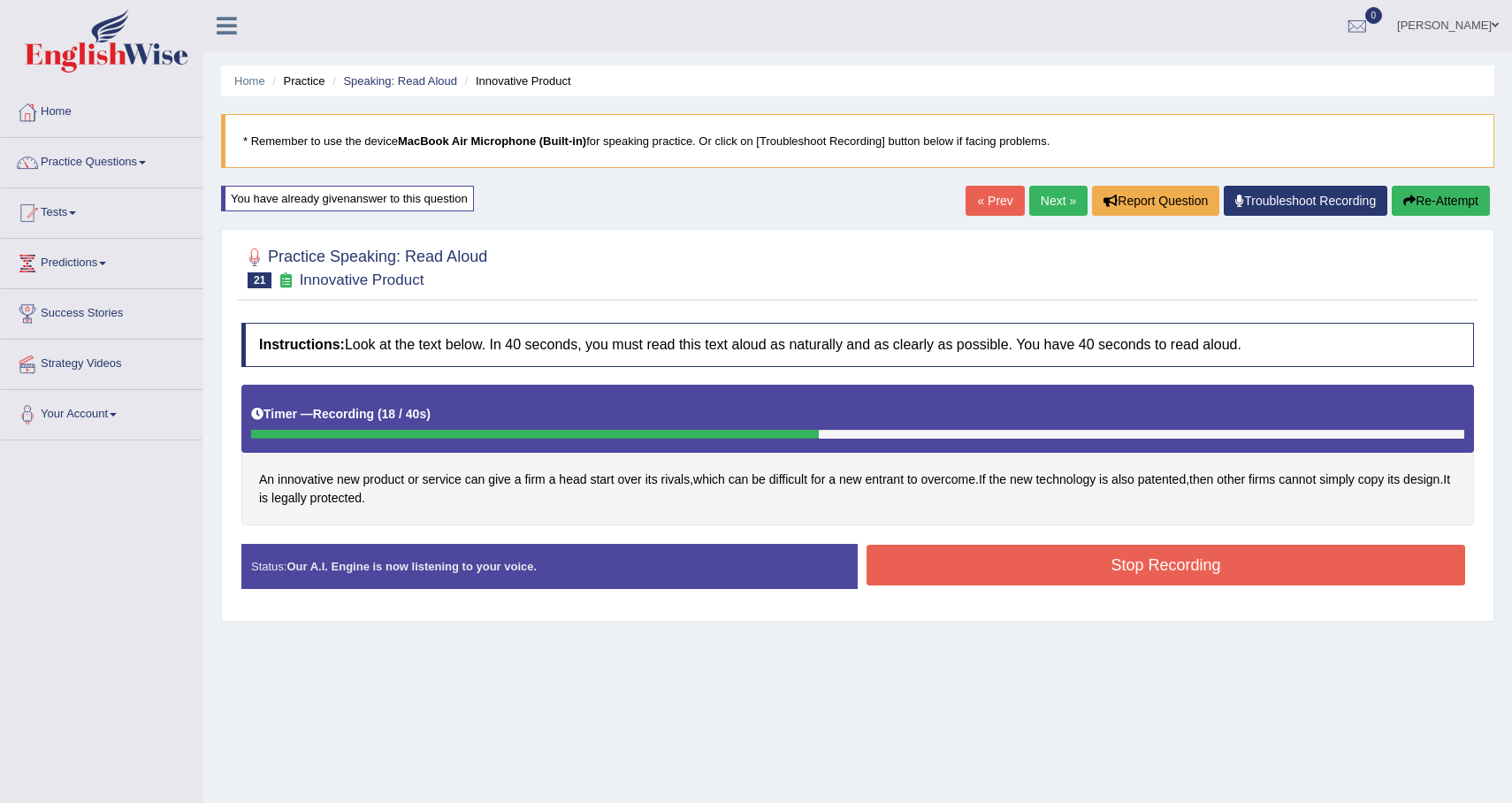
click at [985, 563] on button "Stop Recording" at bounding box center [1166, 565] width 599 height 41
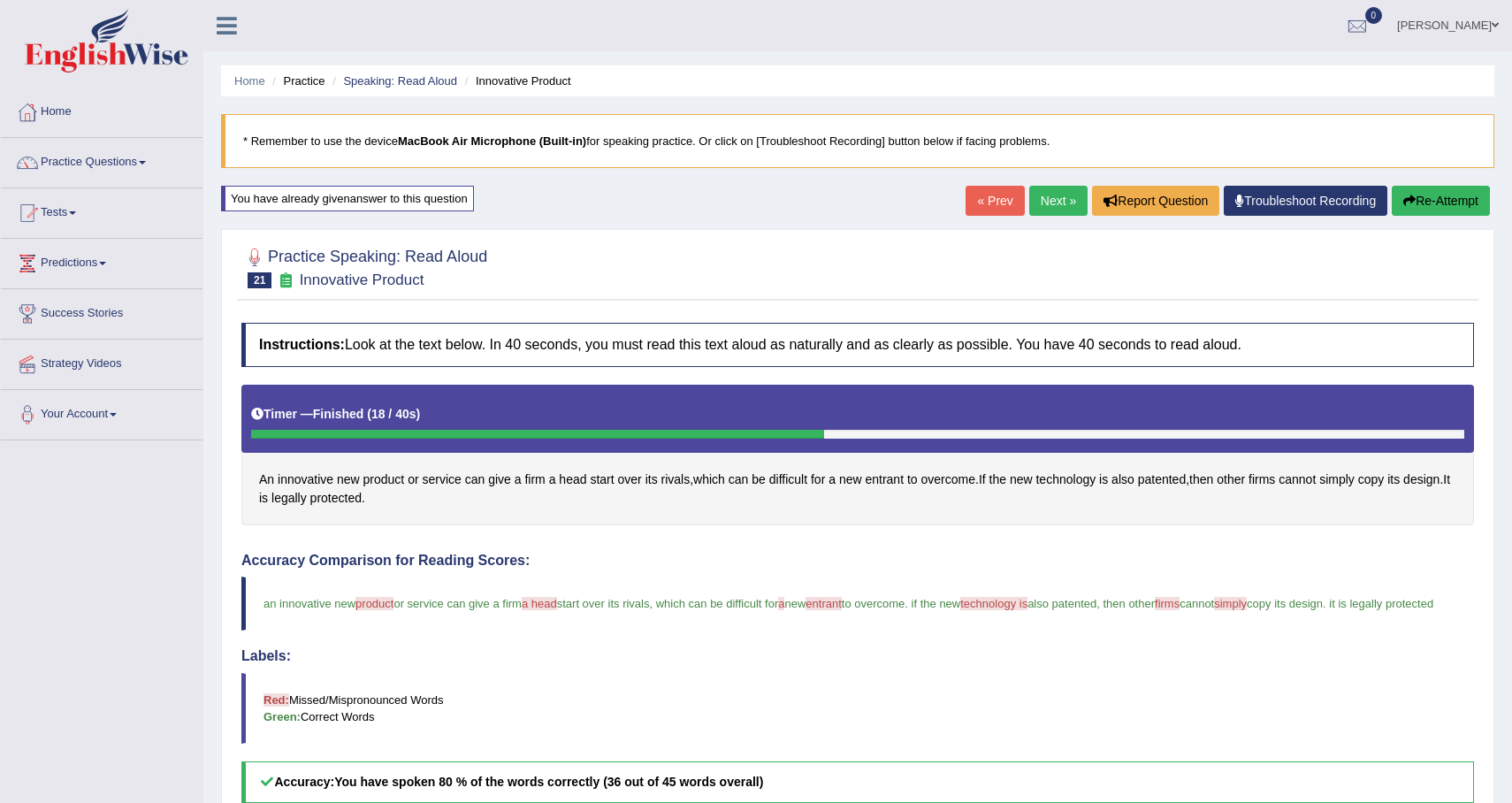
click at [1059, 213] on link "Next »" at bounding box center [1059, 200] width 58 height 30
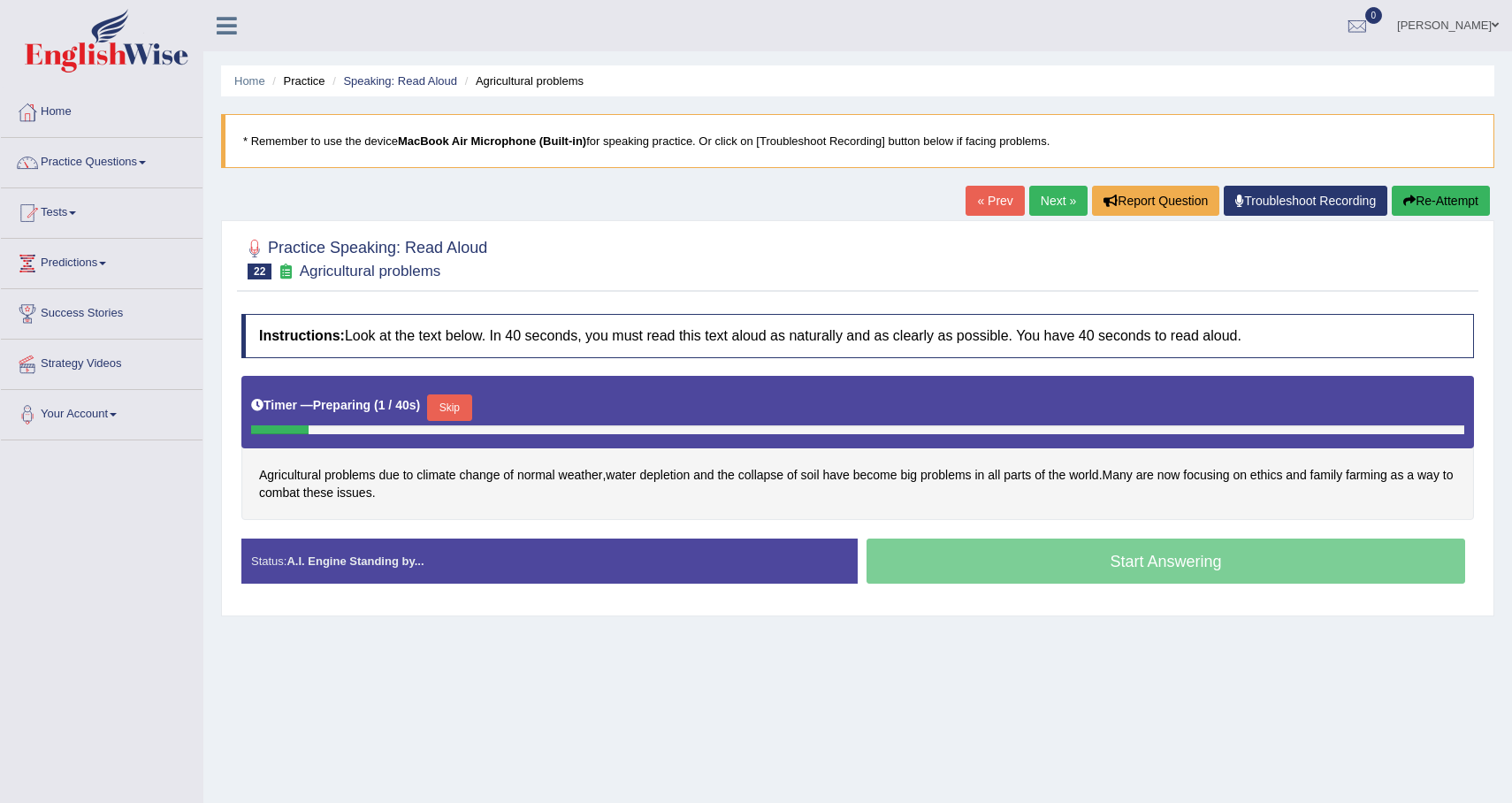
click at [464, 403] on button "Skip" at bounding box center [449, 407] width 45 height 26
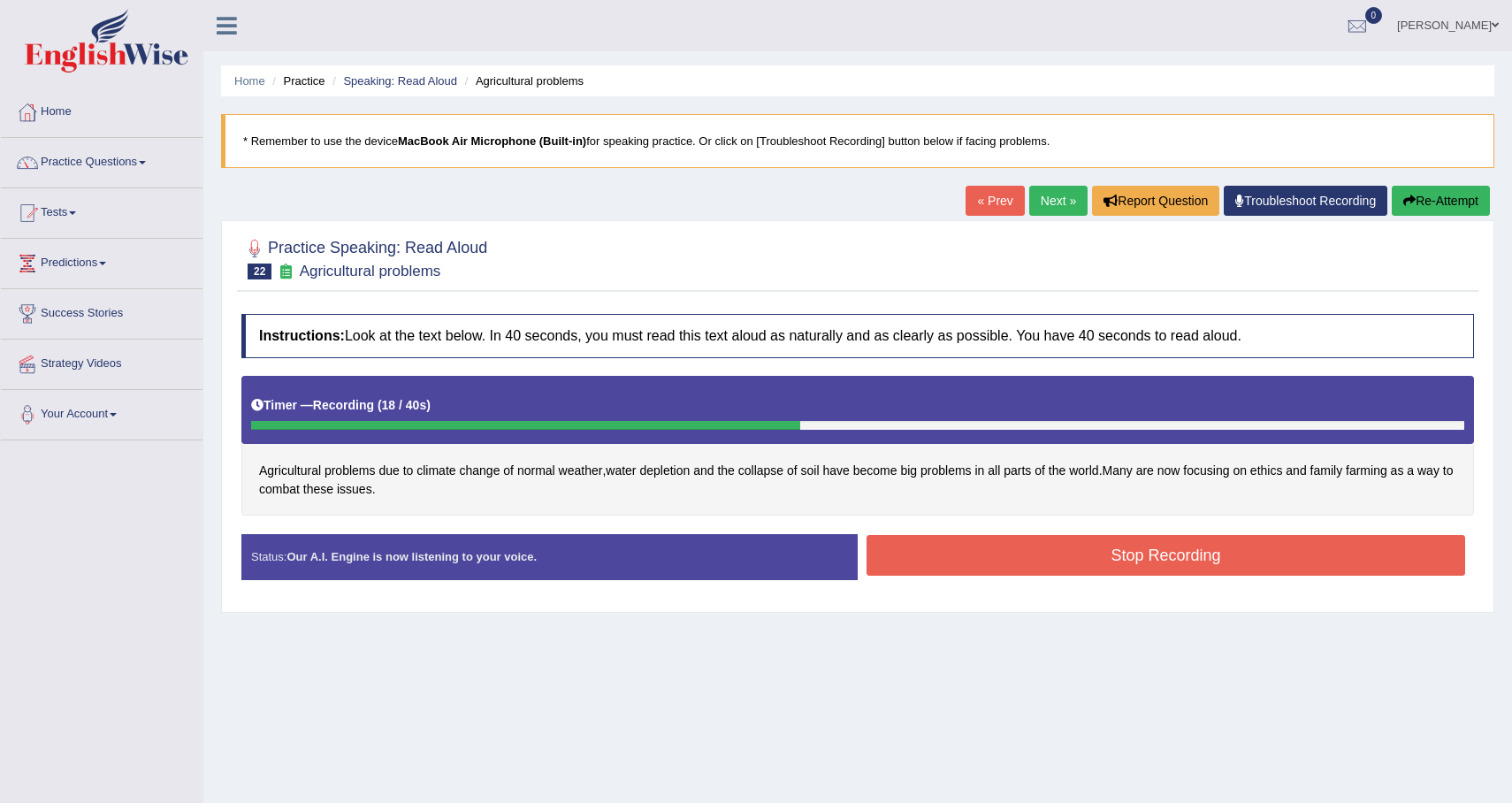
click at [926, 580] on div "Stop Recording" at bounding box center [1166, 557] width 616 height 45
click at [916, 553] on button "Stop Recording" at bounding box center [1166, 555] width 599 height 41
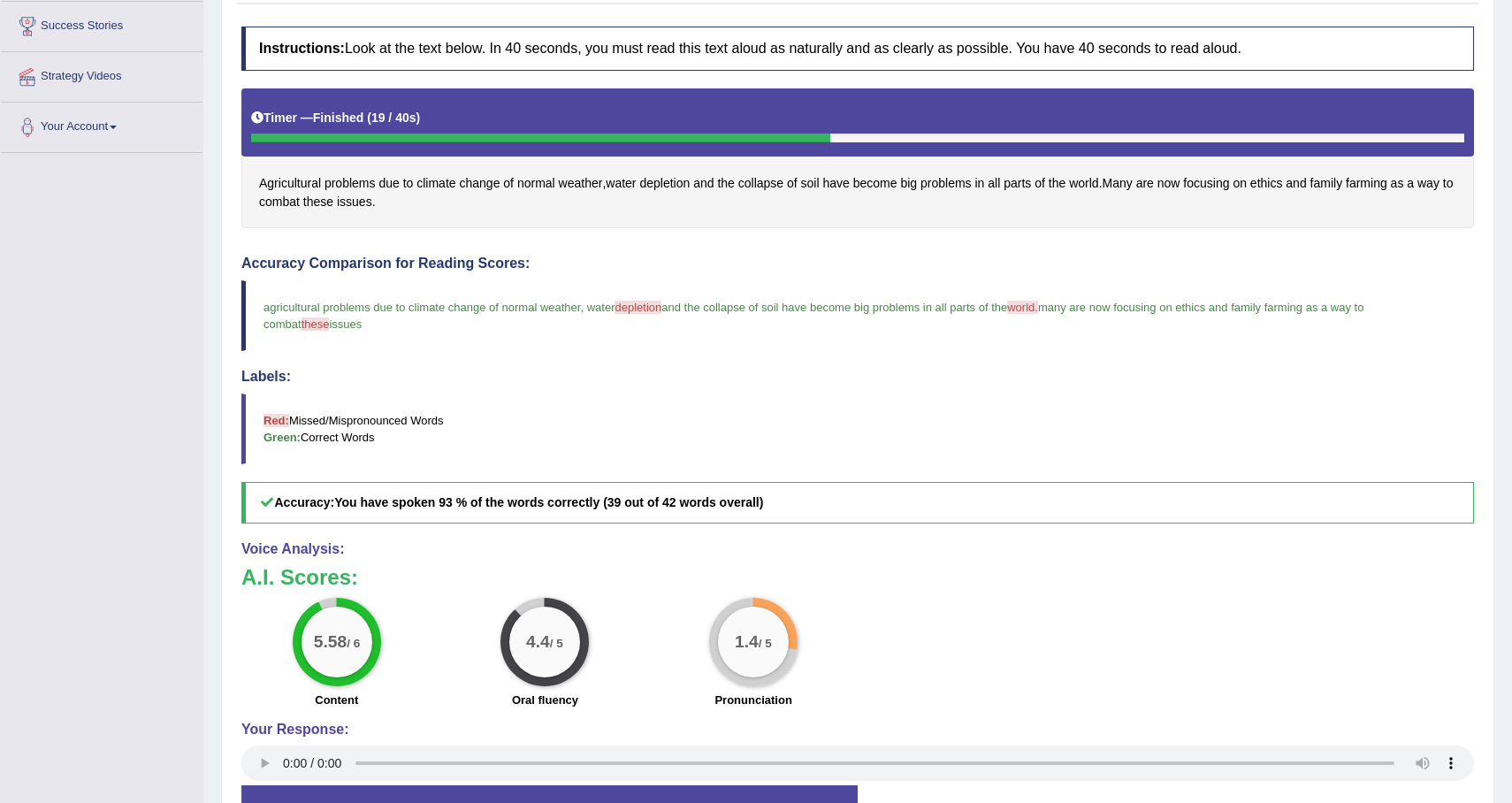
scroll to position [289, 0]
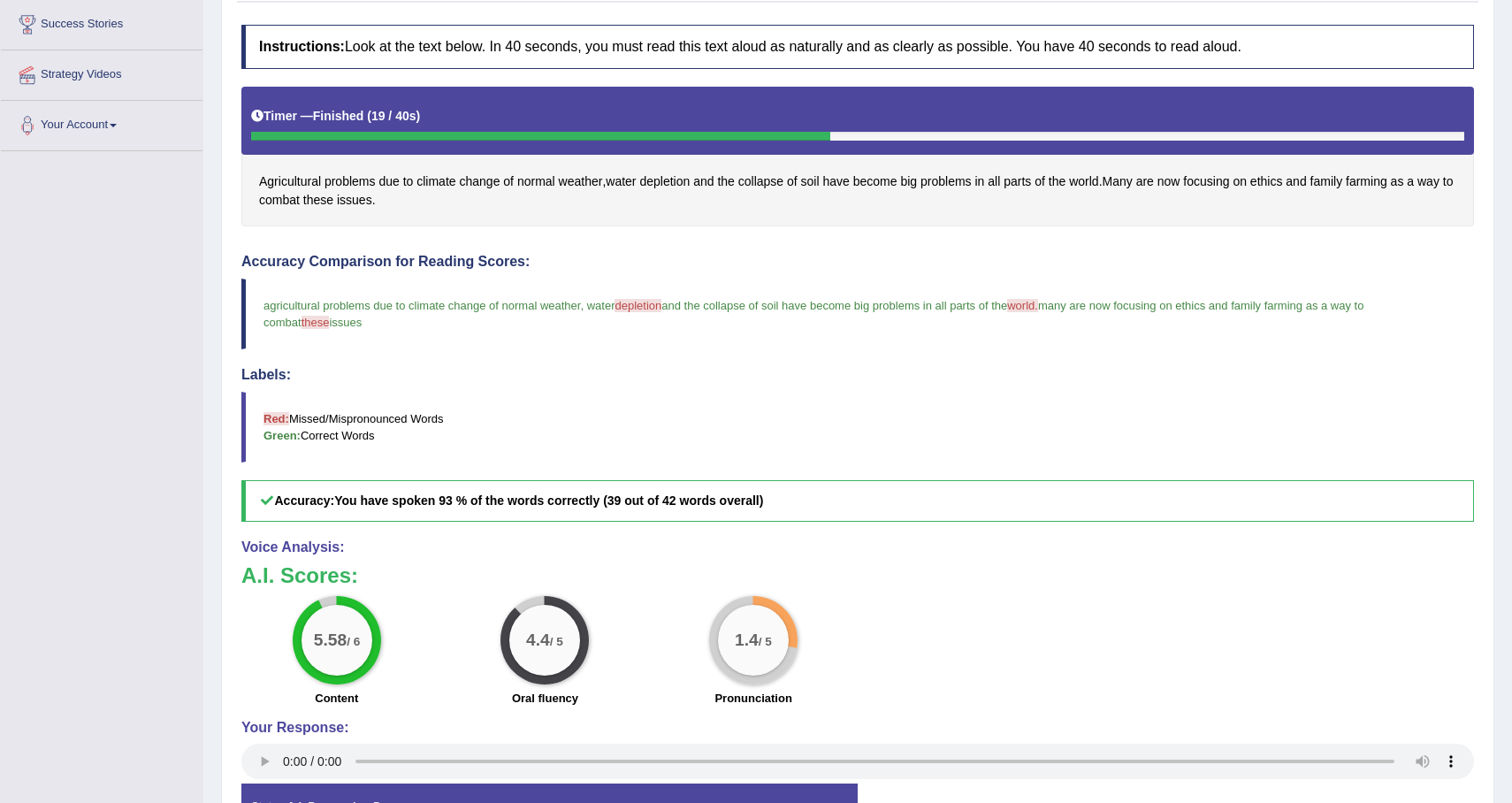
click at [791, 633] on div "1.4 / 5" at bounding box center [753, 640] width 88 height 88
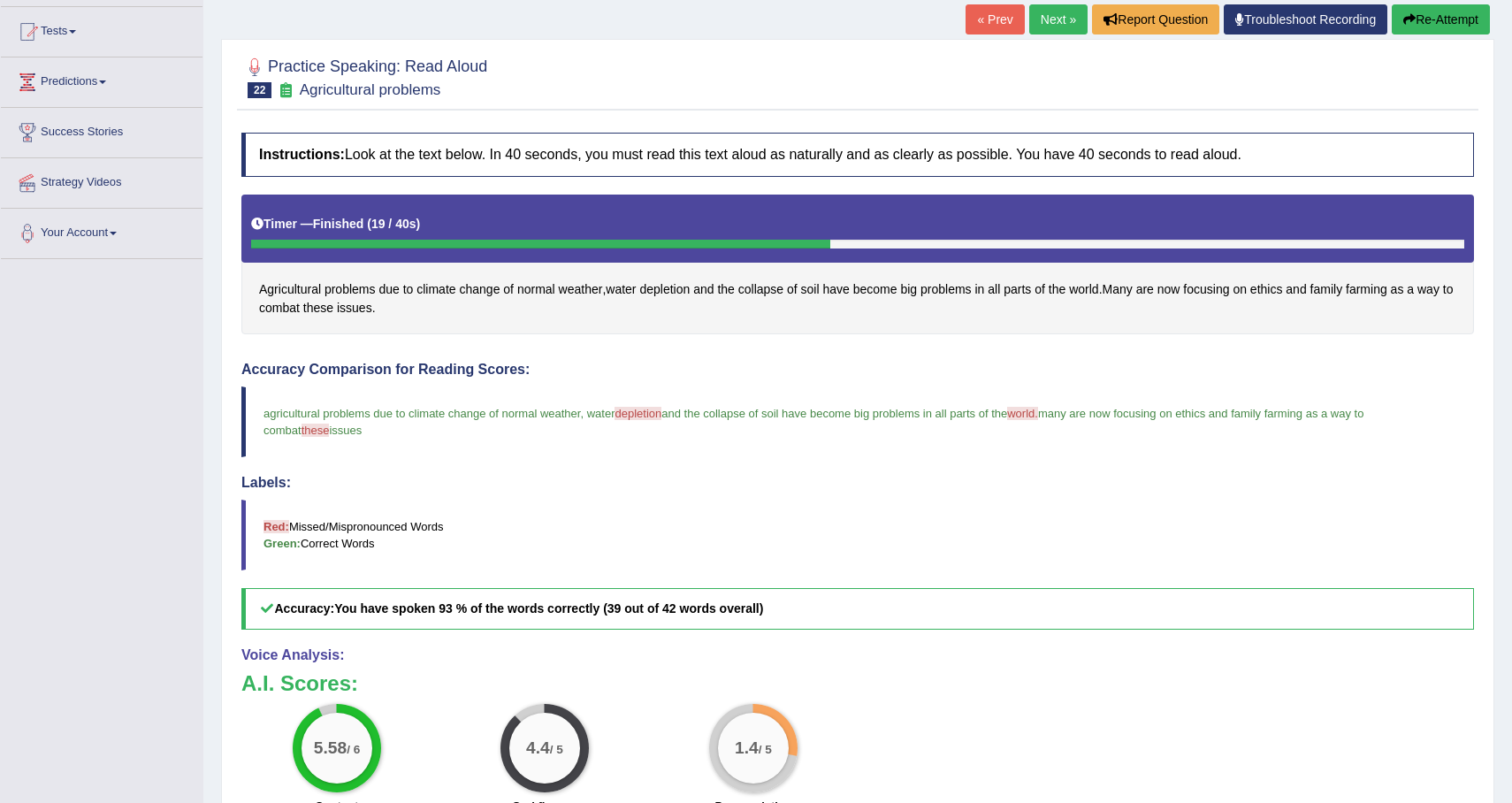
scroll to position [0, 0]
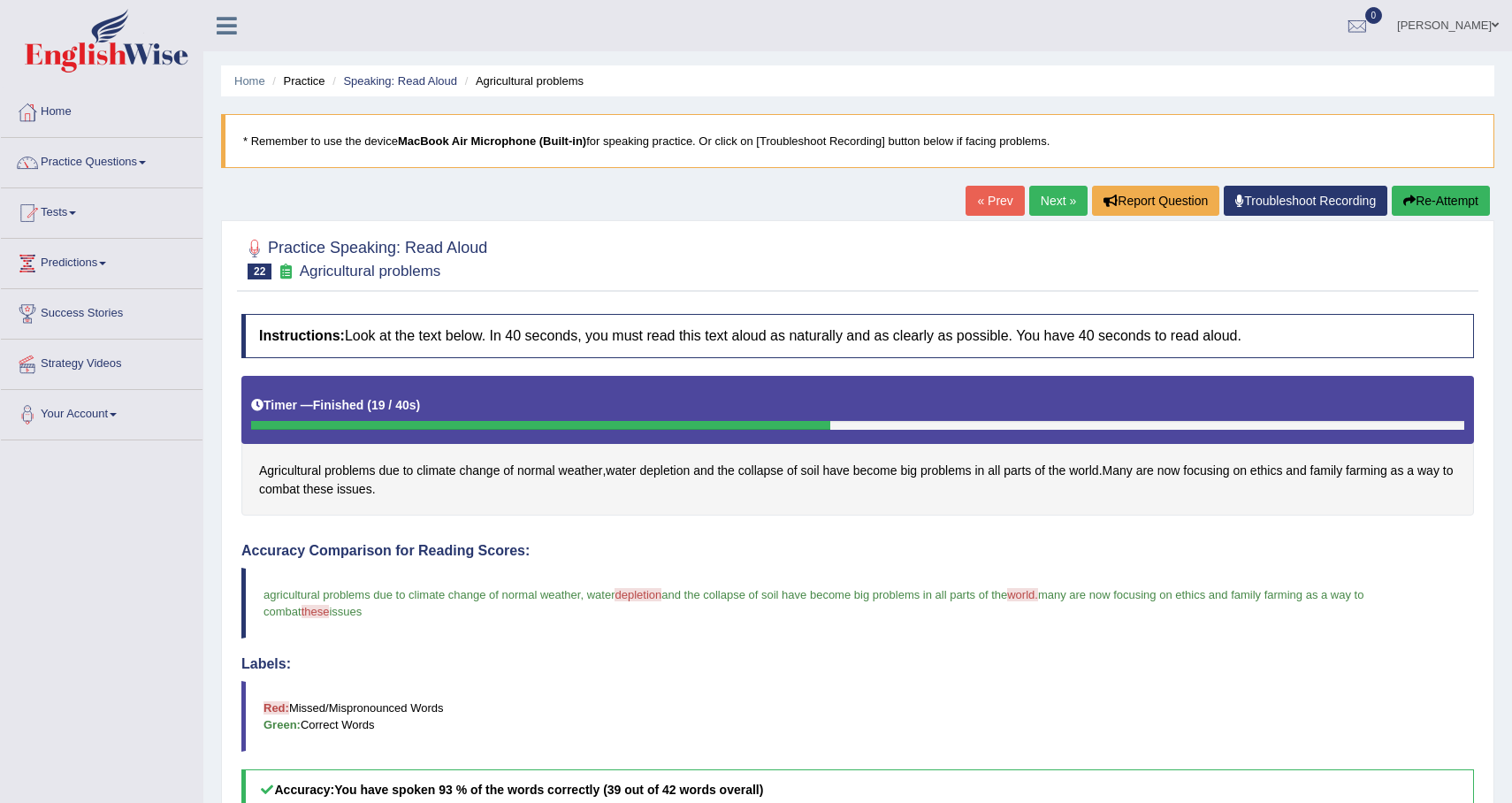
click at [1421, 215] on button "Re-Attempt" at bounding box center [1440, 200] width 98 height 30
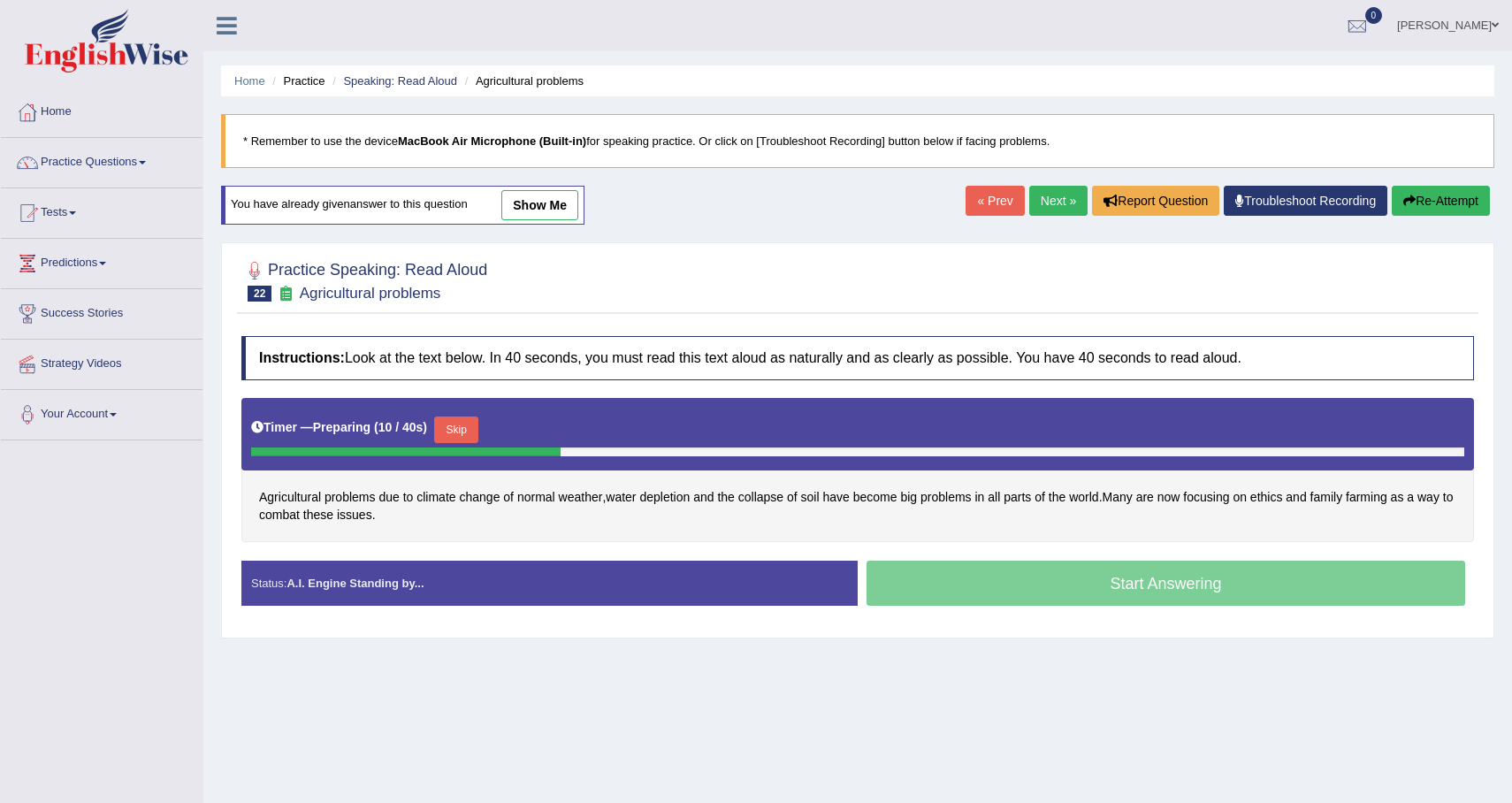
click at [474, 430] on button "Skip" at bounding box center [456, 429] width 45 height 26
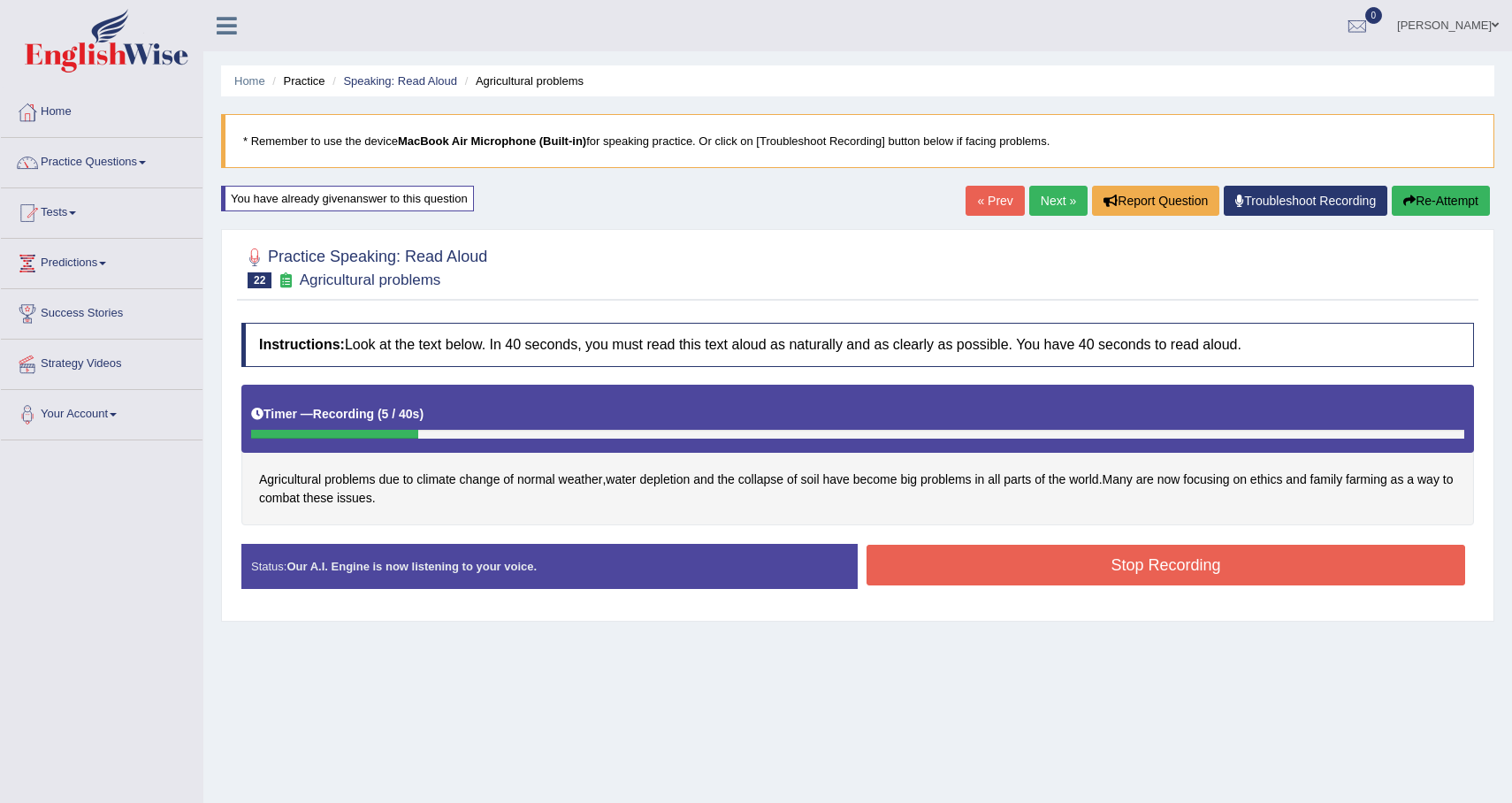
click at [1107, 567] on button "Stop Recording" at bounding box center [1166, 565] width 599 height 41
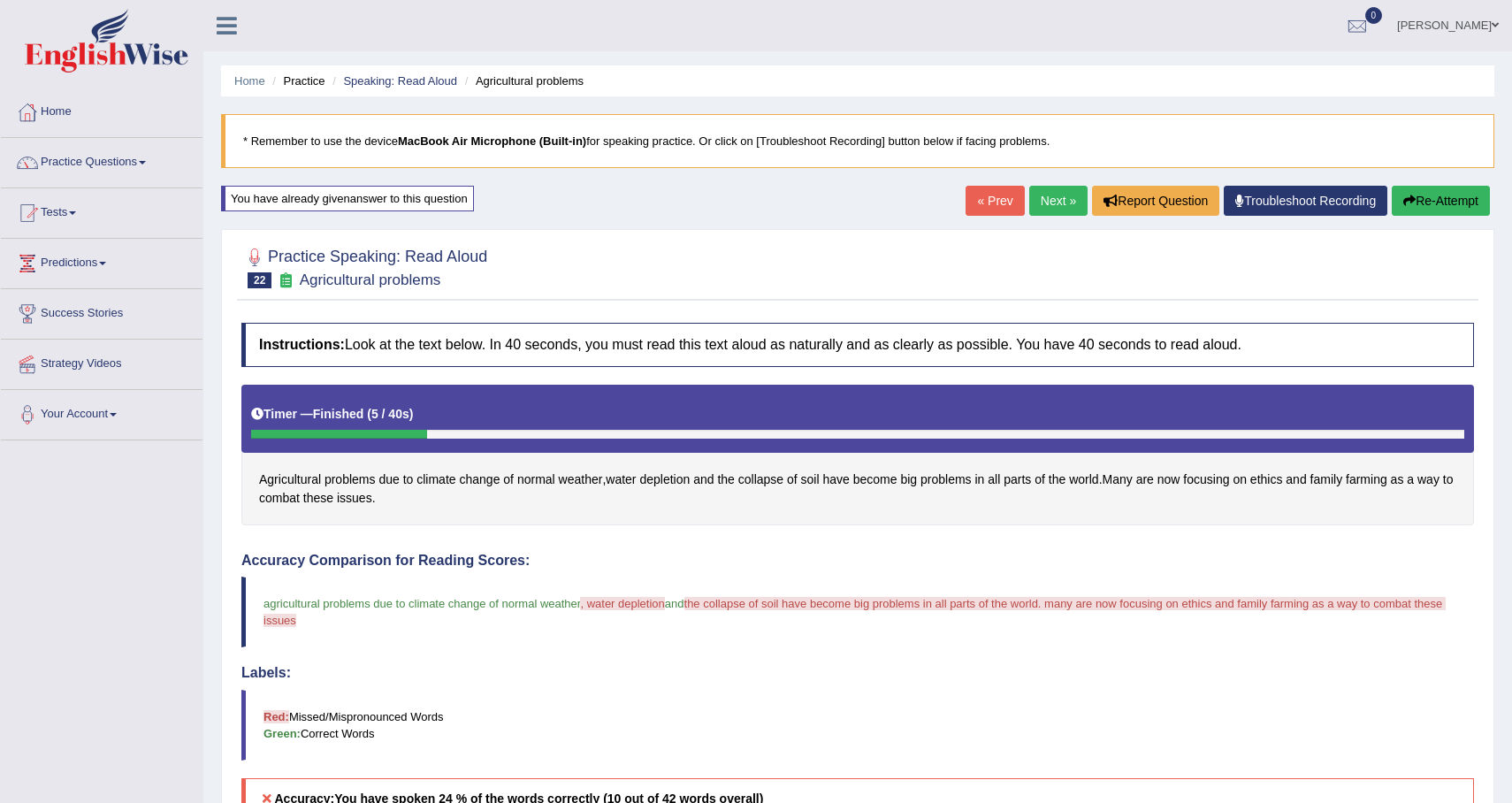
click at [1052, 209] on link "Next »" at bounding box center [1059, 200] width 58 height 30
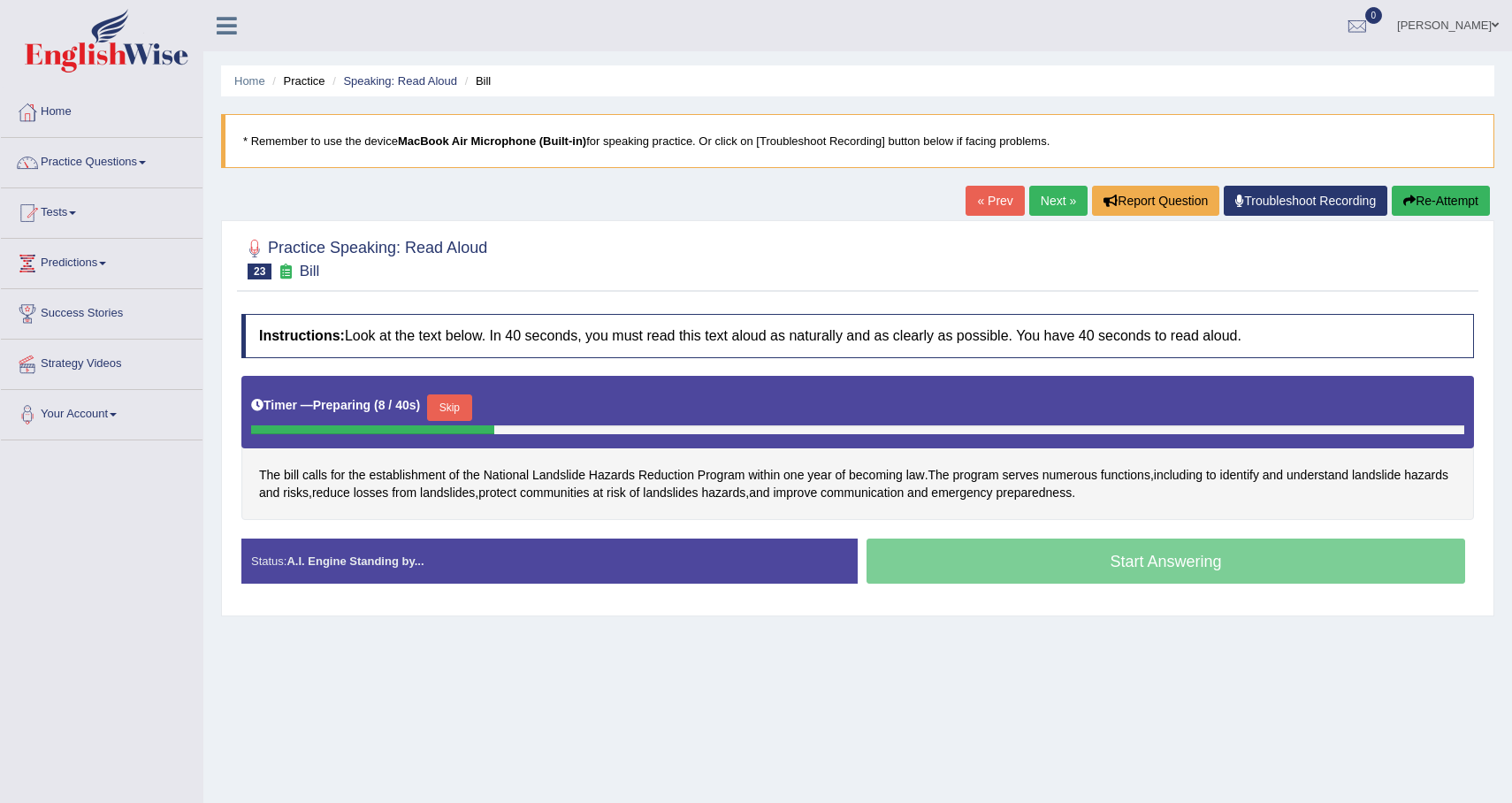
click at [964, 572] on div "Start Answering" at bounding box center [1166, 563] width 616 height 50
click at [477, 409] on button "Skip" at bounding box center [456, 407] width 45 height 26
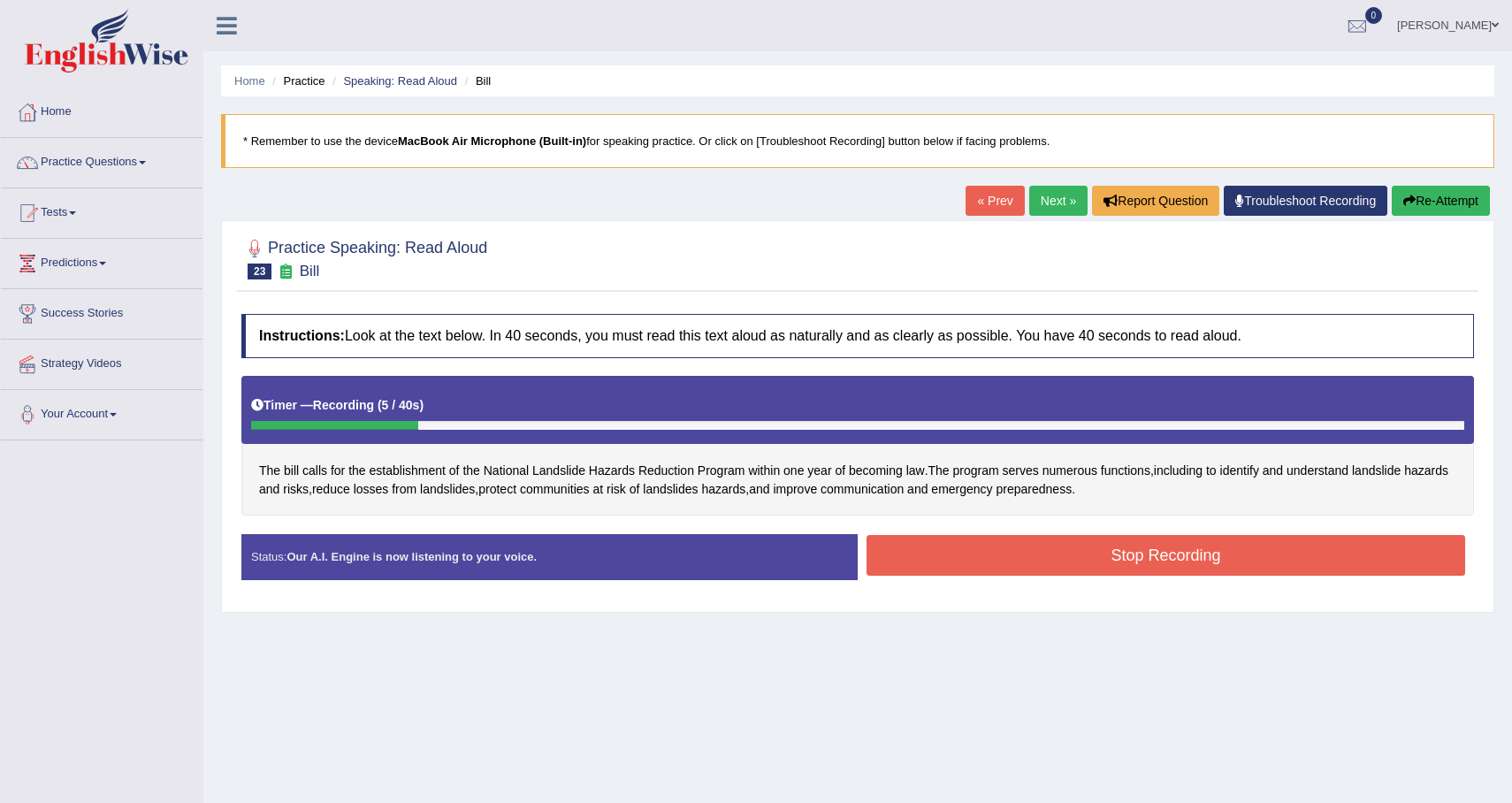
click at [1112, 554] on button "Stop Recording" at bounding box center [1166, 555] width 599 height 41
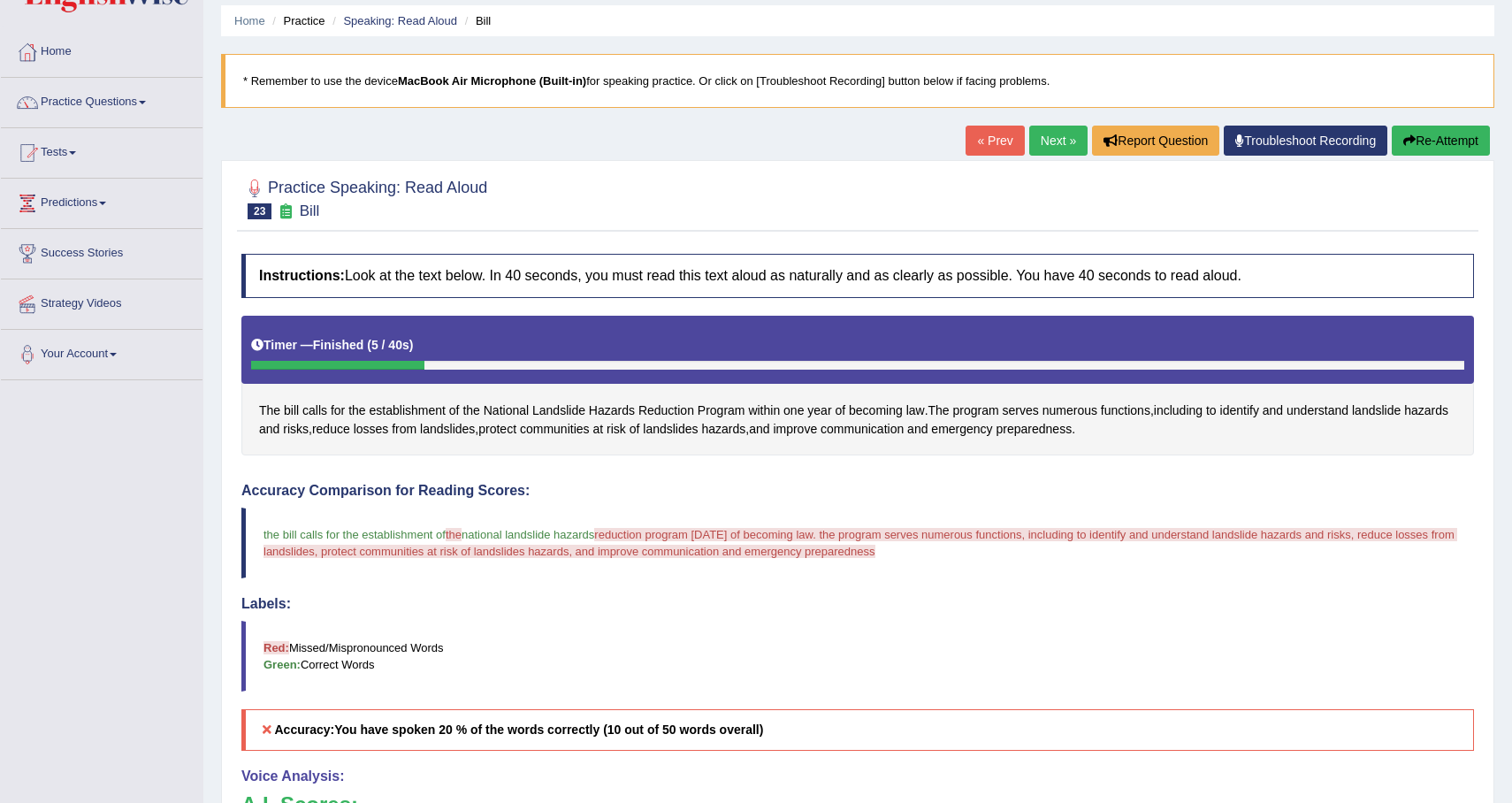
scroll to position [54, 0]
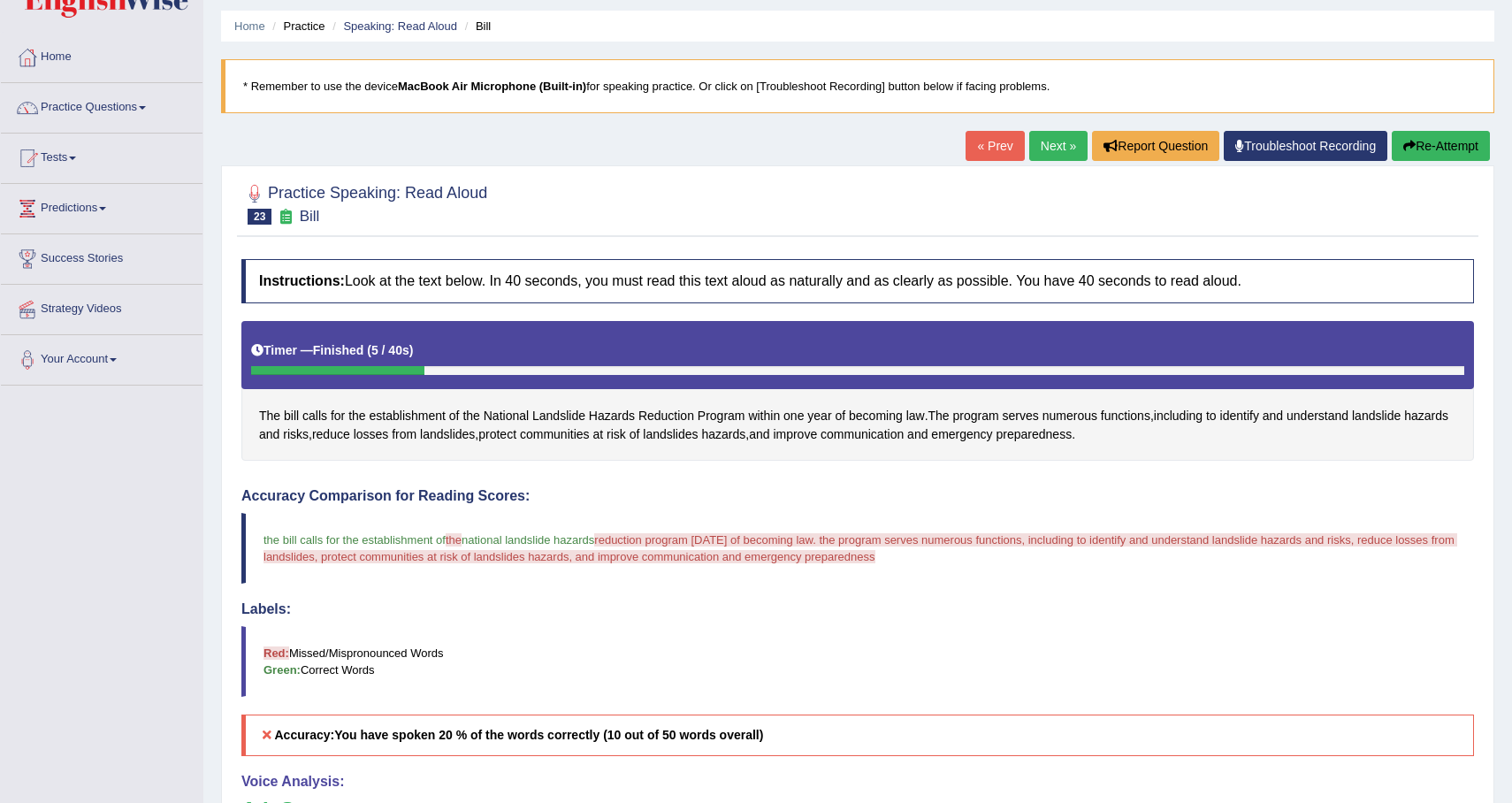
click at [1036, 153] on link "Next »" at bounding box center [1059, 146] width 58 height 30
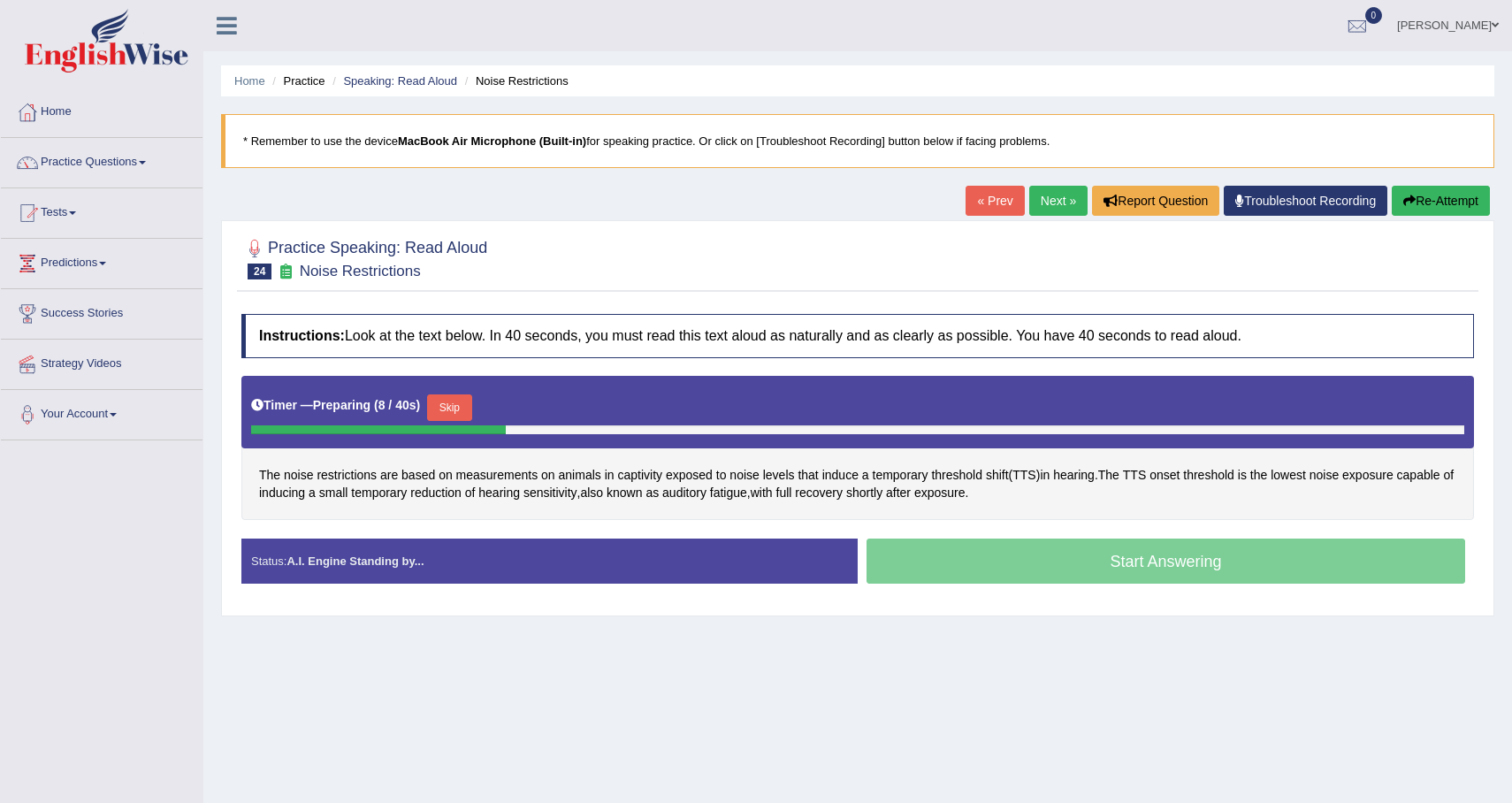
click at [472, 413] on button "Skip" at bounding box center [449, 407] width 45 height 26
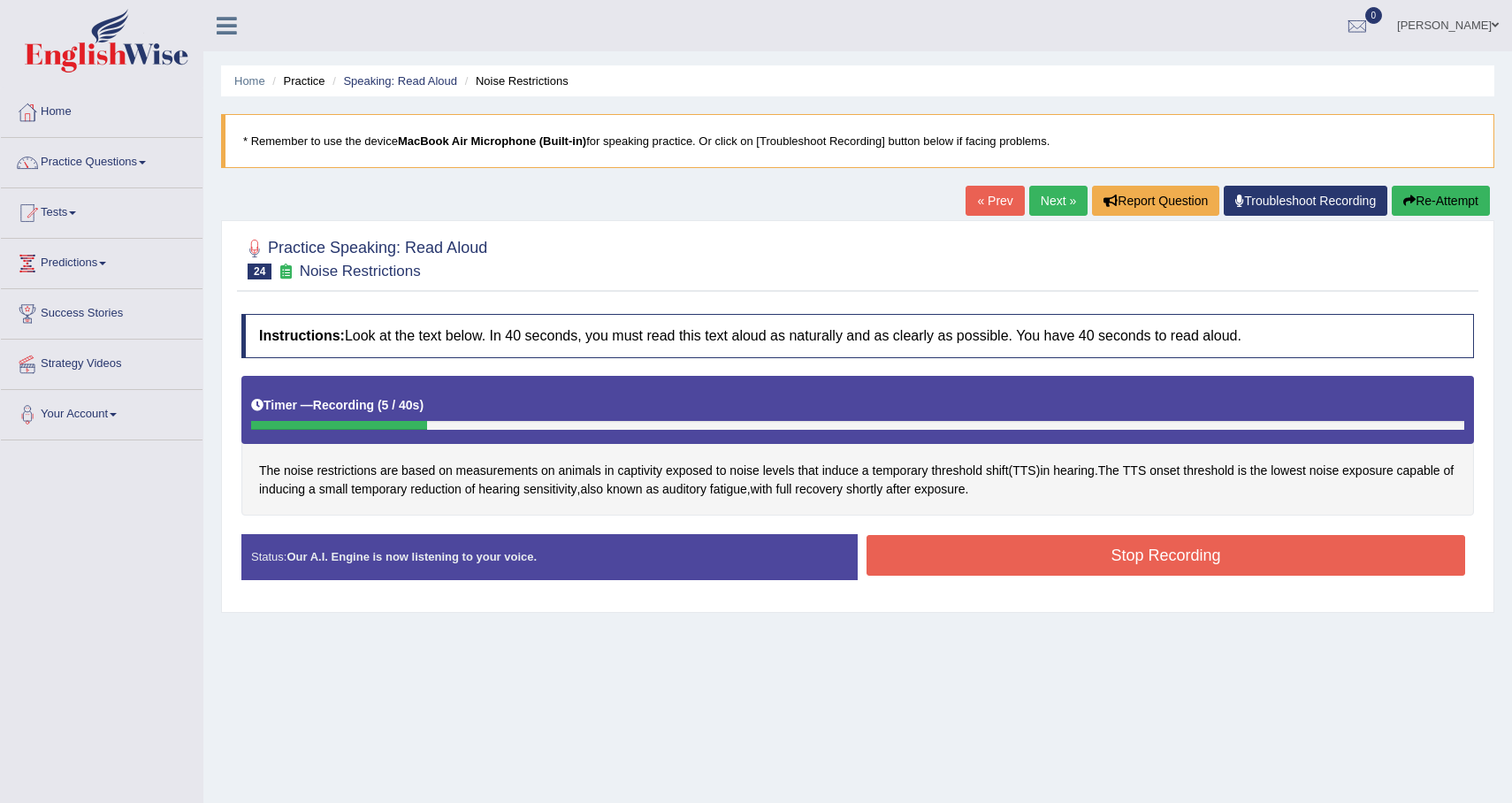
click at [1025, 562] on button "Stop Recording" at bounding box center [1166, 555] width 599 height 41
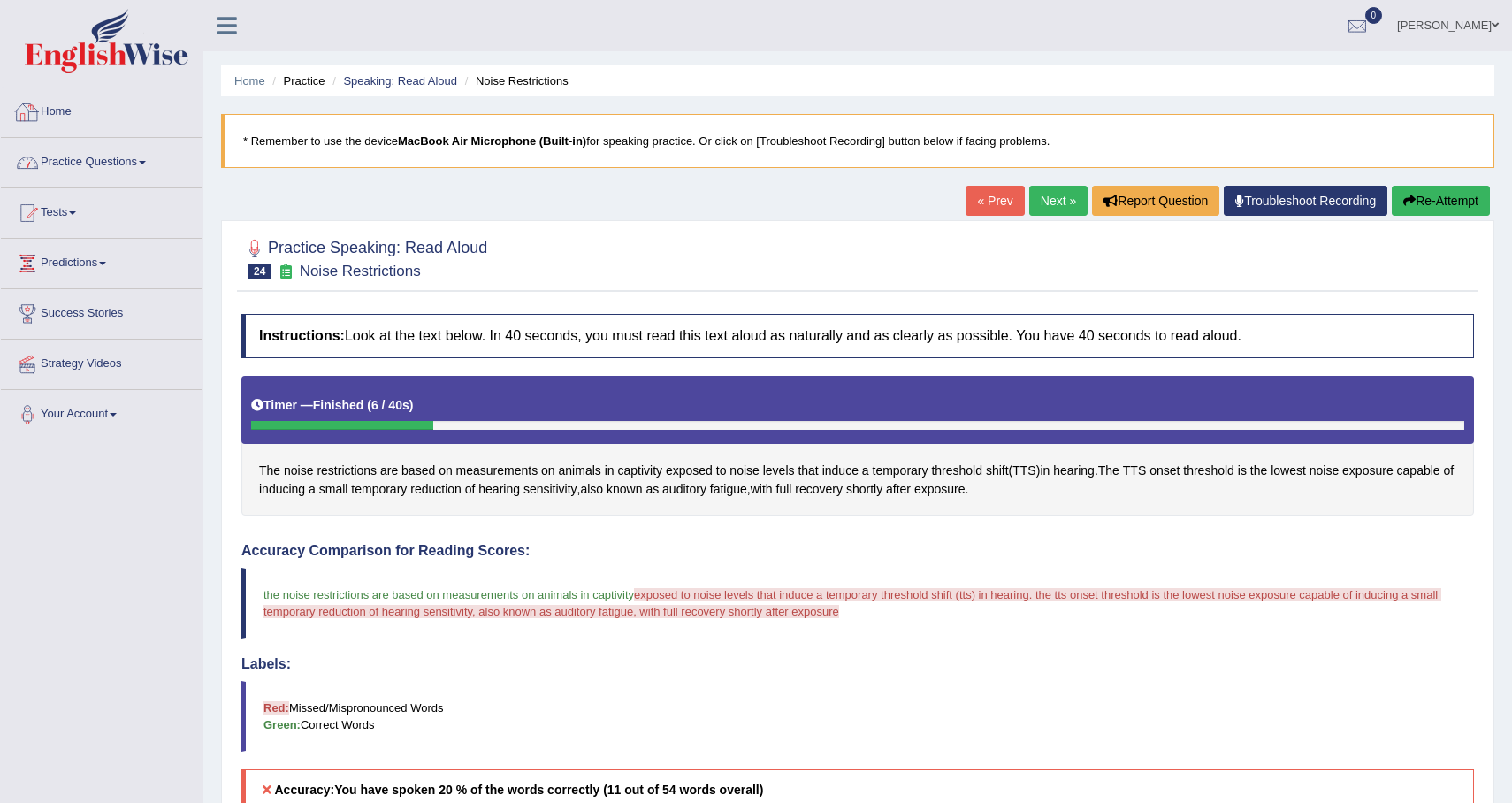
click at [93, 168] on link "Practice Questions" at bounding box center [102, 160] width 202 height 45
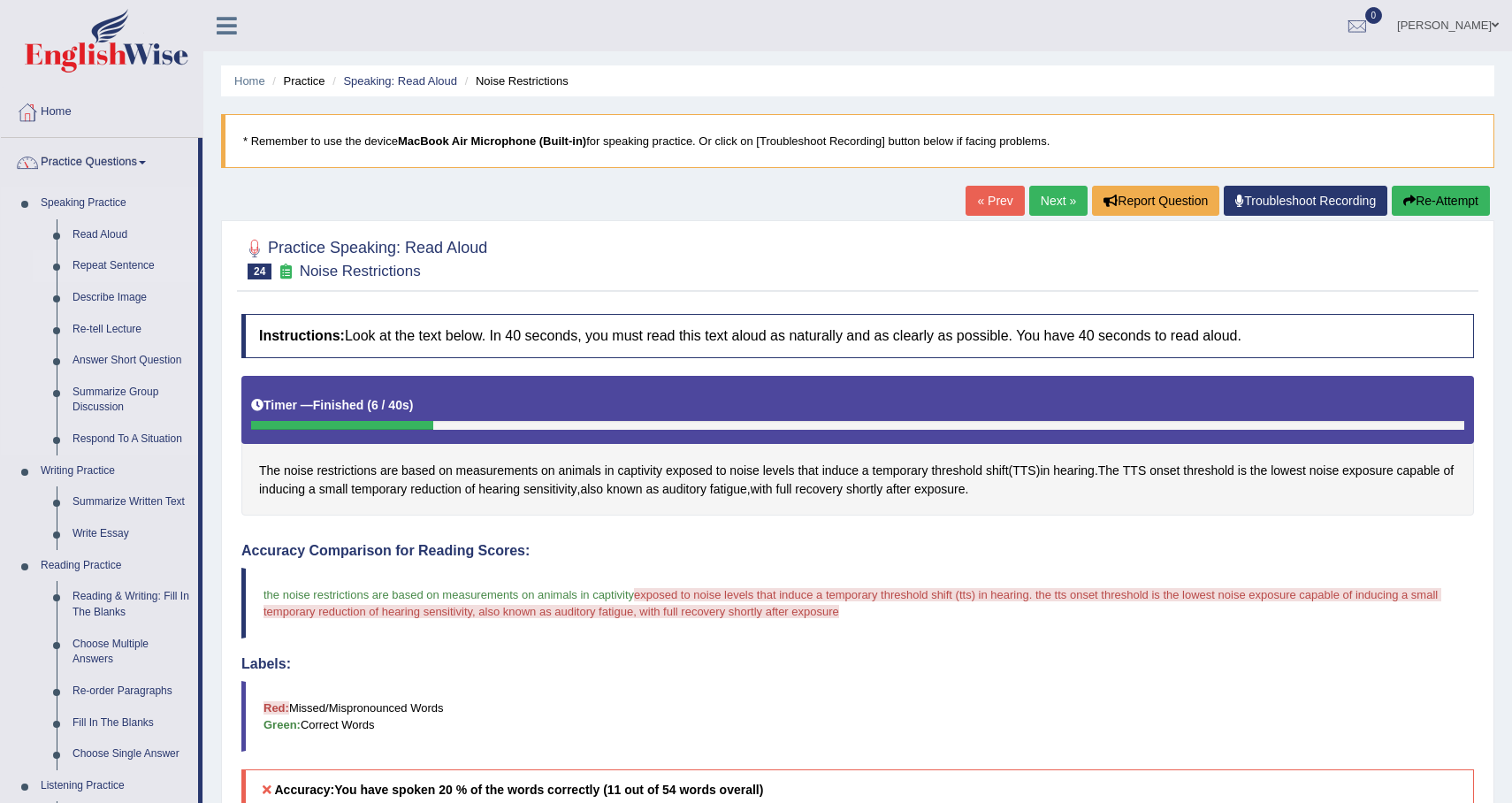
click at [122, 260] on link "Repeat Sentence" at bounding box center [132, 266] width 134 height 32
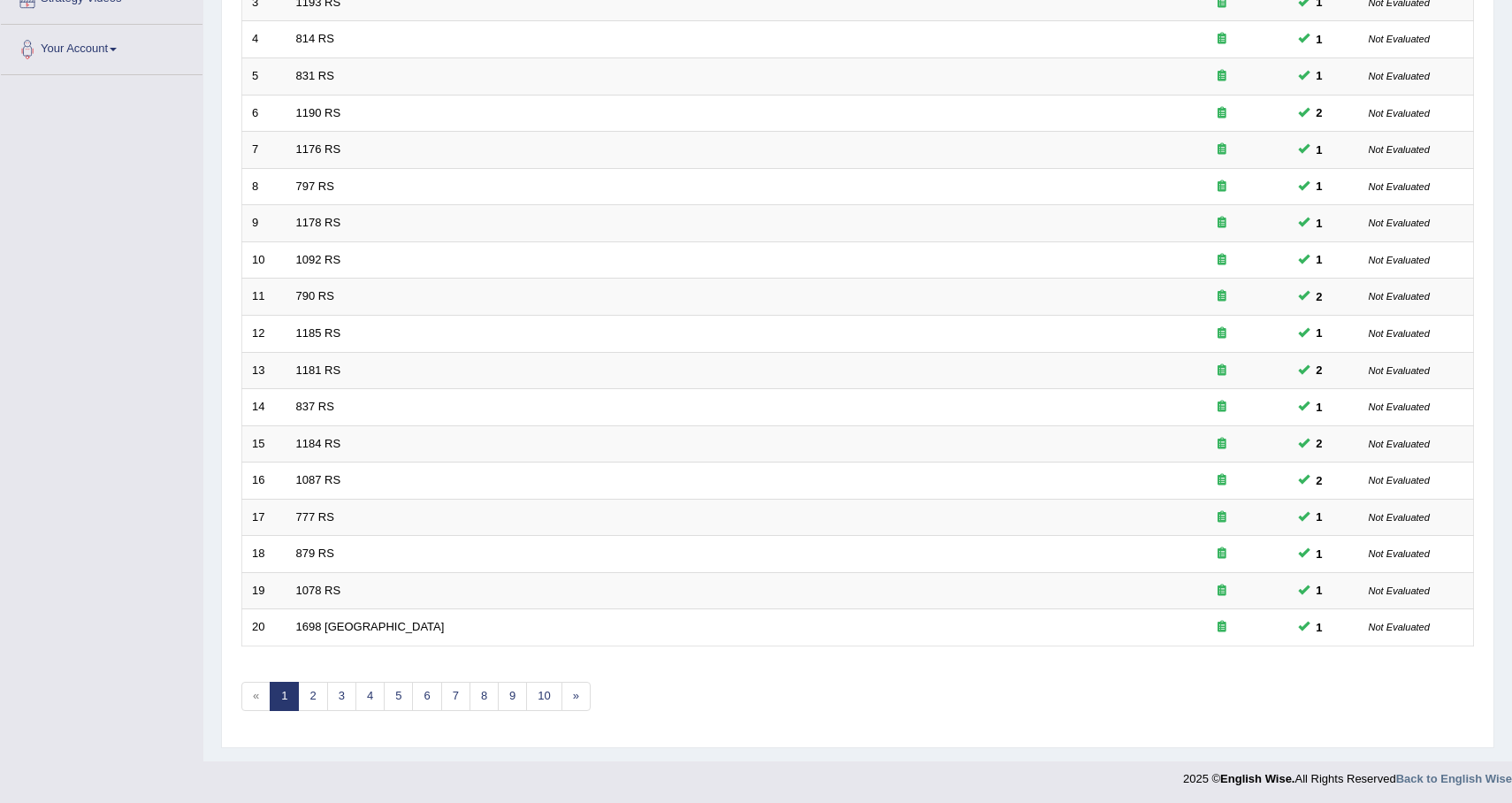
scroll to position [368, 0]
click at [373, 702] on link "4" at bounding box center [370, 694] width 29 height 29
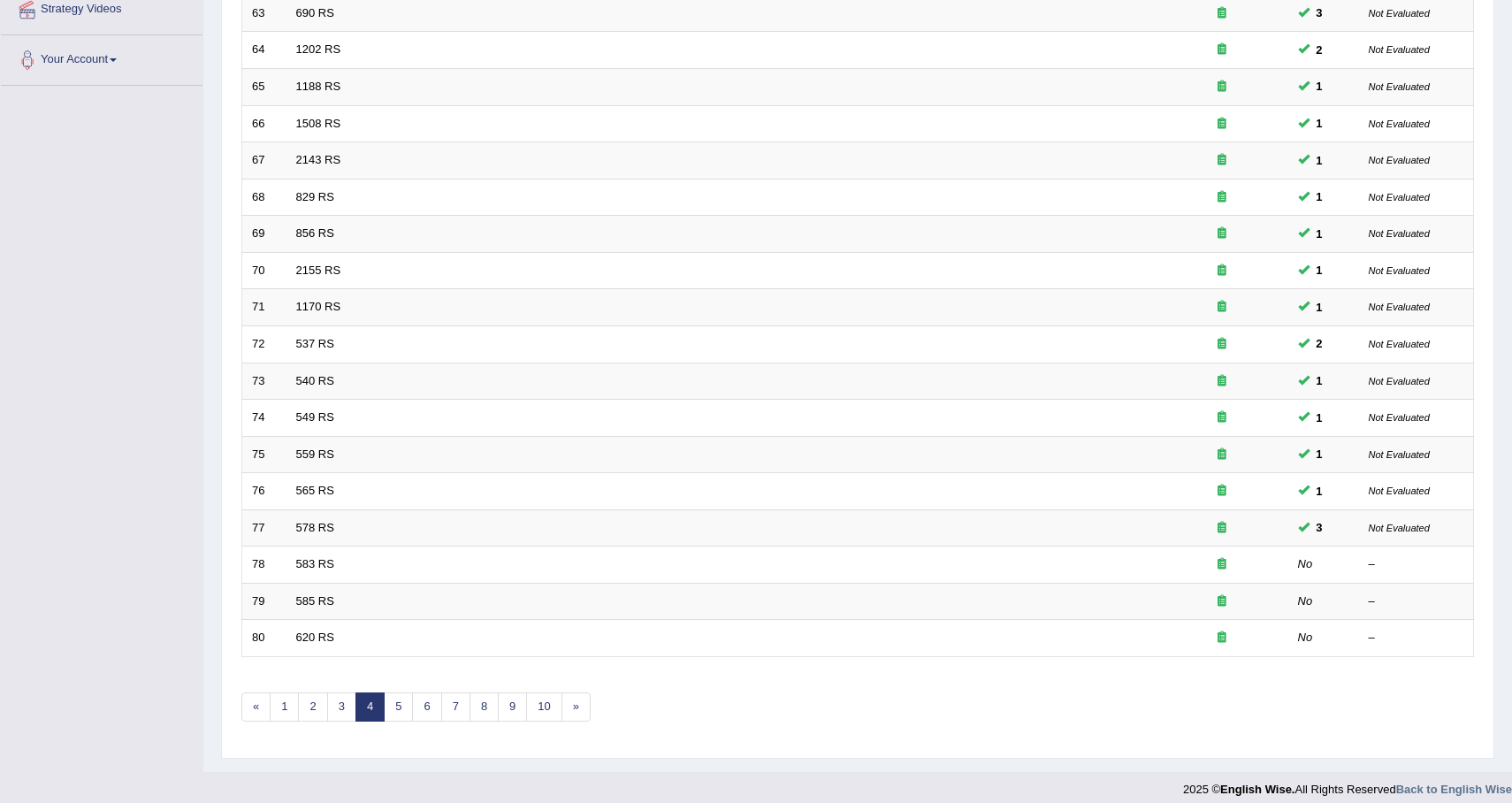
scroll to position [368, 0]
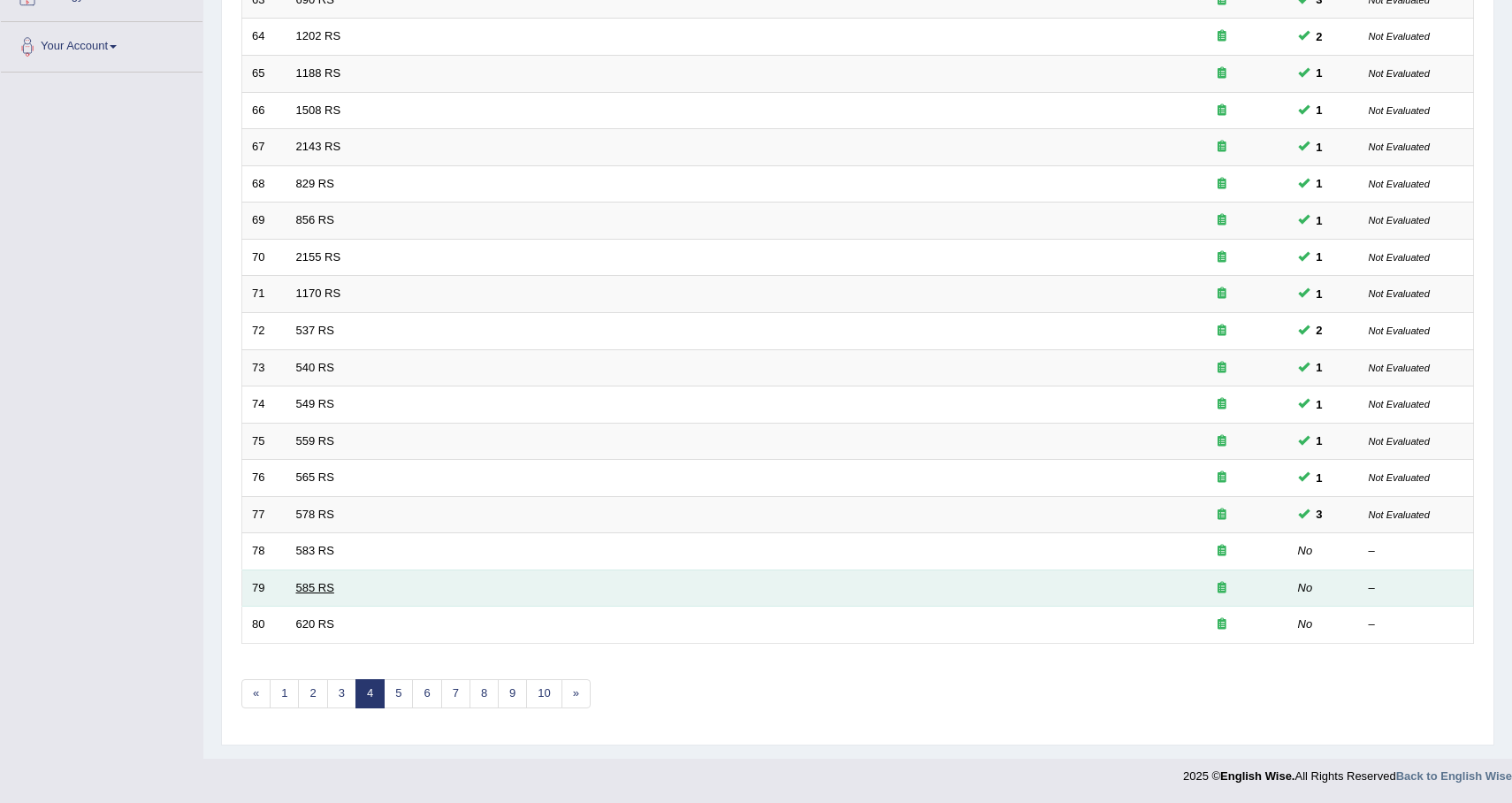
click at [318, 585] on link "585 RS" at bounding box center [314, 588] width 38 height 14
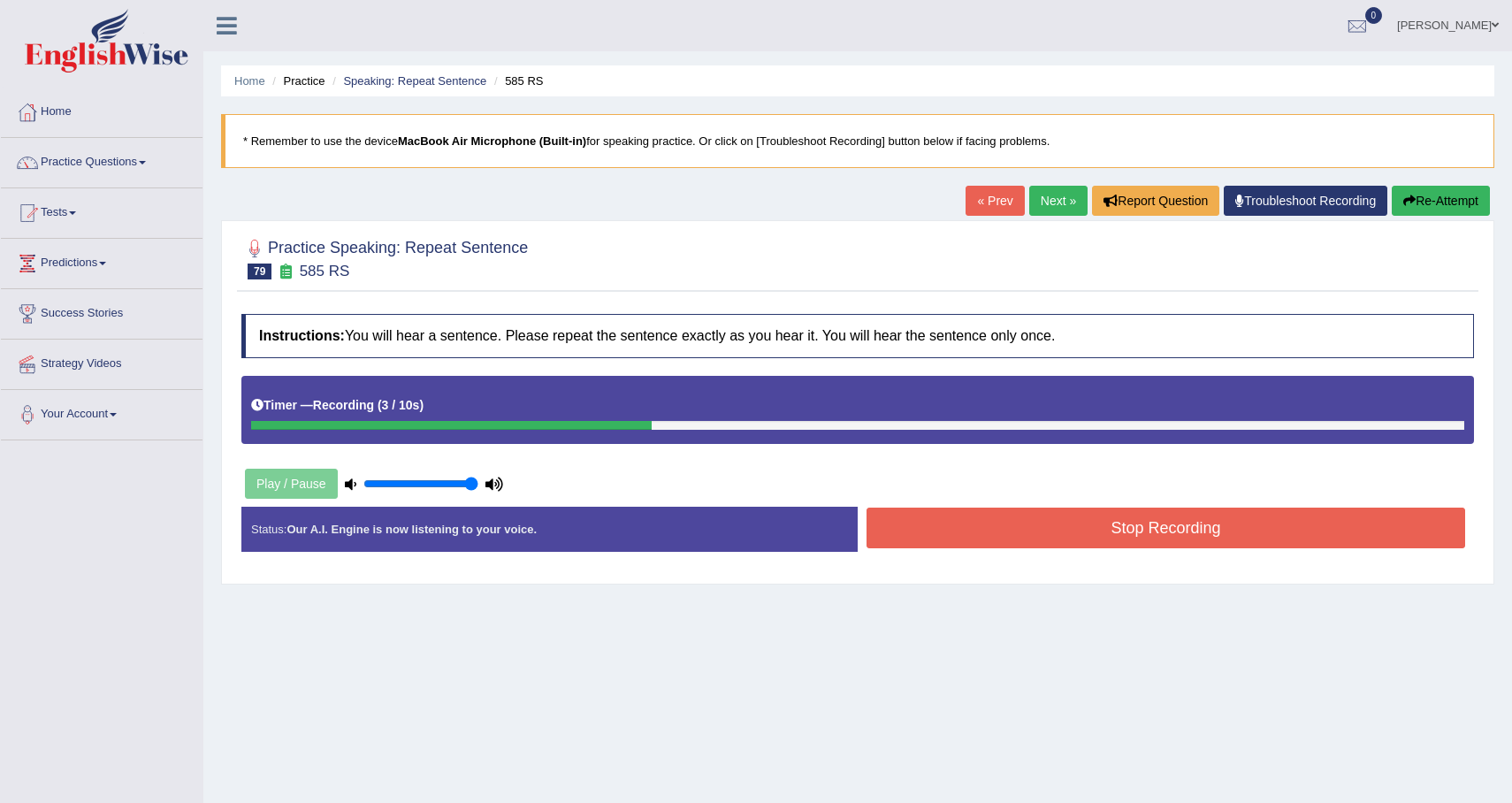
click at [988, 504] on div "Instructions: You will hear a sentence. Please repeat the sentence exactly as y…" at bounding box center [857, 440] width 1241 height 270
click at [991, 525] on button "Stop Recording" at bounding box center [1166, 528] width 599 height 41
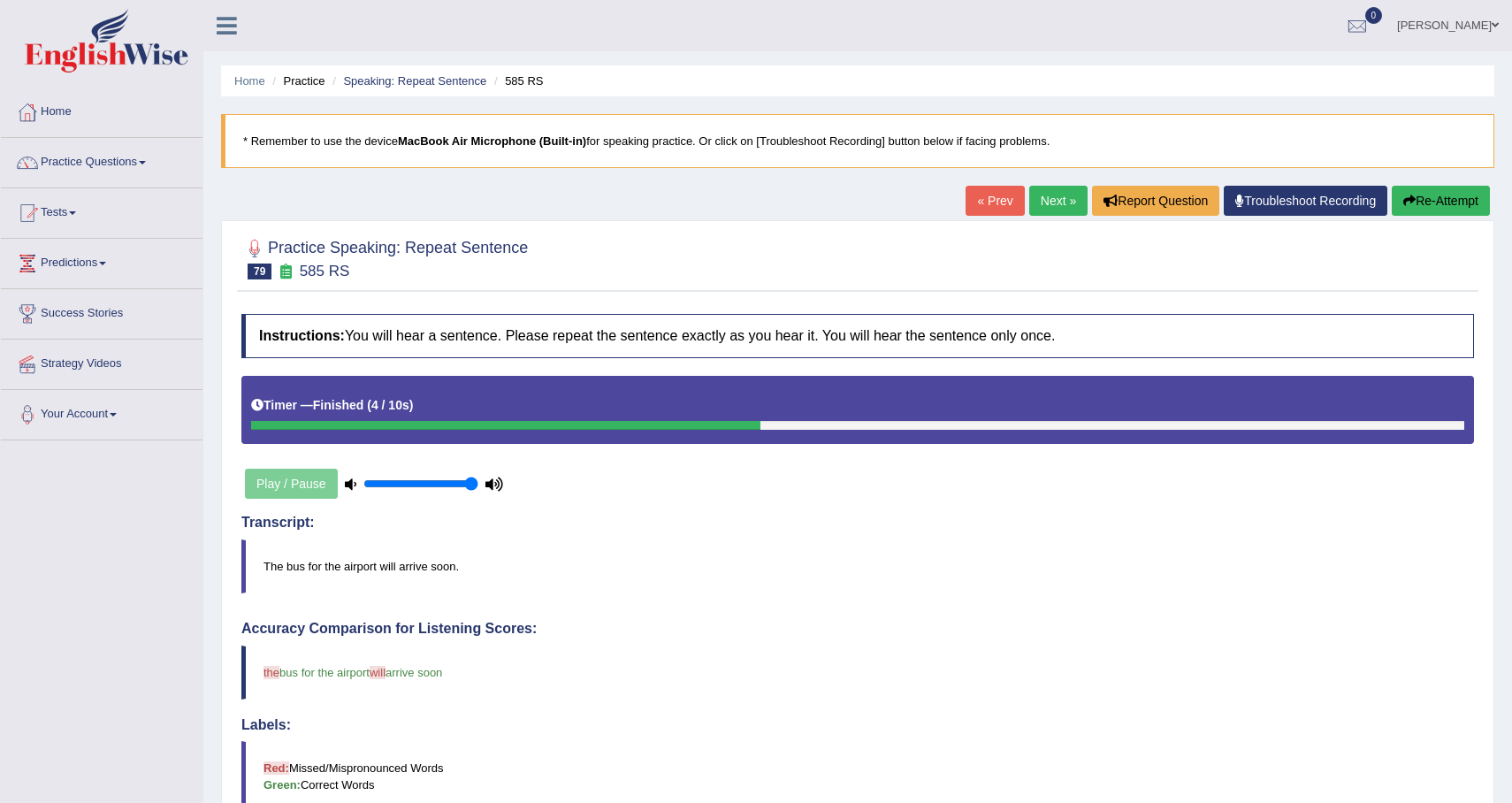
click at [1056, 212] on link "Next »" at bounding box center [1059, 200] width 58 height 30
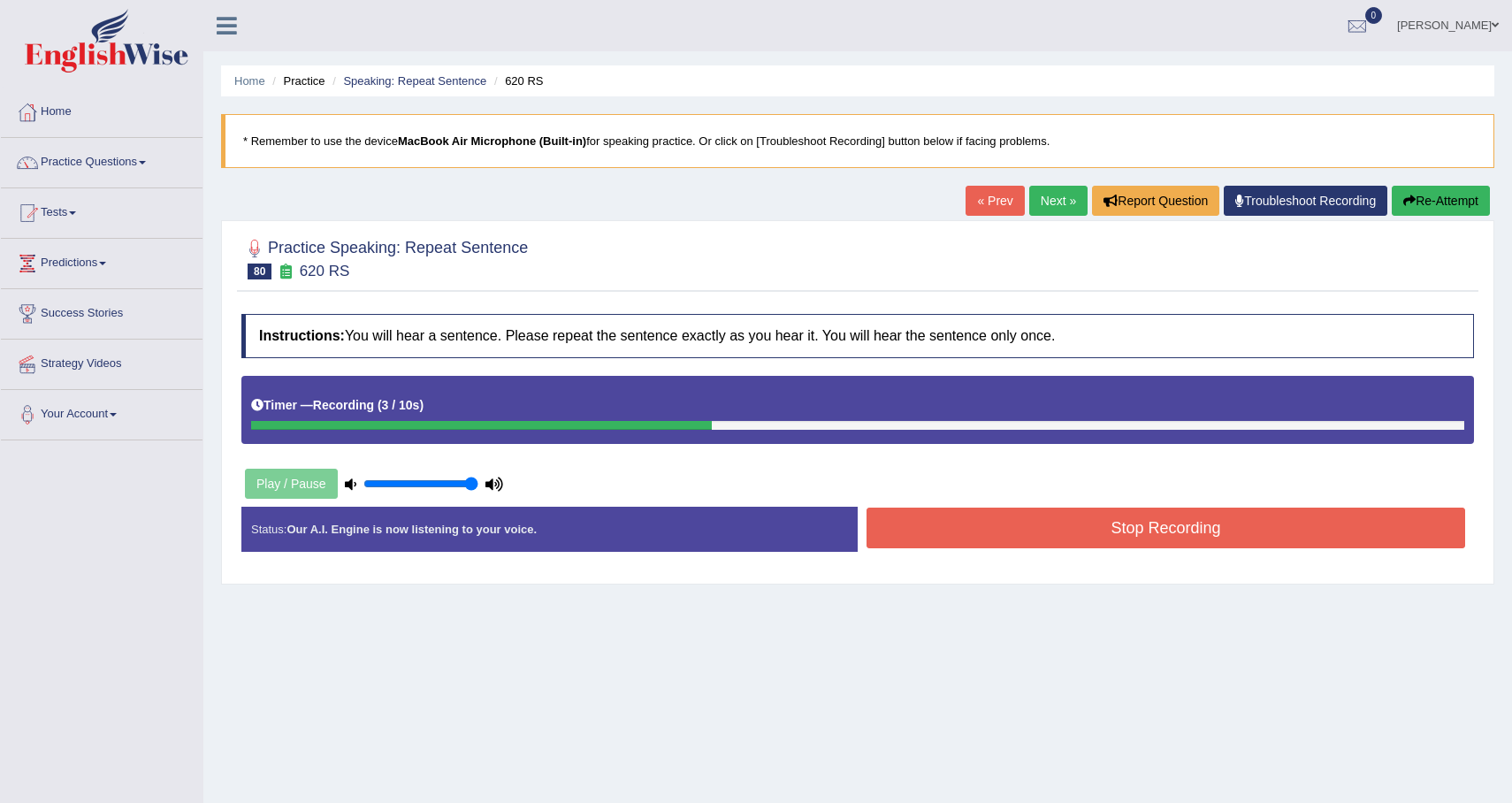
click at [1090, 539] on button "Stop Recording" at bounding box center [1166, 528] width 599 height 41
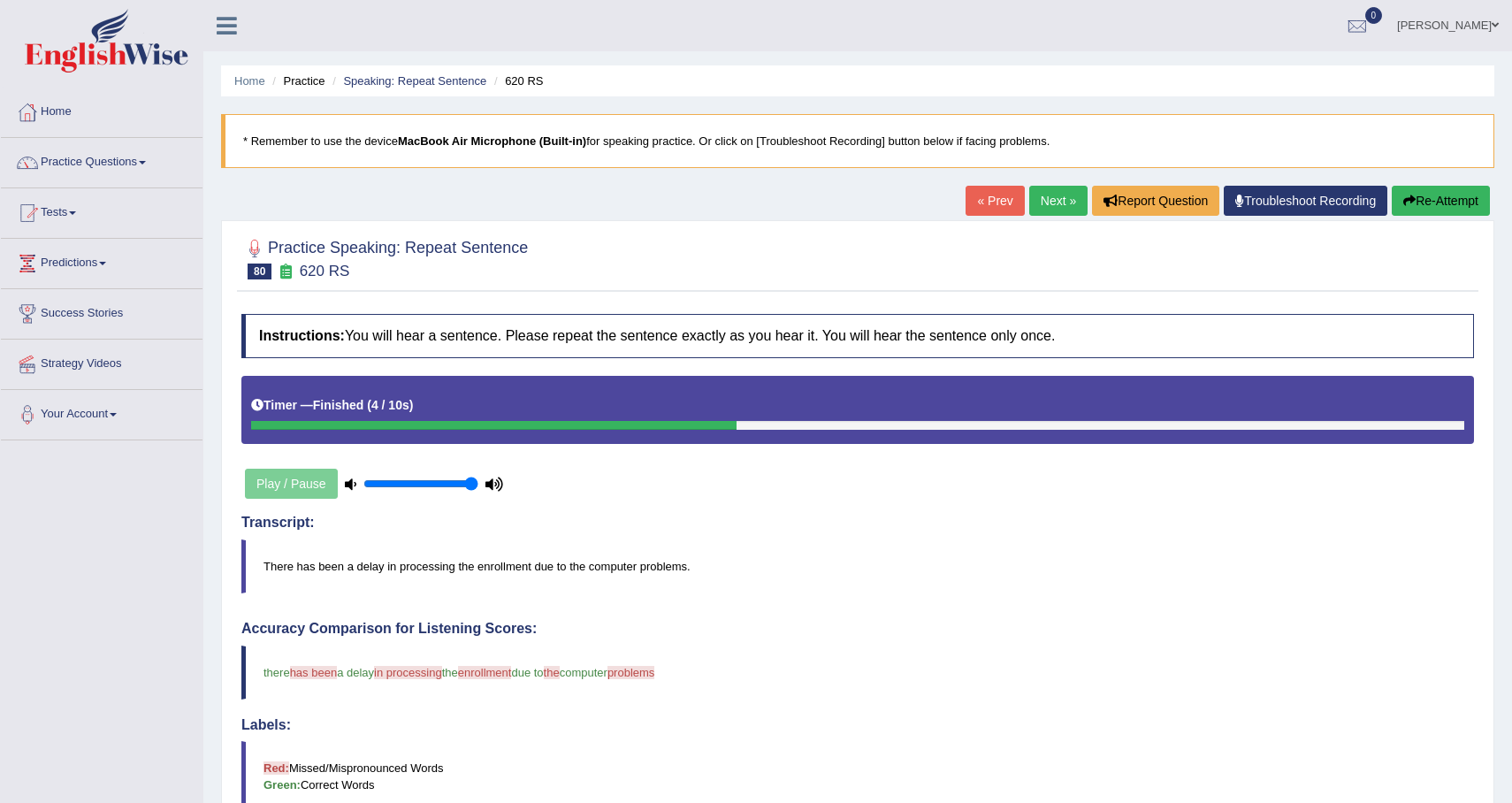
click at [1032, 195] on link "Next »" at bounding box center [1059, 200] width 58 height 30
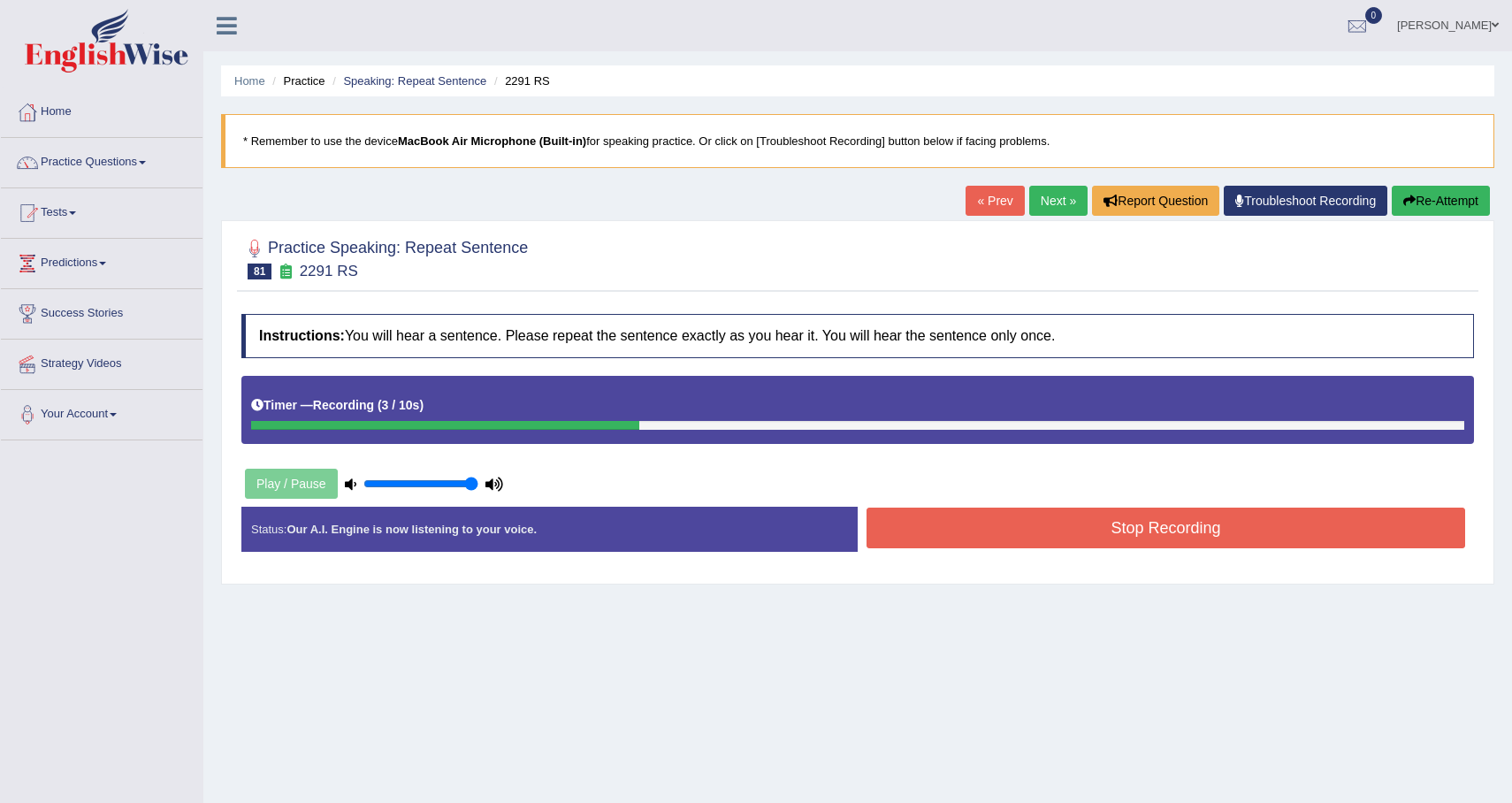
click at [1143, 546] on button "Stop Recording" at bounding box center [1166, 528] width 599 height 41
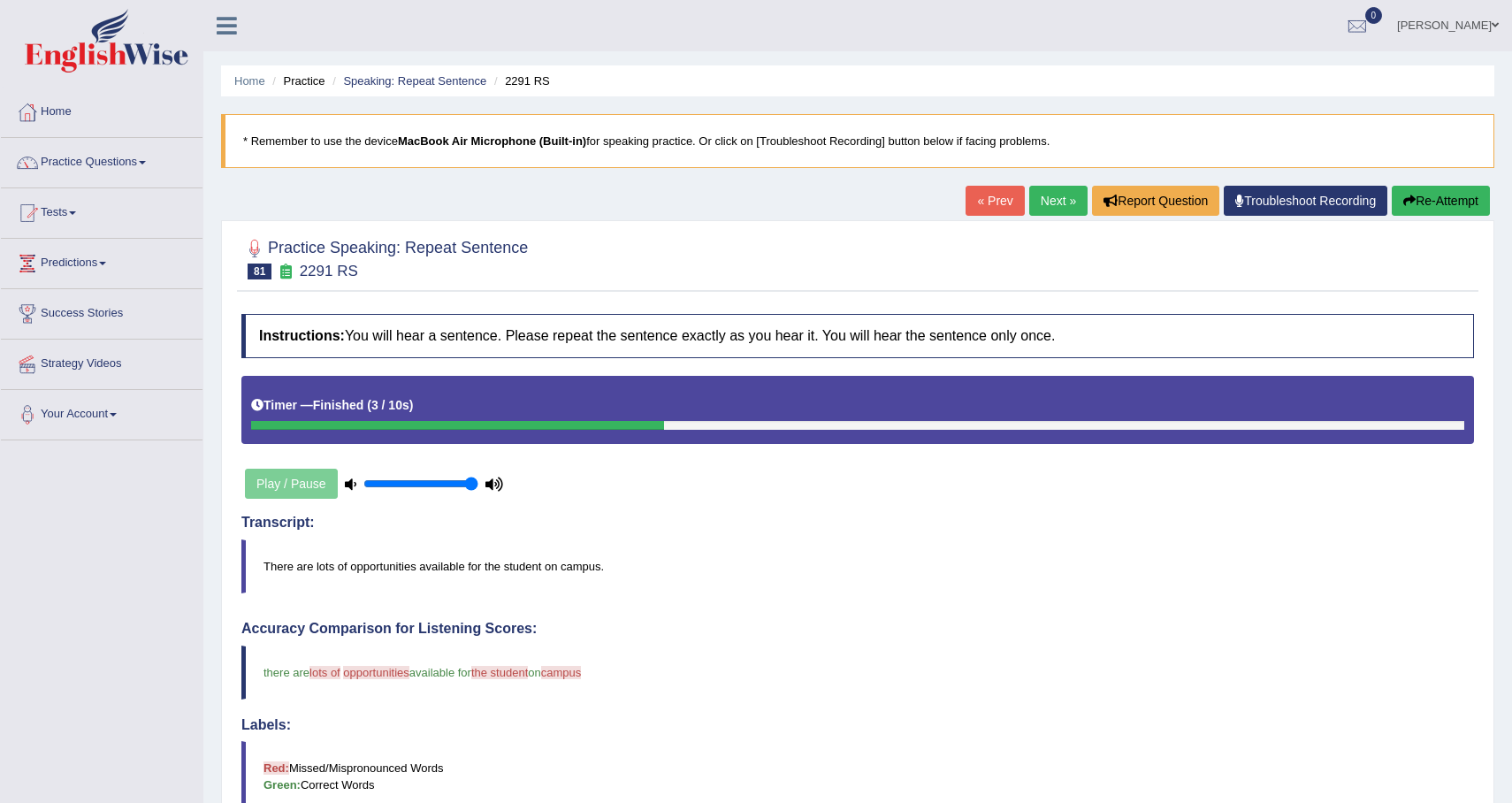
click at [1052, 195] on link "Next »" at bounding box center [1059, 200] width 58 height 30
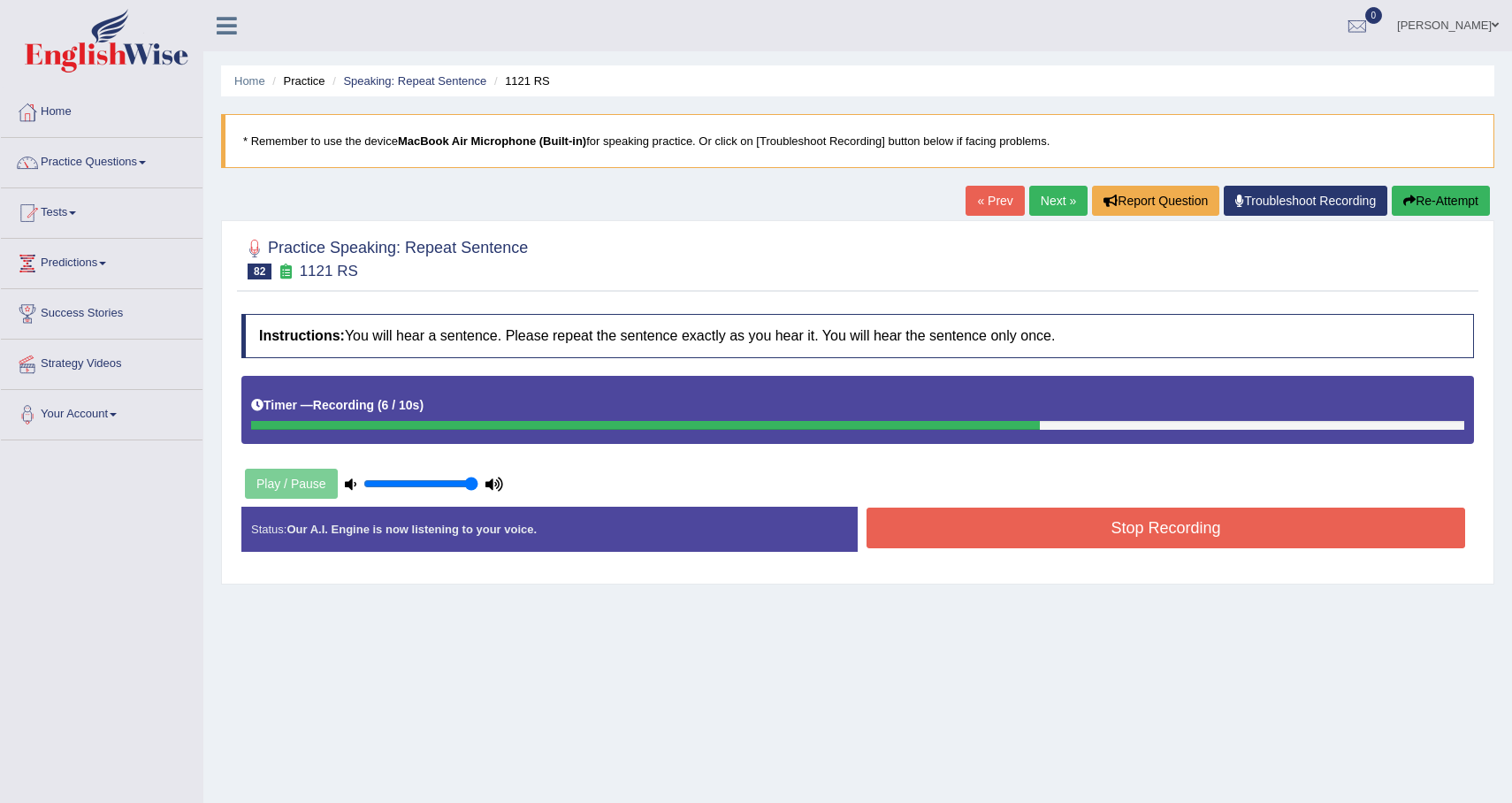
click at [1244, 515] on button "Stop Recording" at bounding box center [1166, 528] width 599 height 41
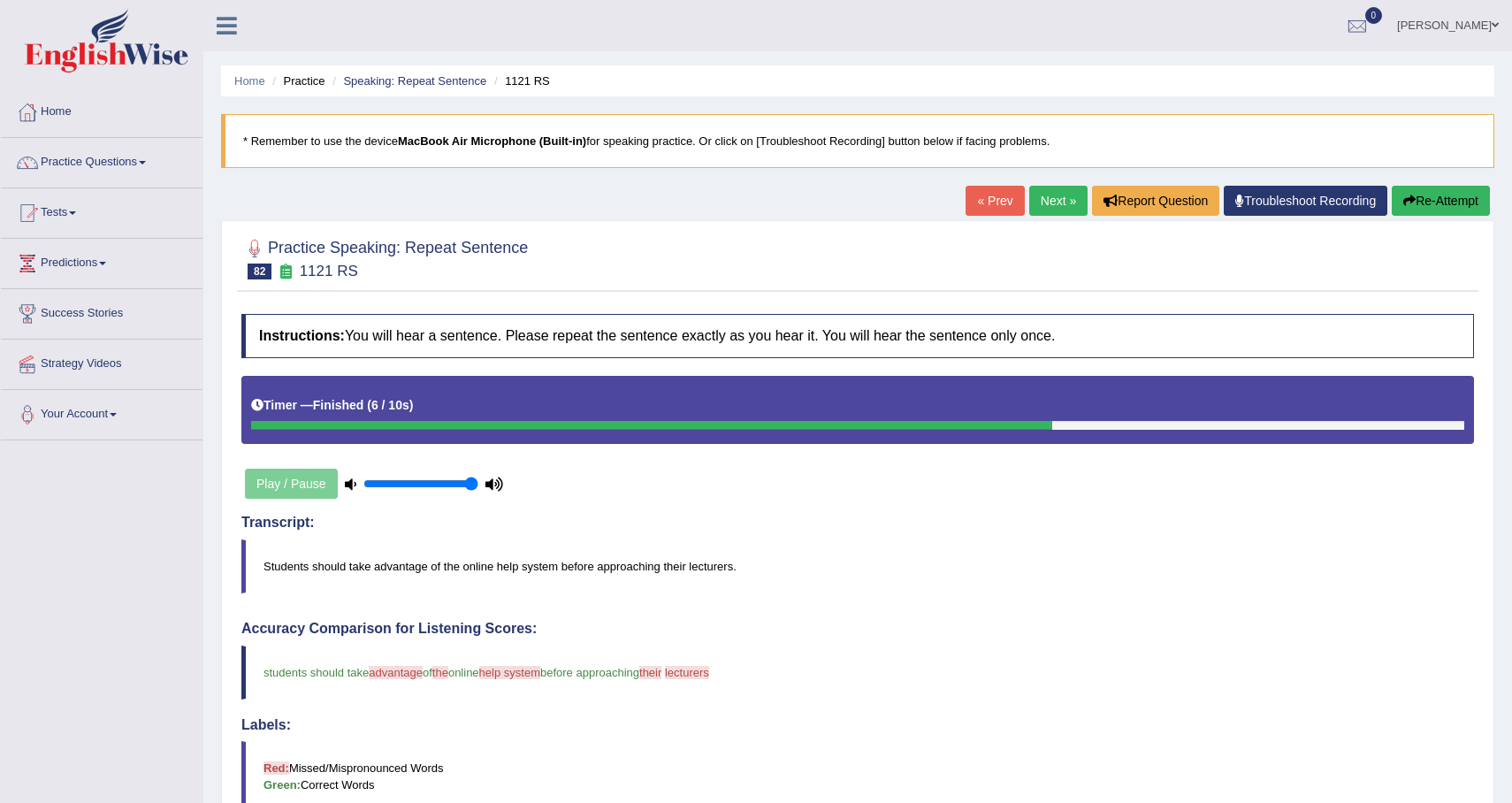
click at [1041, 204] on link "Next »" at bounding box center [1059, 200] width 58 height 30
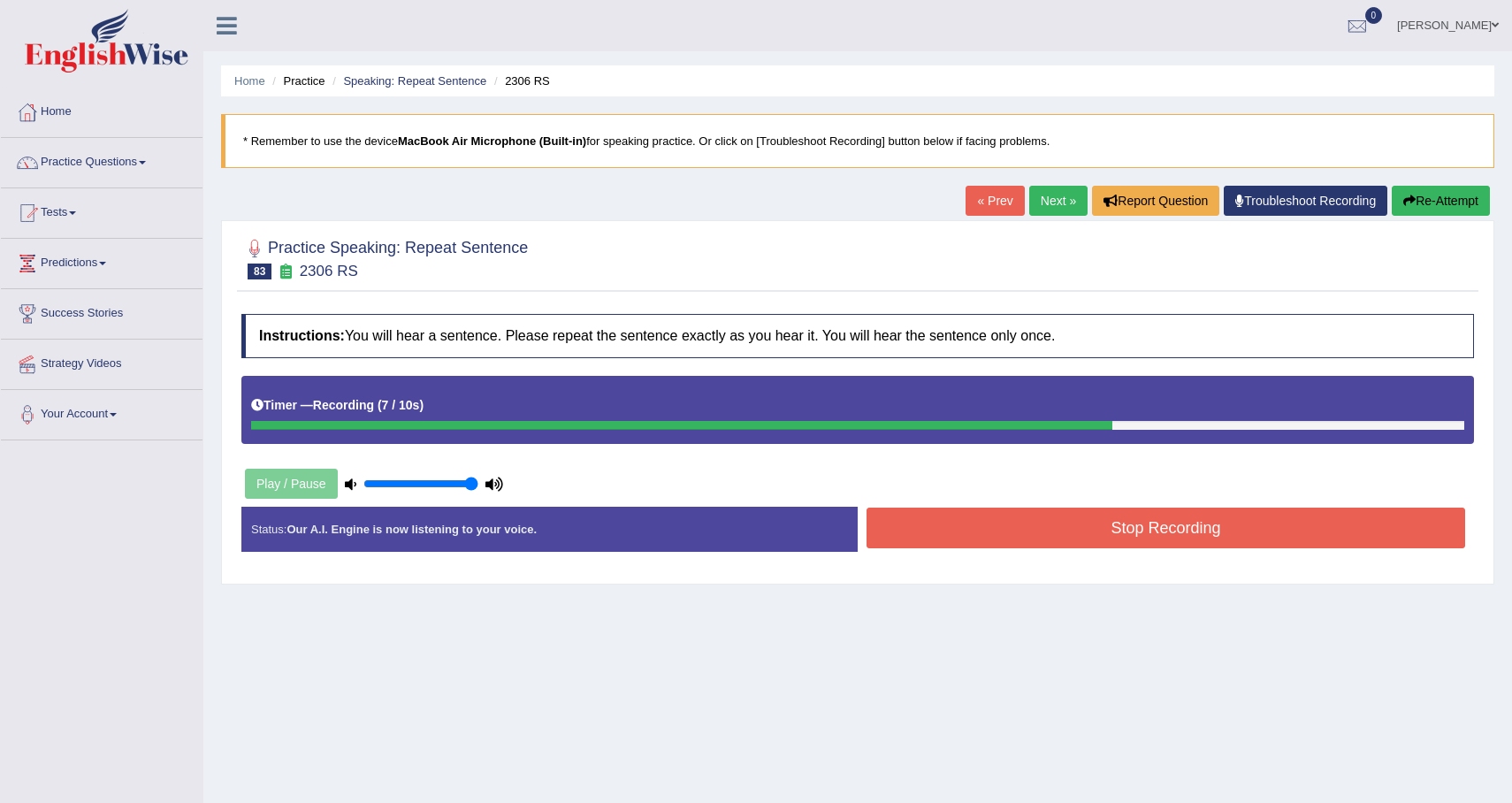
click at [1453, 207] on button "Re-Attempt" at bounding box center [1440, 200] width 98 height 30
click at [1258, 553] on div "Status: Our A.I. Engine is now listening to your voice. Start Answering Stop Re…" at bounding box center [858, 538] width 1233 height 63
click at [1261, 538] on button "Stop Recording" at bounding box center [1166, 528] width 599 height 41
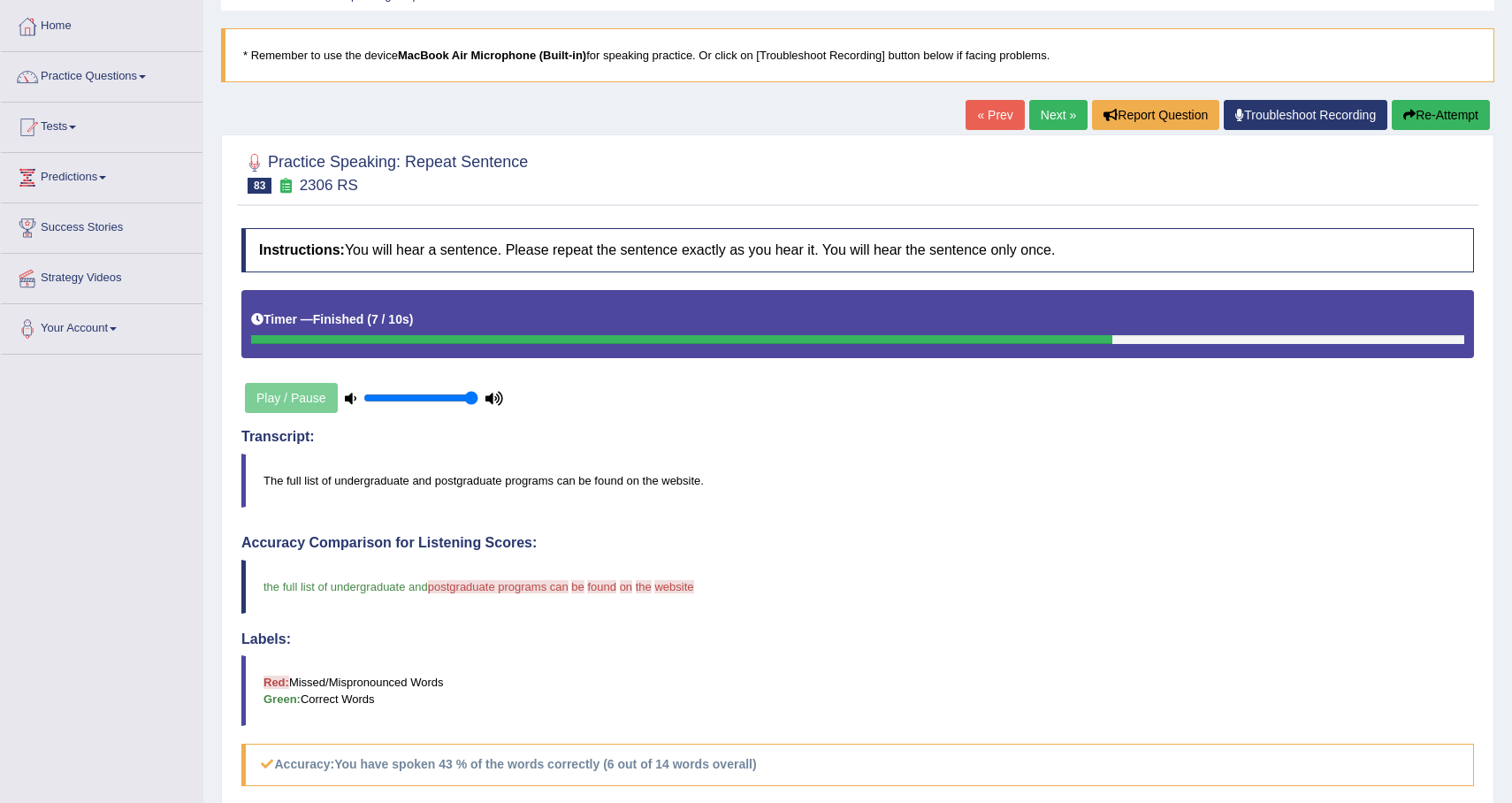
scroll to position [44, 0]
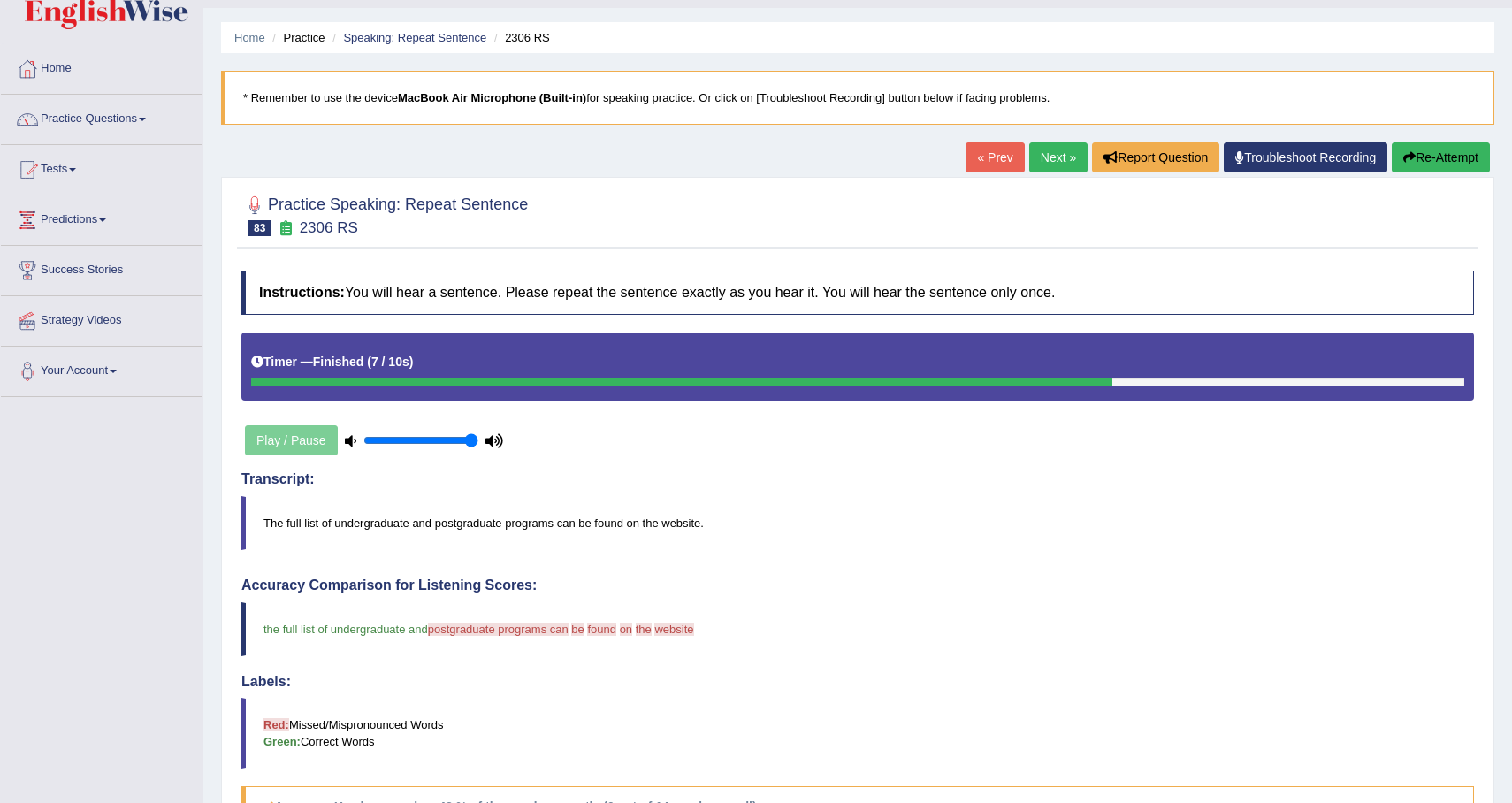
click at [1425, 158] on button "Re-Attempt" at bounding box center [1440, 157] width 98 height 30
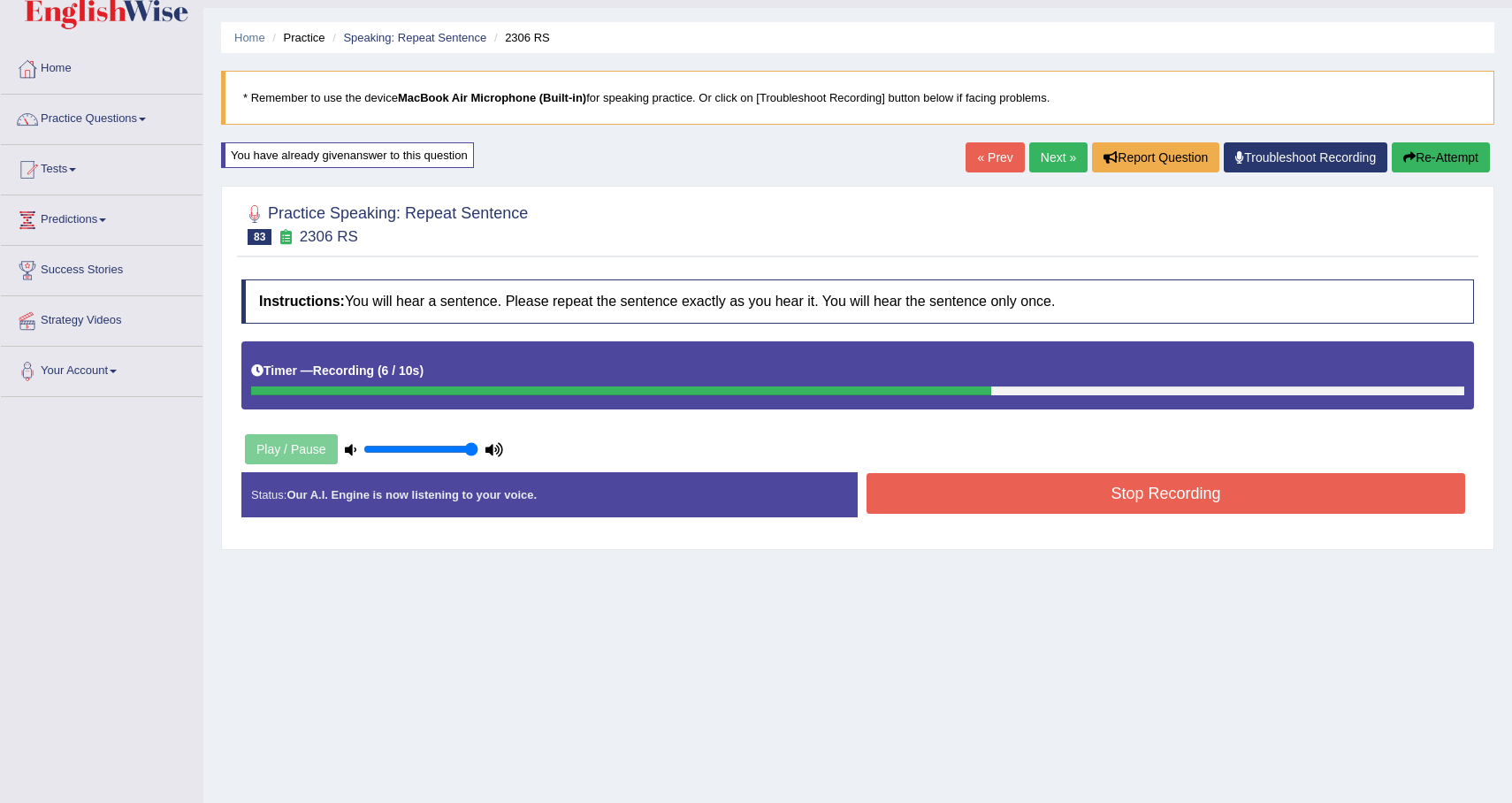
click at [1237, 502] on button "Stop Recording" at bounding box center [1166, 494] width 599 height 41
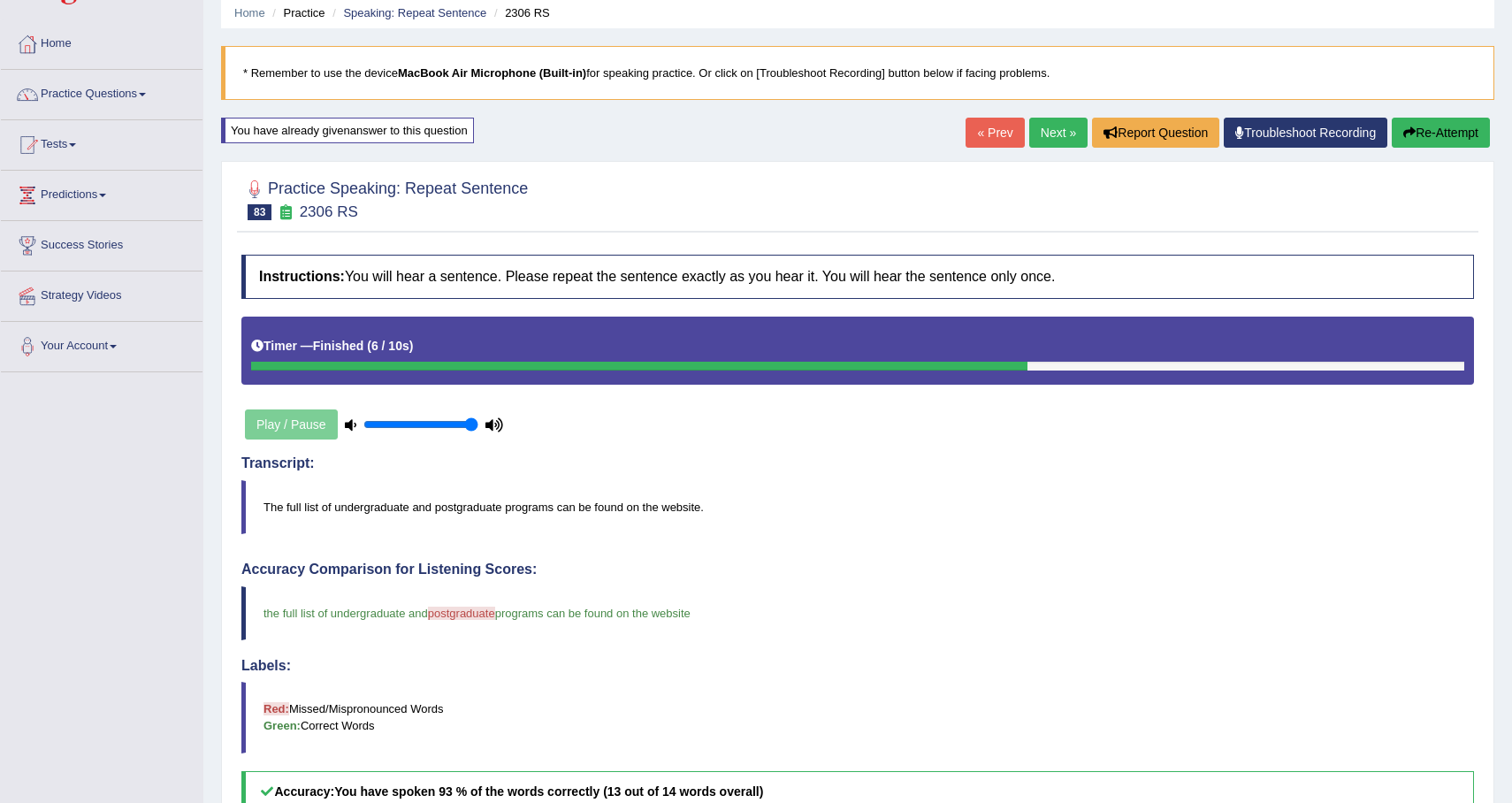
scroll to position [42, 0]
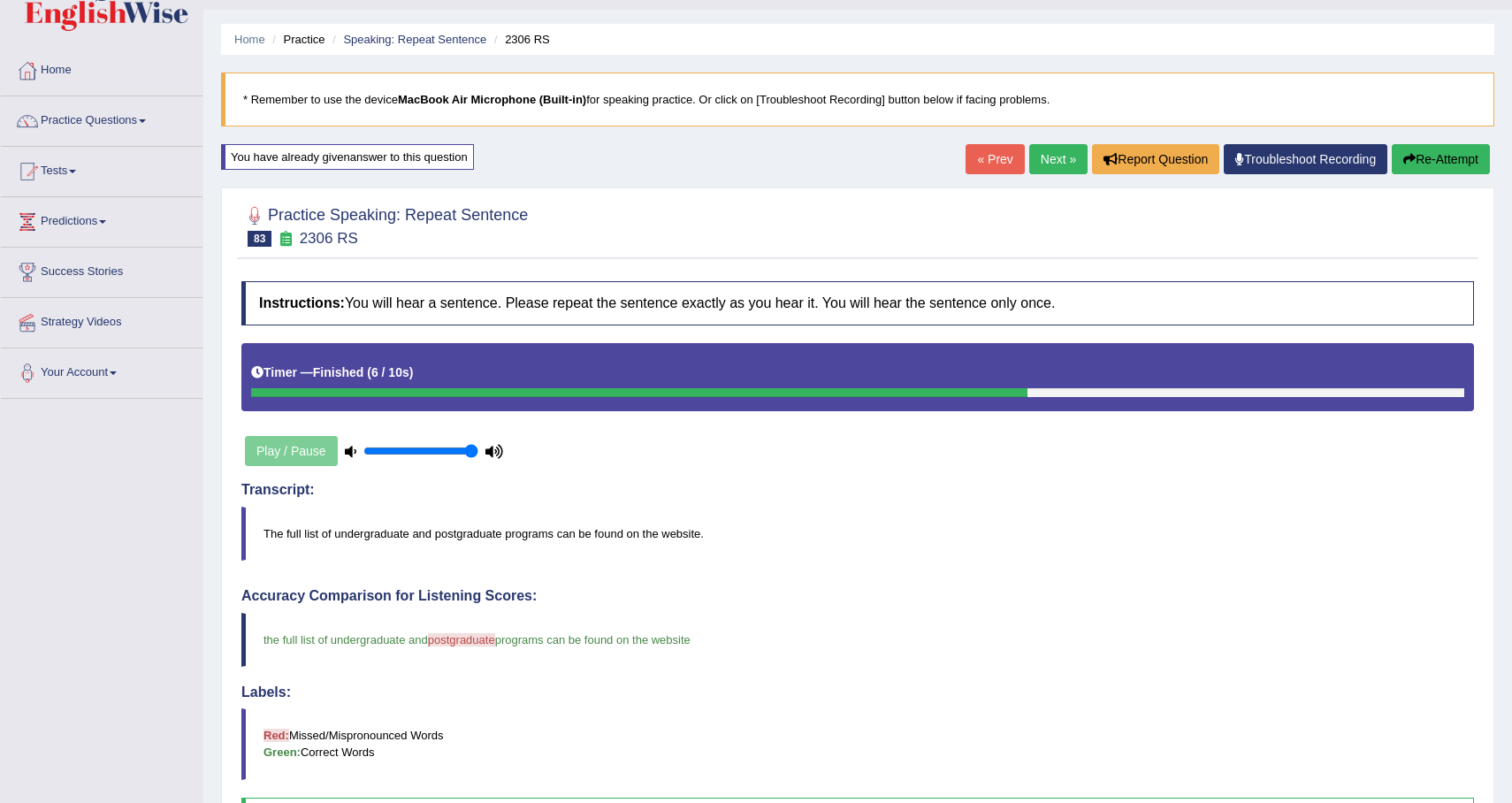
click at [1057, 143] on div "Home Practice Speaking: Repeat Sentence 2306 RS * Remember to use the device Ma…" at bounding box center [858, 575] width 1309 height 1234
click at [1057, 150] on link "Next »" at bounding box center [1059, 159] width 58 height 30
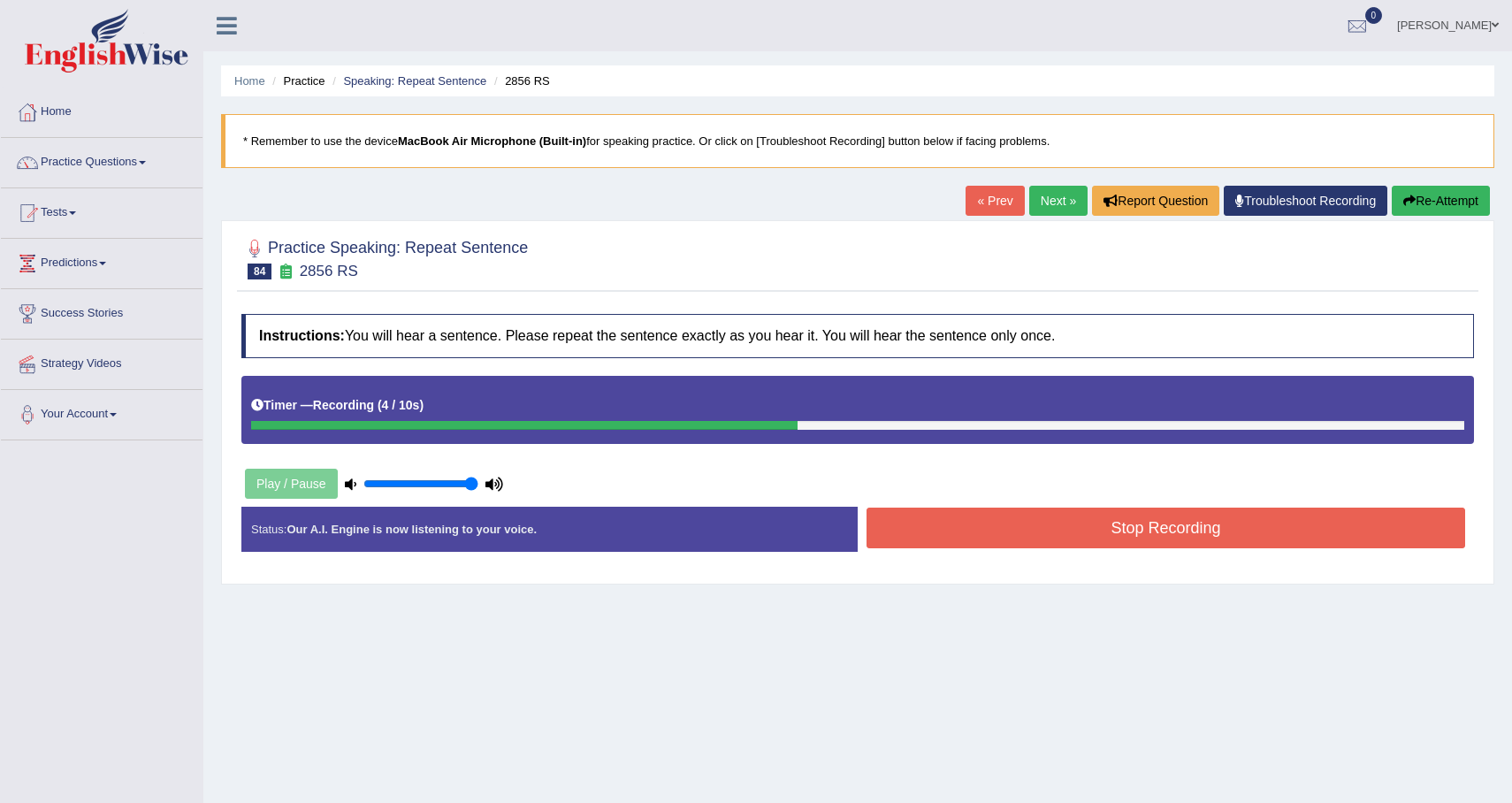
click at [1438, 212] on button "Re-Attempt" at bounding box center [1440, 200] width 98 height 30
click at [1283, 530] on button "Stop Recording" at bounding box center [1166, 528] width 599 height 41
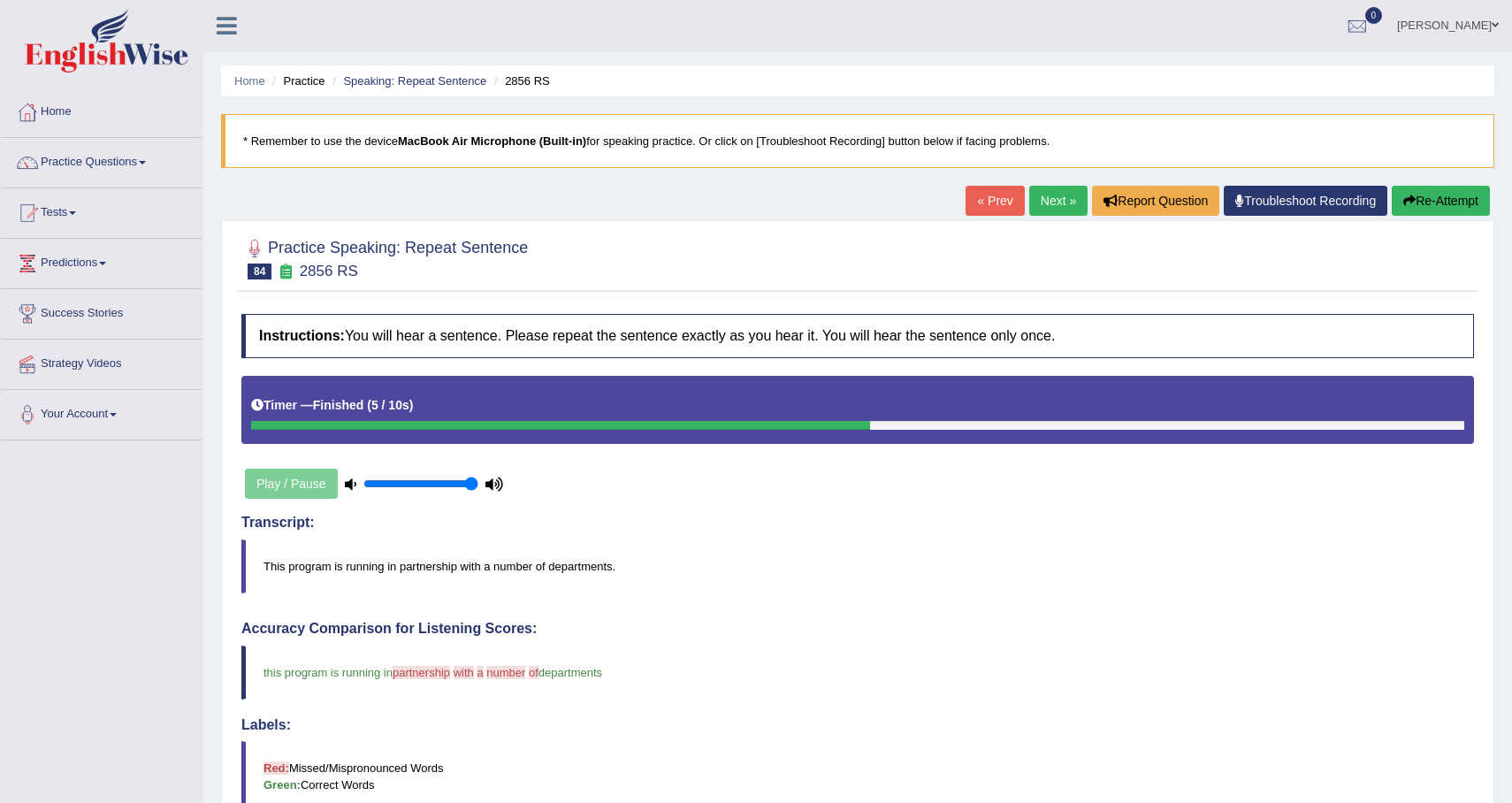
drag, startPoint x: 905, startPoint y: 629, endPoint x: 987, endPoint y: 446, distance: 200.5
click at [912, 607] on div "Instructions: You will hear a sentence. Please repeat the sentence exactly as y…" at bounding box center [857, 753] width 1241 height 897
click at [1045, 203] on link "Next »" at bounding box center [1059, 200] width 58 height 30
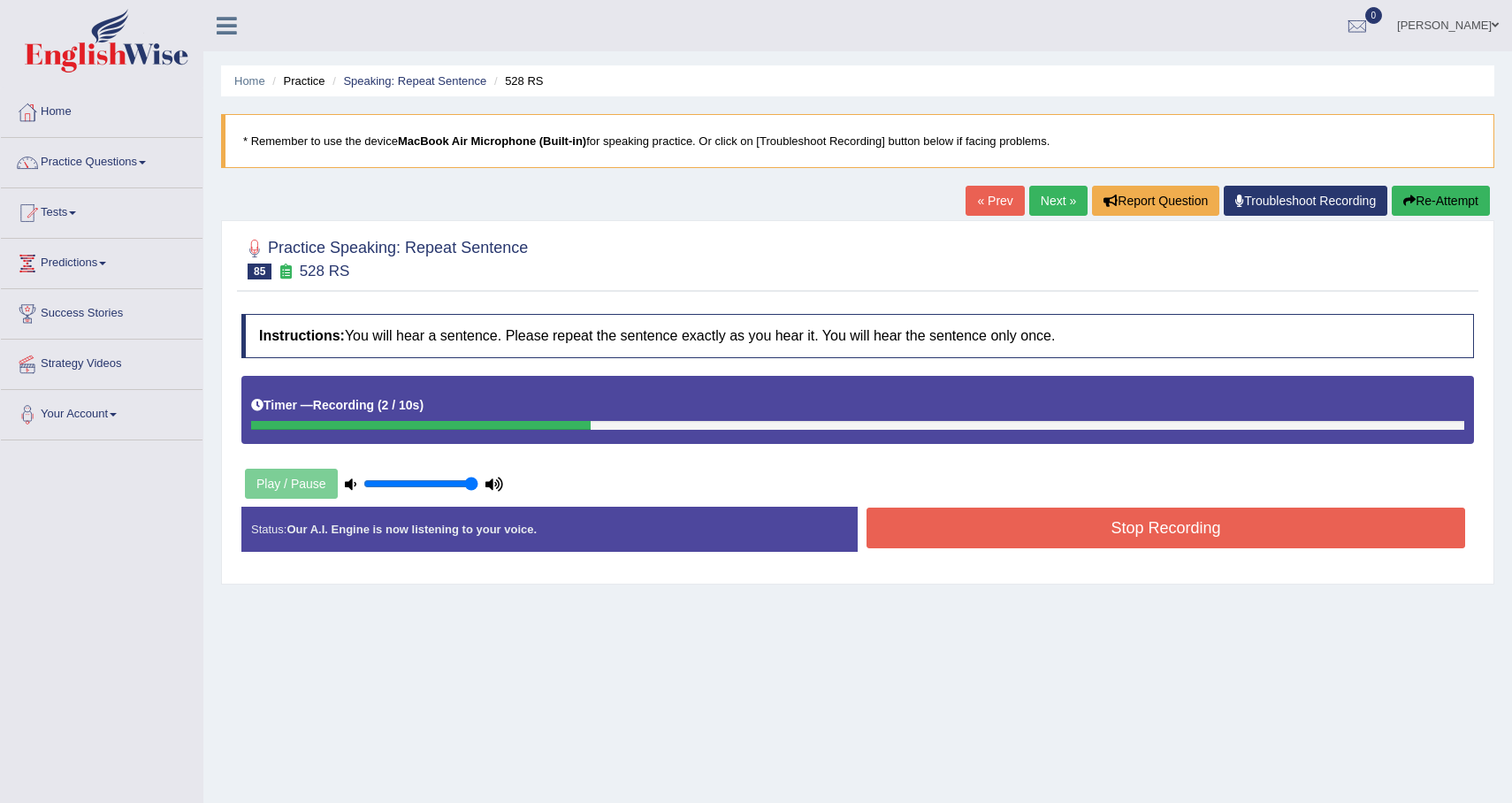
click at [1204, 523] on button "Stop Recording" at bounding box center [1166, 528] width 599 height 41
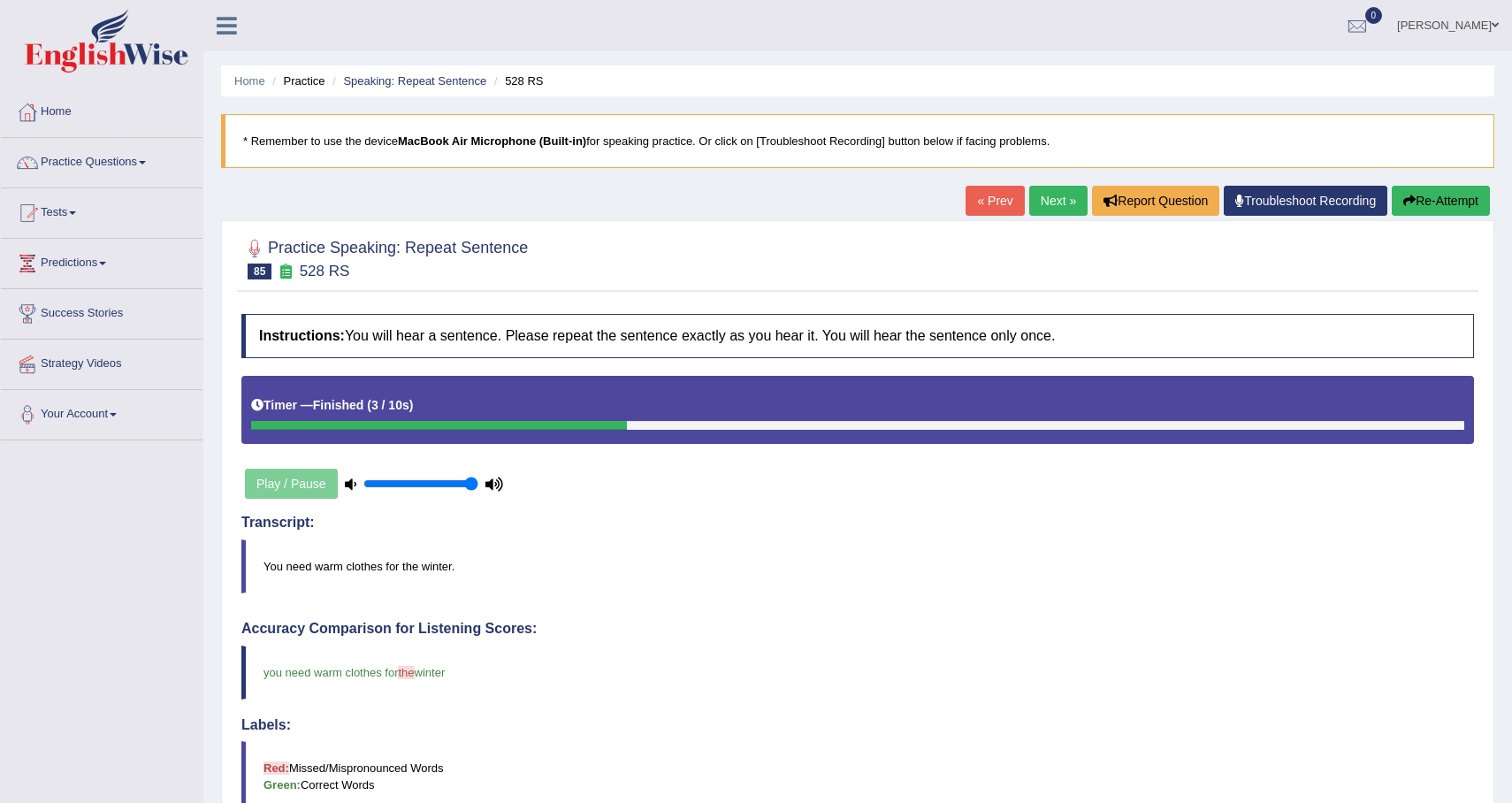
click at [1050, 209] on link "Next »" at bounding box center [1059, 200] width 58 height 30
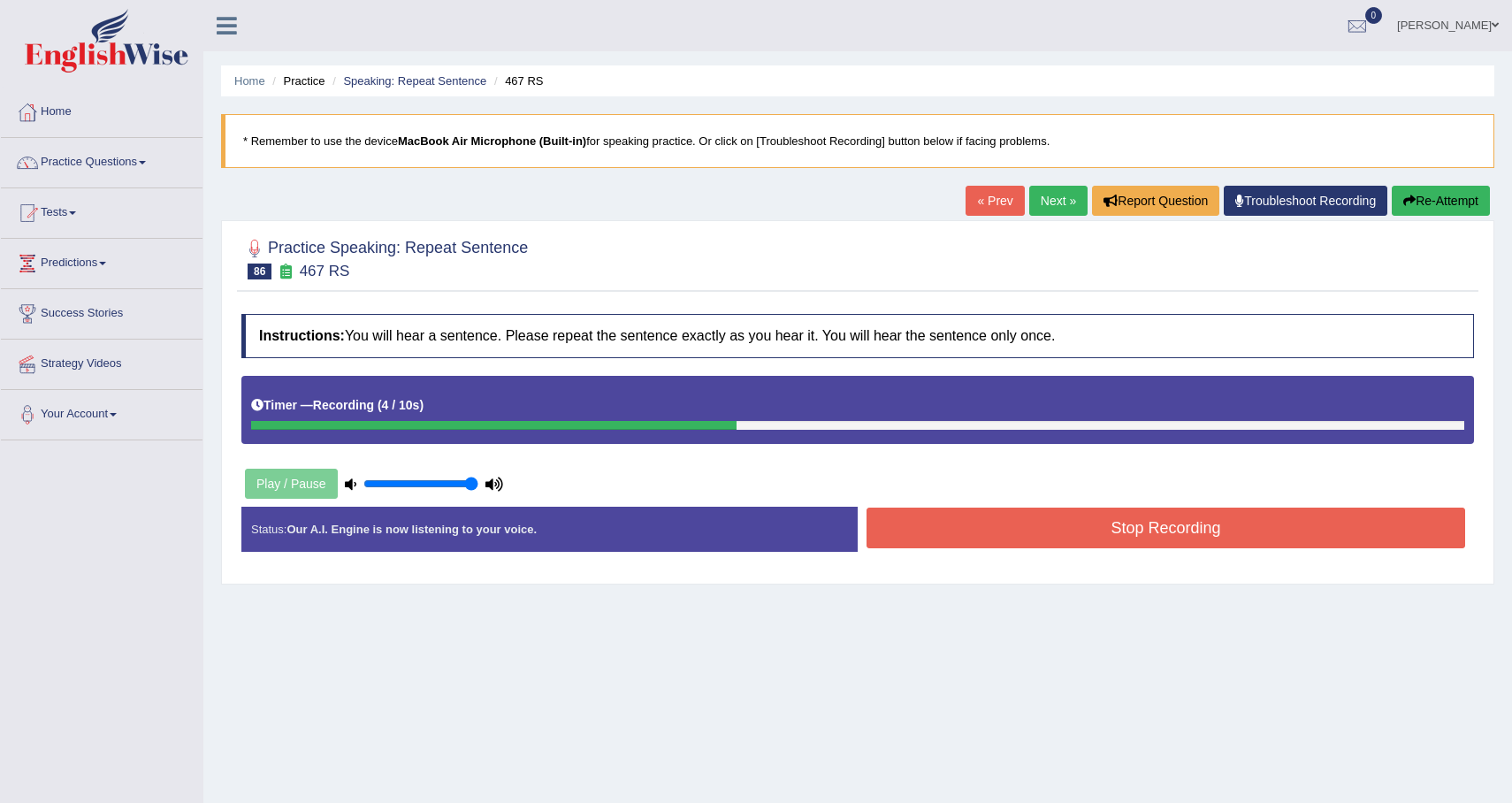
click at [1421, 213] on button "Re-Attempt" at bounding box center [1440, 200] width 98 height 30
click at [1344, 540] on button "Stop Recording" at bounding box center [1166, 528] width 599 height 41
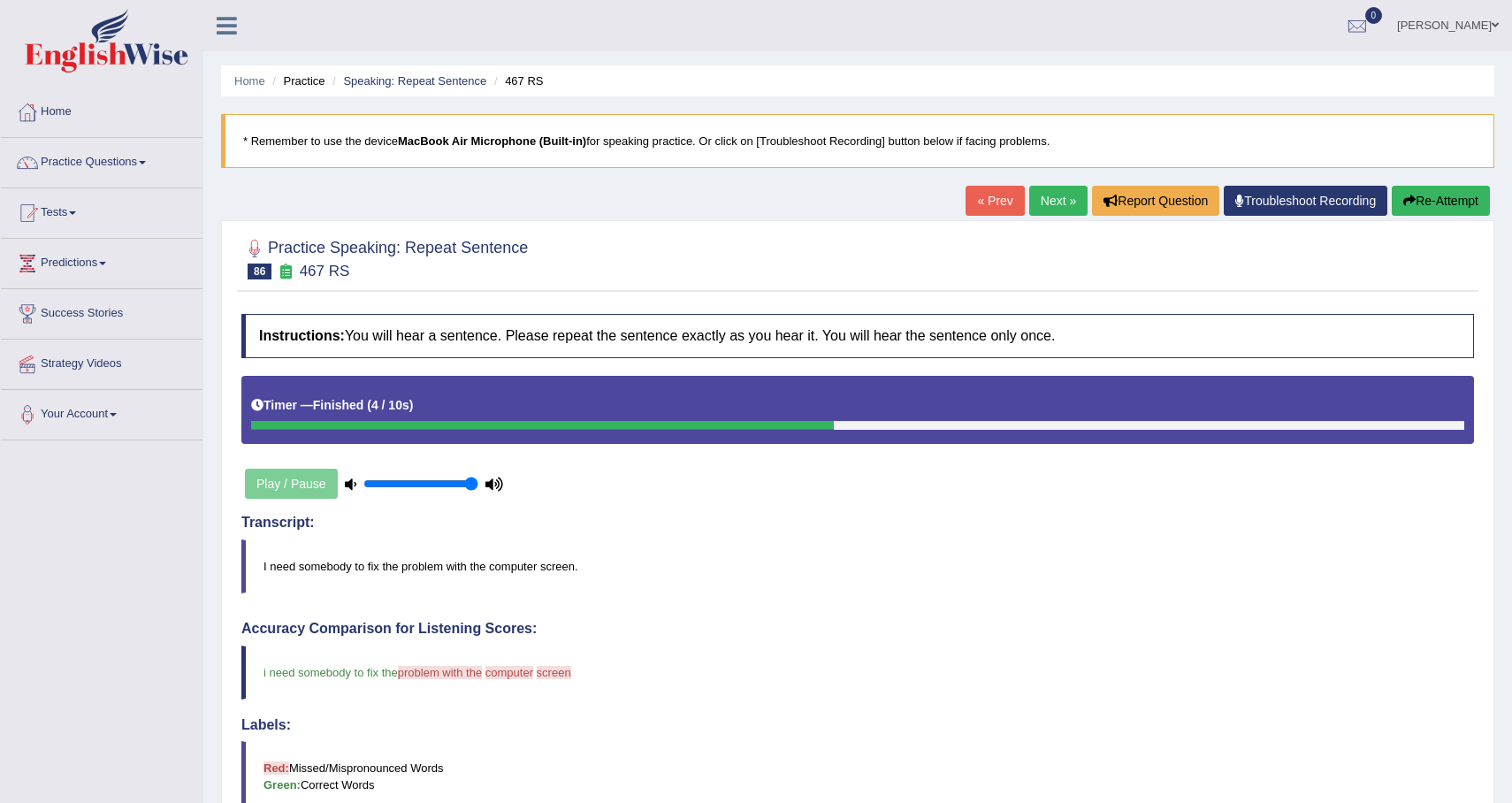
click at [1039, 207] on link "Next »" at bounding box center [1059, 200] width 58 height 30
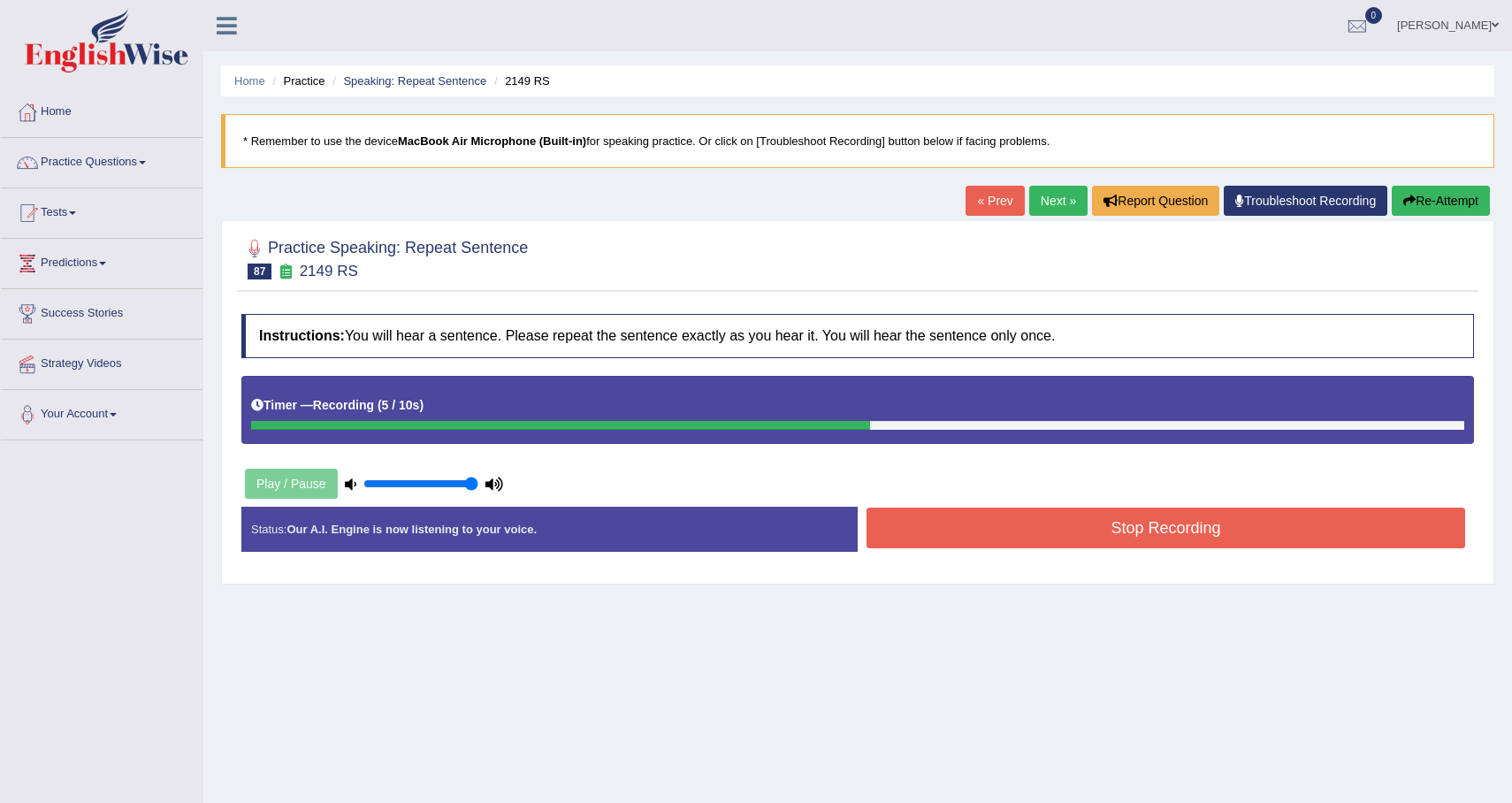
click at [1200, 550] on div "Stop Recording" at bounding box center [1166, 530] width 616 height 45
click at [1206, 540] on button "Stop Recording" at bounding box center [1166, 528] width 599 height 41
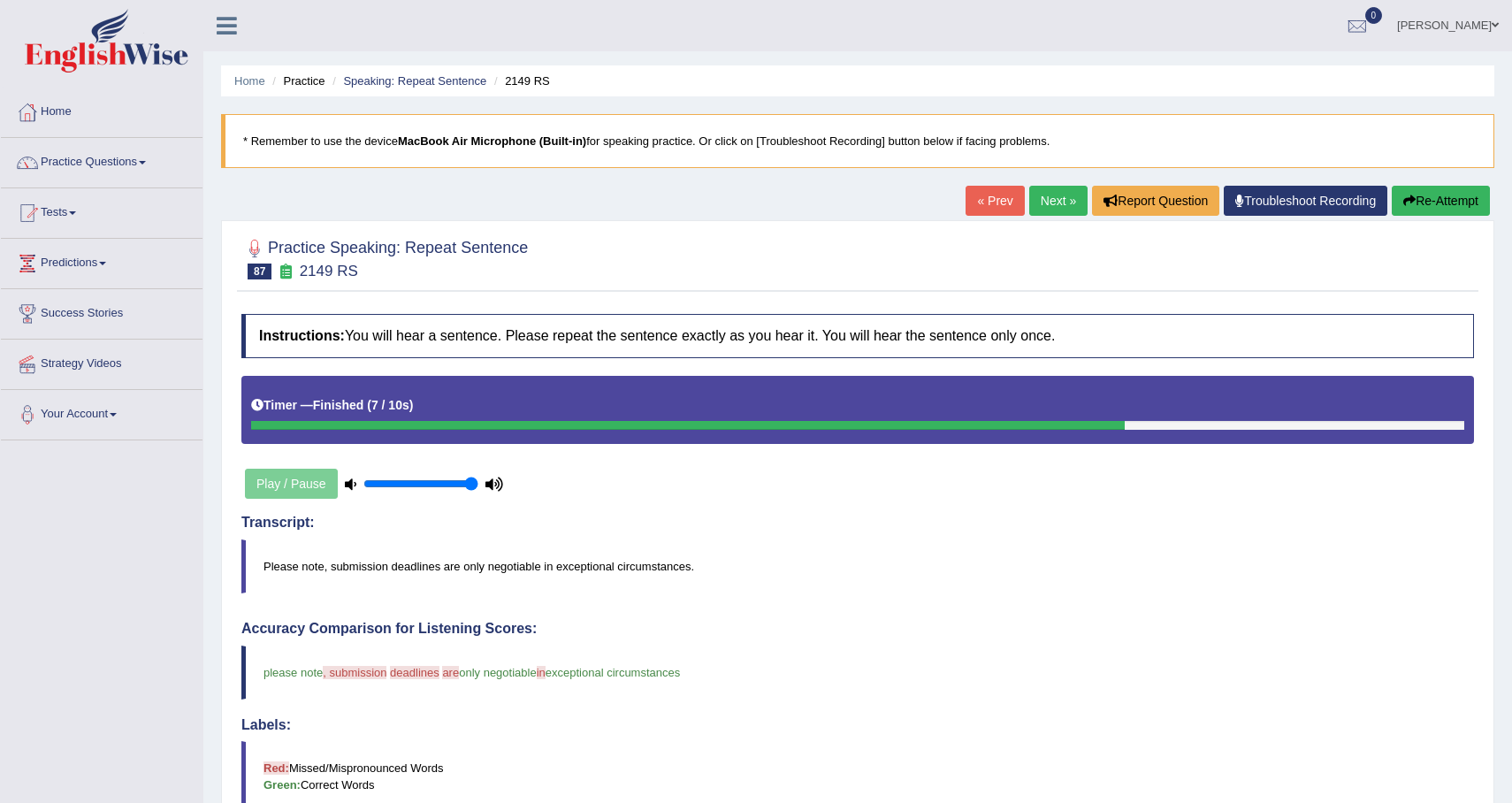
click at [1415, 202] on button "Re-Attempt" at bounding box center [1440, 200] width 98 height 30
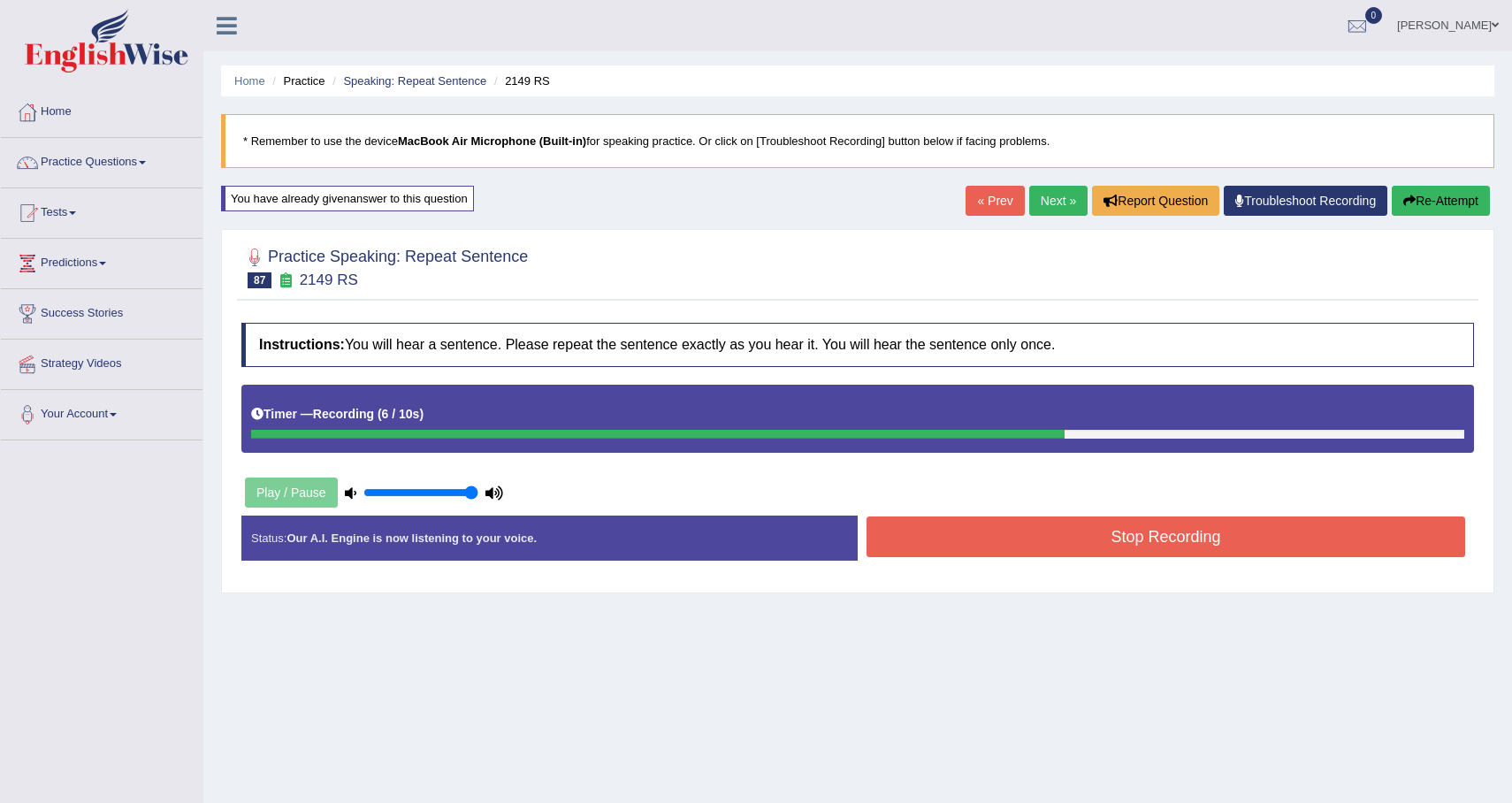
click at [1354, 538] on button "Stop Recording" at bounding box center [1166, 537] width 599 height 41
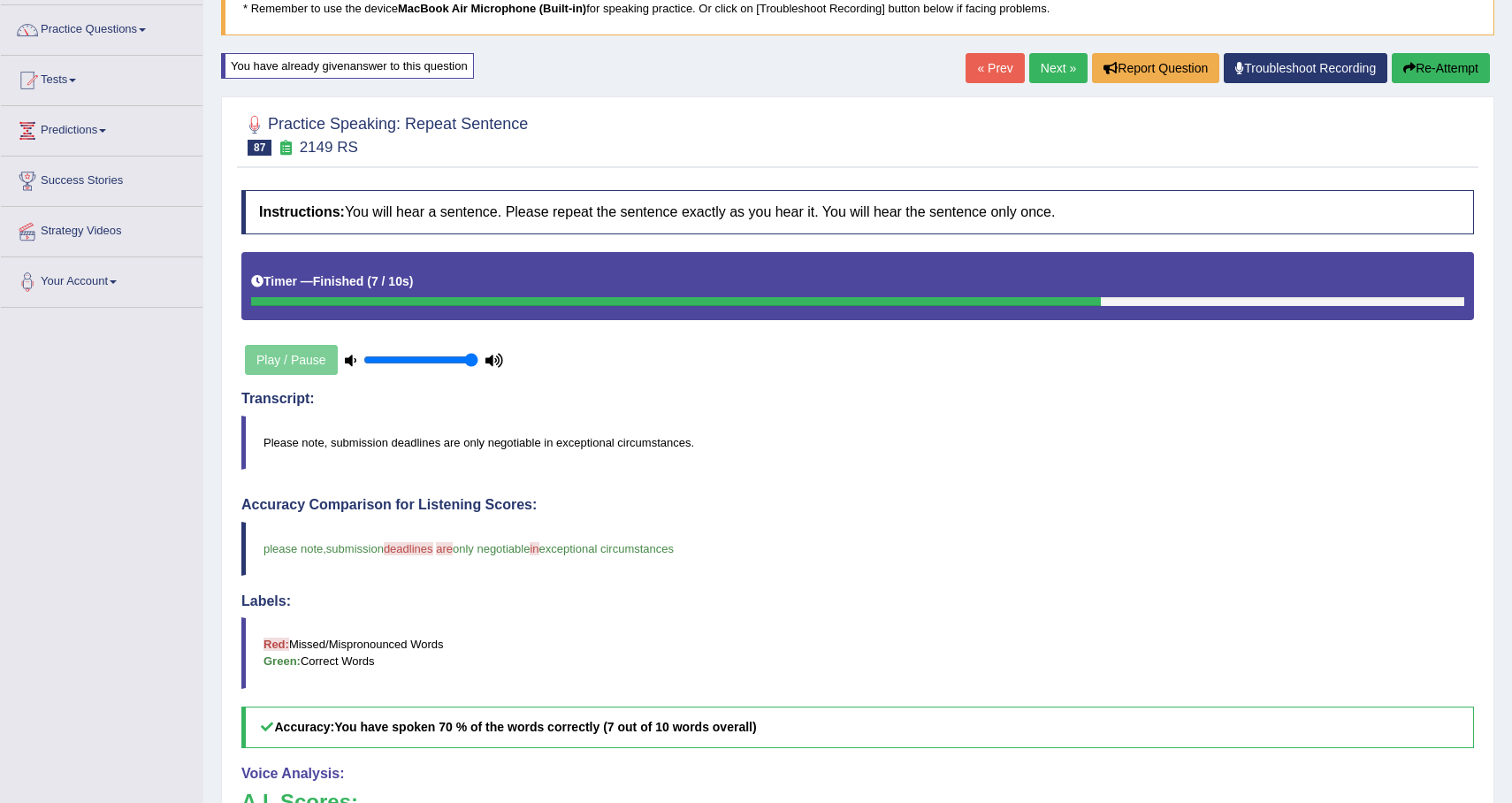
scroll to position [75, 0]
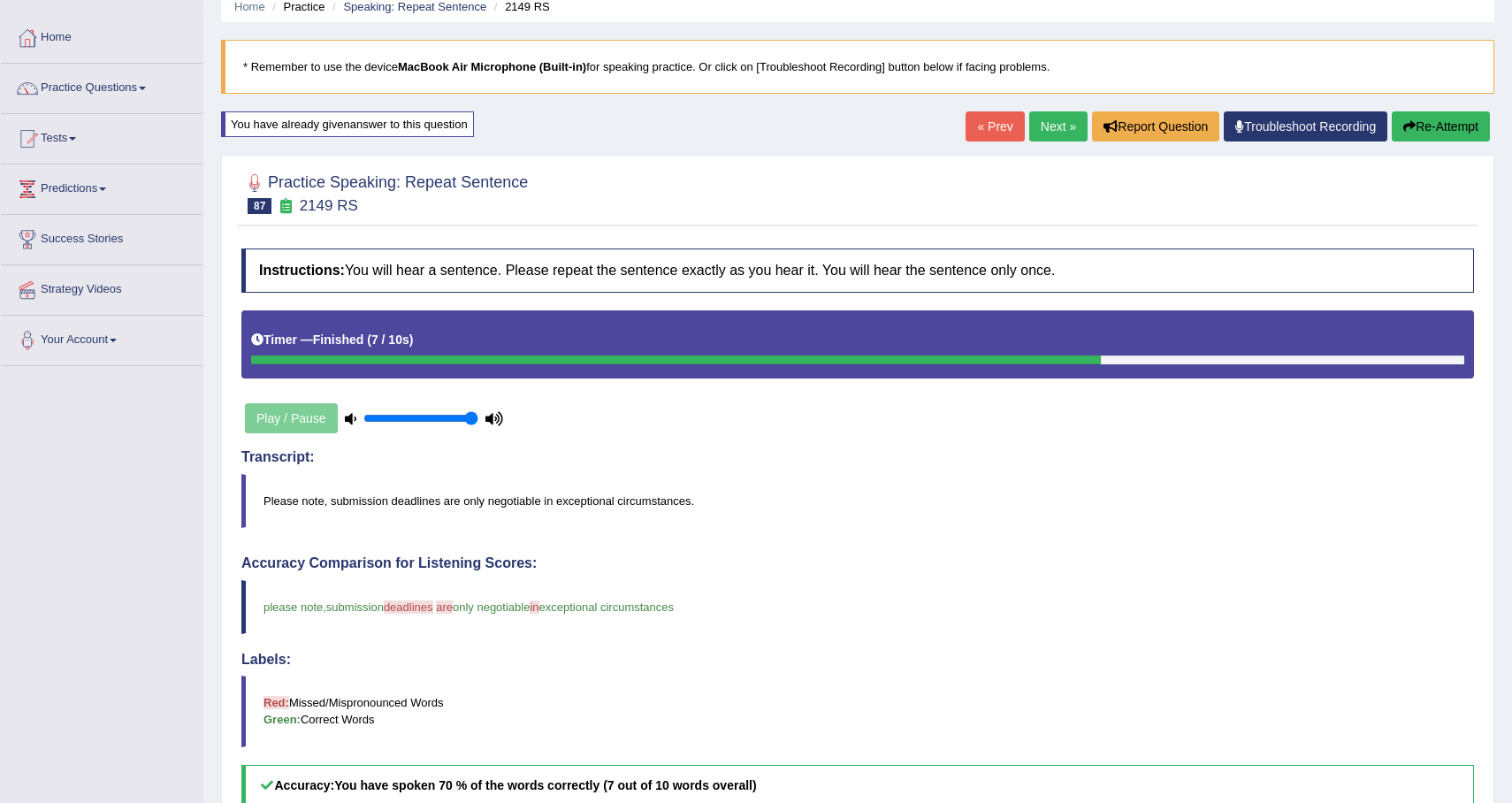
click at [1039, 129] on link "Next »" at bounding box center [1059, 126] width 58 height 30
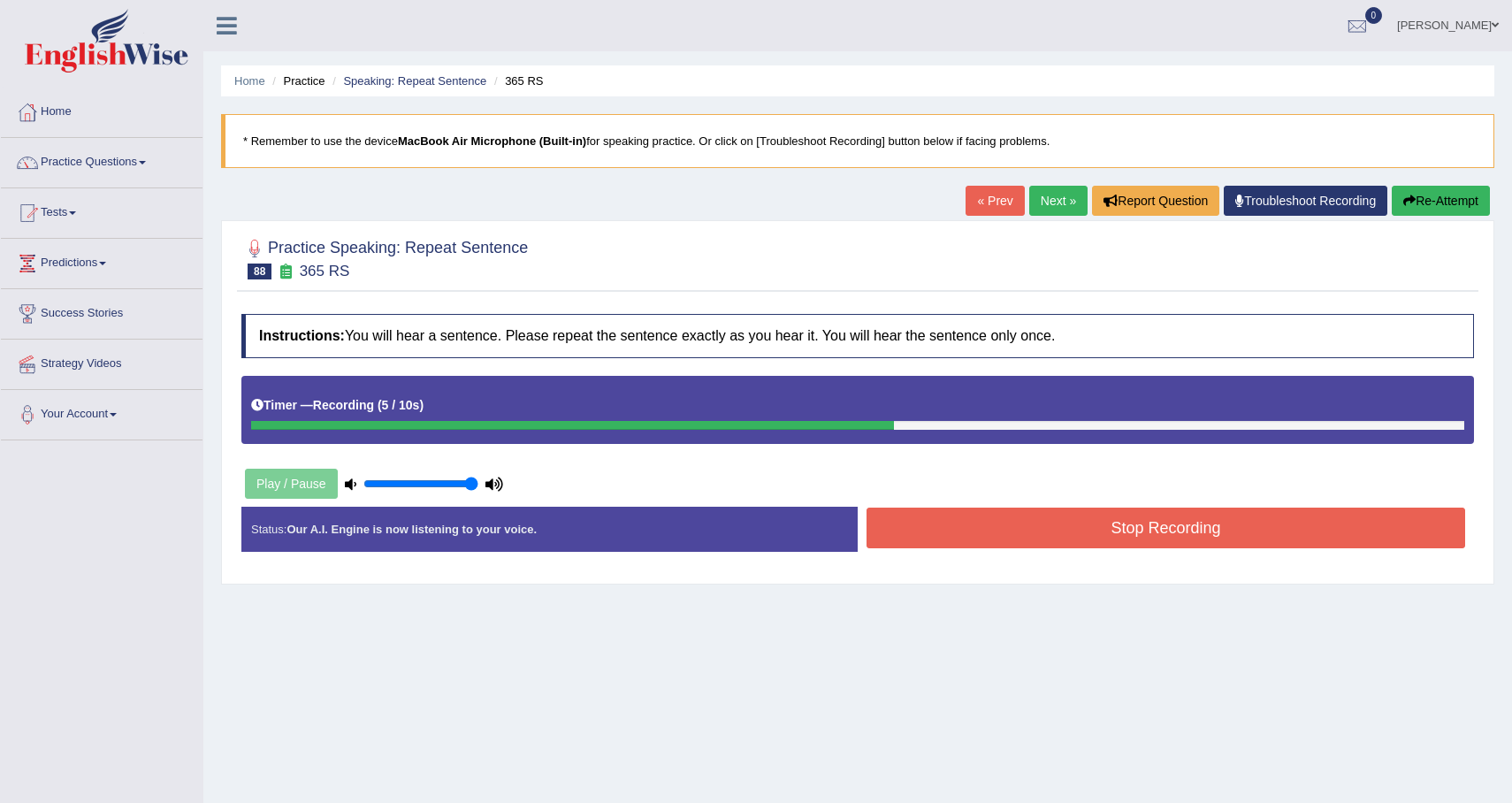
click at [1437, 201] on button "Re-Attempt" at bounding box center [1440, 200] width 98 height 30
click at [1291, 544] on button "Stop Recording" at bounding box center [1166, 528] width 599 height 41
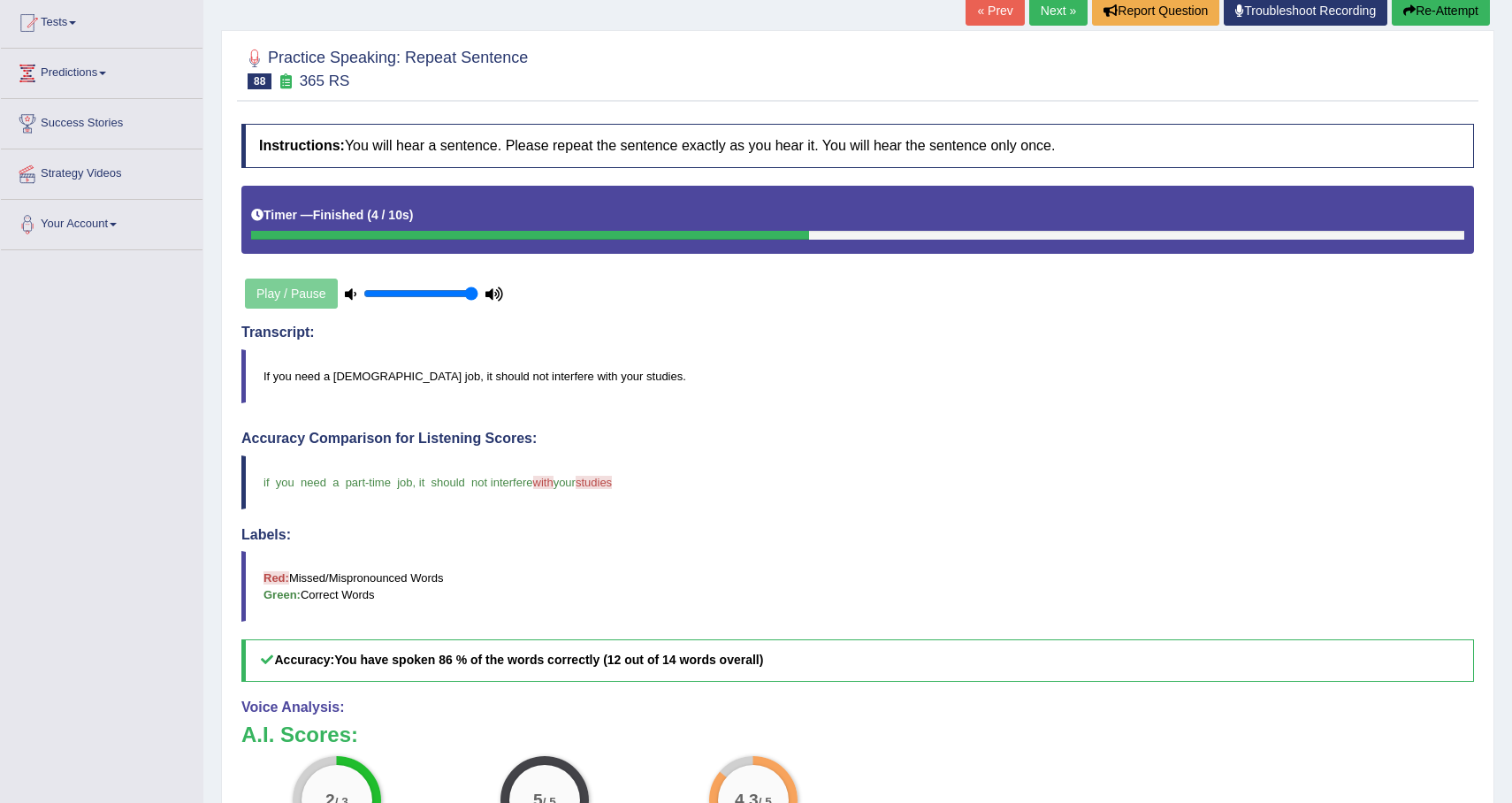
scroll to position [129, 0]
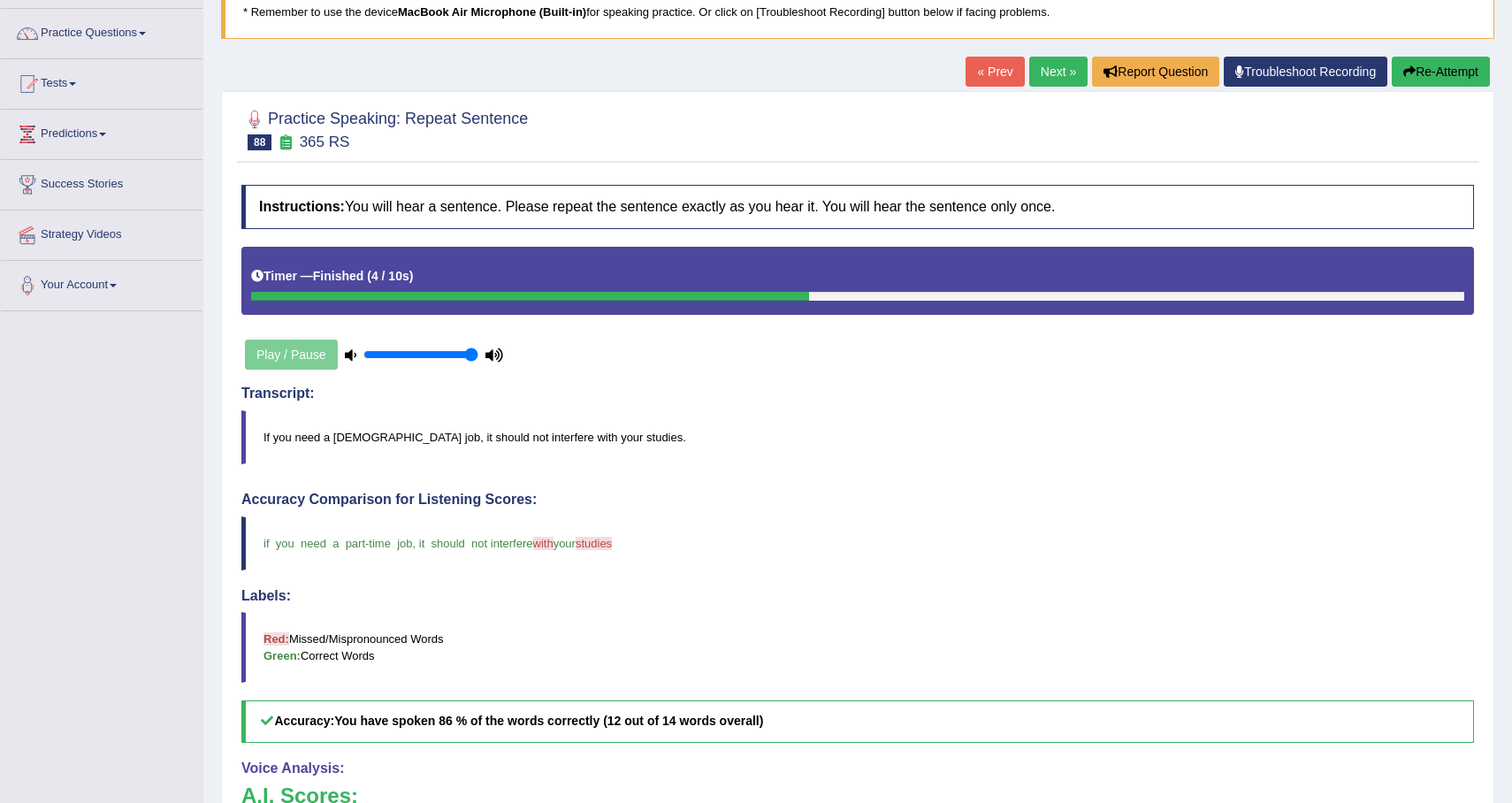
click at [1052, 77] on link "Next »" at bounding box center [1059, 71] width 58 height 30
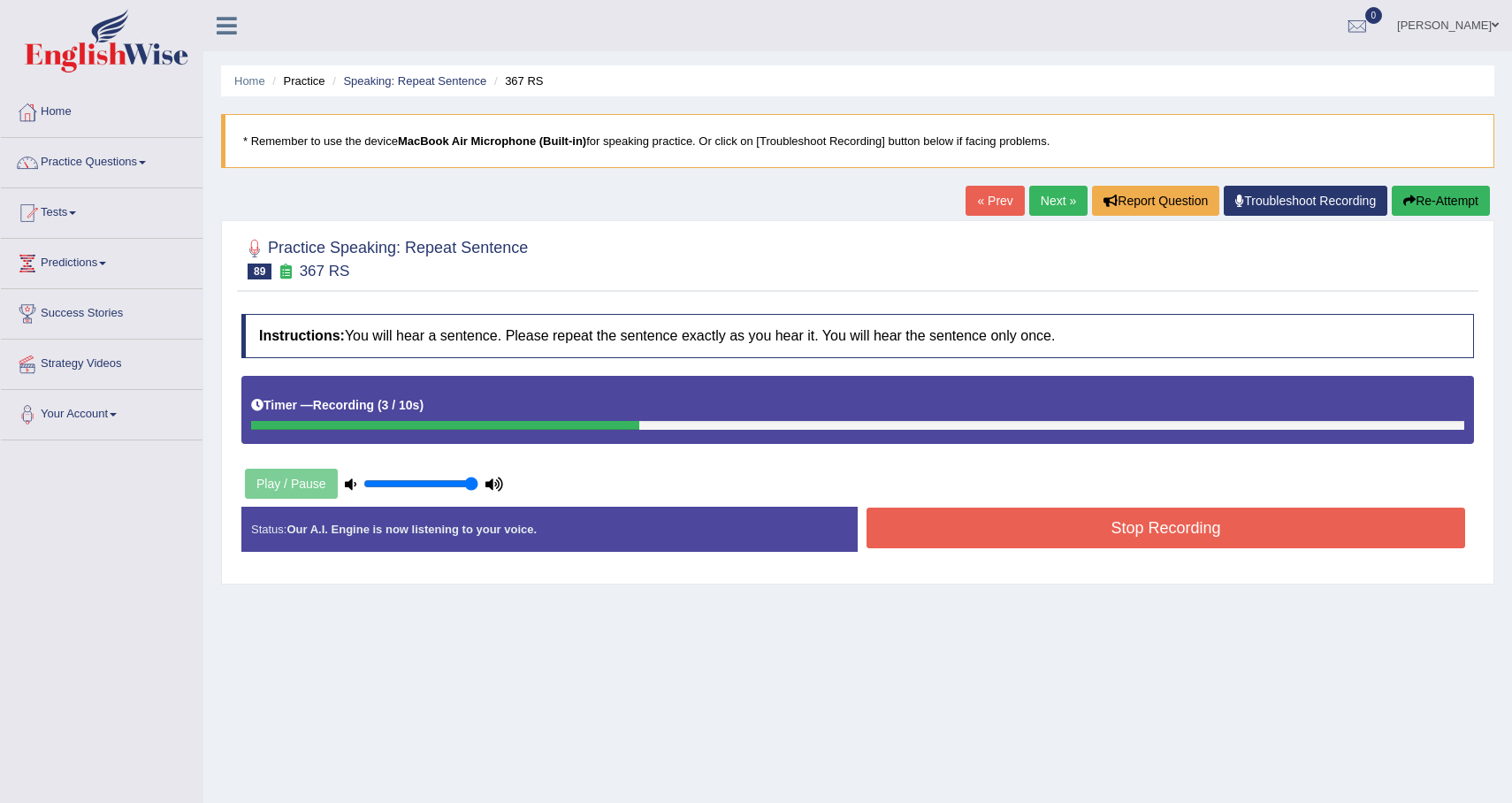
click at [1175, 540] on button "Stop Recording" at bounding box center [1166, 528] width 599 height 41
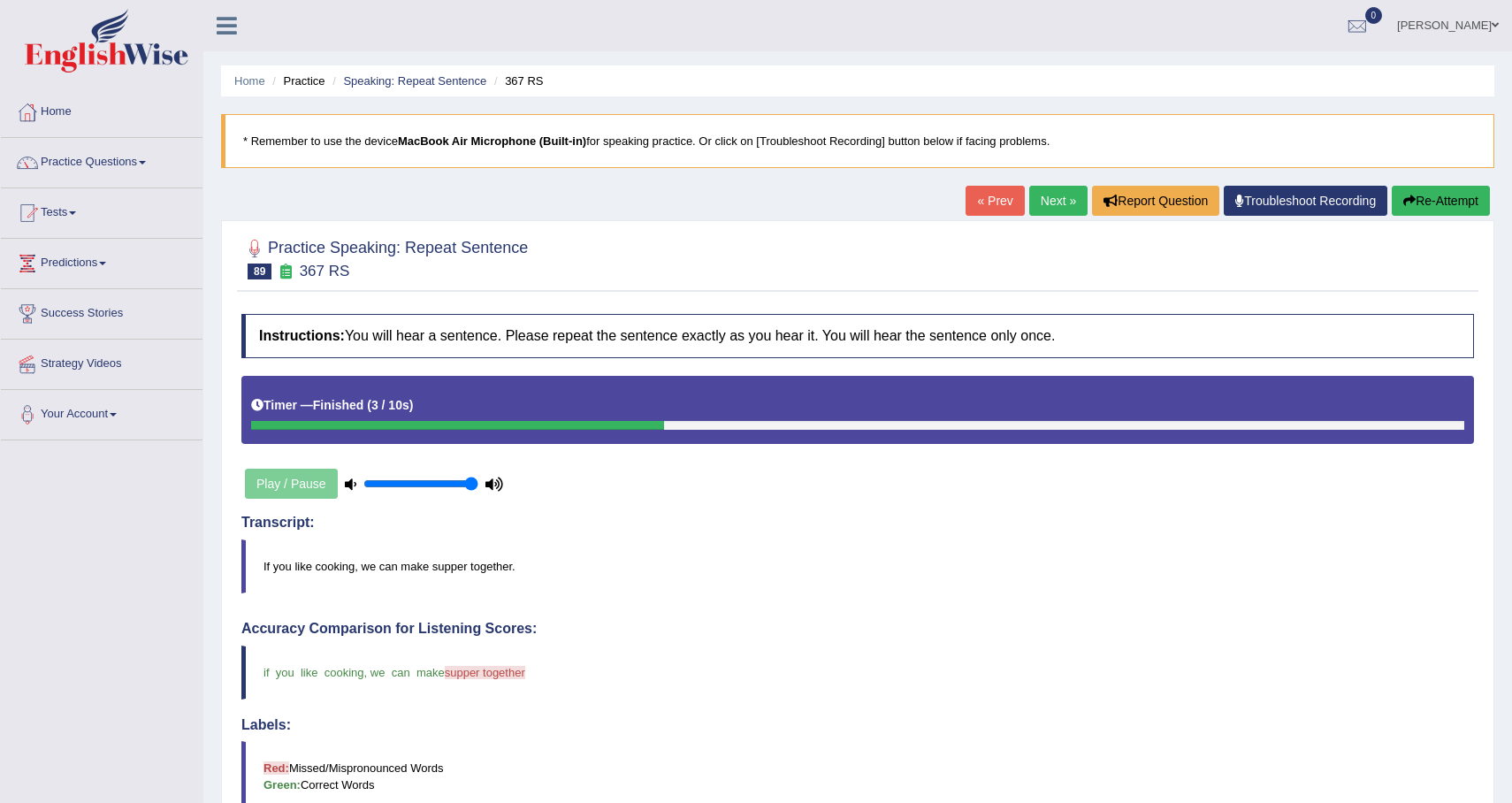
click at [1439, 203] on button "Re-Attempt" at bounding box center [1440, 200] width 98 height 30
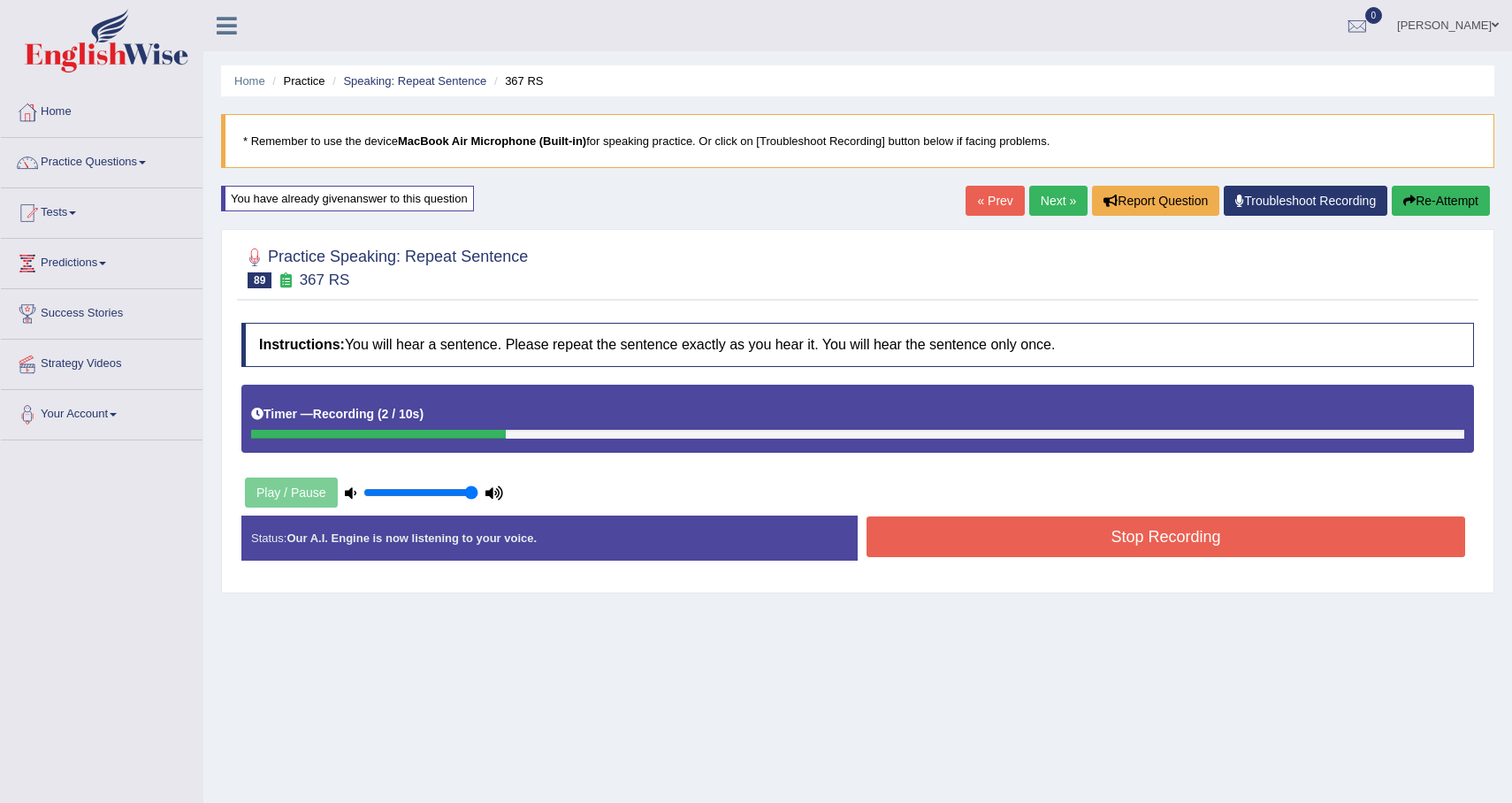
click at [1327, 542] on button "Stop Recording" at bounding box center [1166, 537] width 599 height 41
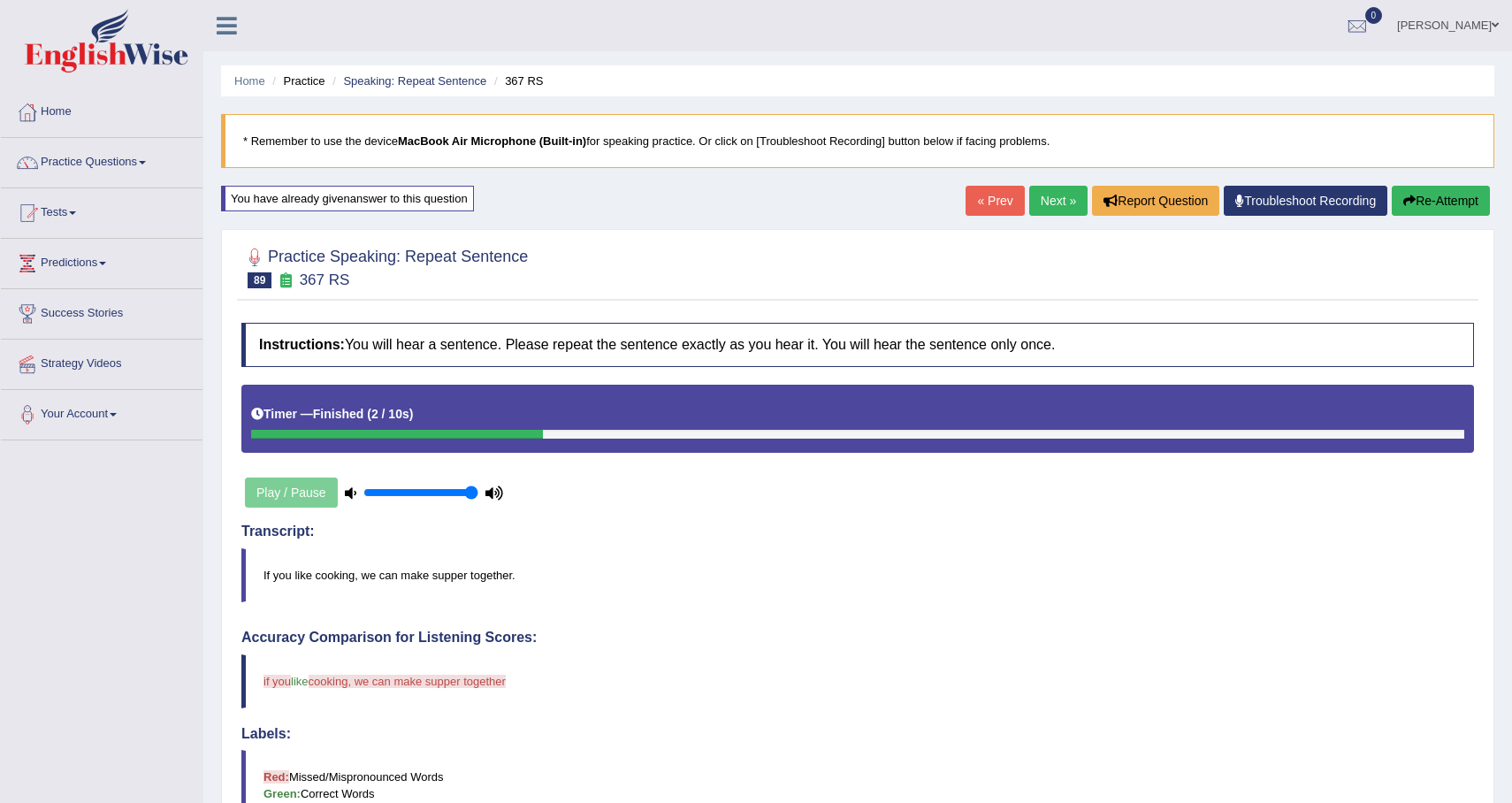
click at [1049, 202] on link "Next »" at bounding box center [1059, 200] width 58 height 30
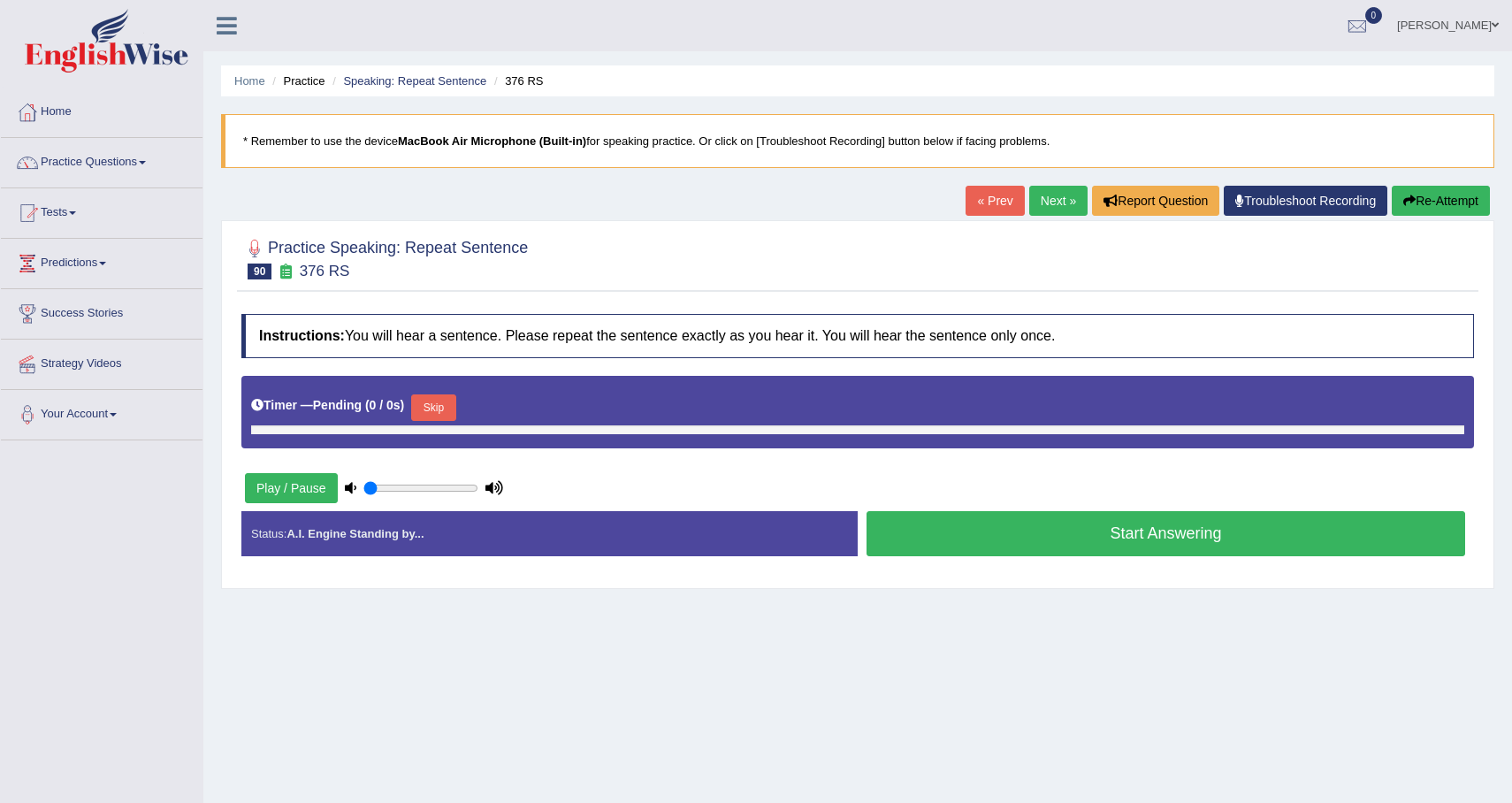
type input "1"
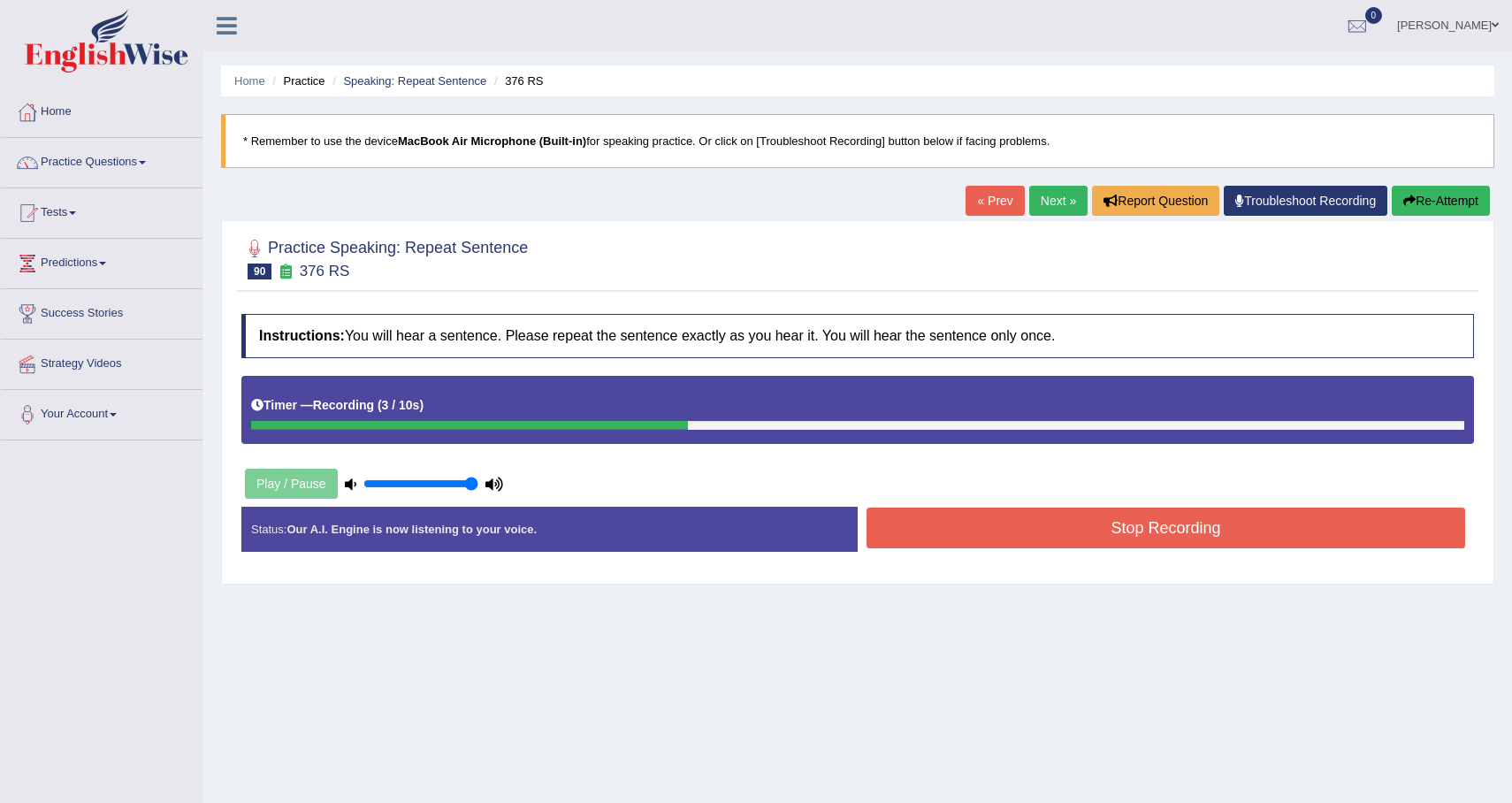
click at [1160, 528] on button "Stop Recording" at bounding box center [1166, 528] width 599 height 41
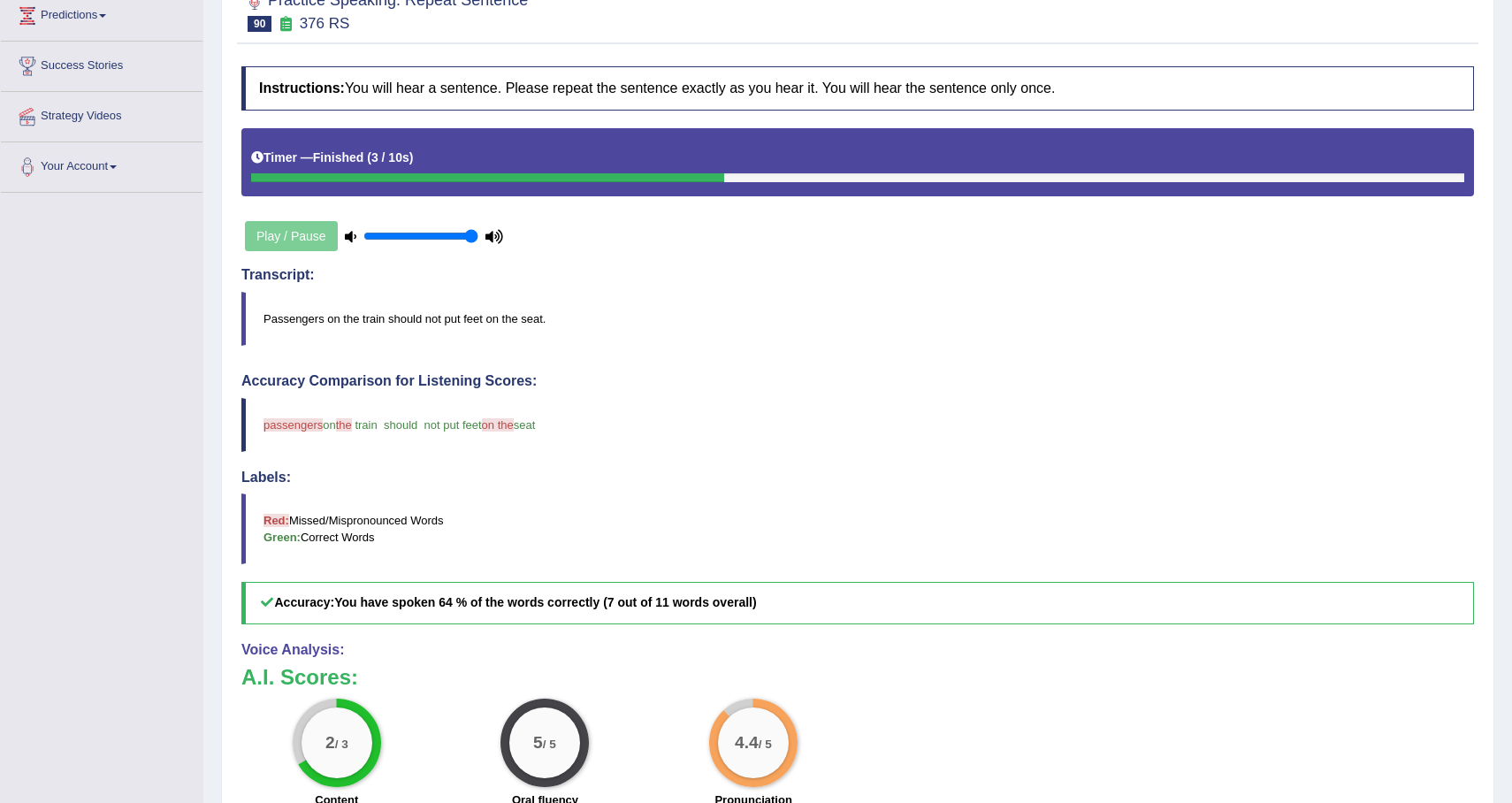
scroll to position [75, 0]
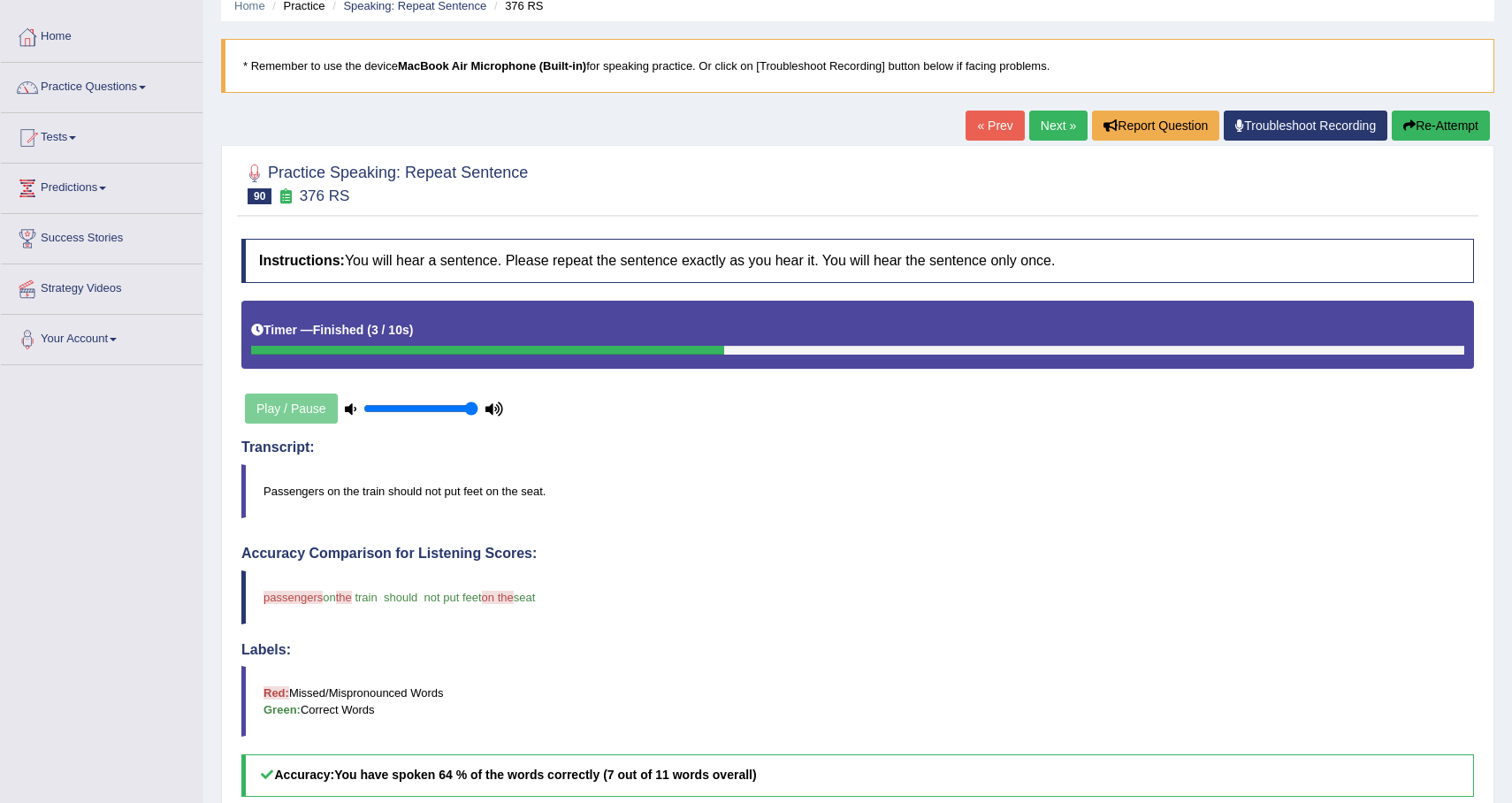
click at [1068, 124] on link "Next »" at bounding box center [1059, 125] width 58 height 30
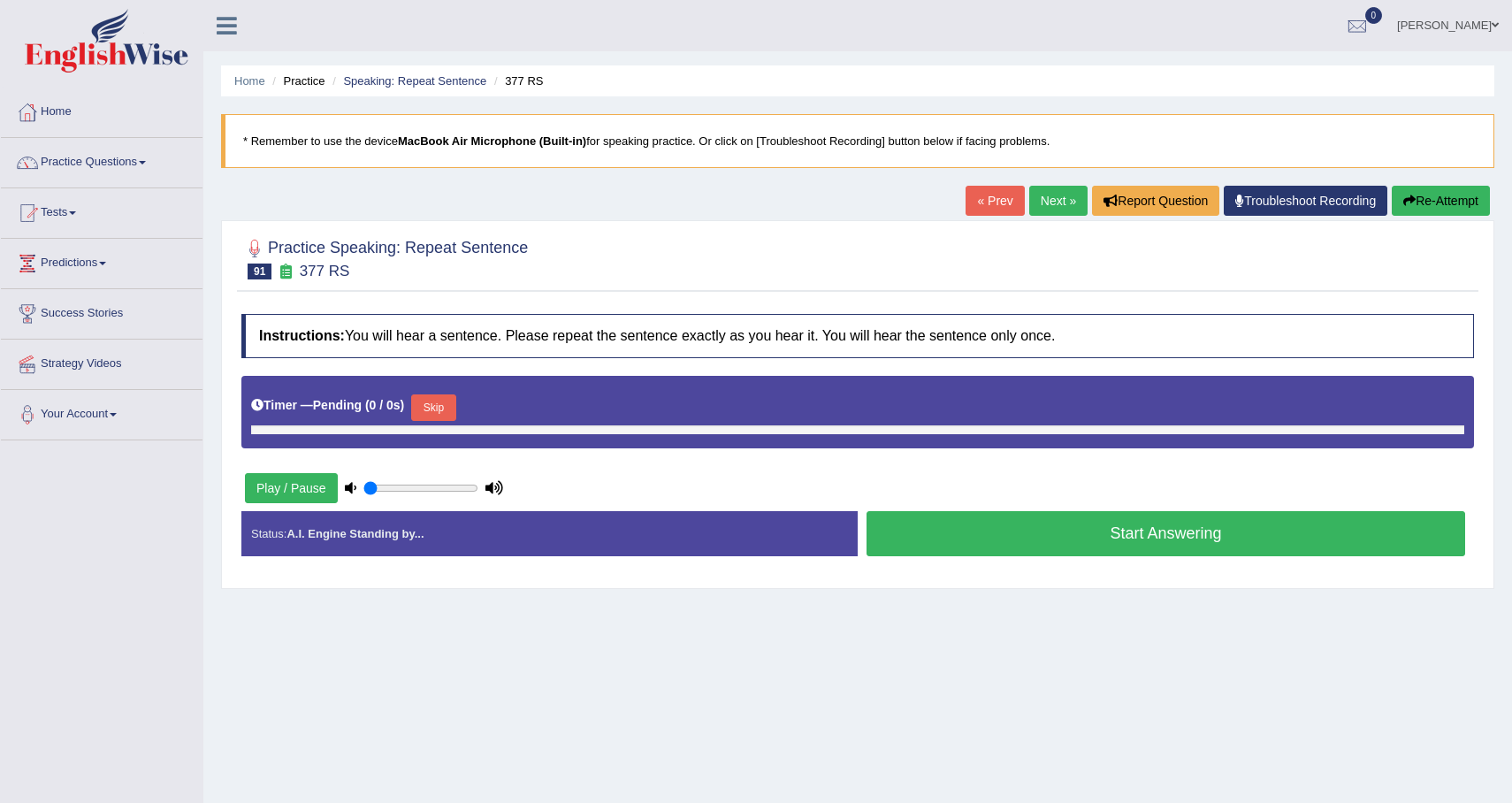
type input "1"
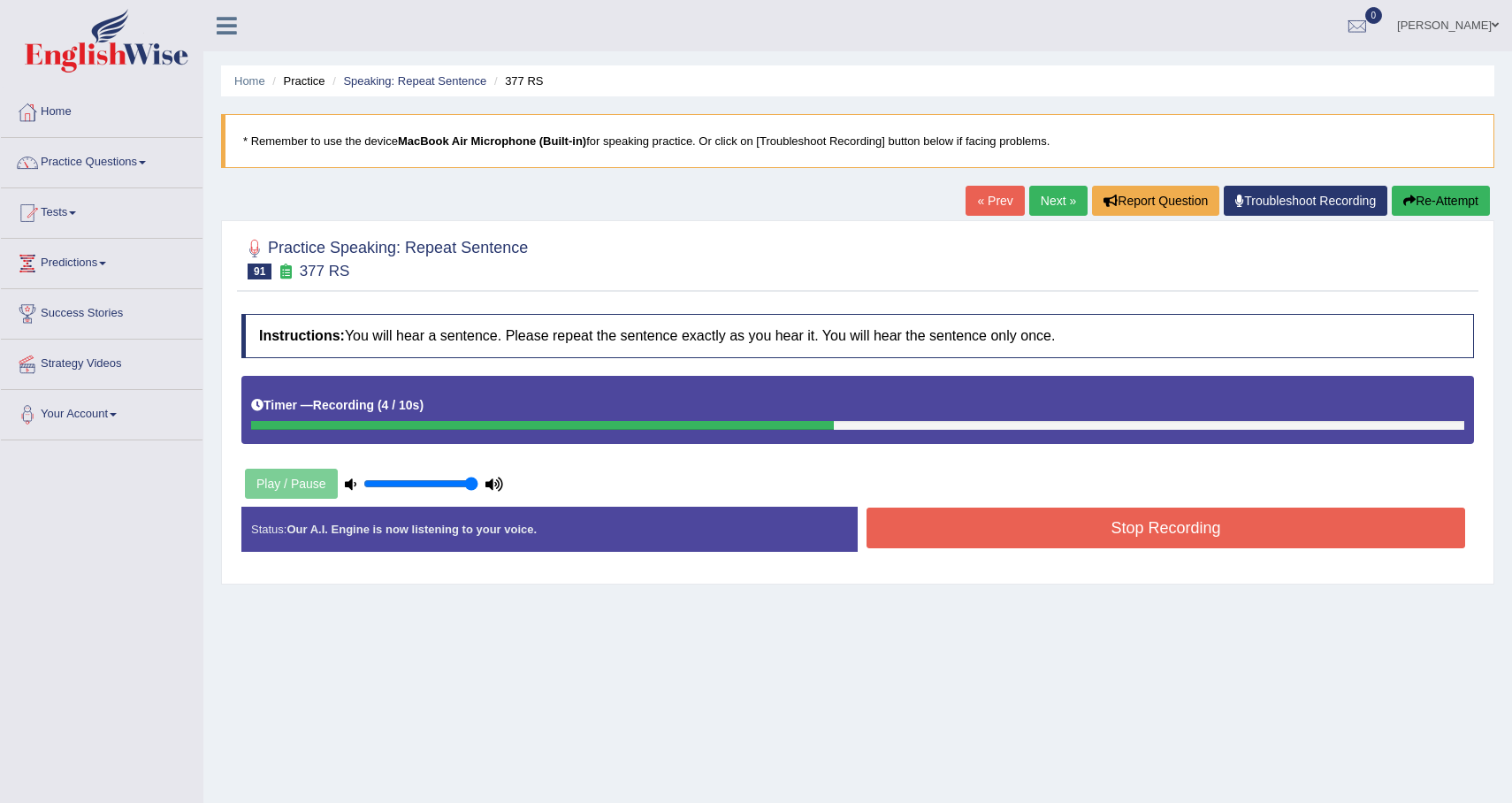
click at [1396, 191] on button "Re-Attempt" at bounding box center [1440, 200] width 98 height 30
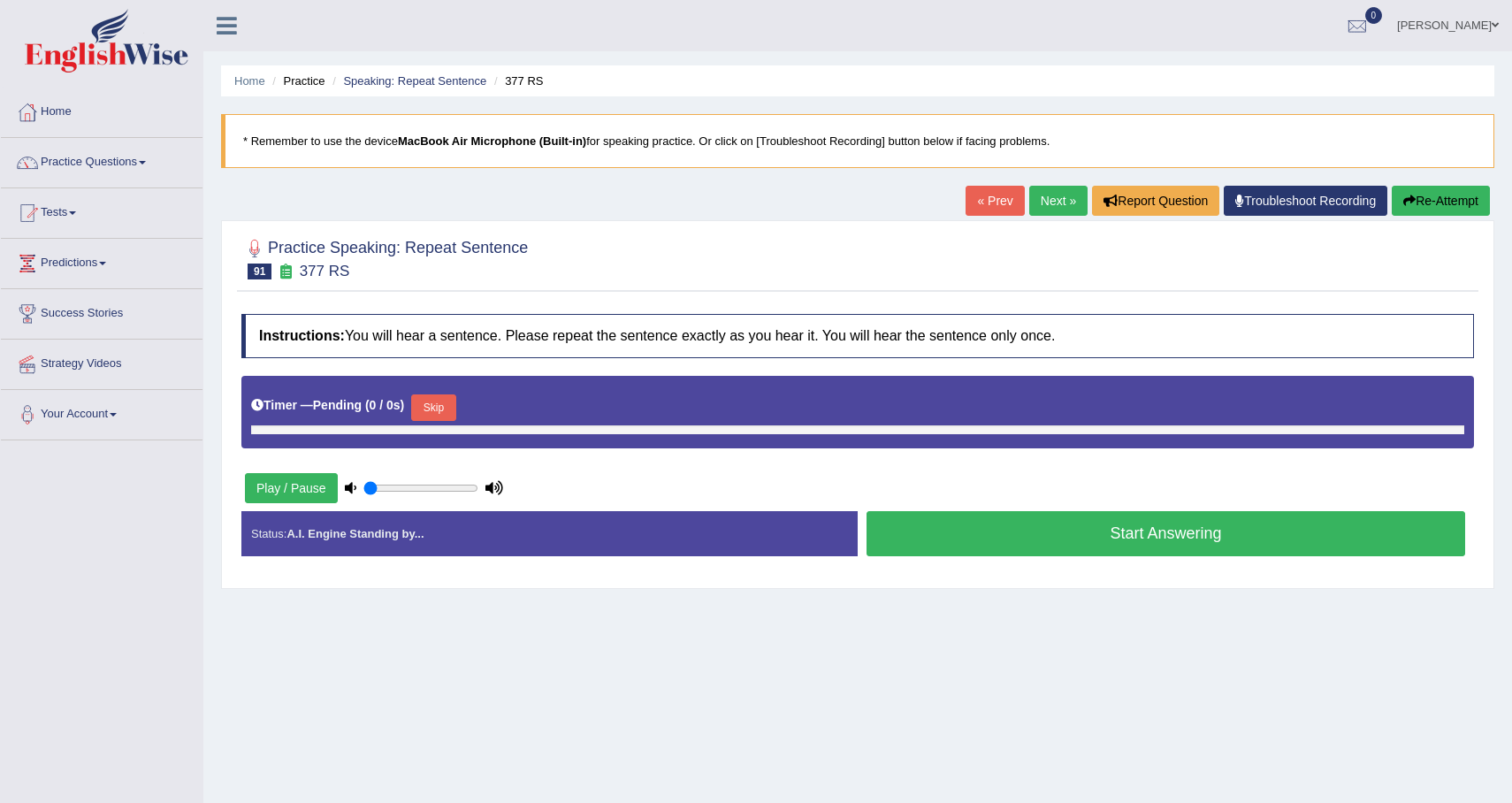
type input "1"
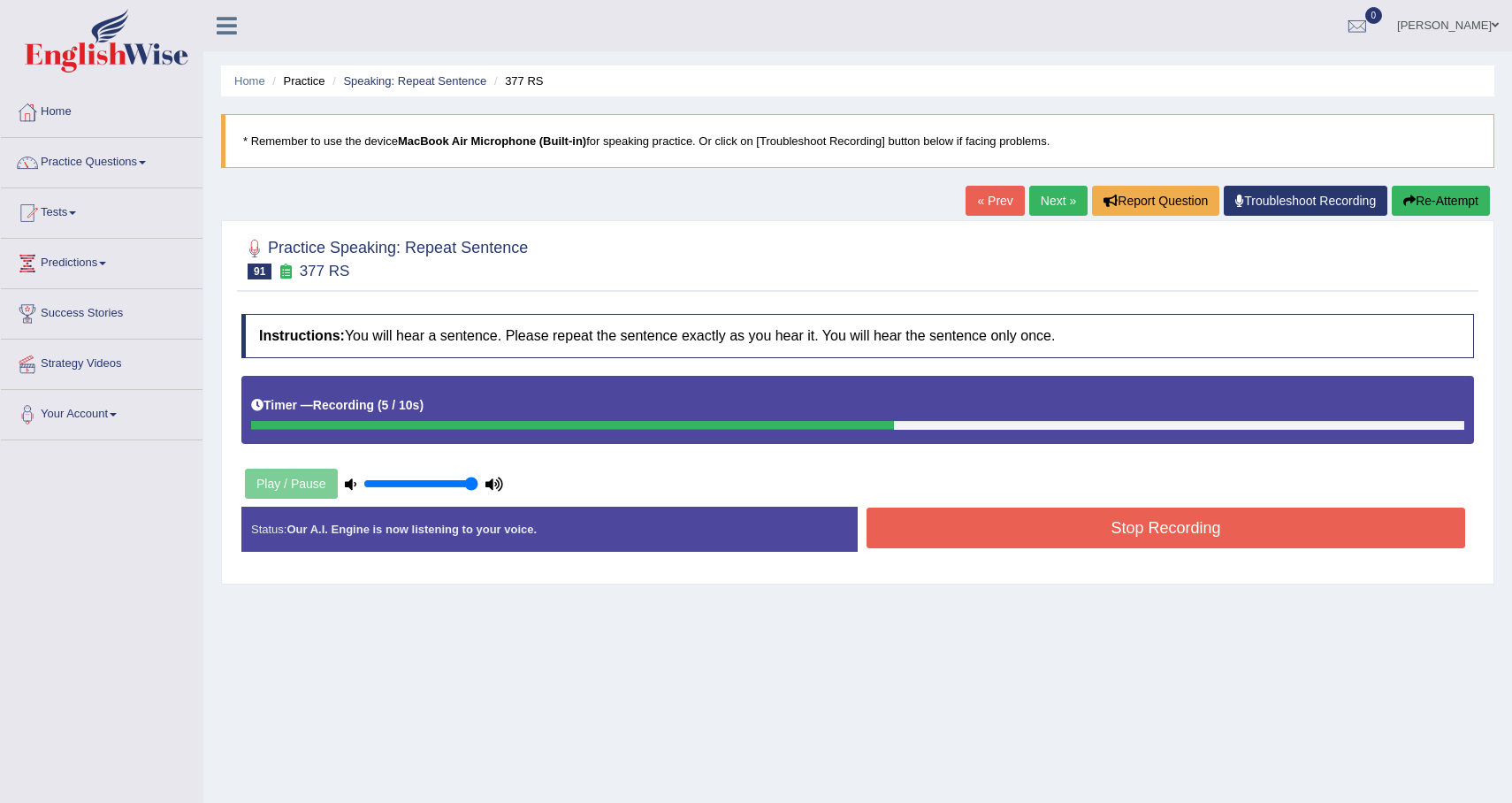
drag, startPoint x: 1186, startPoint y: 506, endPoint x: 1108, endPoint y: 444, distance: 99.6
click at [1108, 444] on div "Instructions: You will hear a sentence. Please repeat the sentence exactly as y…" at bounding box center [857, 440] width 1241 height 270
